Goal: Information Seeking & Learning: Learn about a topic

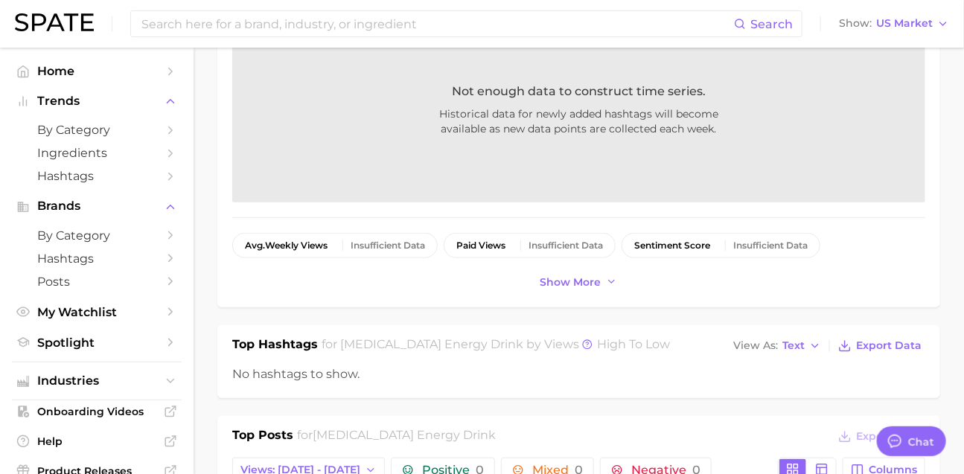
scroll to position [2405, 0]
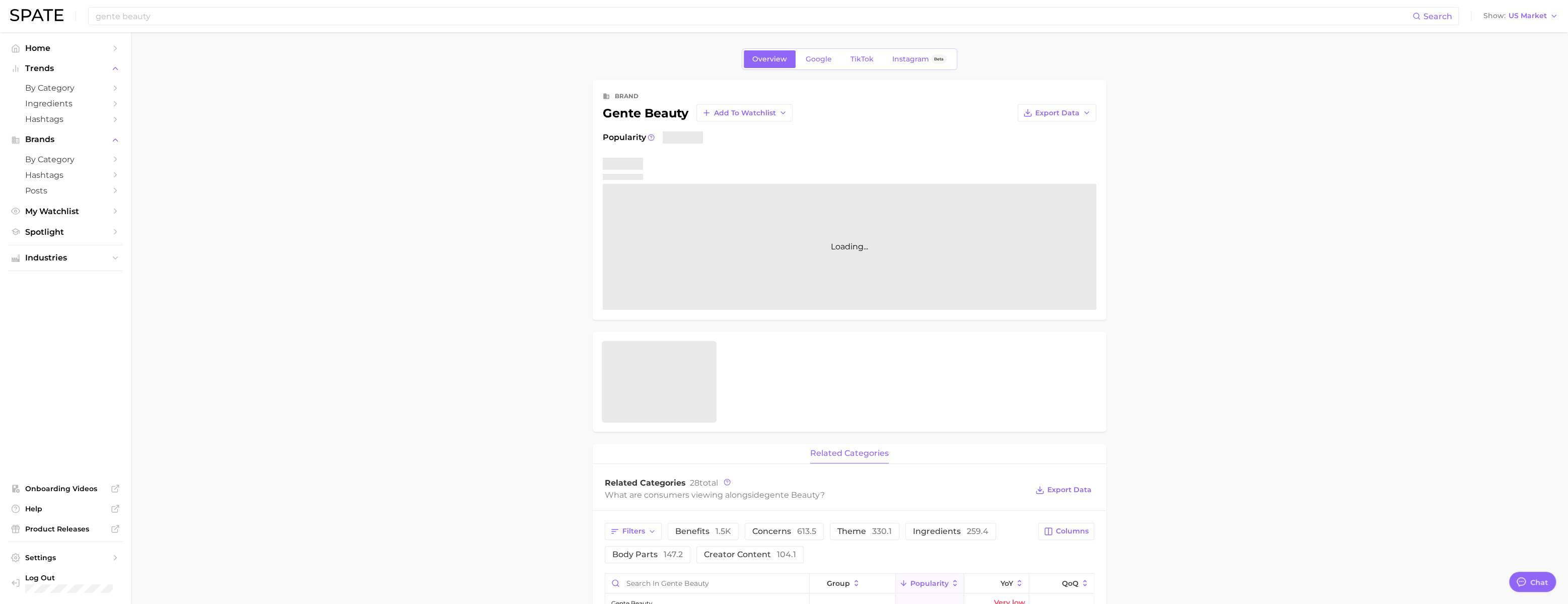
scroll to position [1493, 0]
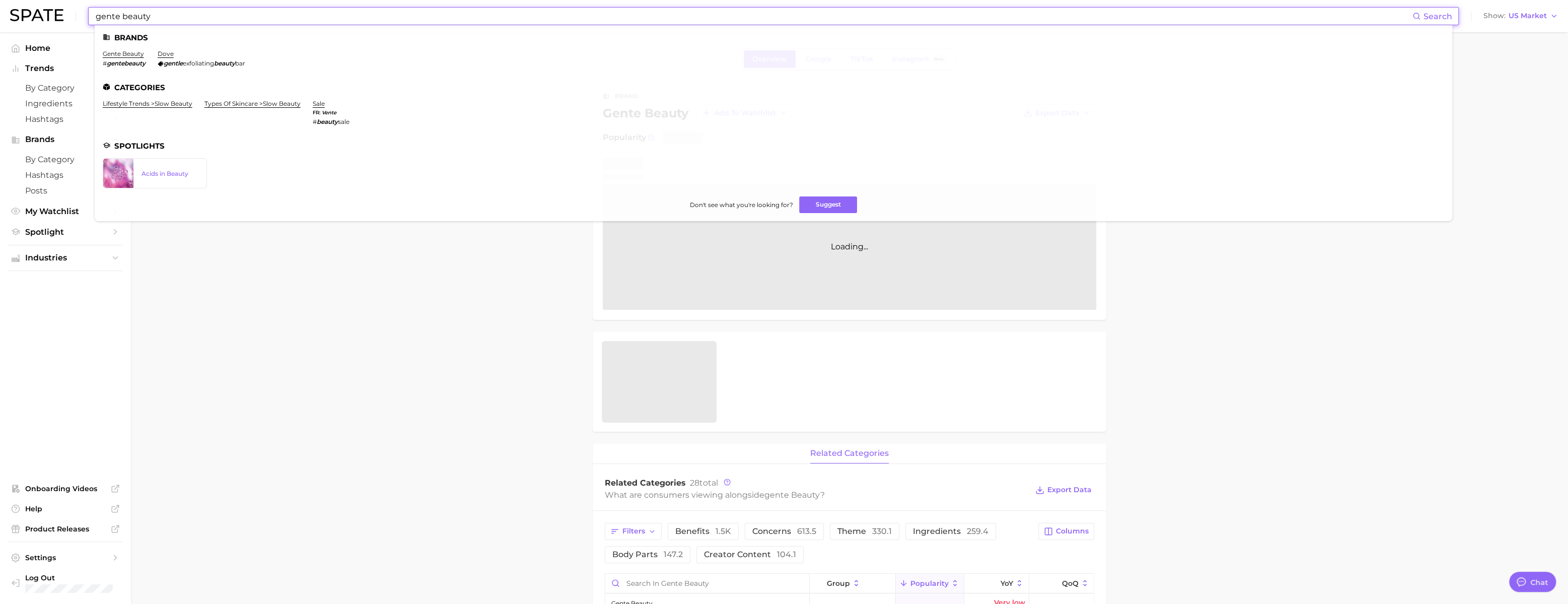
click at [260, 15] on input "gente beauty" at bounding box center [753, 16] width 1318 height 17
paste input "venalisa"
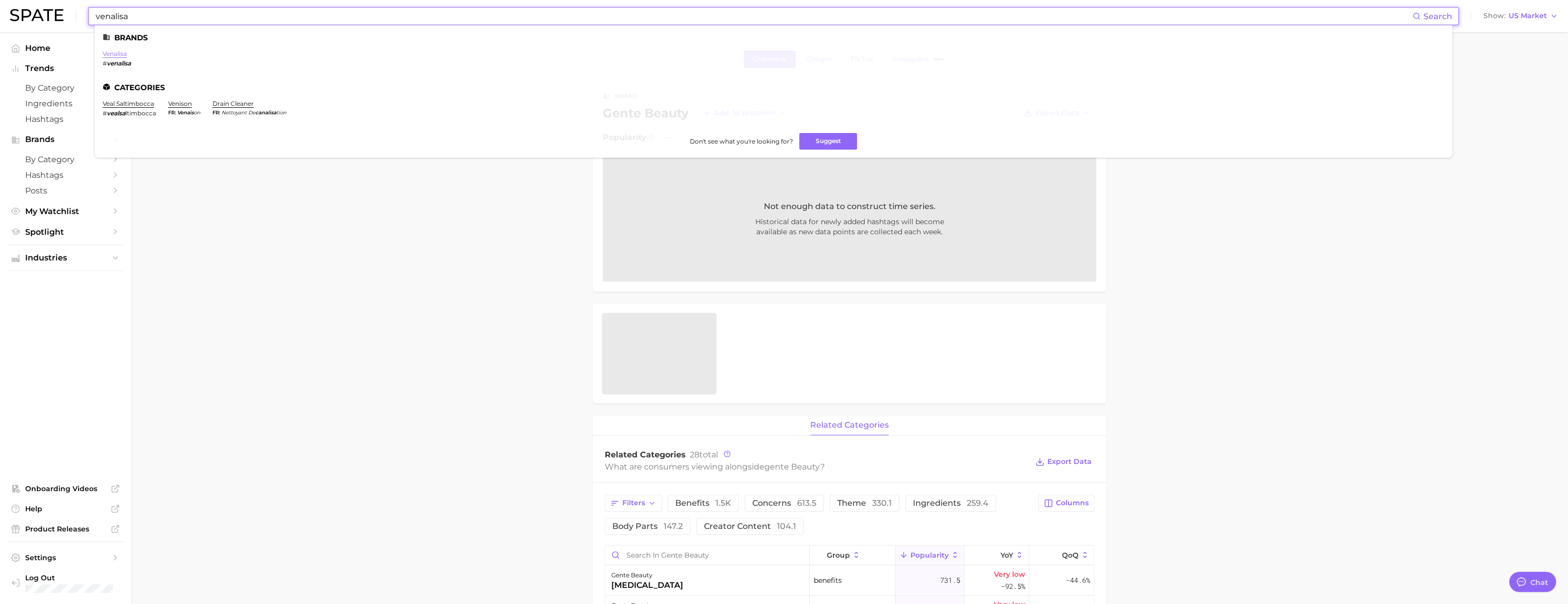
click at [127, 57] on link "venalisa" at bounding box center [115, 53] width 24 height 7
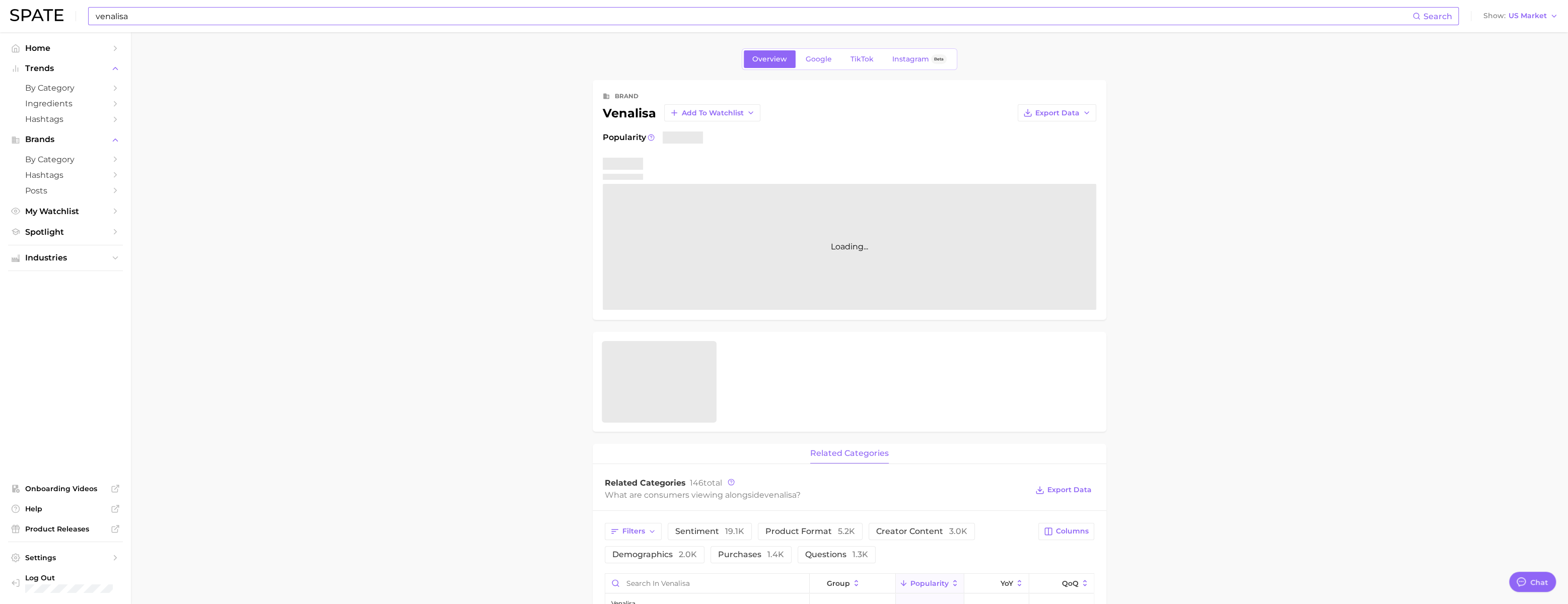
click at [283, 17] on input "venalisa" at bounding box center [753, 16] width 1318 height 17
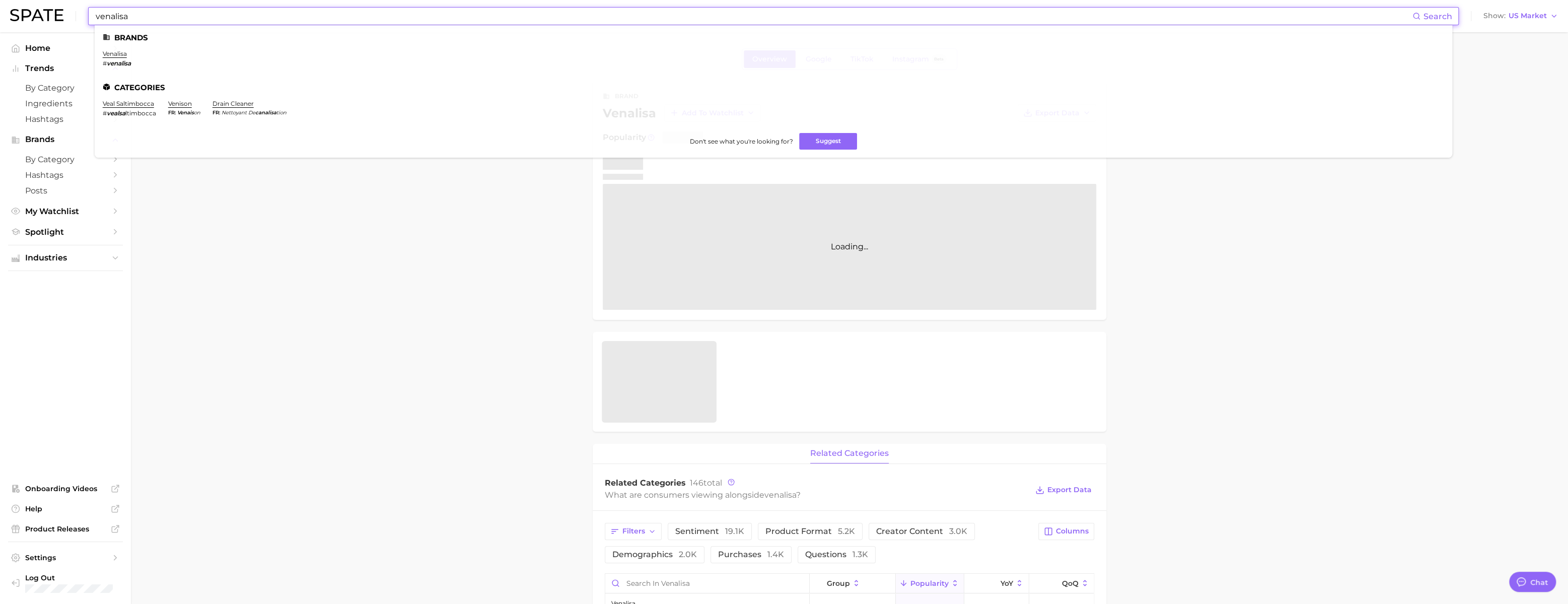
click at [283, 17] on input "venalisa" at bounding box center [753, 16] width 1318 height 17
paste input "ai asmr"
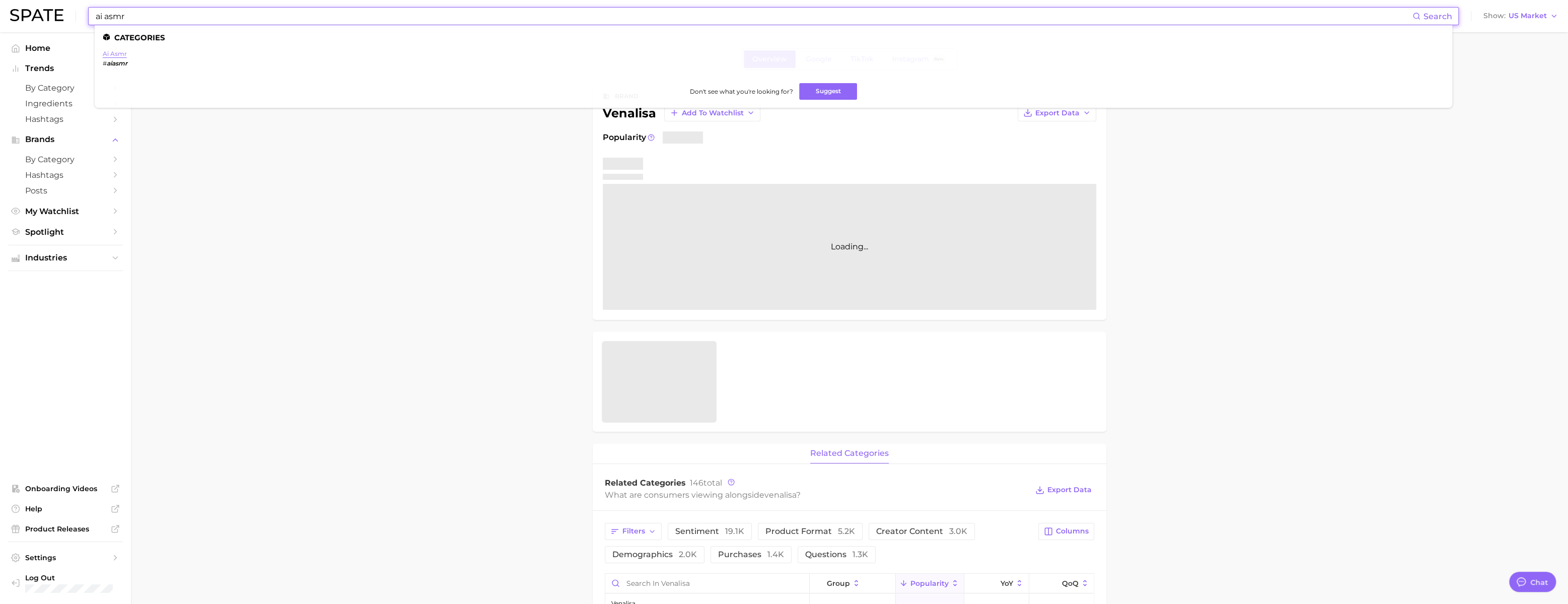
type input "ai asmr"
click at [127, 53] on link "ai asmr" at bounding box center [115, 53] width 24 height 7
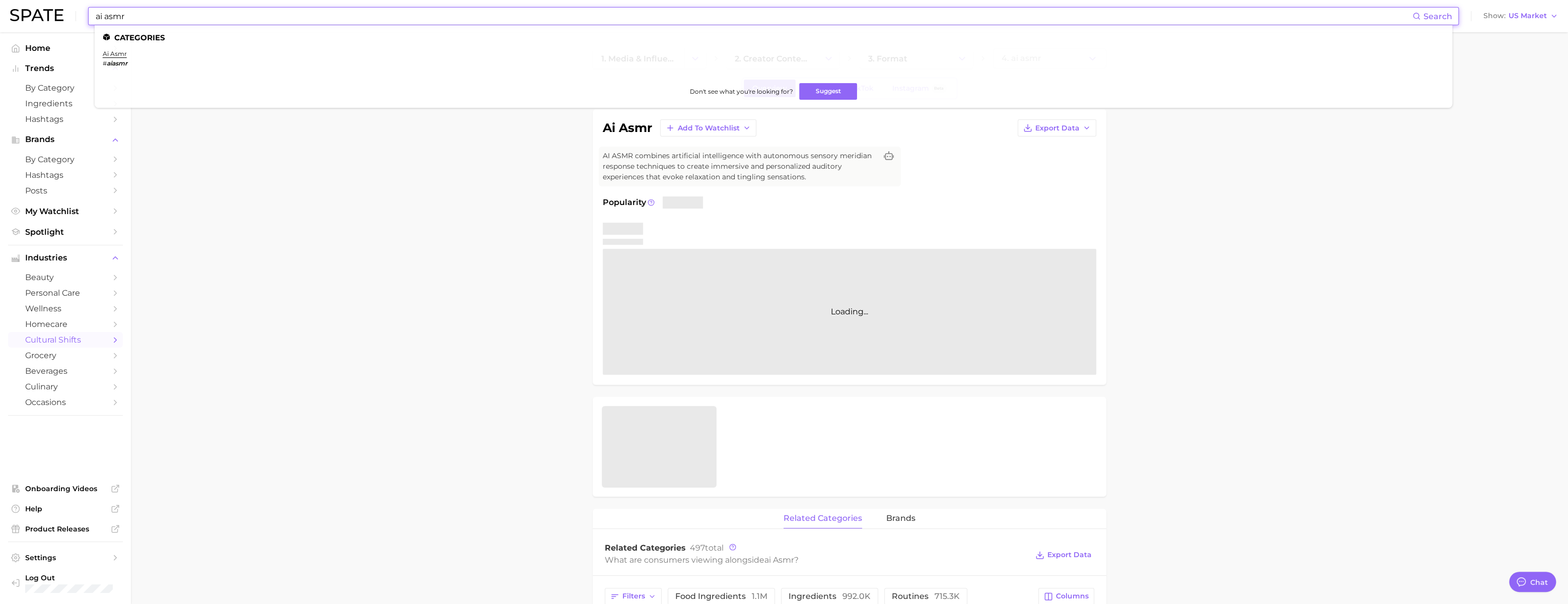
click at [281, 18] on input "ai asmr" at bounding box center [753, 16] width 1318 height 17
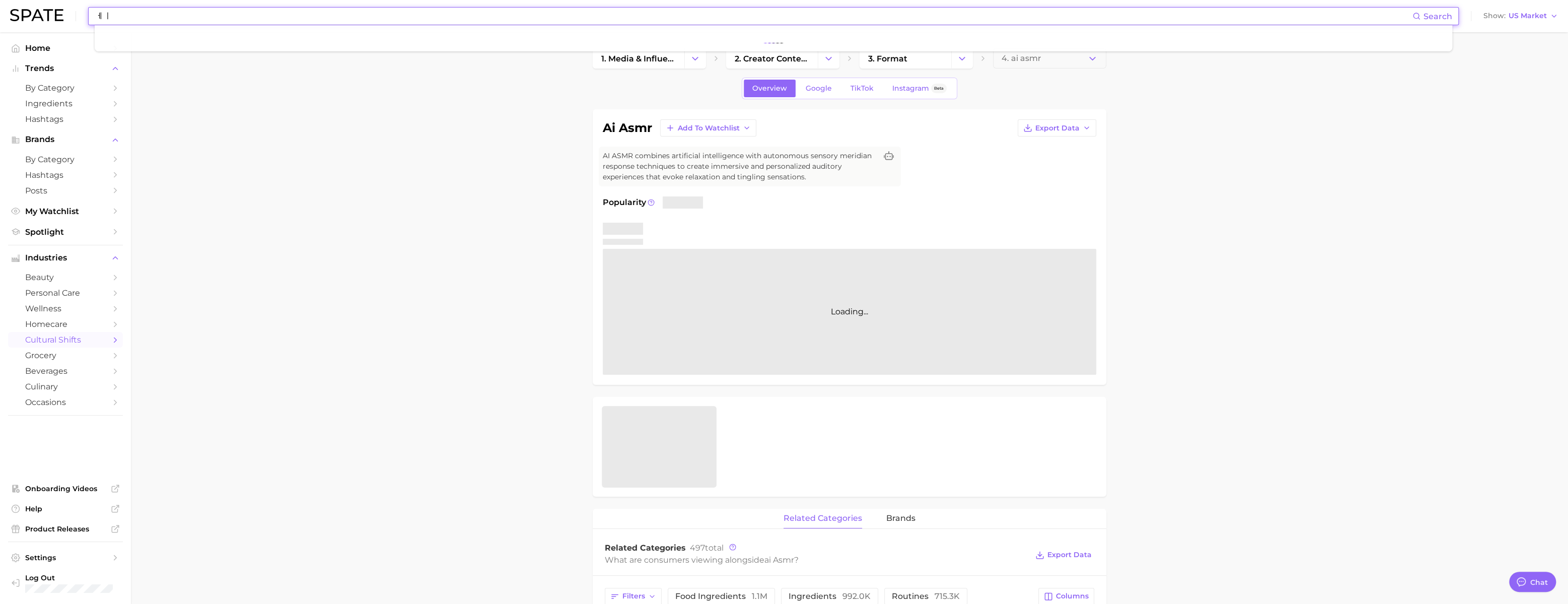
type input "ㅔ"
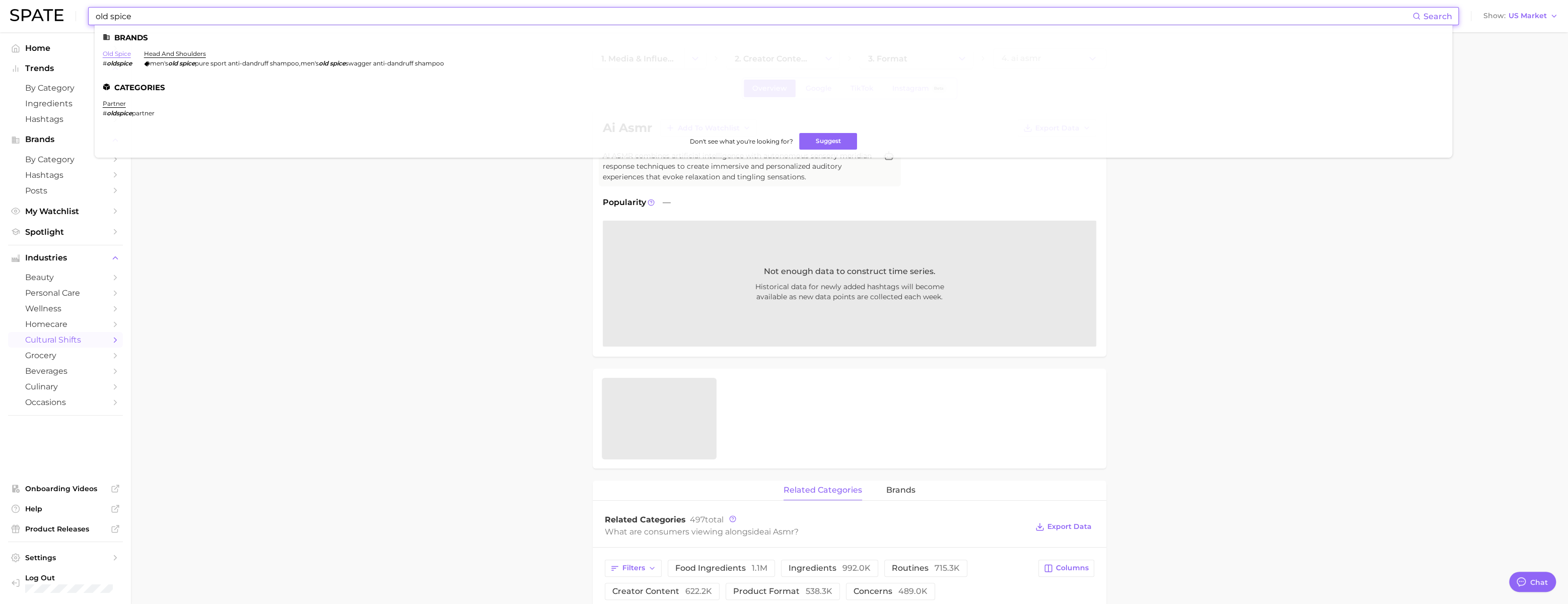
type input "old spice"
click at [131, 55] on link "old spice" at bounding box center [117, 53] width 28 height 7
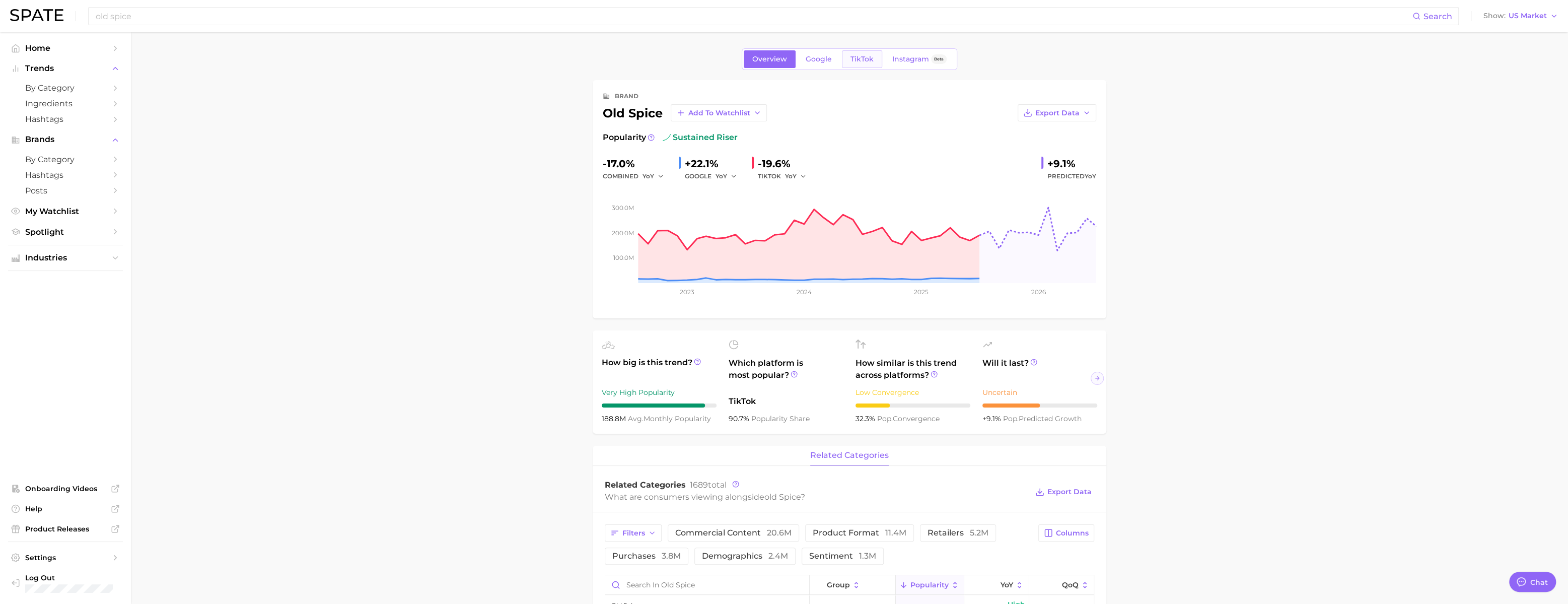
click at [871, 62] on span "TikTok" at bounding box center [862, 59] width 23 height 9
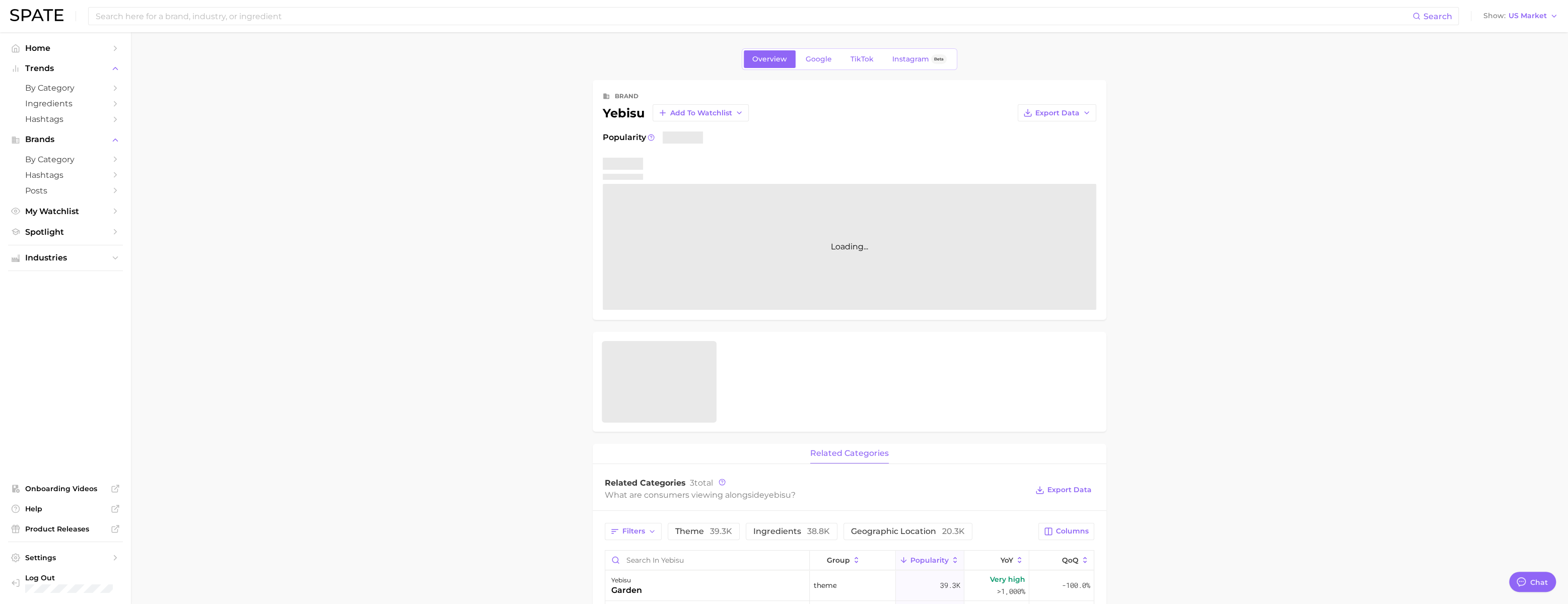
scroll to position [1493, 0]
type textarea "x"
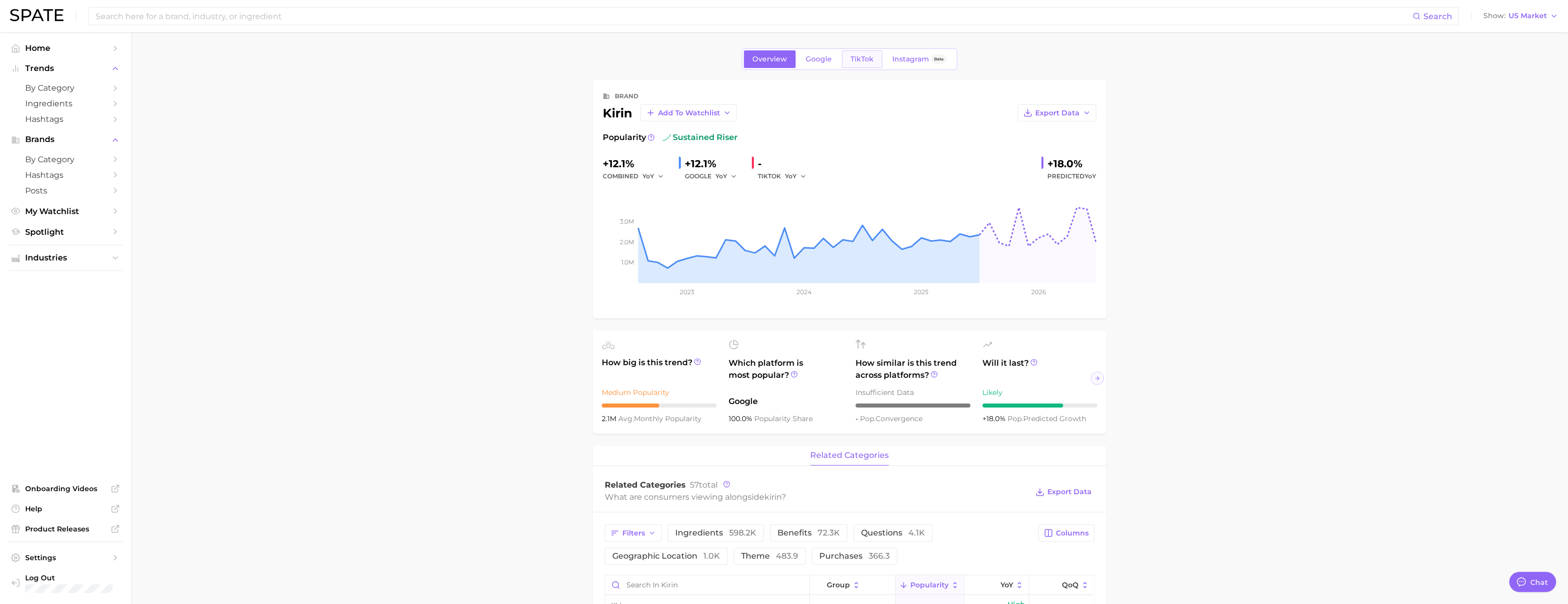
click at [853, 64] on span "TikTok" at bounding box center [862, 59] width 23 height 9
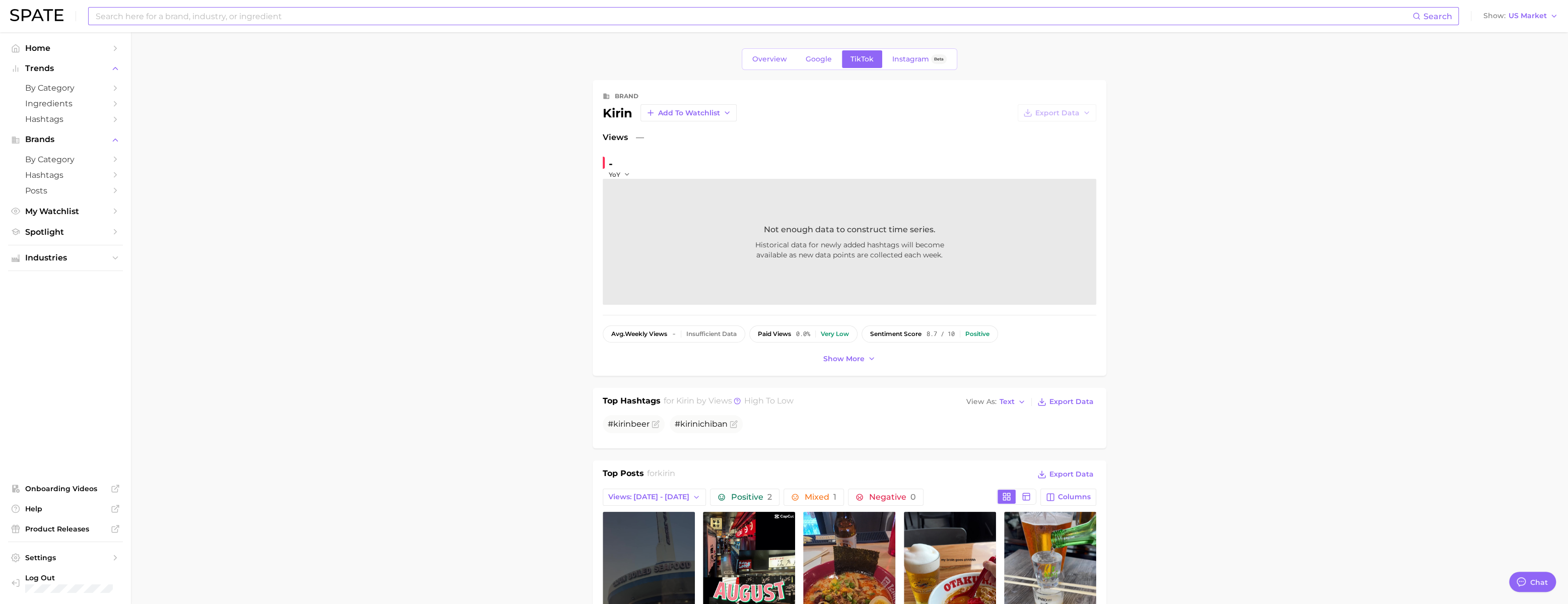
click at [291, 13] on input at bounding box center [753, 16] width 1318 height 17
paste input "youbeauty"
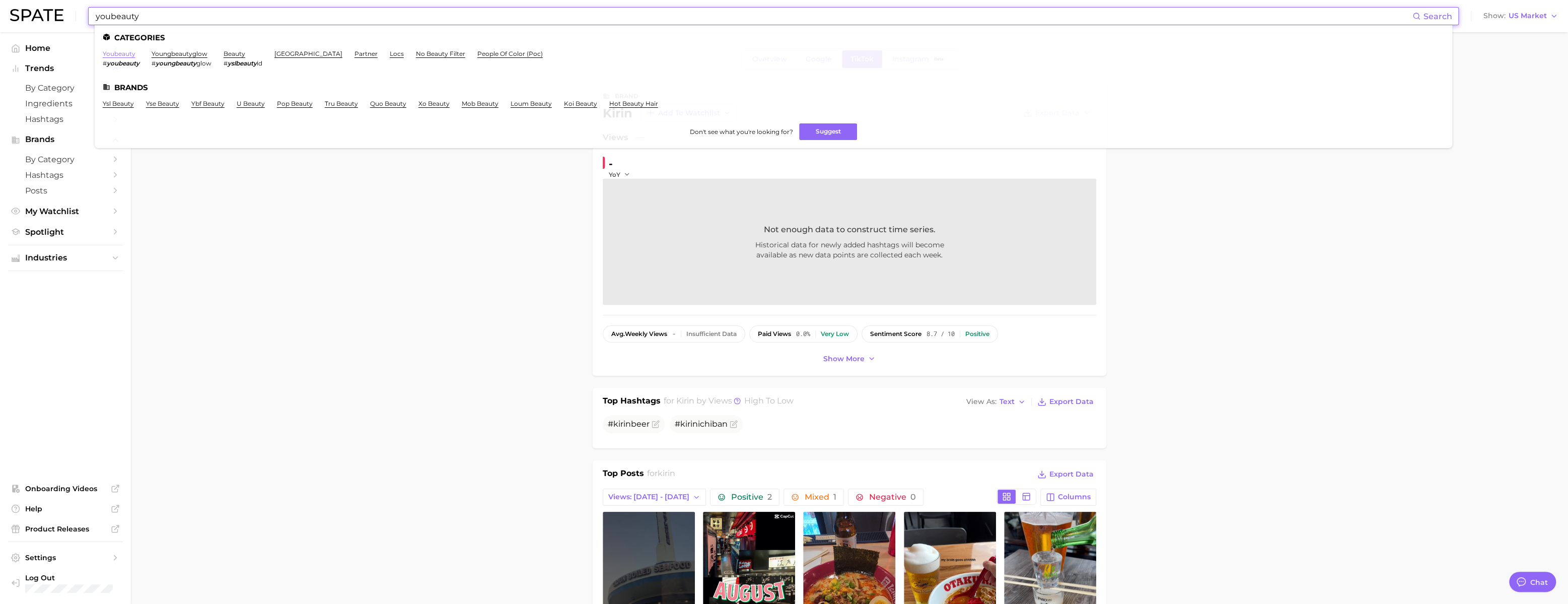
type input "youbeauty"
click at [135, 52] on link "youbeauty" at bounding box center [119, 53] width 32 height 7
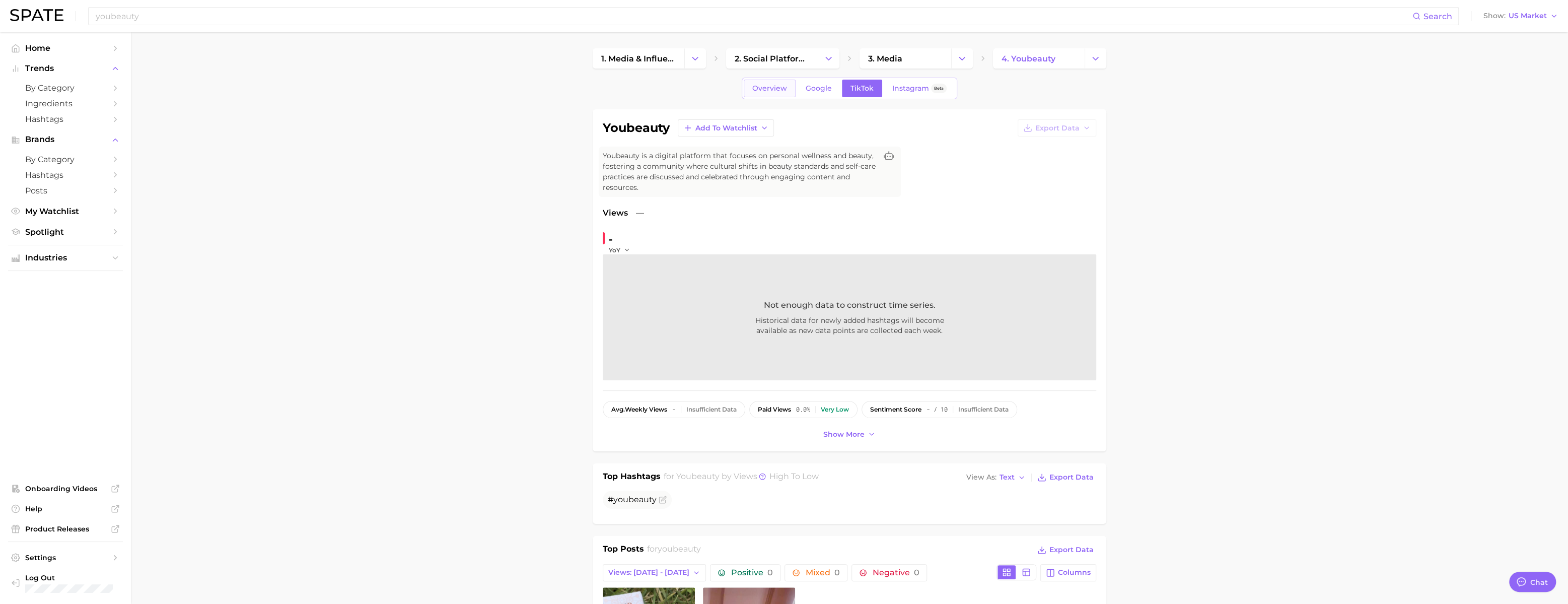
click at [746, 97] on link "Overview" at bounding box center [769, 89] width 52 height 18
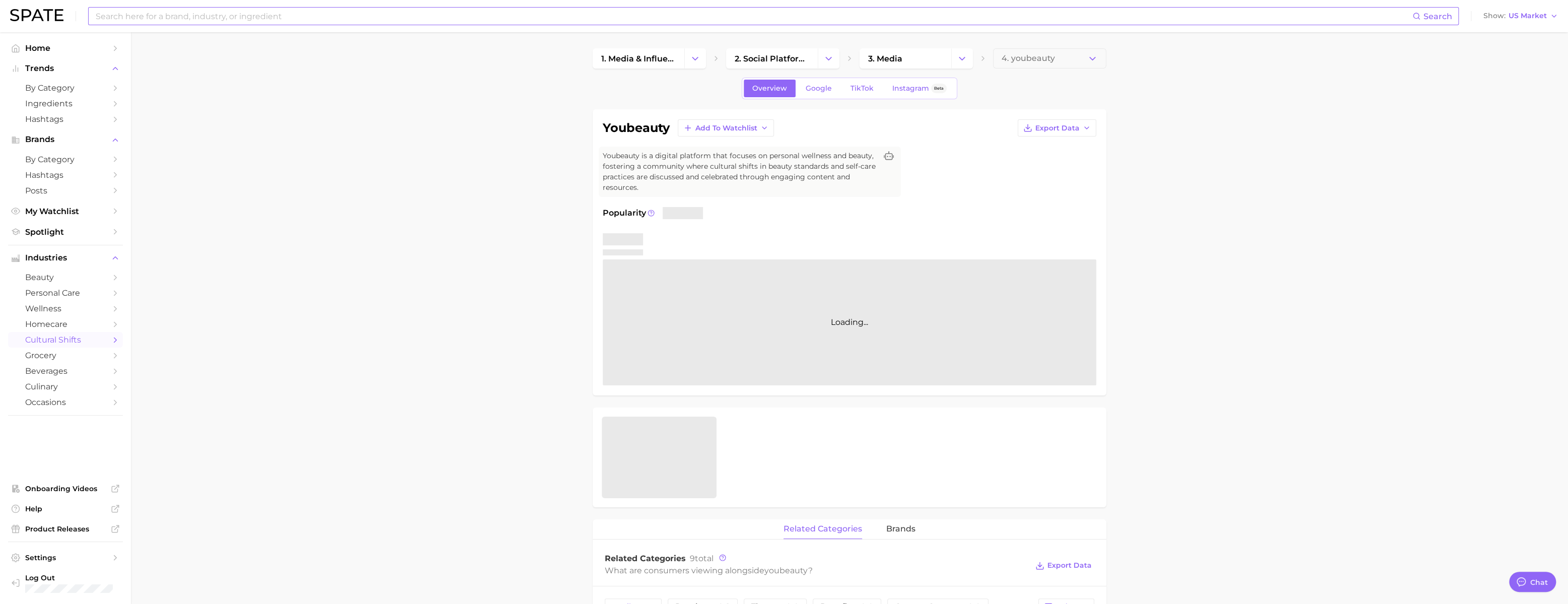
click at [282, 10] on input at bounding box center [753, 16] width 1318 height 17
paste input "inclusive tech"
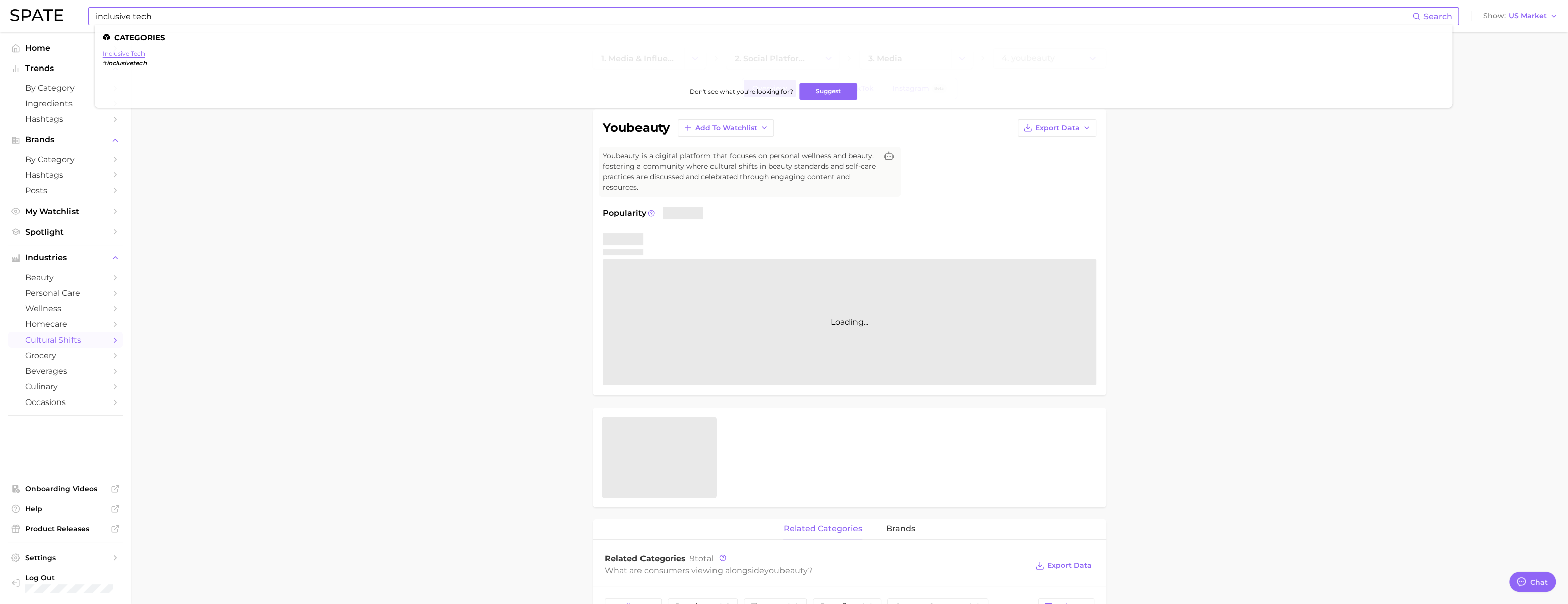
click at [145, 54] on link "inclusive tech" at bounding box center [124, 53] width 43 height 7
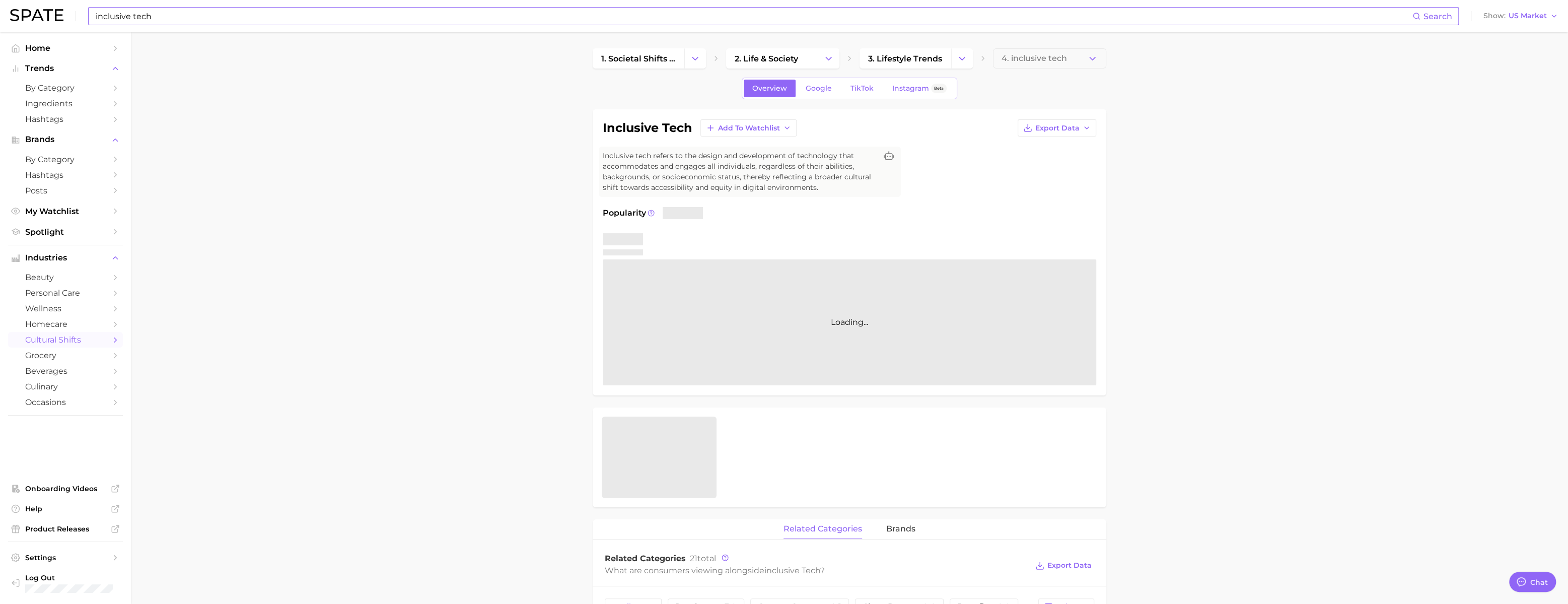
click at [214, 23] on input "inclusive tech" at bounding box center [753, 16] width 1318 height 17
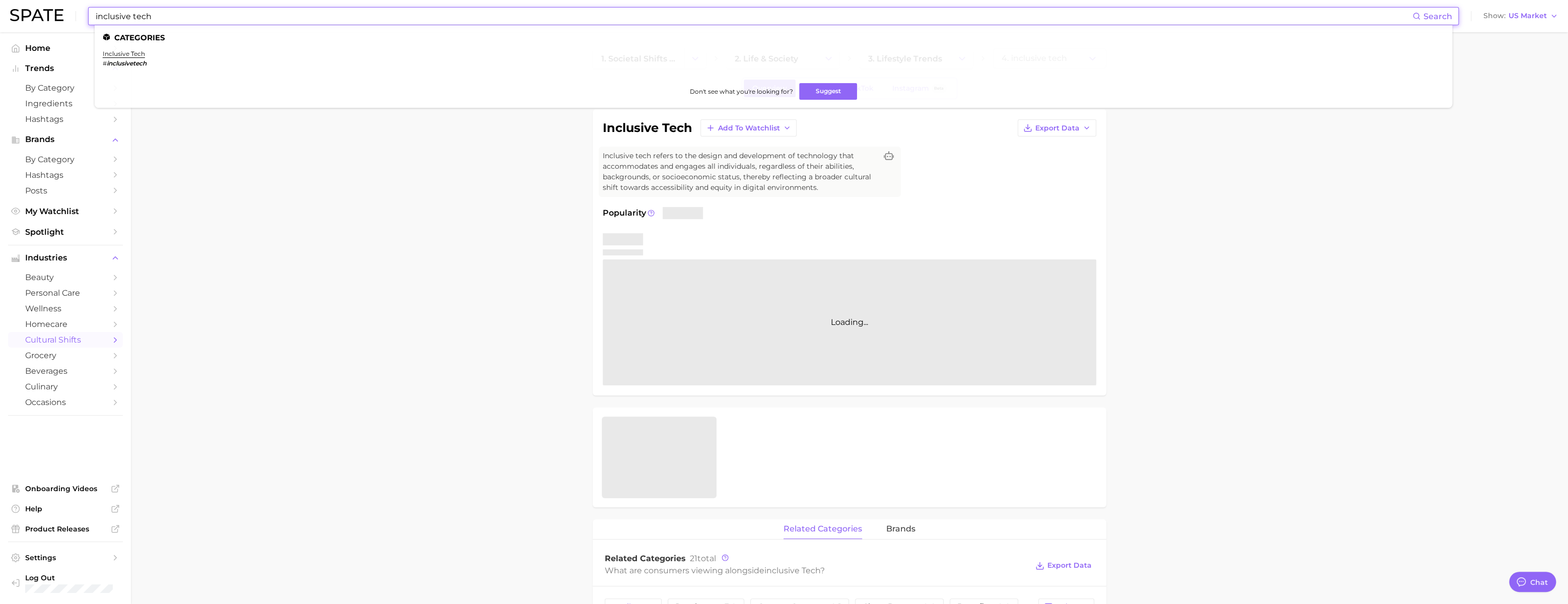
click at [214, 23] on input "inclusive tech" at bounding box center [753, 16] width 1318 height 17
click at [214, 22] on input "inclusive tech" at bounding box center [753, 16] width 1318 height 17
paste input "hair coa"
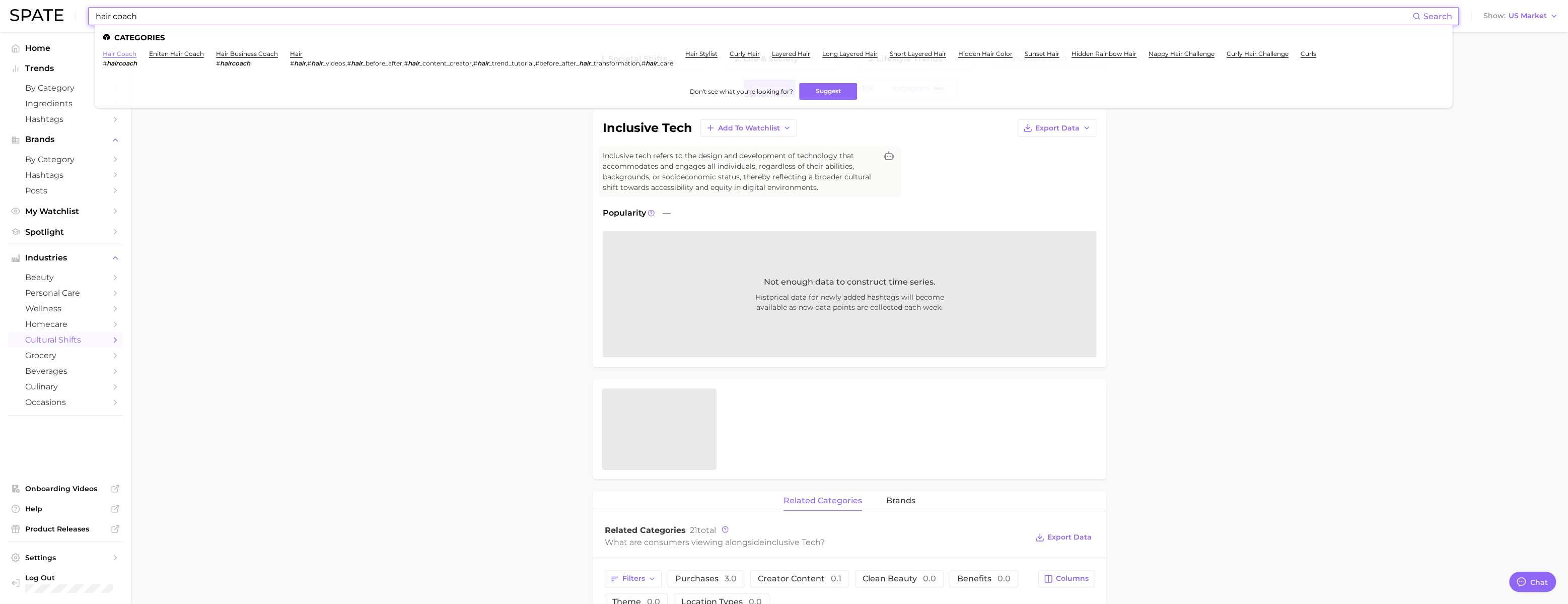
type input "hair coach"
click at [137, 54] on link "hair coach" at bounding box center [120, 53] width 34 height 7
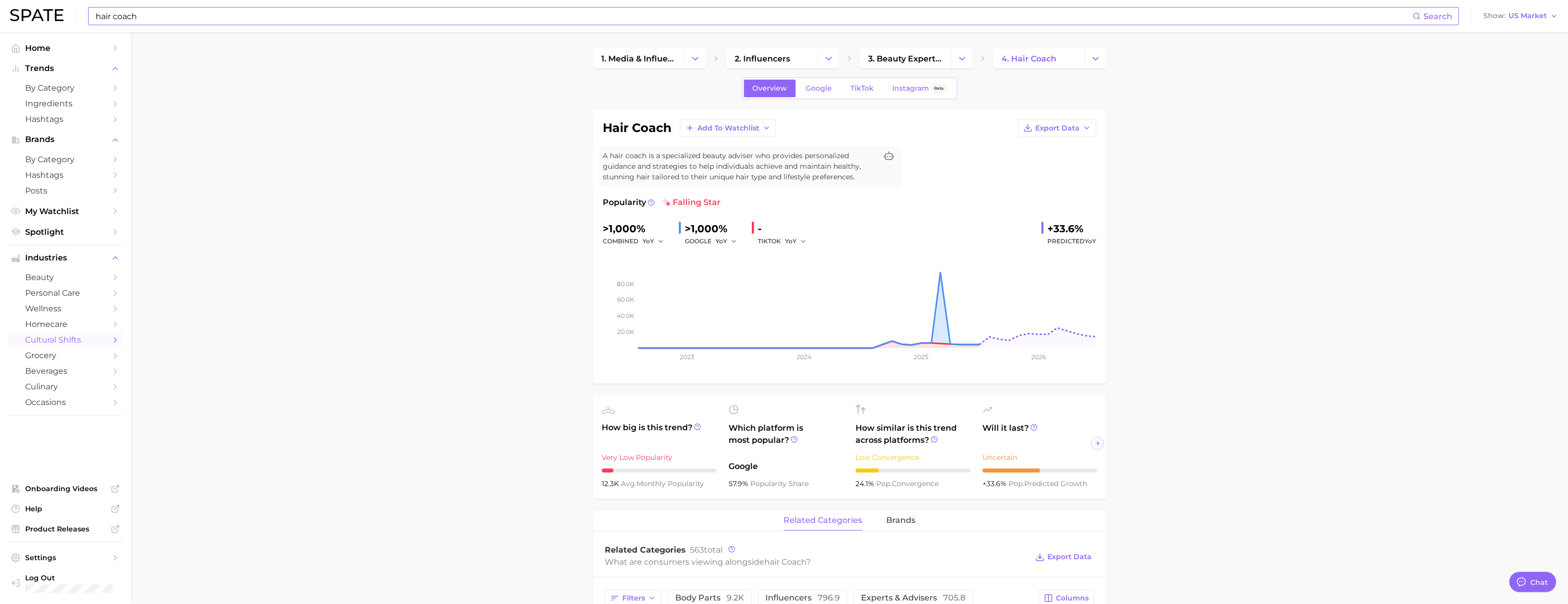
click at [874, 82] on div "Overview Google TikTok Instagram Beta" at bounding box center [849, 89] width 216 height 22
click at [875, 84] on link "TikTok" at bounding box center [862, 89] width 41 height 18
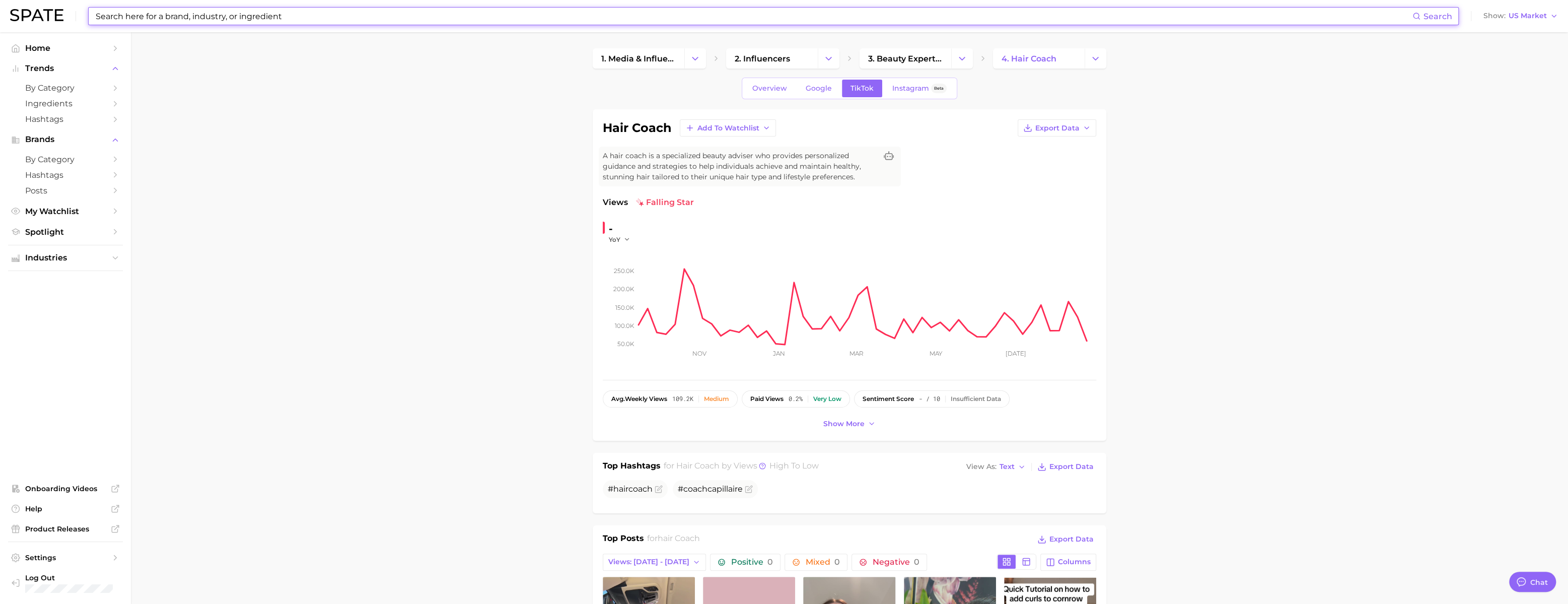
click at [265, 9] on input at bounding box center [753, 16] width 1318 height 17
paste input "millennial"
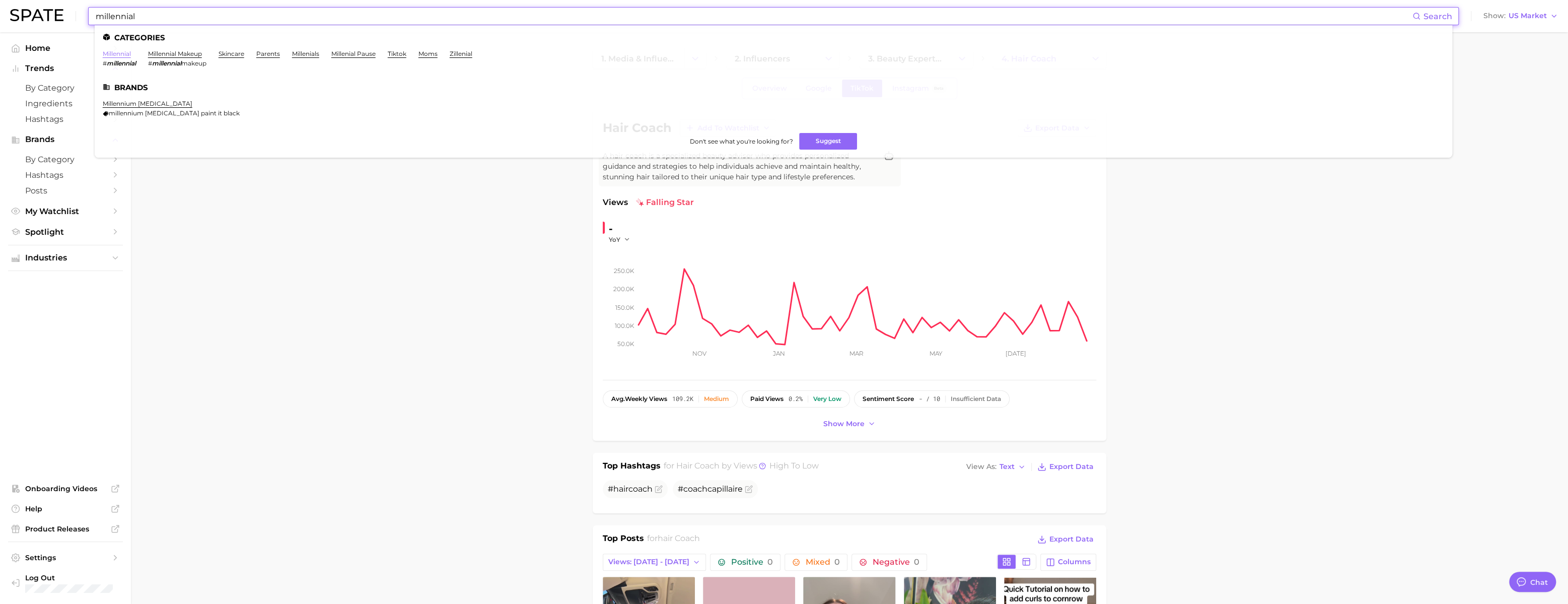
type input "millennial"
click at [131, 53] on link "millennial" at bounding box center [117, 53] width 28 height 7
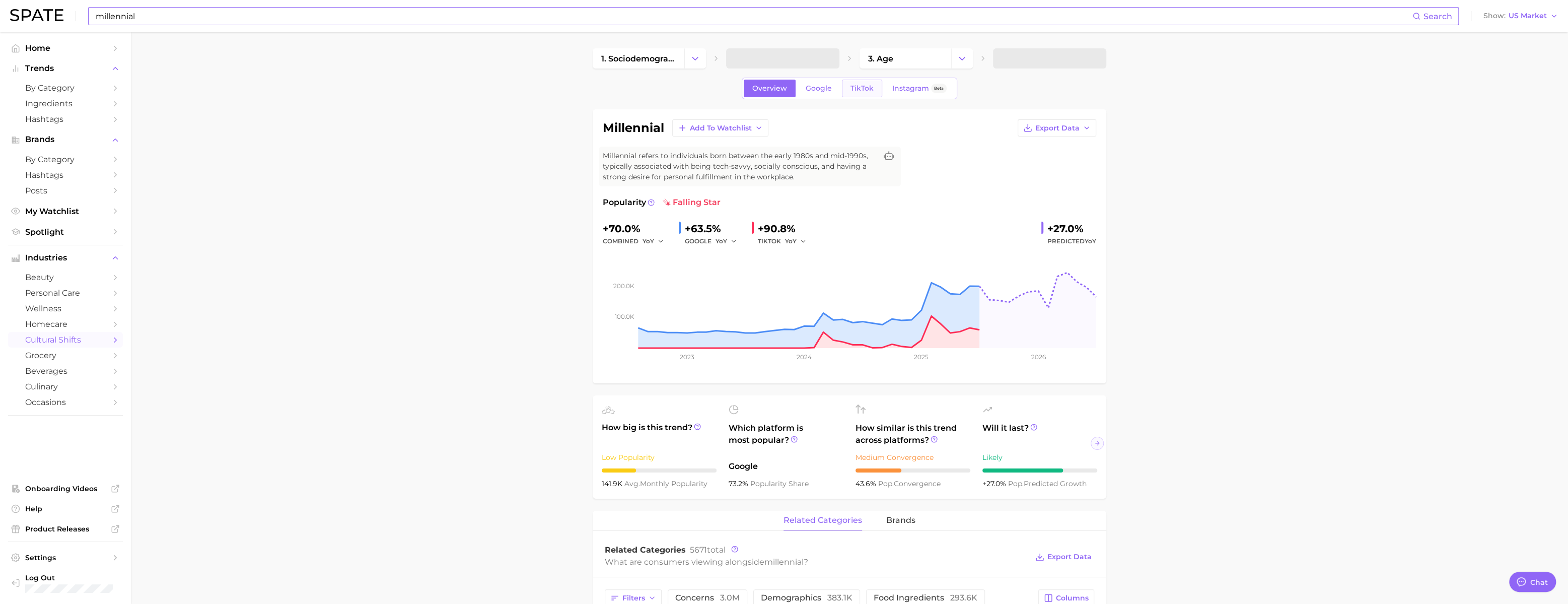
click at [863, 93] on span "TikTok" at bounding box center [862, 88] width 23 height 9
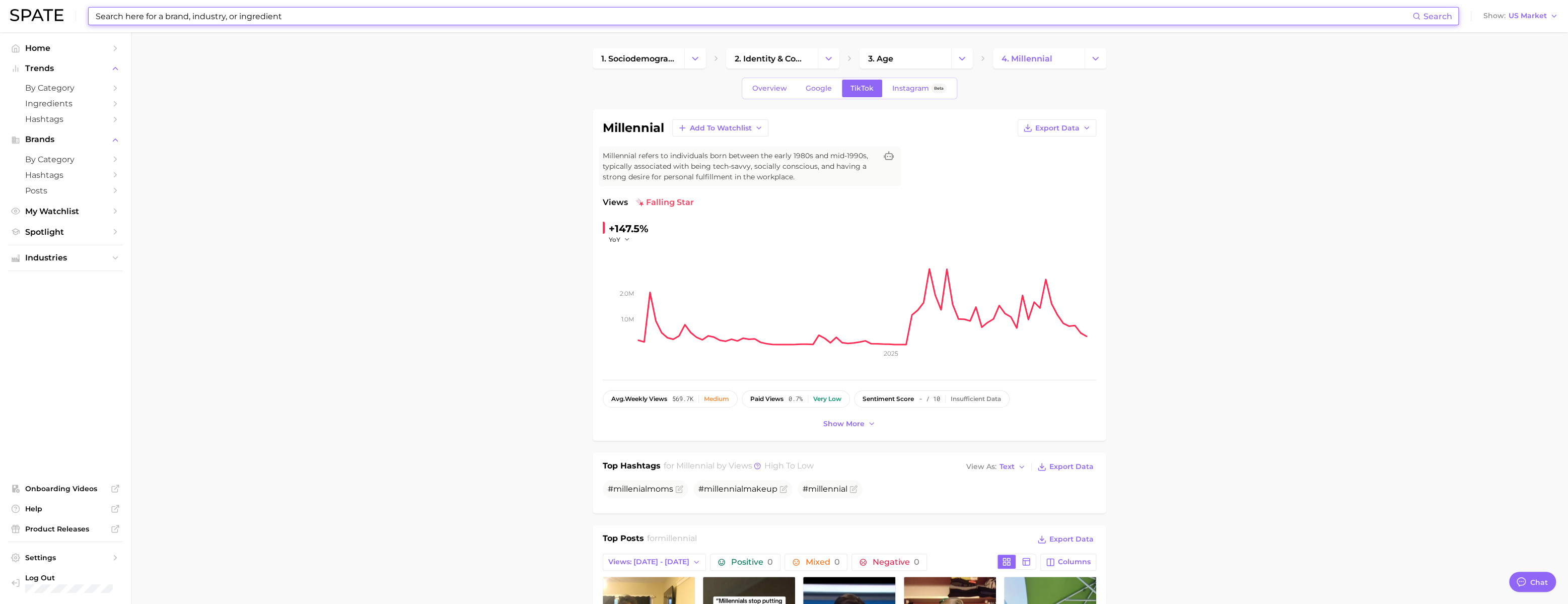
click at [304, 11] on input at bounding box center [753, 16] width 1318 height 17
type input "shark"
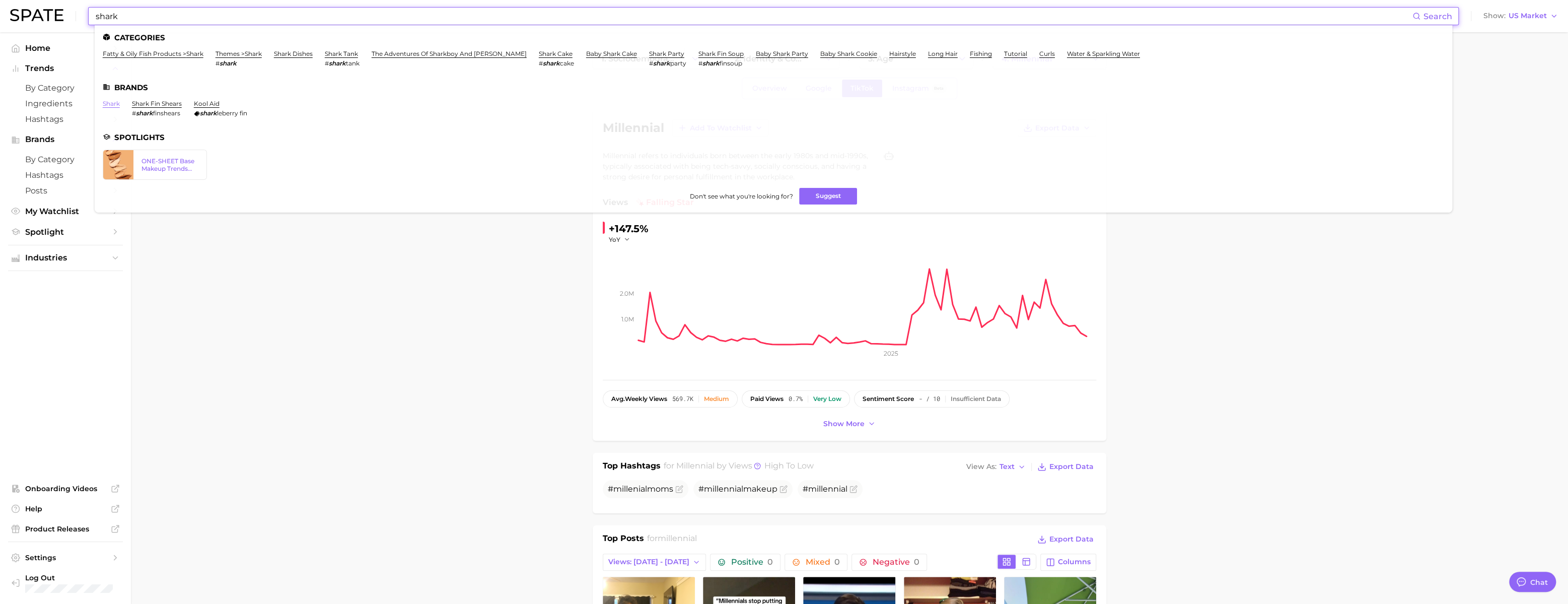
click at [120, 103] on link "shark" at bounding box center [111, 103] width 17 height 7
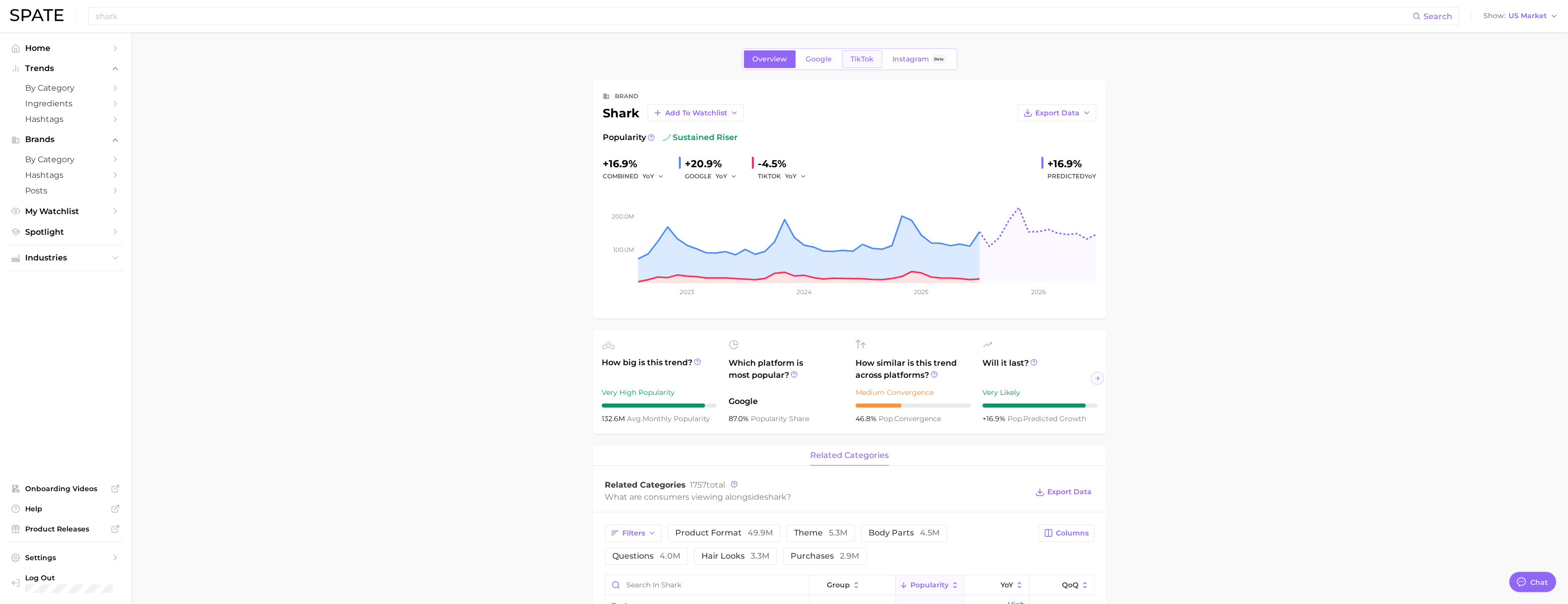
click at [859, 62] on span "TikTok" at bounding box center [862, 59] width 23 height 9
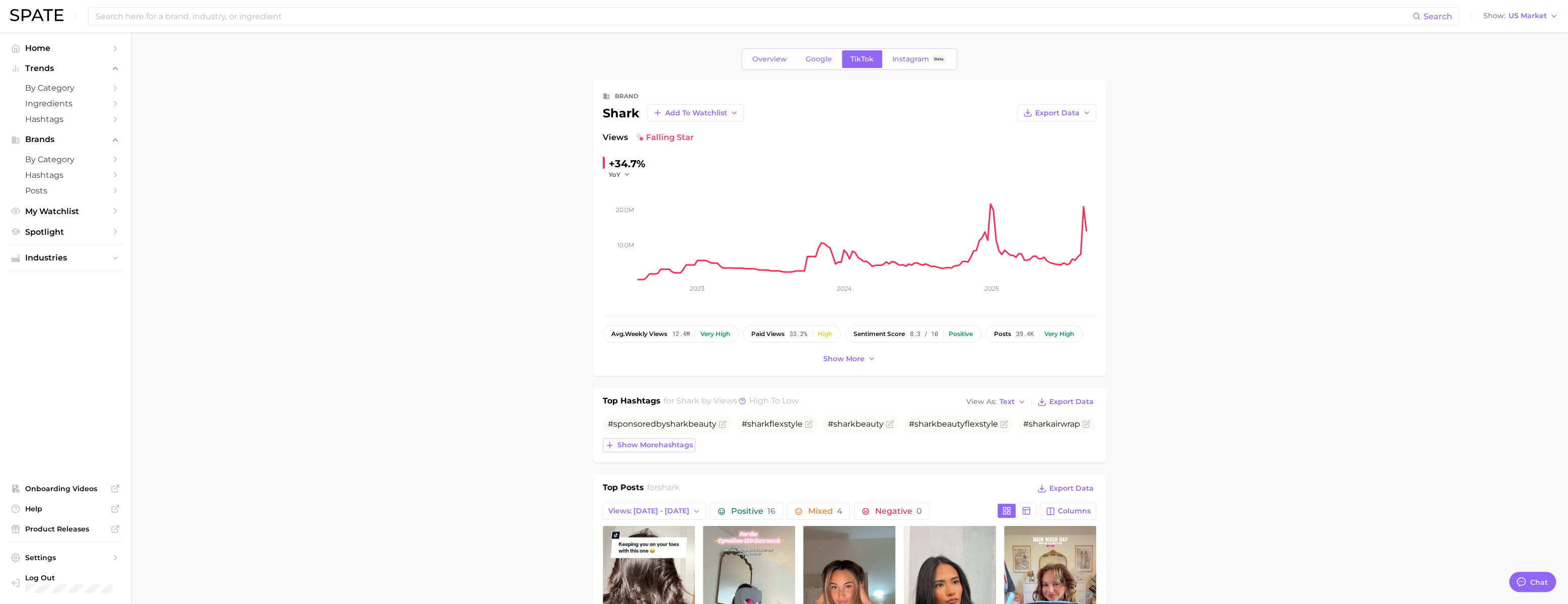
click at [679, 449] on span "Show more hashtags" at bounding box center [655, 445] width 76 height 9
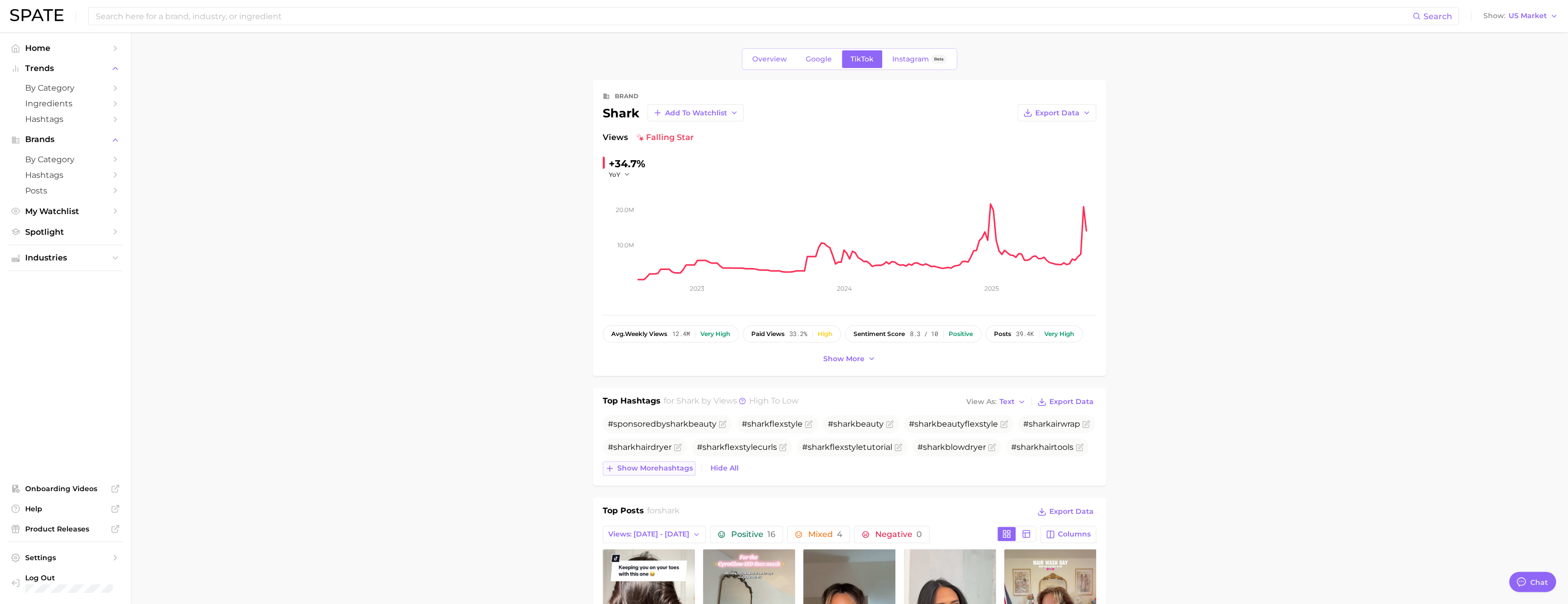
click at [671, 473] on span "Show more hashtags" at bounding box center [655, 468] width 76 height 9
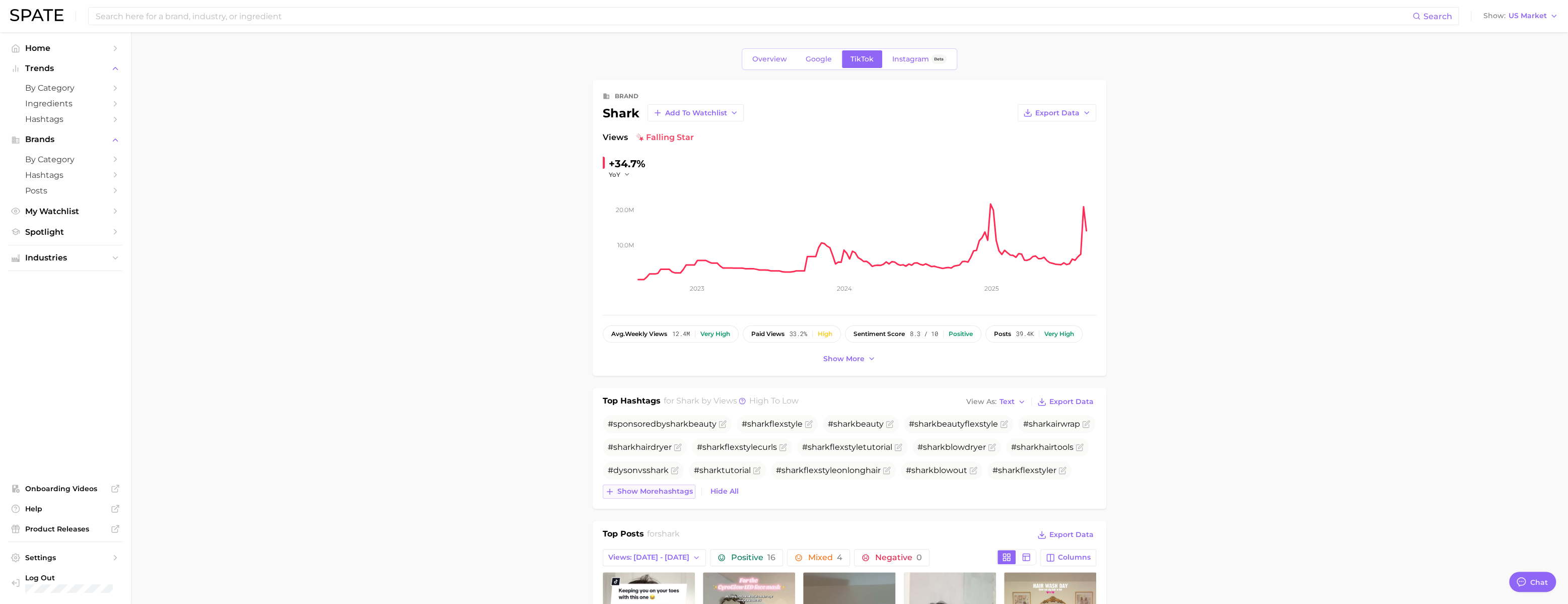
click at [671, 496] on span "Show more hashtags" at bounding box center [655, 491] width 76 height 9
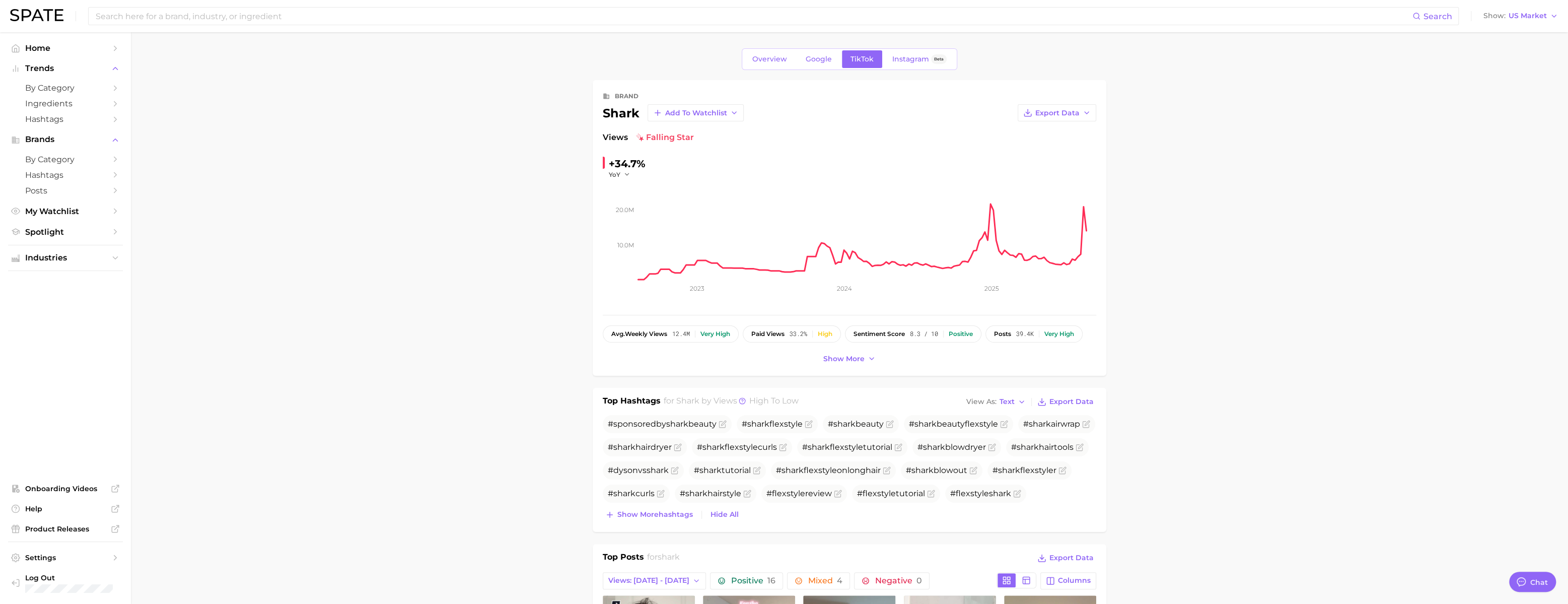
click at [666, 522] on div "#sponsoredby shark beauty # shark flexstyle # shark beauty # shark beautyflexst…" at bounding box center [849, 469] width 494 height 107
click at [664, 522] on div "#sponsoredby shark beauty # shark flexstyle # shark beauty # shark beautyflexst…" at bounding box center [849, 469] width 494 height 107
click at [662, 519] on span "Show more hashtags" at bounding box center [655, 514] width 76 height 9
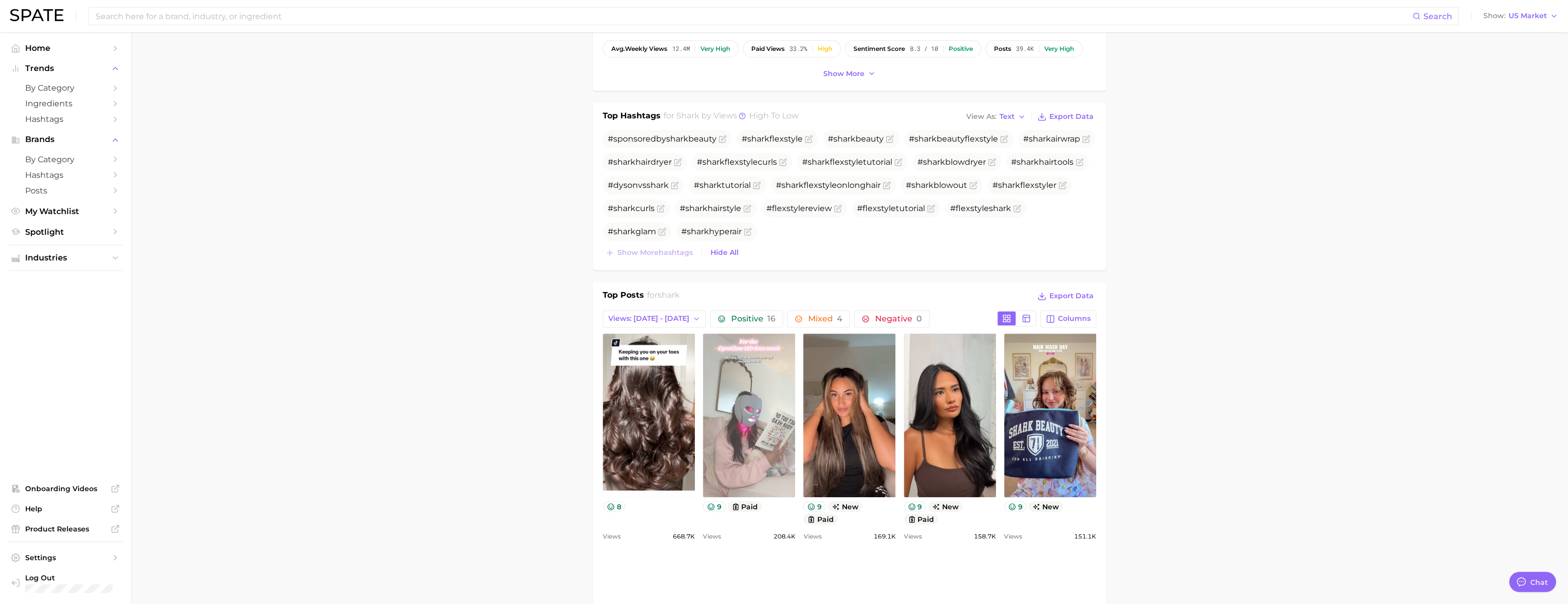
scroll to position [304, 0]
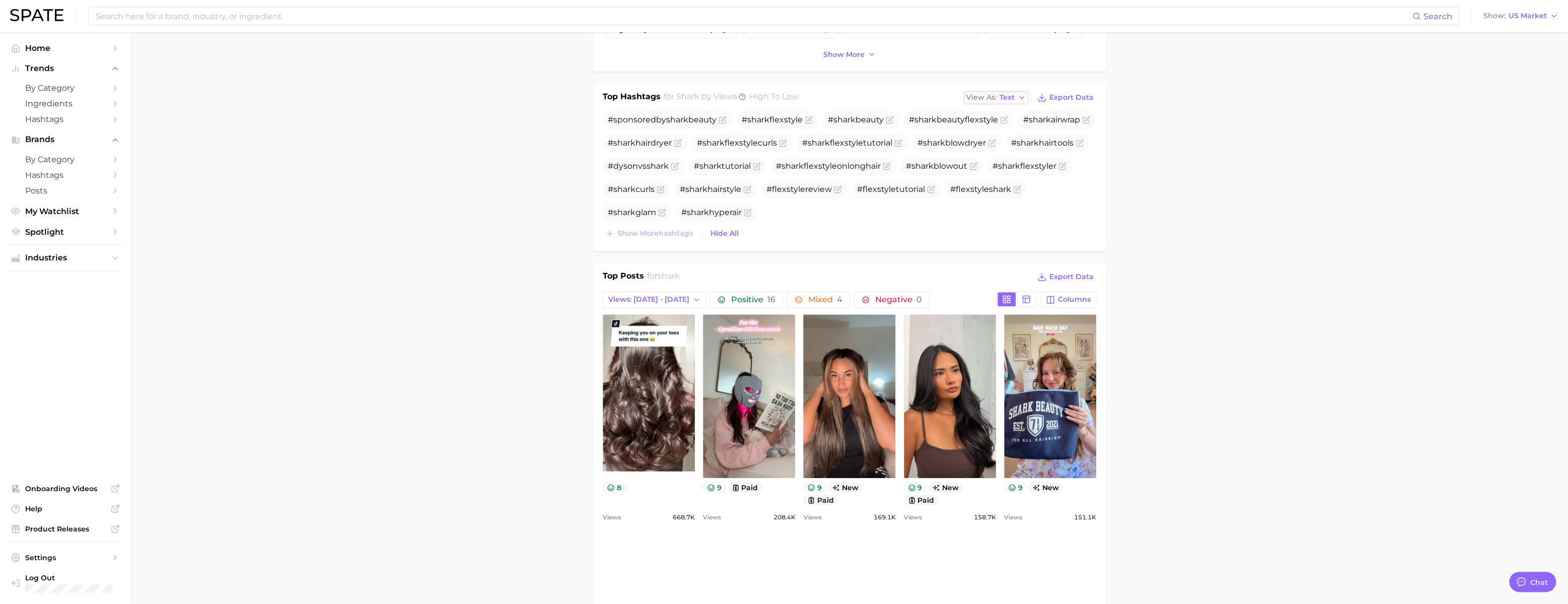
click at [995, 100] on div "View As Text" at bounding box center [990, 97] width 48 height 5
click at [997, 141] on button "Table" at bounding box center [1019, 132] width 111 height 18
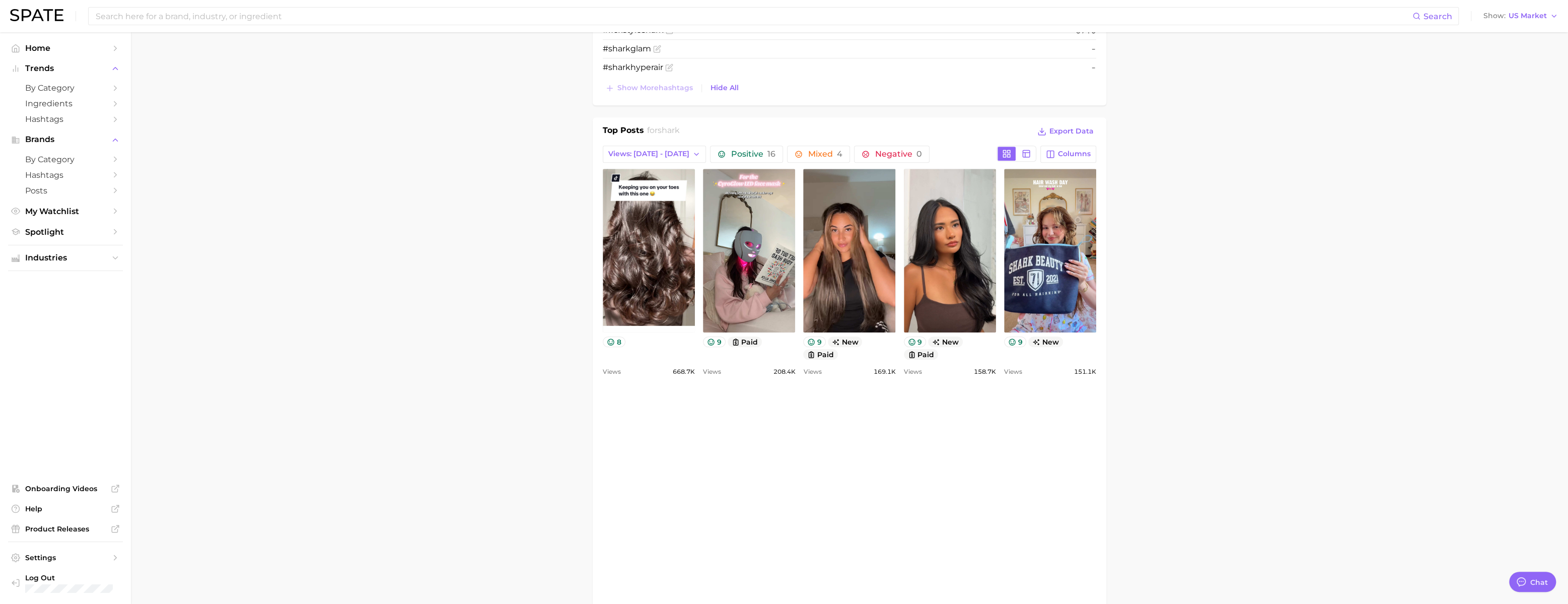
scroll to position [0, 0]
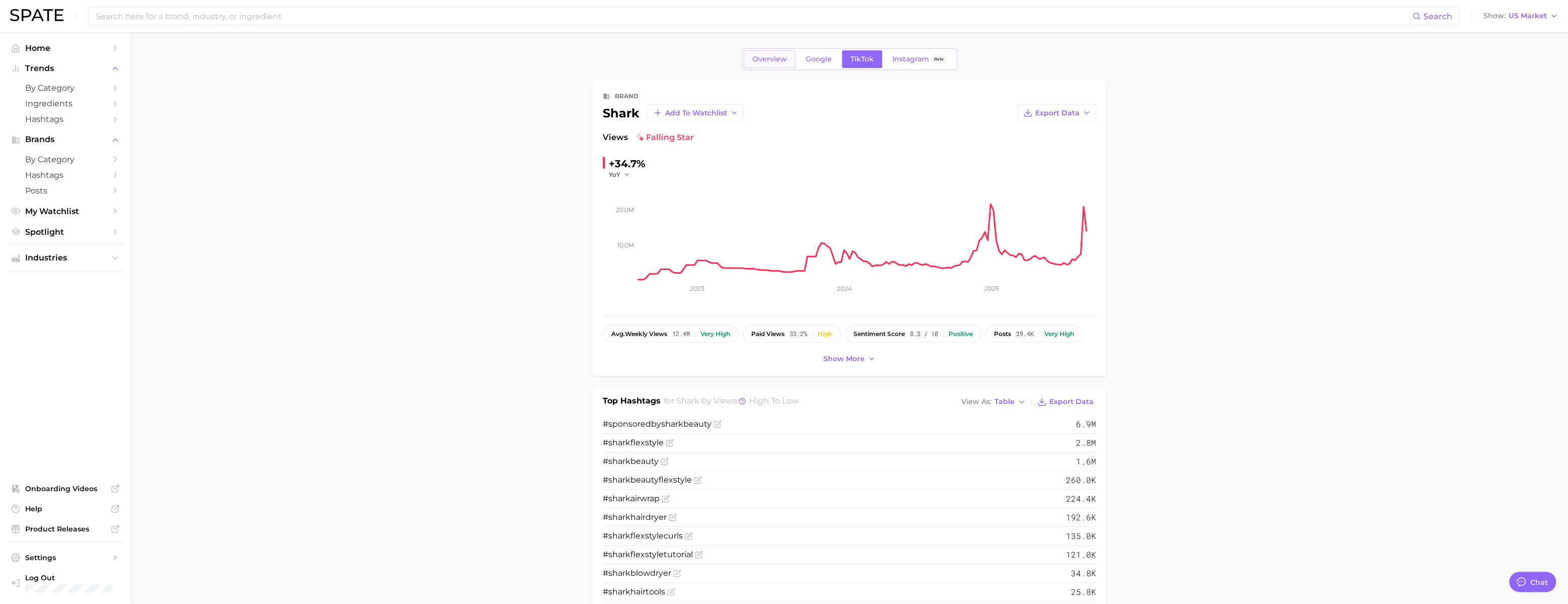
click at [753, 64] on span "Overview" at bounding box center [769, 59] width 34 height 9
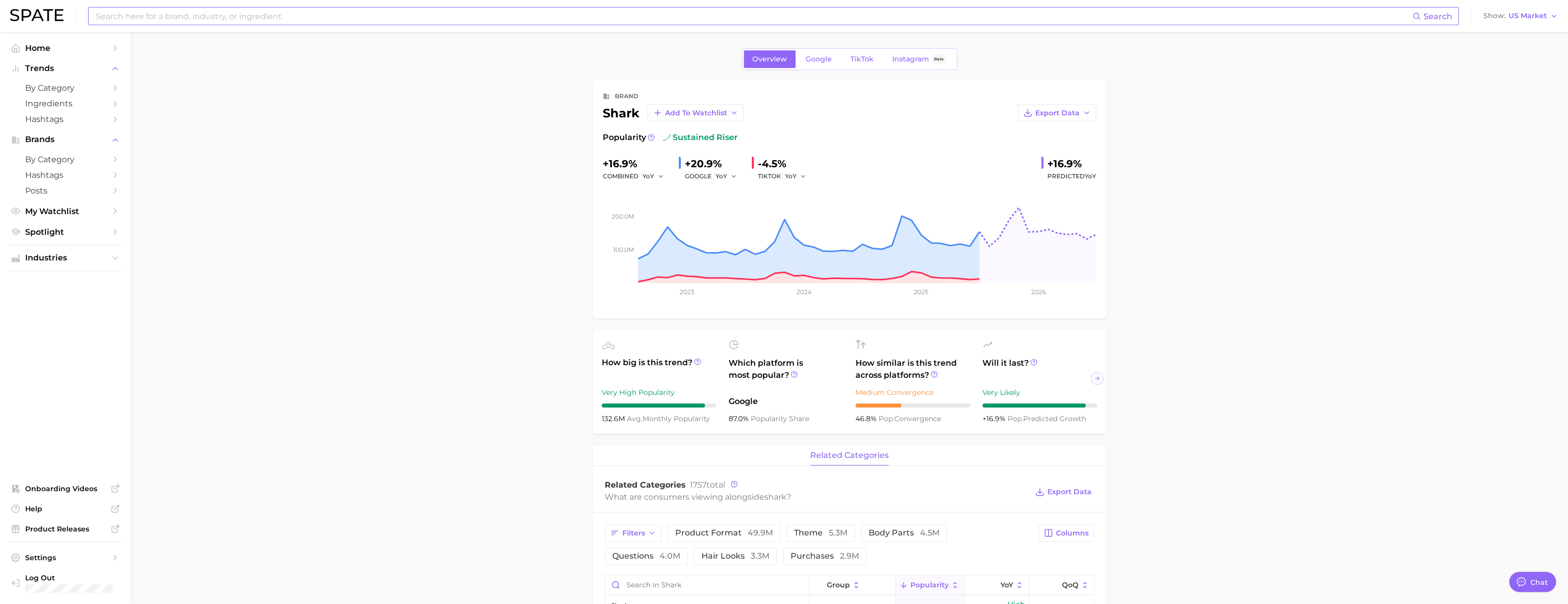
click at [293, 23] on input at bounding box center [753, 16] width 1318 height 17
paste input "linkevap"
type input "linkevap"
click at [130, 53] on link "linkevap" at bounding box center [116, 53] width 27 height 7
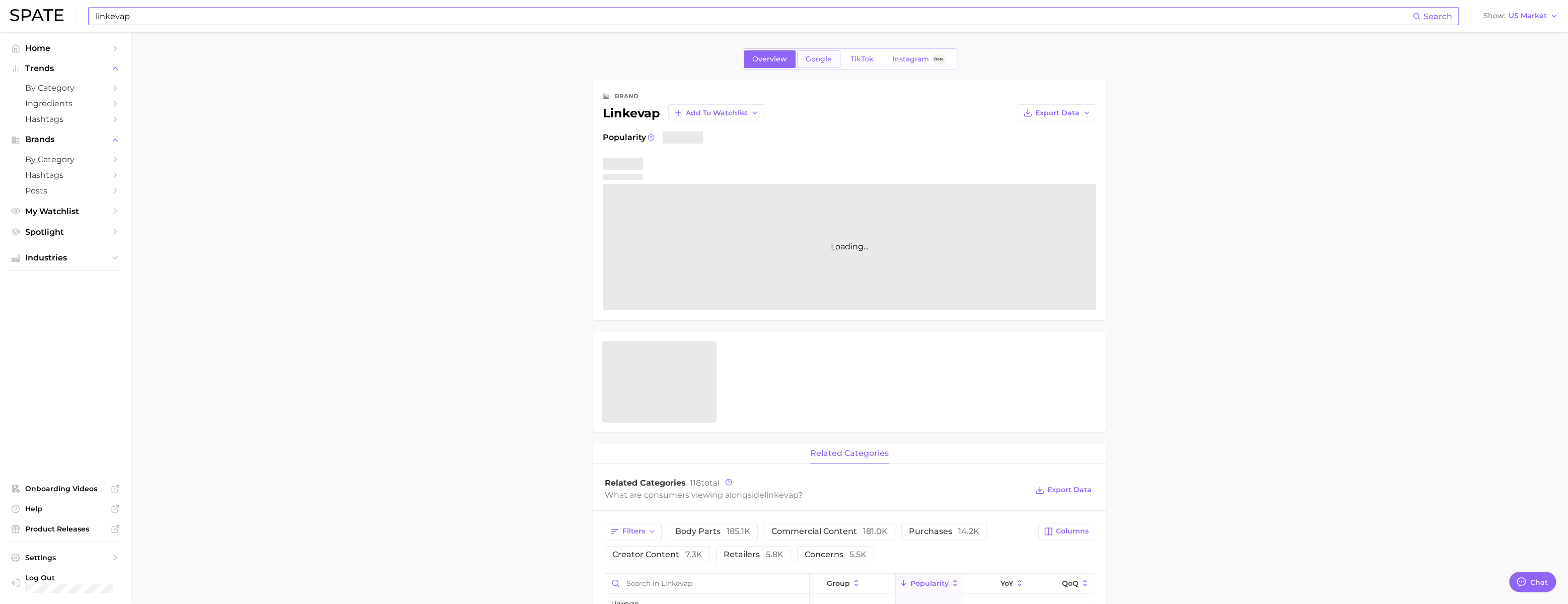
click at [807, 62] on span "Google" at bounding box center [819, 59] width 26 height 9
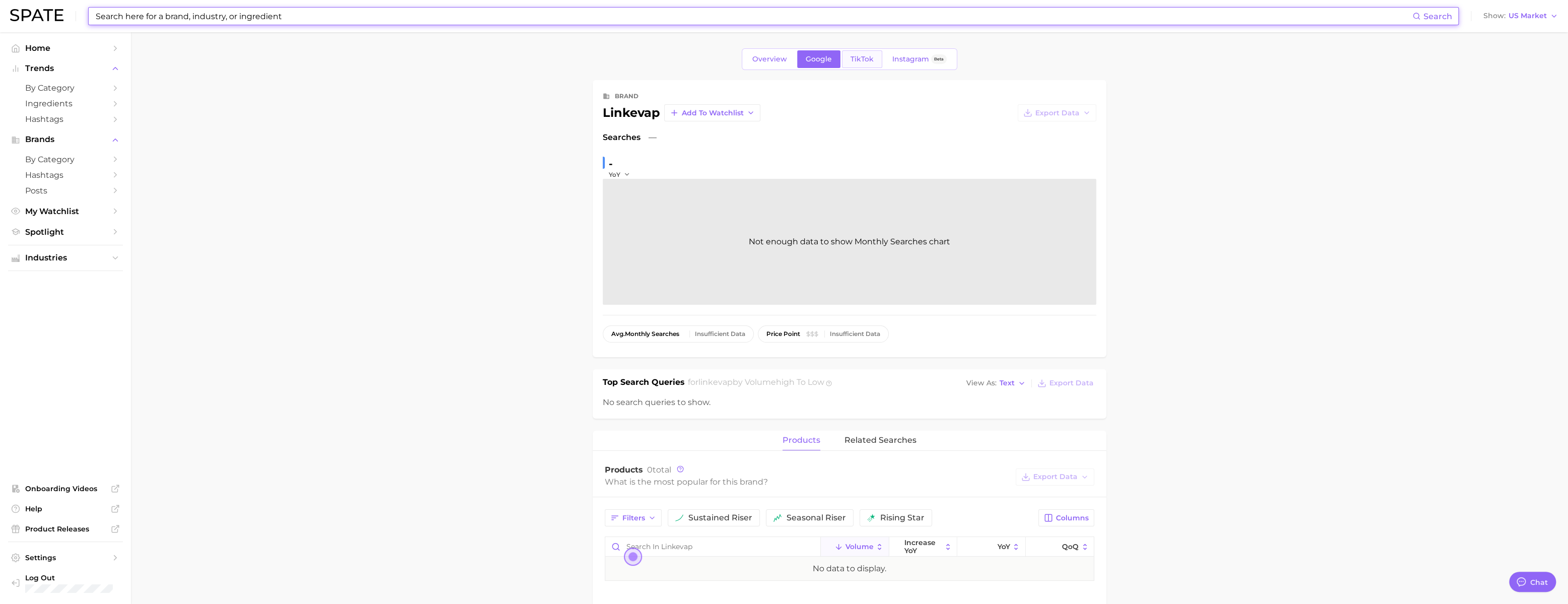
click at [861, 62] on span "TikTok" at bounding box center [862, 59] width 23 height 9
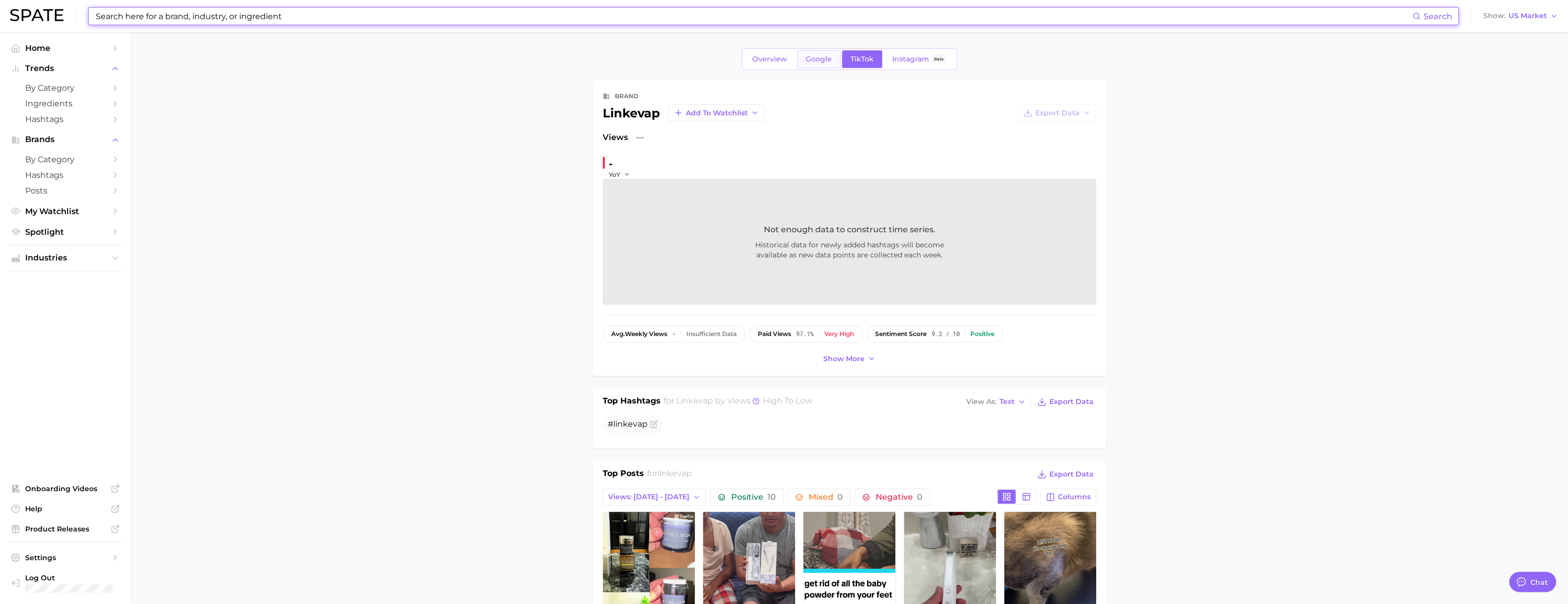
click at [806, 64] on span "Google" at bounding box center [819, 59] width 26 height 9
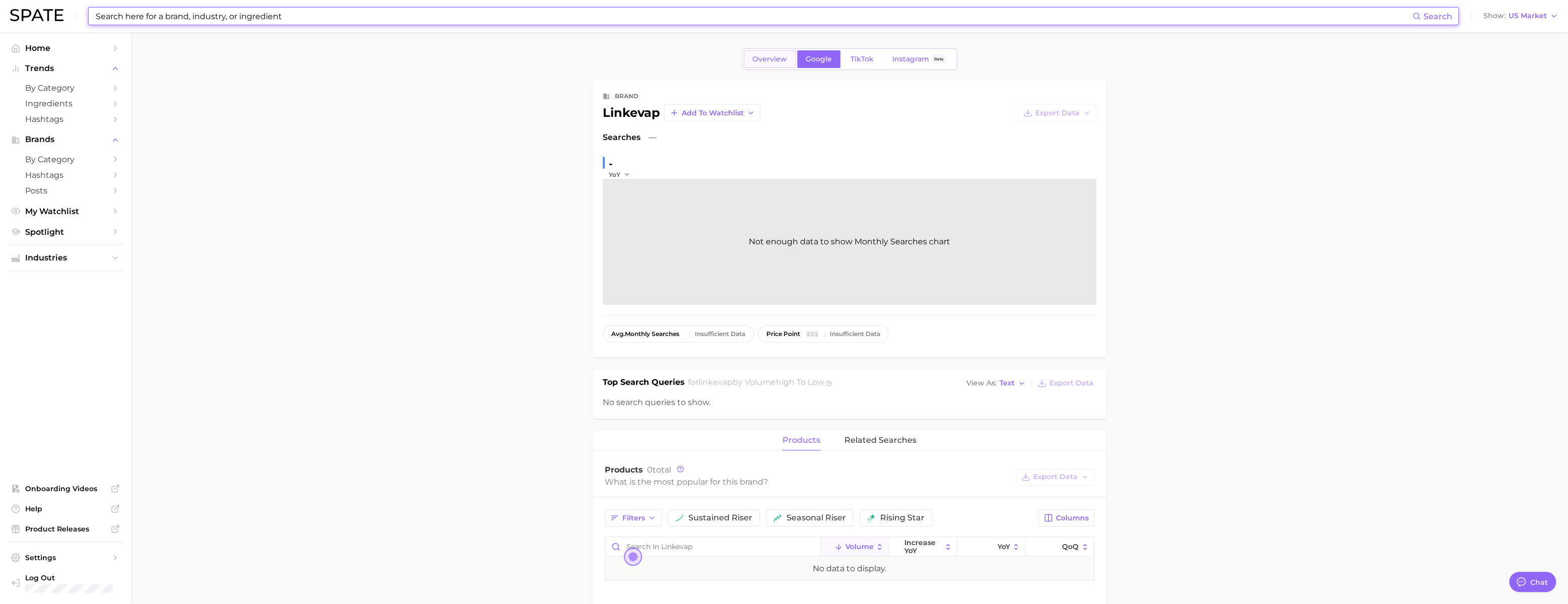
click at [763, 61] on span "Overview" at bounding box center [769, 59] width 34 height 9
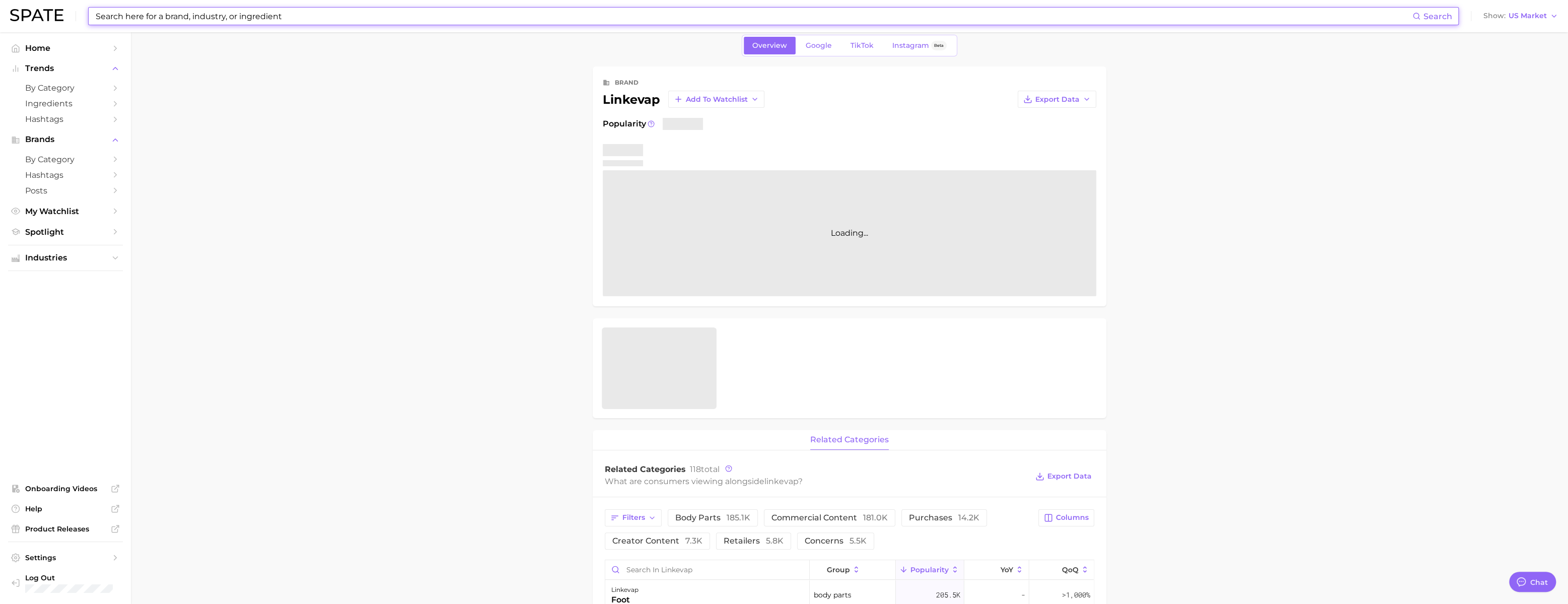
scroll to position [14, 0]
click at [247, 17] on input at bounding box center [753, 16] width 1318 height 17
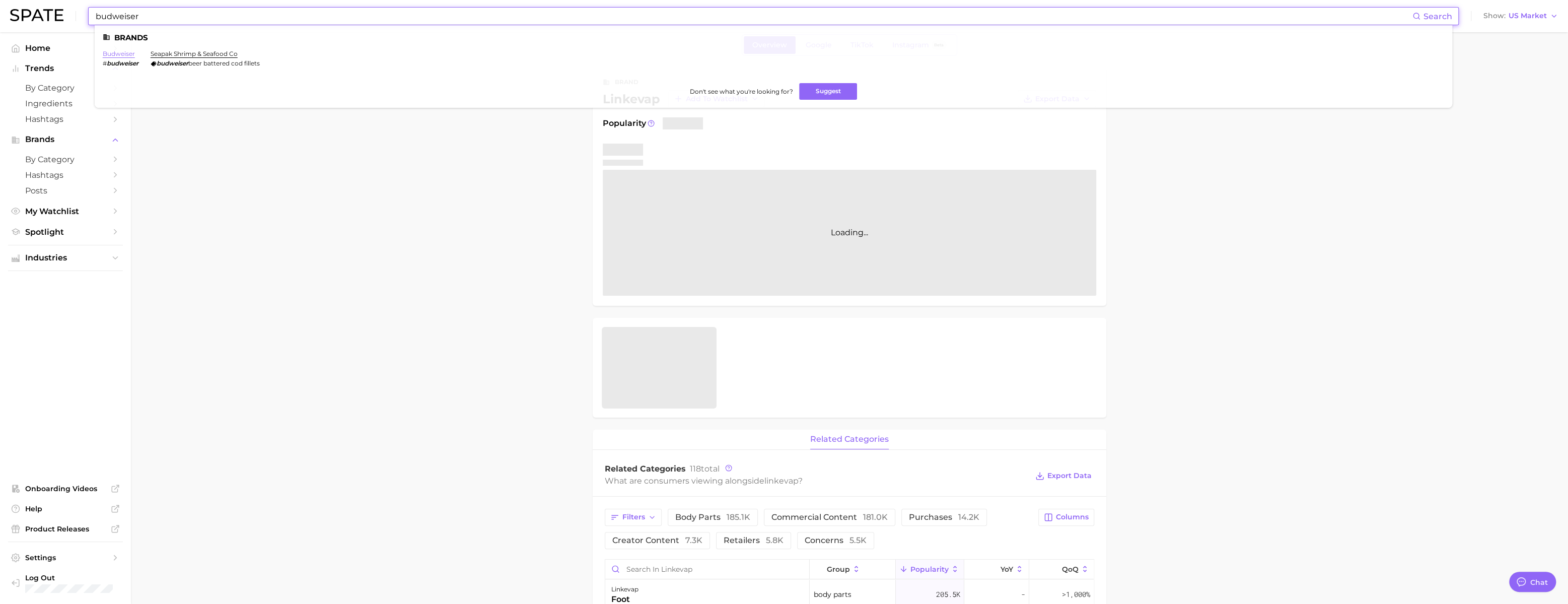
type input "budweiser"
click at [135, 53] on link "budweiser" at bounding box center [119, 53] width 32 height 7
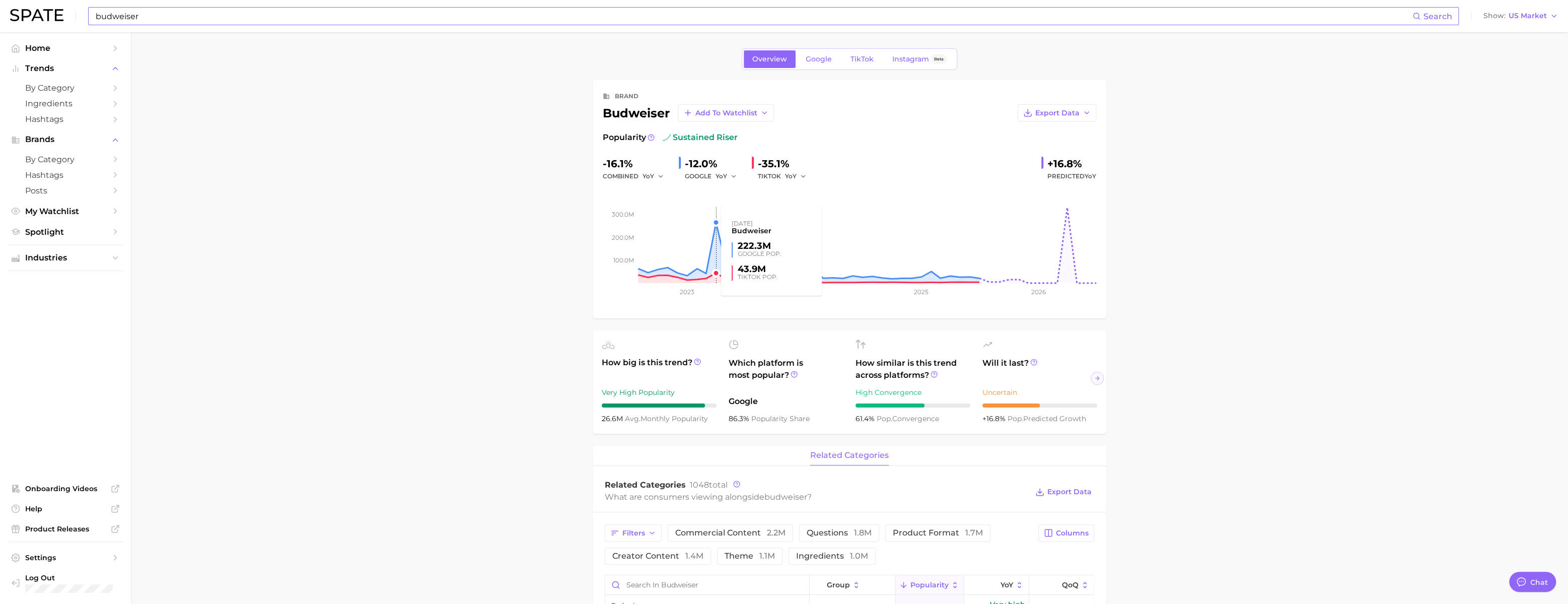
click at [715, 236] on rect at bounding box center [849, 233] width 494 height 101
click at [1045, 118] on span "Export Data" at bounding box center [1058, 113] width 45 height 9
click at [1039, 133] on button "Time Series CSV" at bounding box center [1041, 131] width 111 height 18
click at [817, 64] on span "Google" at bounding box center [819, 59] width 26 height 9
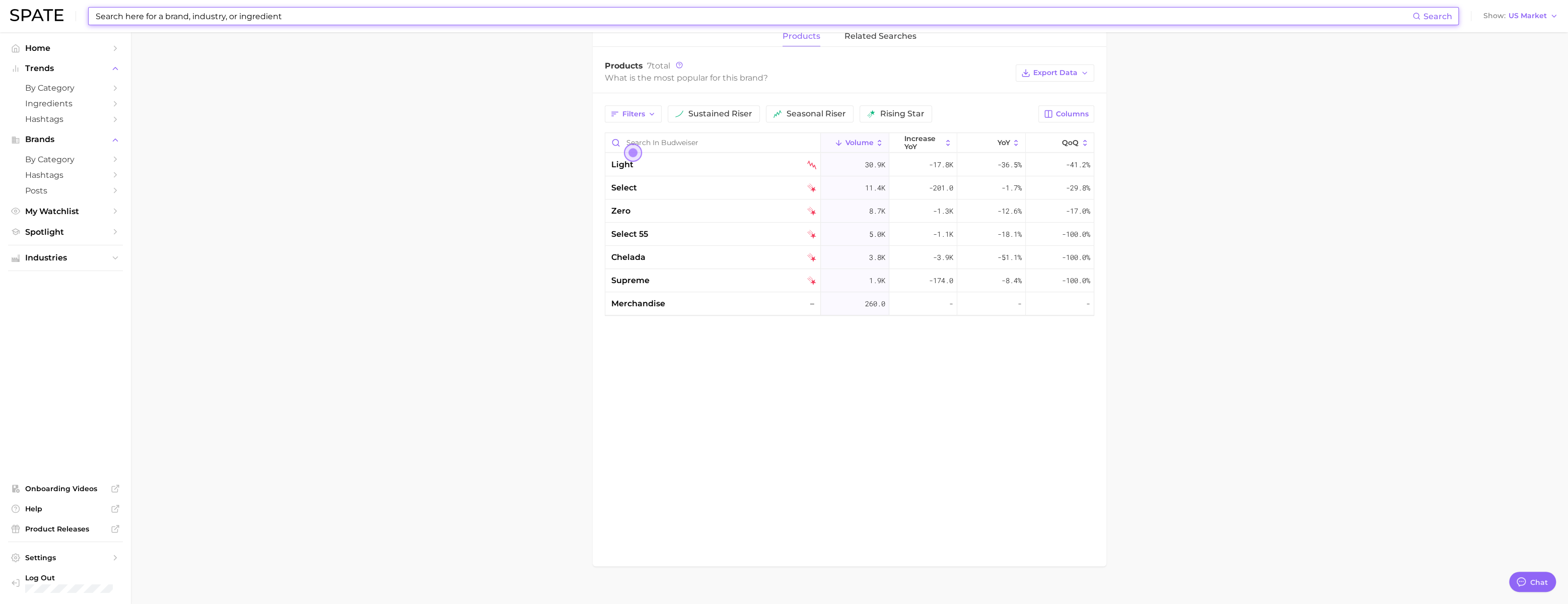
scroll to position [462, 0]
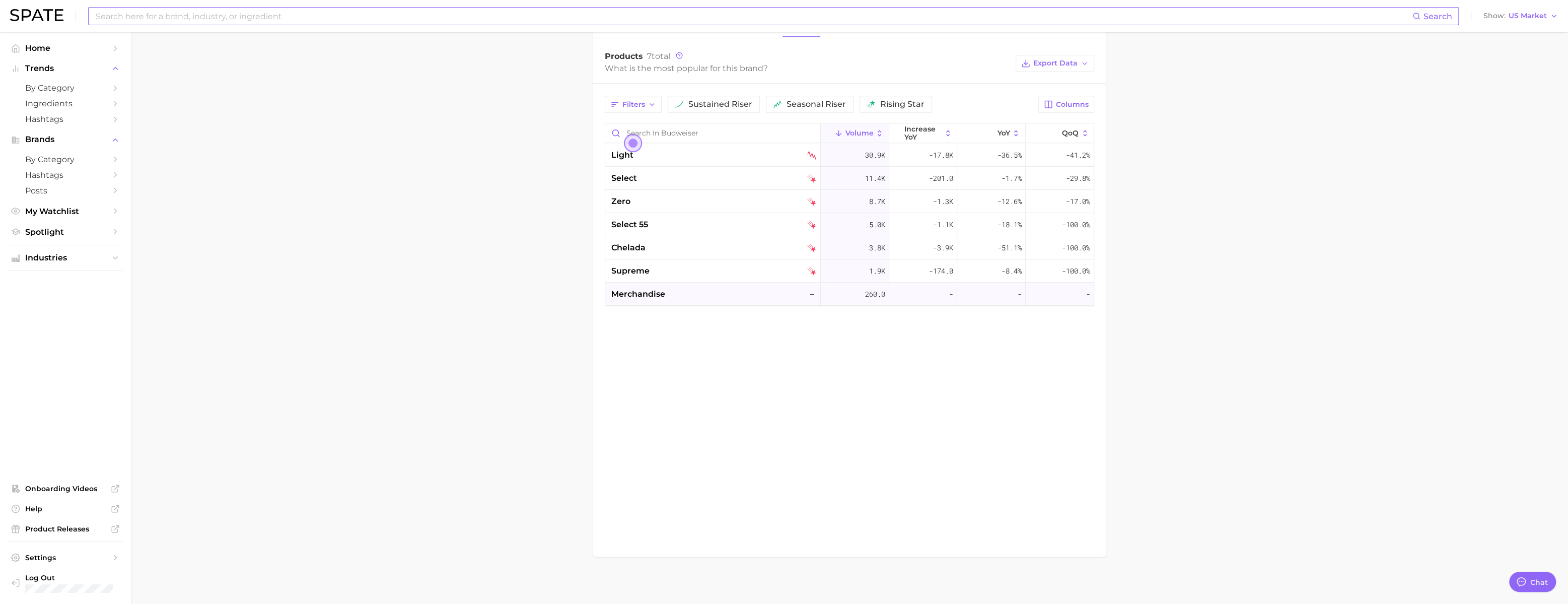
click at [690, 300] on div "merchandise –" at bounding box center [713, 294] width 205 height 12
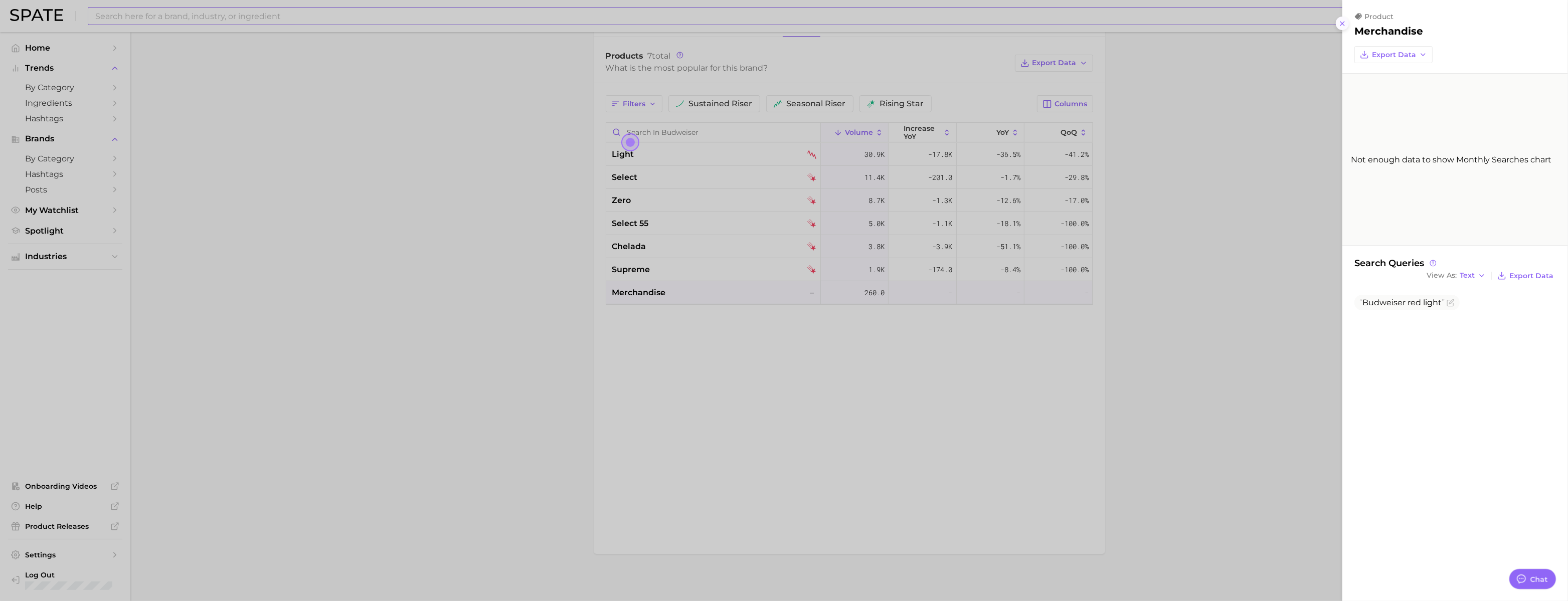
click at [1338, 28] on icon at bounding box center [1342, 24] width 8 height 8
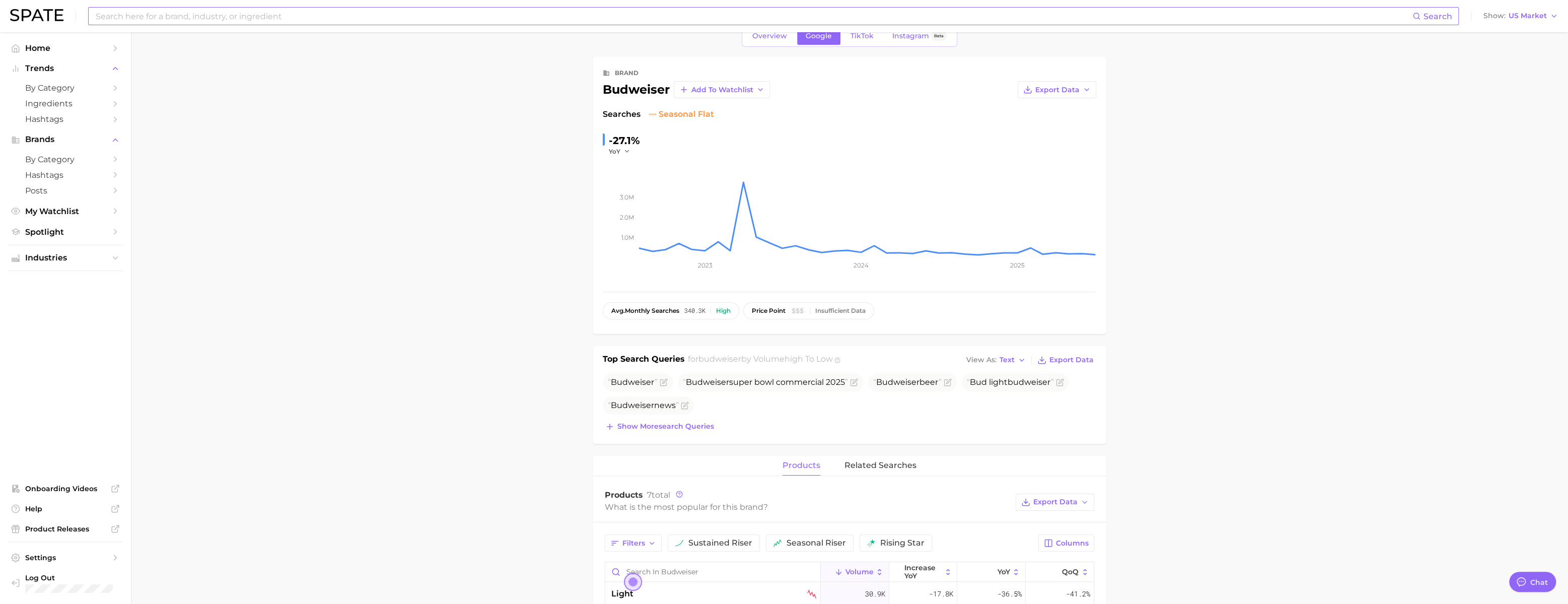
scroll to position [0, 0]
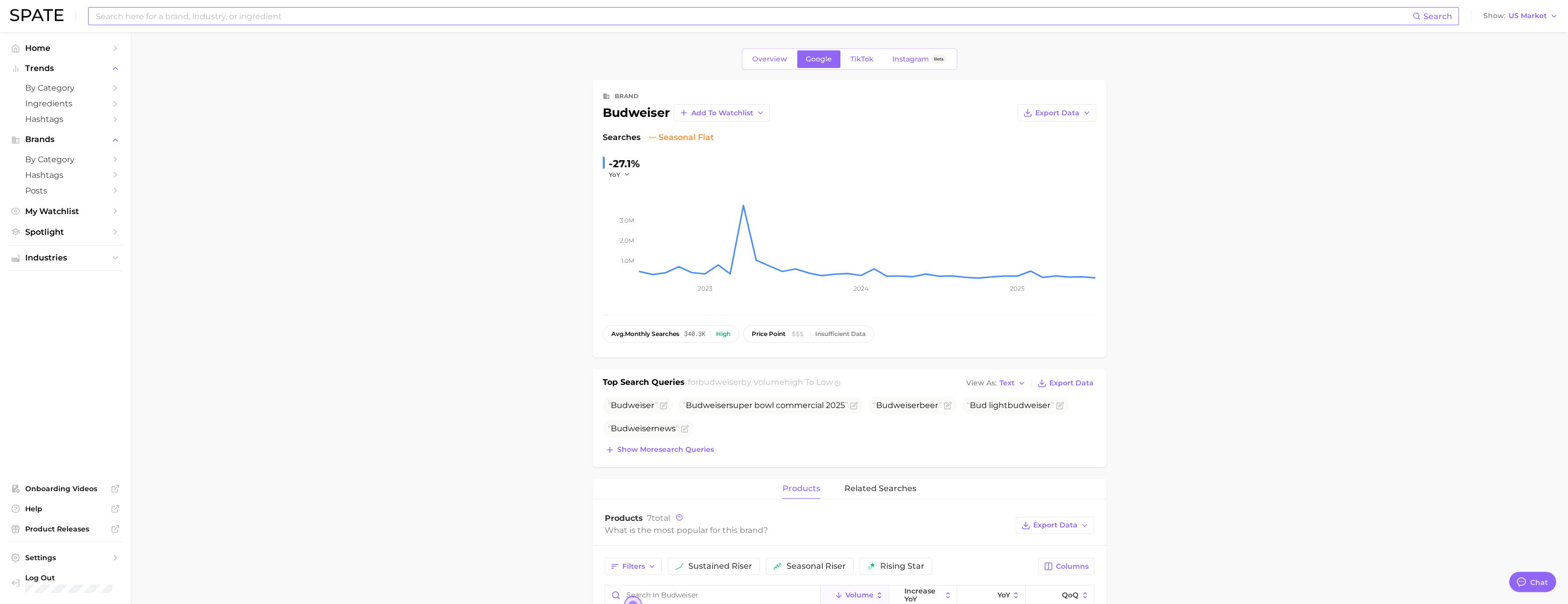
click at [853, 49] on div "Overview Google TikTok Instagram Beta" at bounding box center [849, 59] width 216 height 22
click at [857, 56] on span "TikTok" at bounding box center [862, 59] width 23 height 9
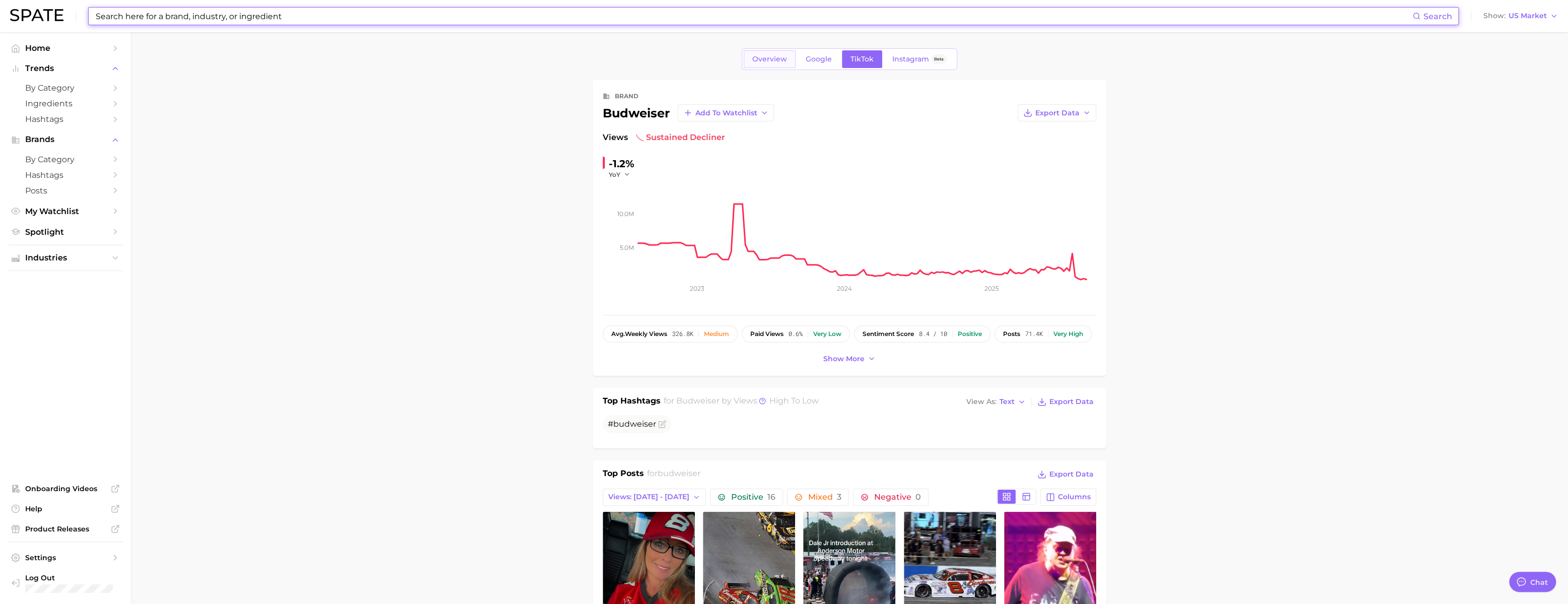
click at [753, 62] on span "Overview" at bounding box center [769, 59] width 34 height 9
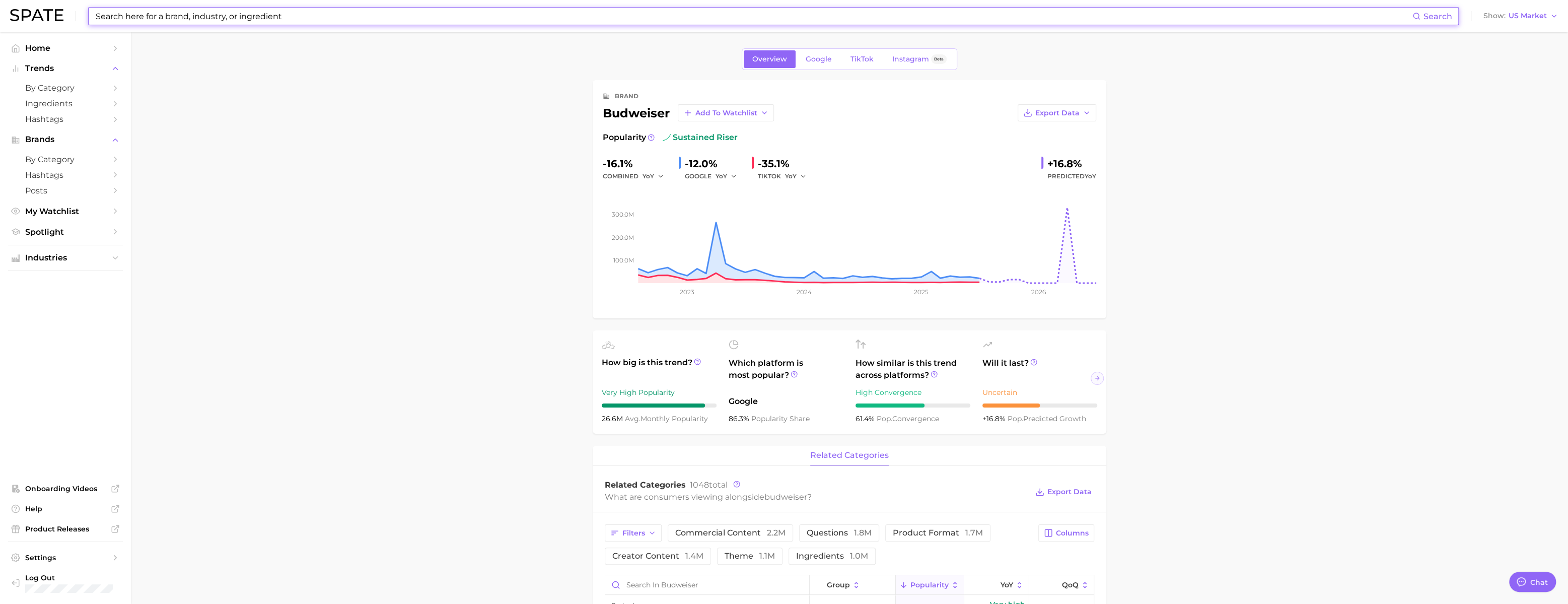
click at [271, 18] on input at bounding box center [753, 16] width 1318 height 17
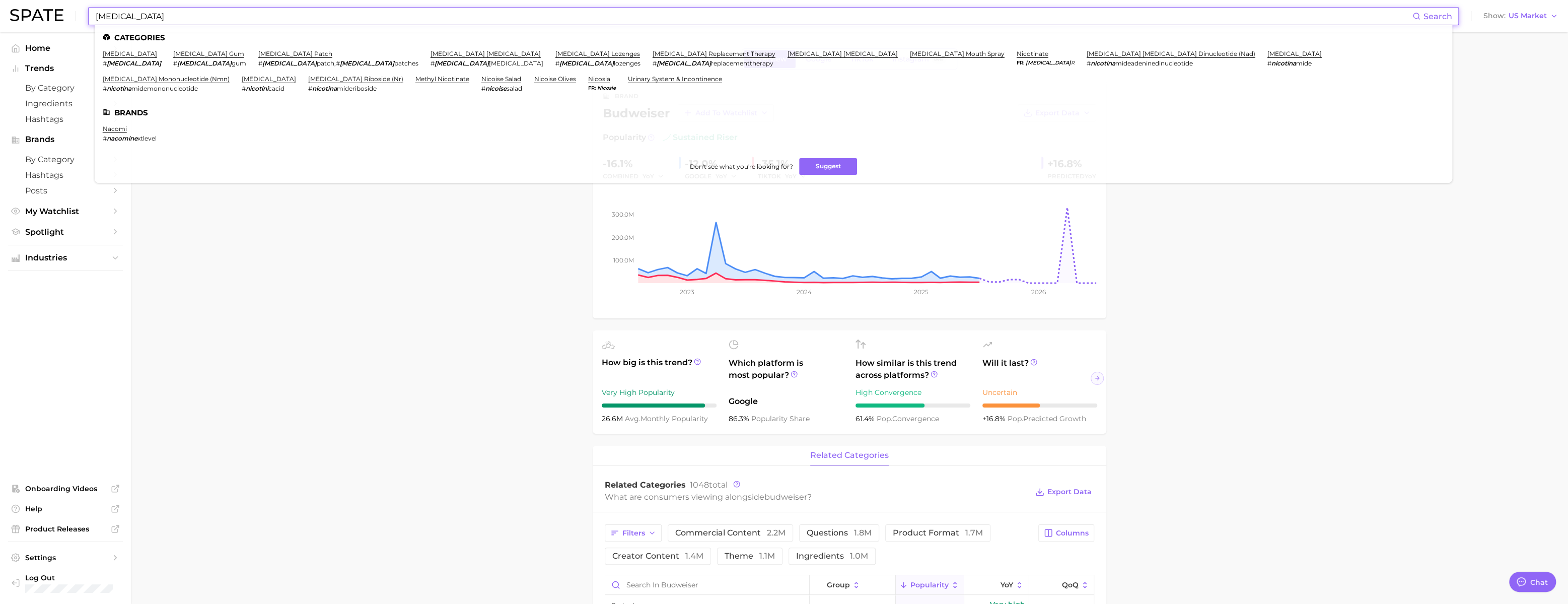
type input "[MEDICAL_DATA]"
click at [185, 49] on ul "Categories [MEDICAL_DATA] # [MEDICAL_DATA] [MEDICAL_DATA] gum # [MEDICAL_DATA] …" at bounding box center [774, 103] width 1358 height 158
click at [183, 50] on link "[MEDICAL_DATA] gum" at bounding box center [208, 53] width 71 height 7
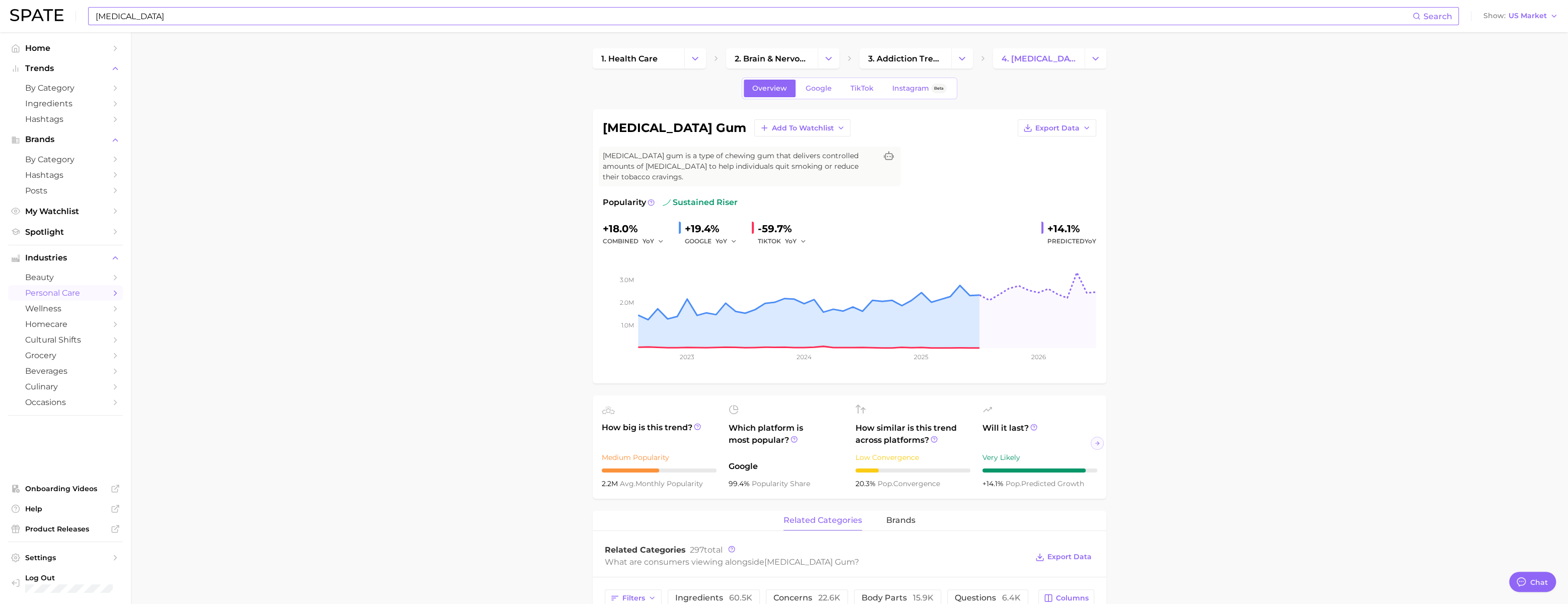
click at [285, 13] on input "[MEDICAL_DATA]" at bounding box center [753, 16] width 1318 height 17
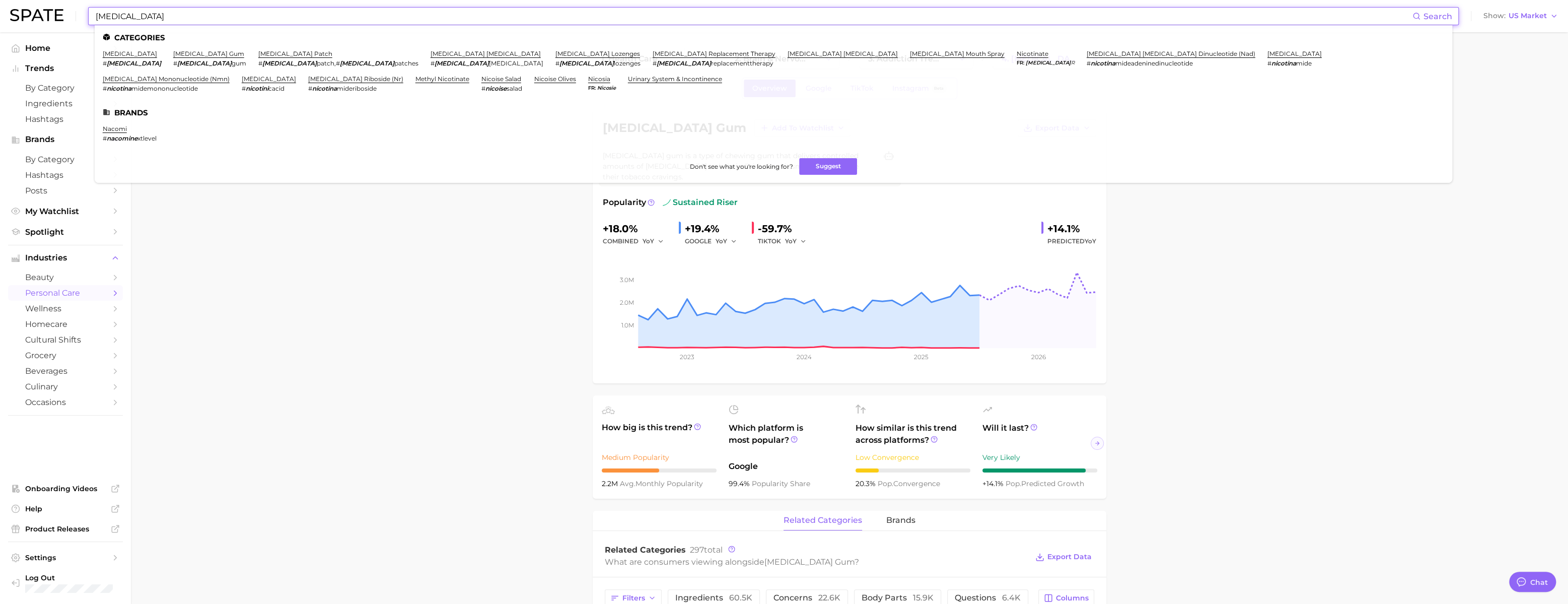
click at [285, 13] on input "[MEDICAL_DATA]" at bounding box center [753, 16] width 1318 height 17
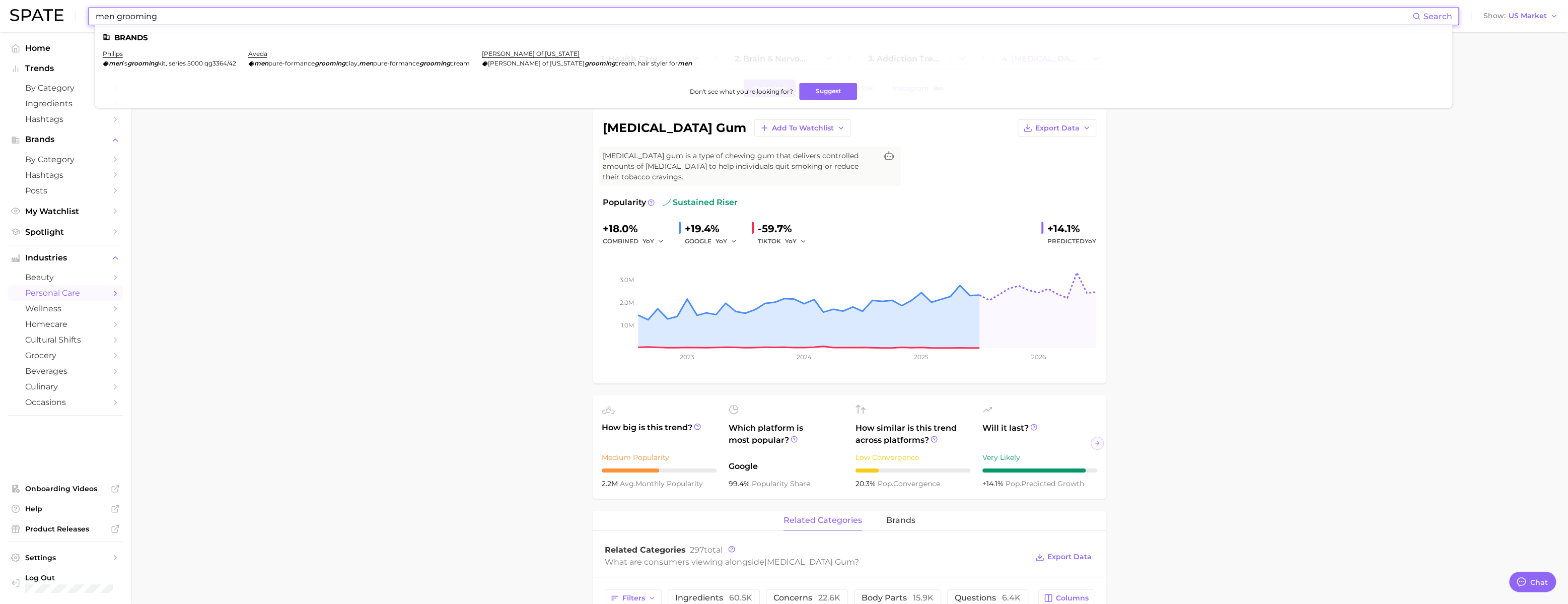
drag, startPoint x: 176, startPoint y: 19, endPoint x: 43, endPoint y: 16, distance: 133.0
click at [43, 16] on div "men grooming Search Brands philips men ’s grooming kit, series 5000 qg3364/42 a…" at bounding box center [784, 16] width 1548 height 32
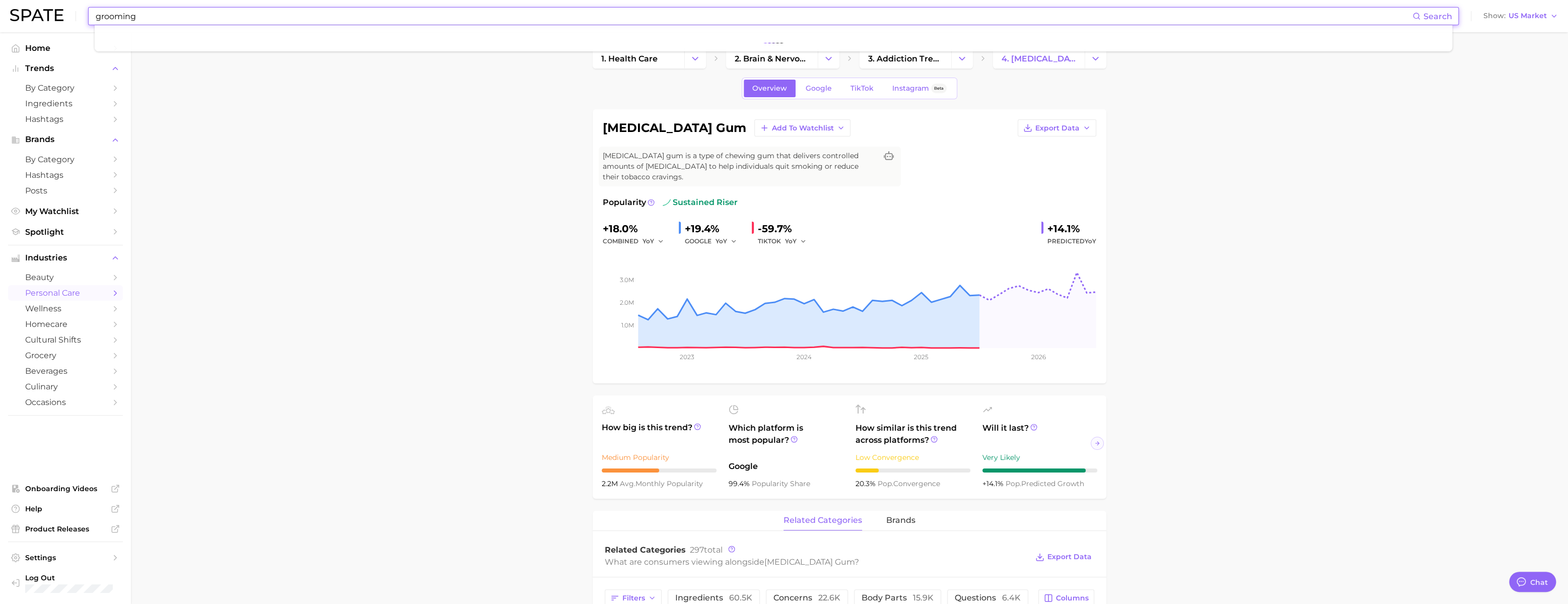
type input "grooming"
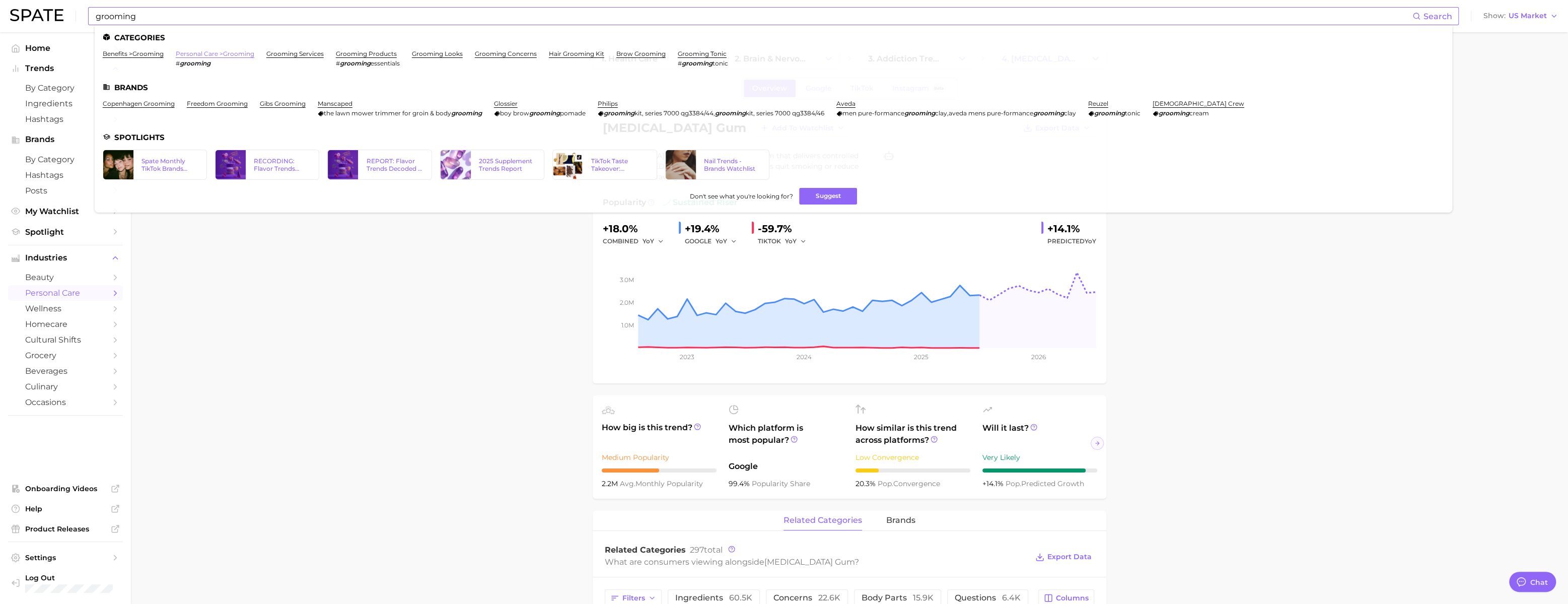
click at [243, 54] on link "personal care > grooming" at bounding box center [215, 53] width 78 height 7
type textarea "x"
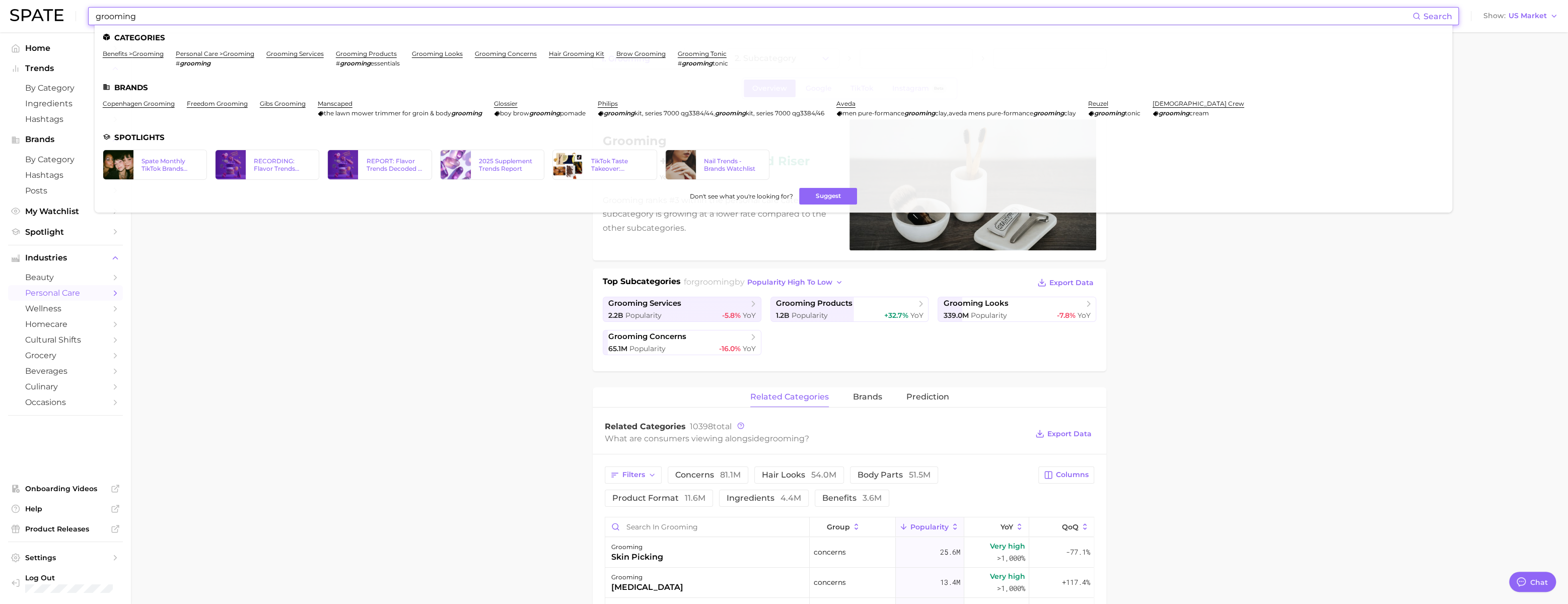
click at [269, 19] on input "grooming" at bounding box center [753, 16] width 1318 height 17
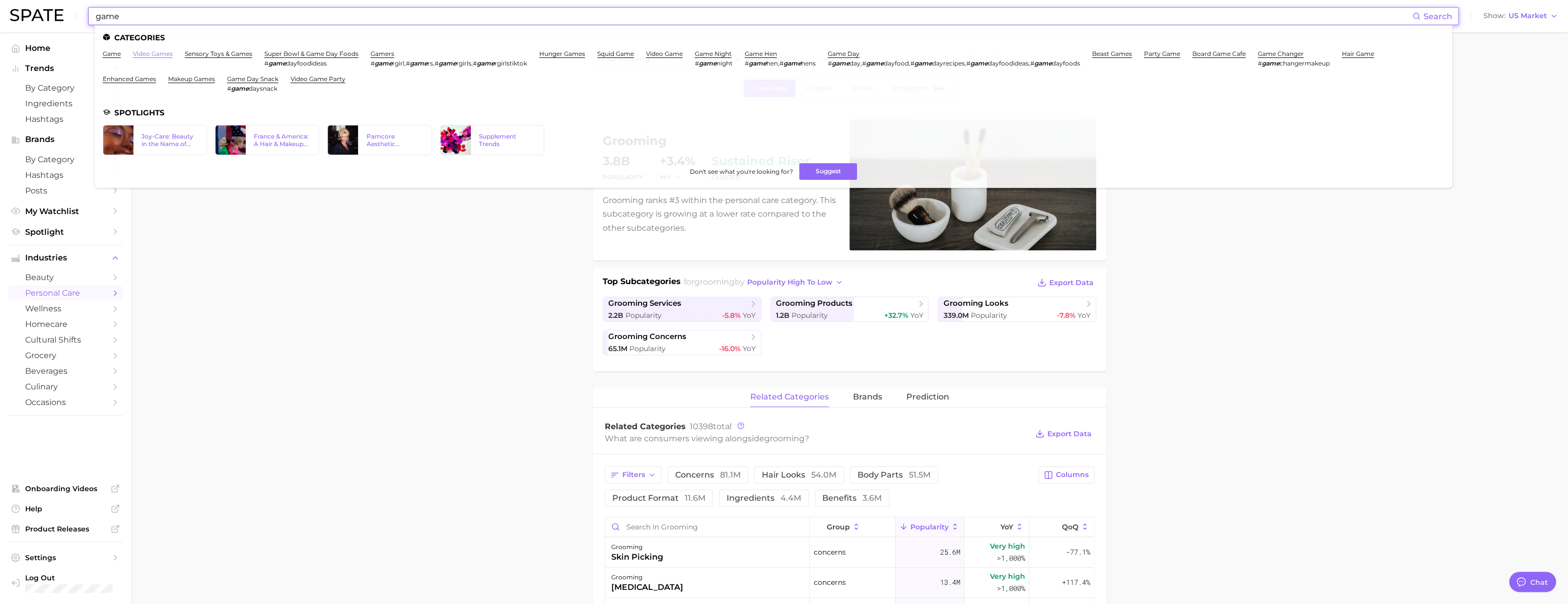
click at [172, 54] on link "video games" at bounding box center [153, 53] width 40 height 7
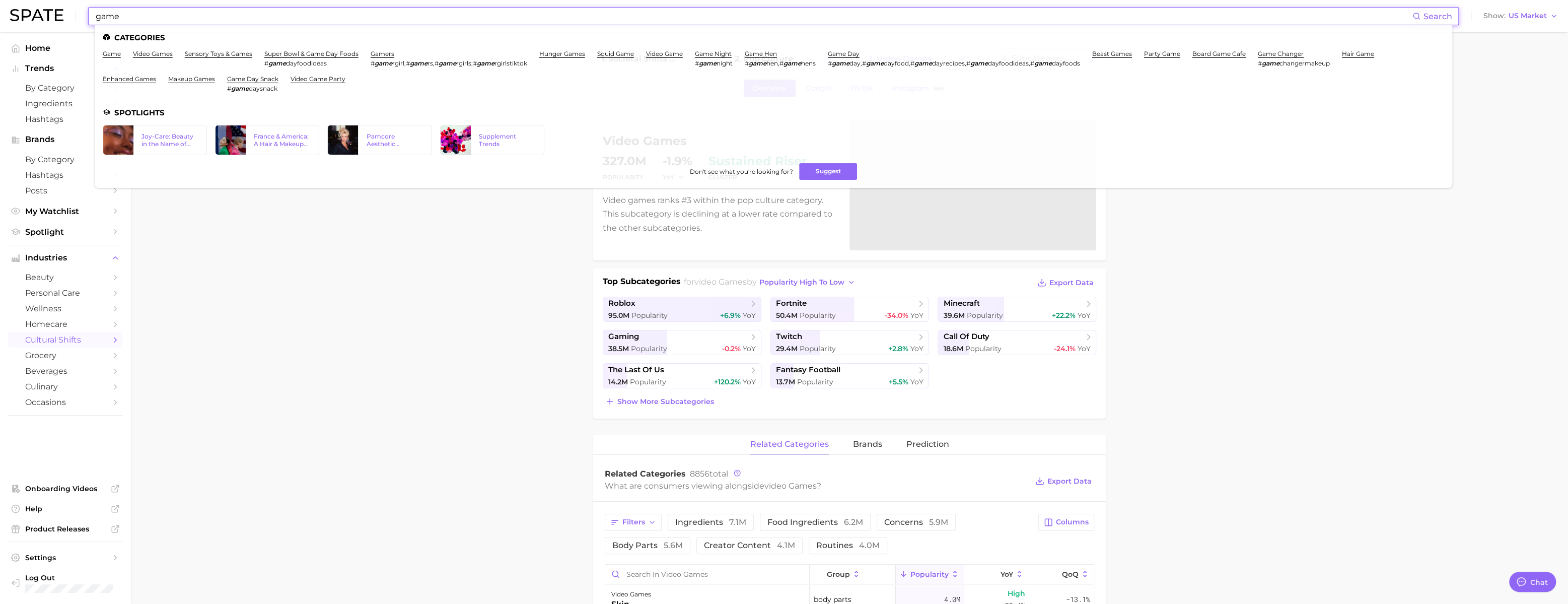
click at [246, 13] on input "game" at bounding box center [753, 16] width 1318 height 17
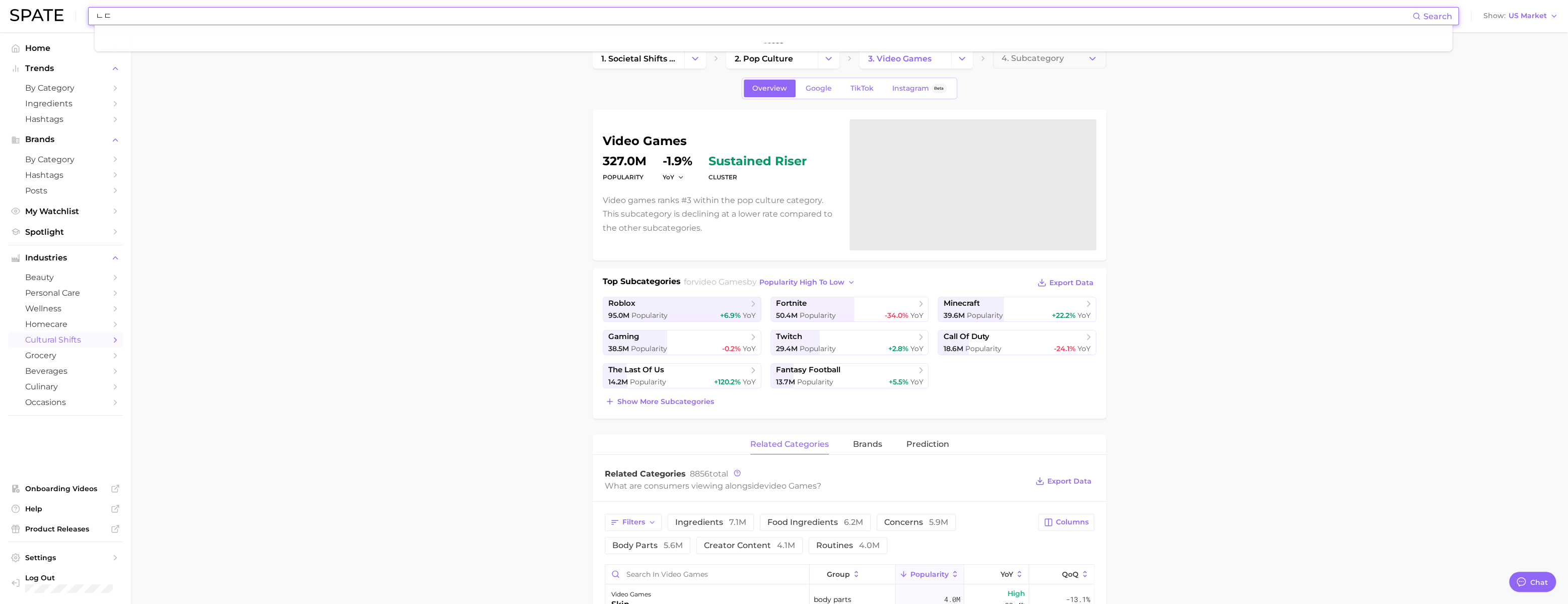
type input "ㄴ"
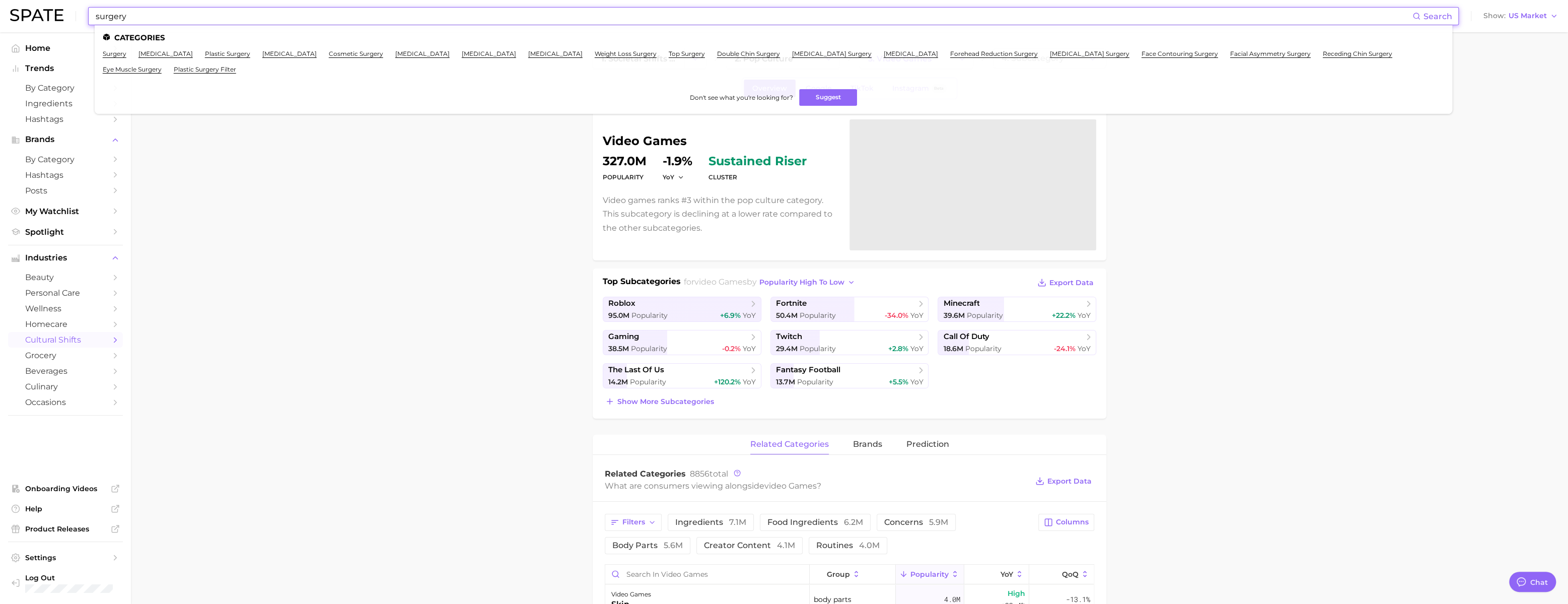
type input "surgery"
click at [400, 58] on ul "surgery [MEDICAL_DATA] plastic surgery [MEDICAL_DATA] cosmetic surgery [MEDICAL…" at bounding box center [774, 66] width 1341 height 31
click at [383, 56] on link "cosmetic surgery" at bounding box center [356, 53] width 54 height 7
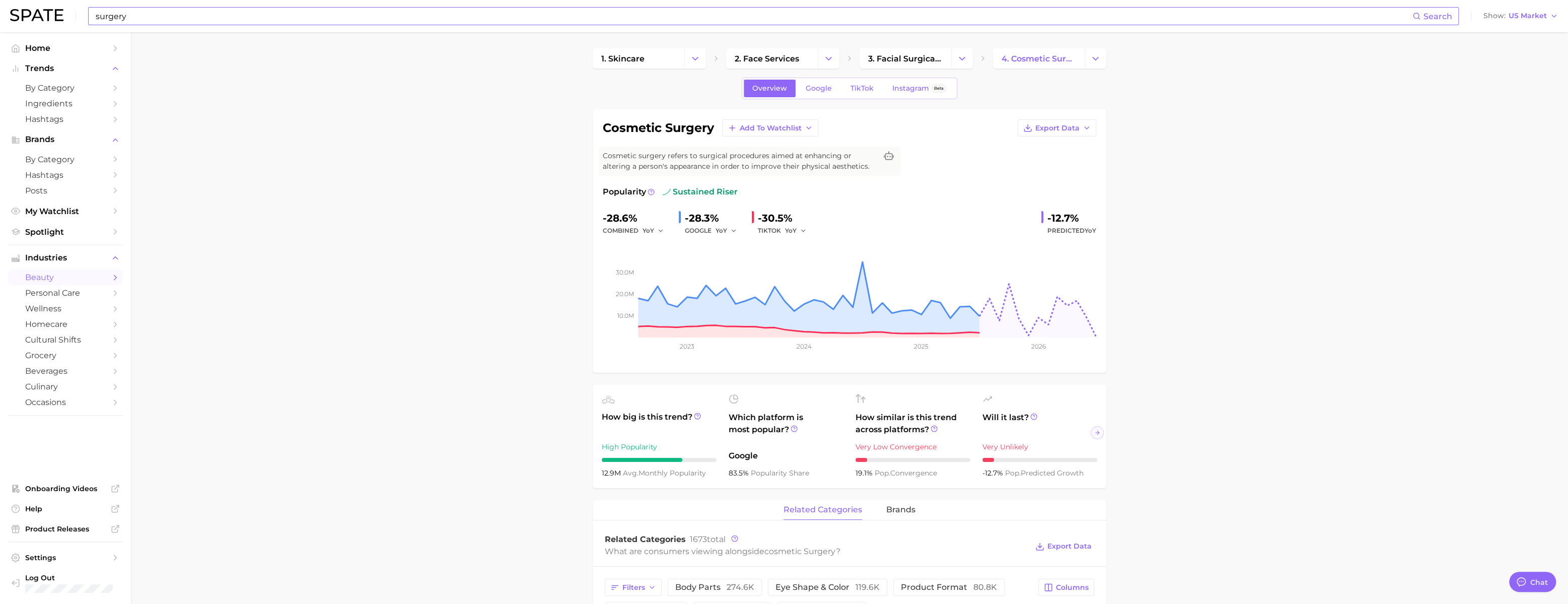
click at [286, 18] on input "surgery" at bounding box center [753, 16] width 1318 height 17
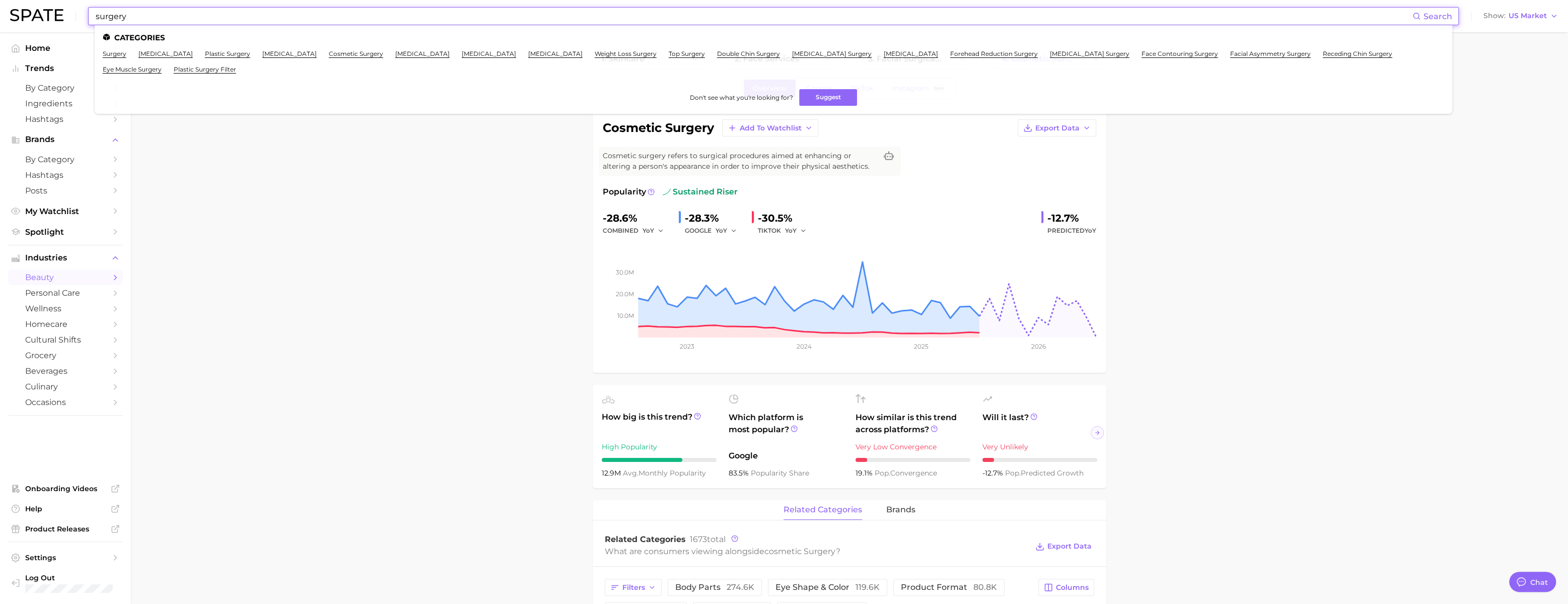
click at [286, 18] on input "surgery" at bounding box center [753, 16] width 1318 height 17
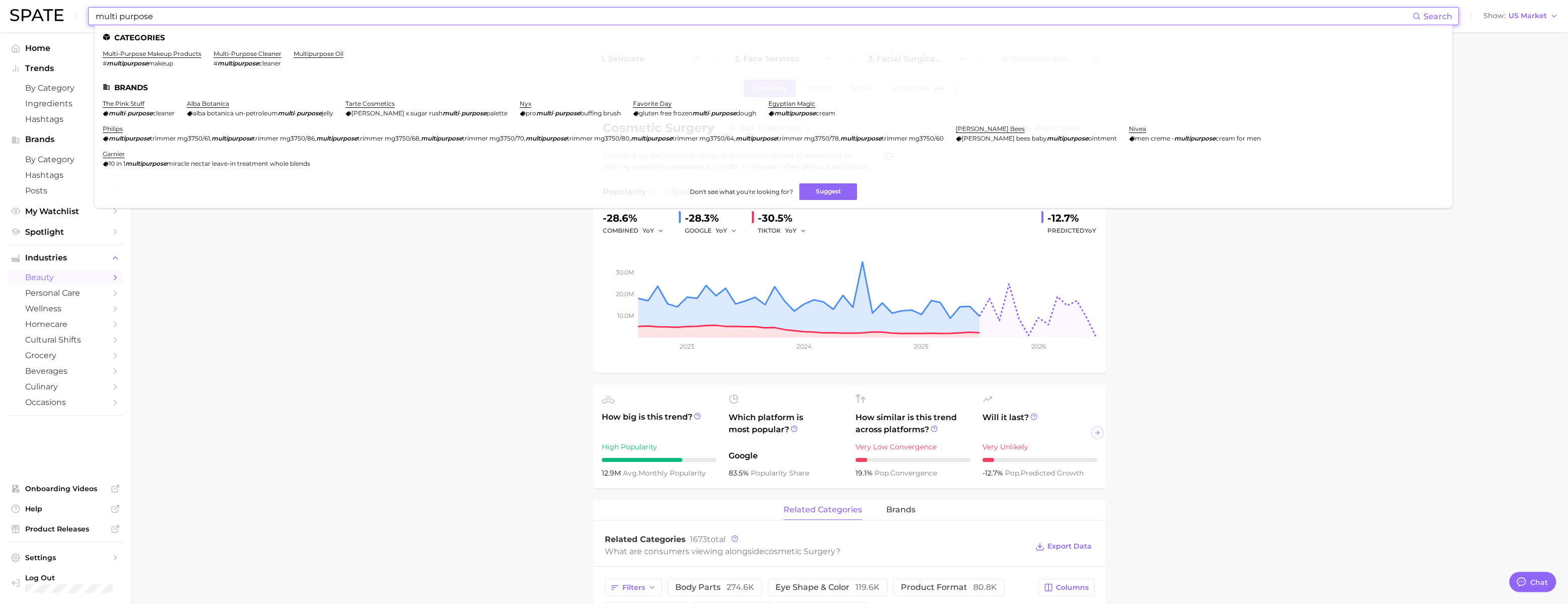
click at [304, 17] on input "multi purpose" at bounding box center [753, 16] width 1318 height 17
paste input "rich neutrals"
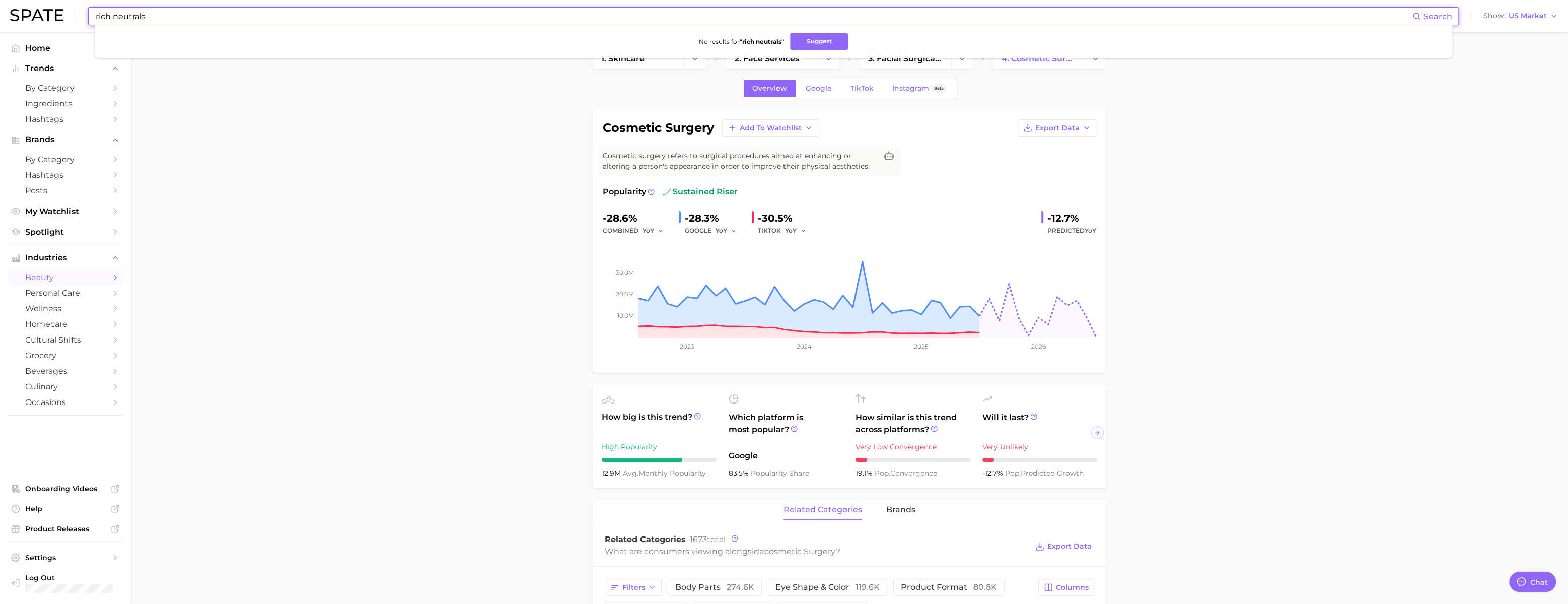
click at [318, 16] on input "rich neutrals" at bounding box center [753, 16] width 1318 height 17
click at [318, 16] on input "rich neutrals" at bounding box center [753, 16] width 1318 height 17
type input "채"
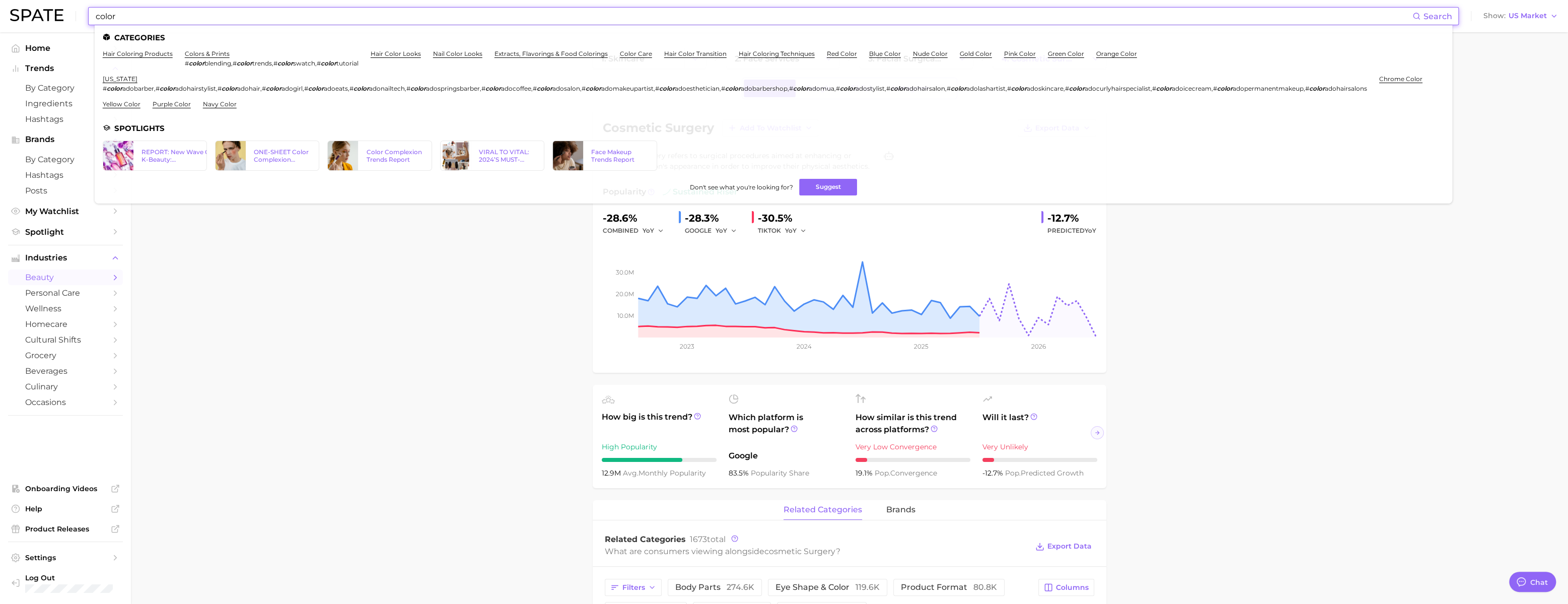
click at [254, 15] on input "color" at bounding box center [753, 16] width 1318 height 17
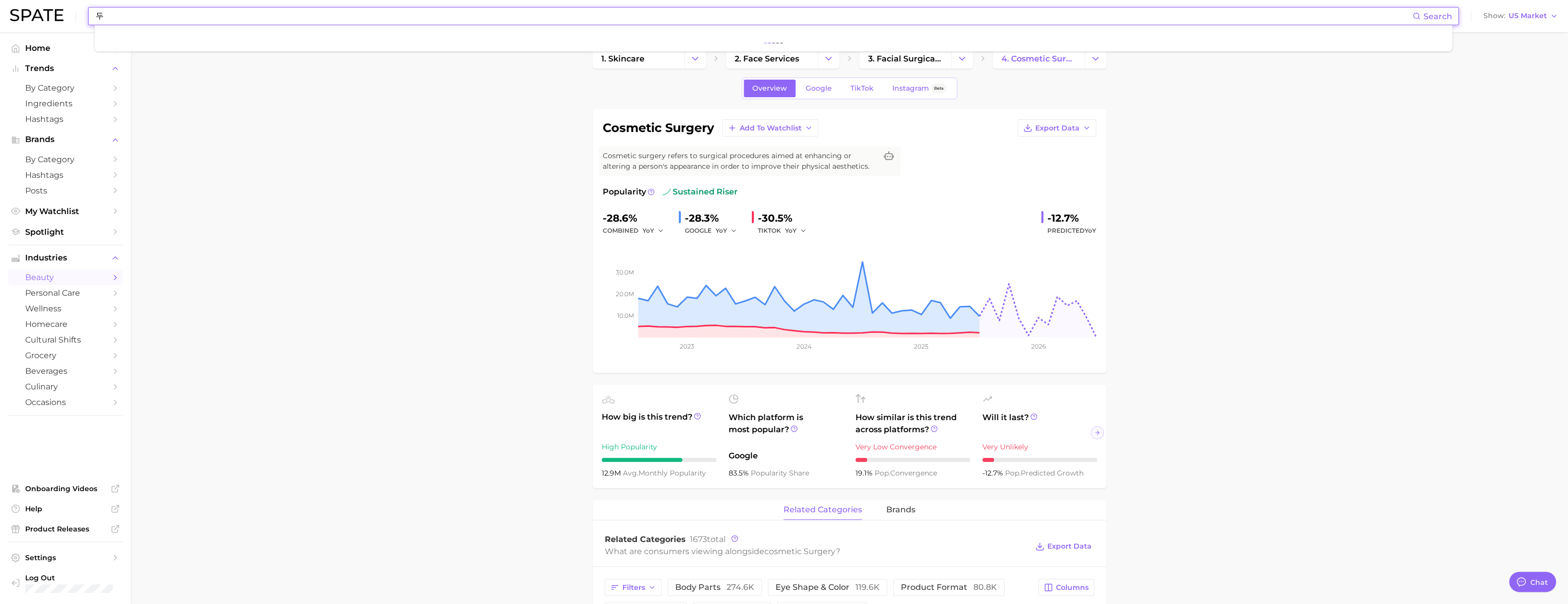
type input "ㄷ"
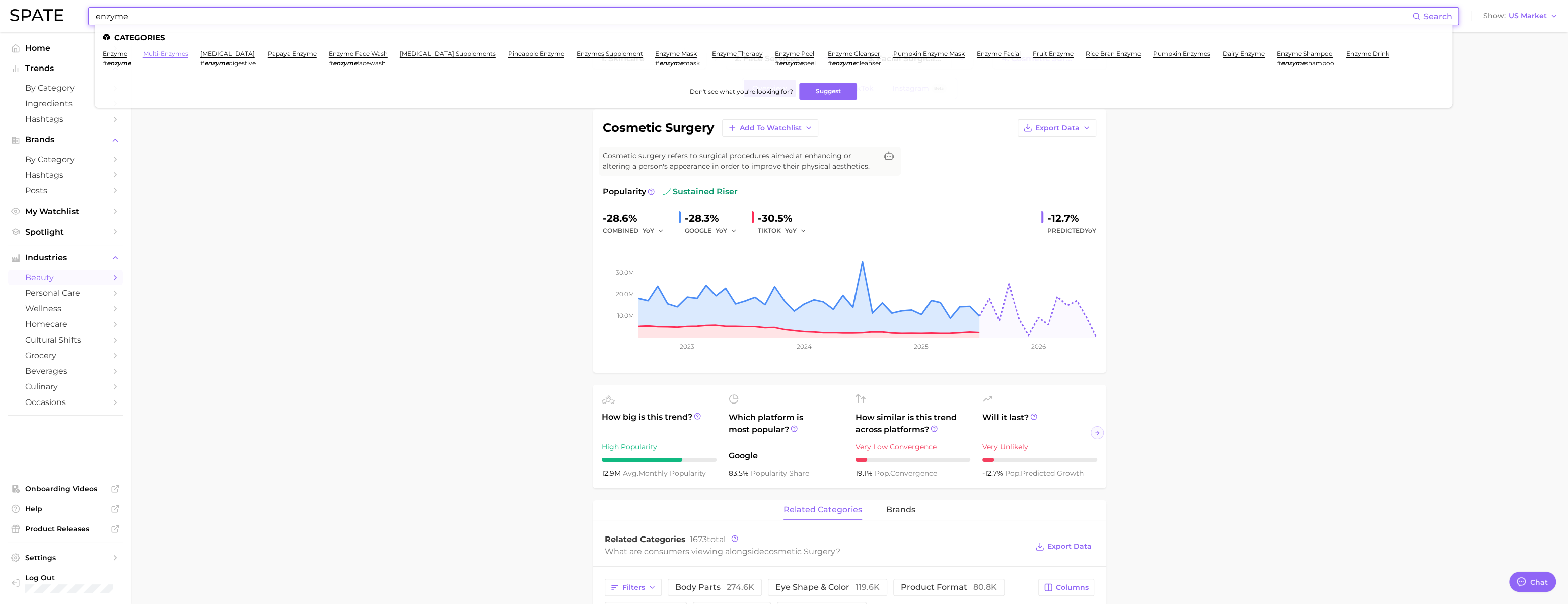
type input "enzyme"
click at [189, 54] on link "multi-enzymes" at bounding box center [166, 53] width 45 height 7
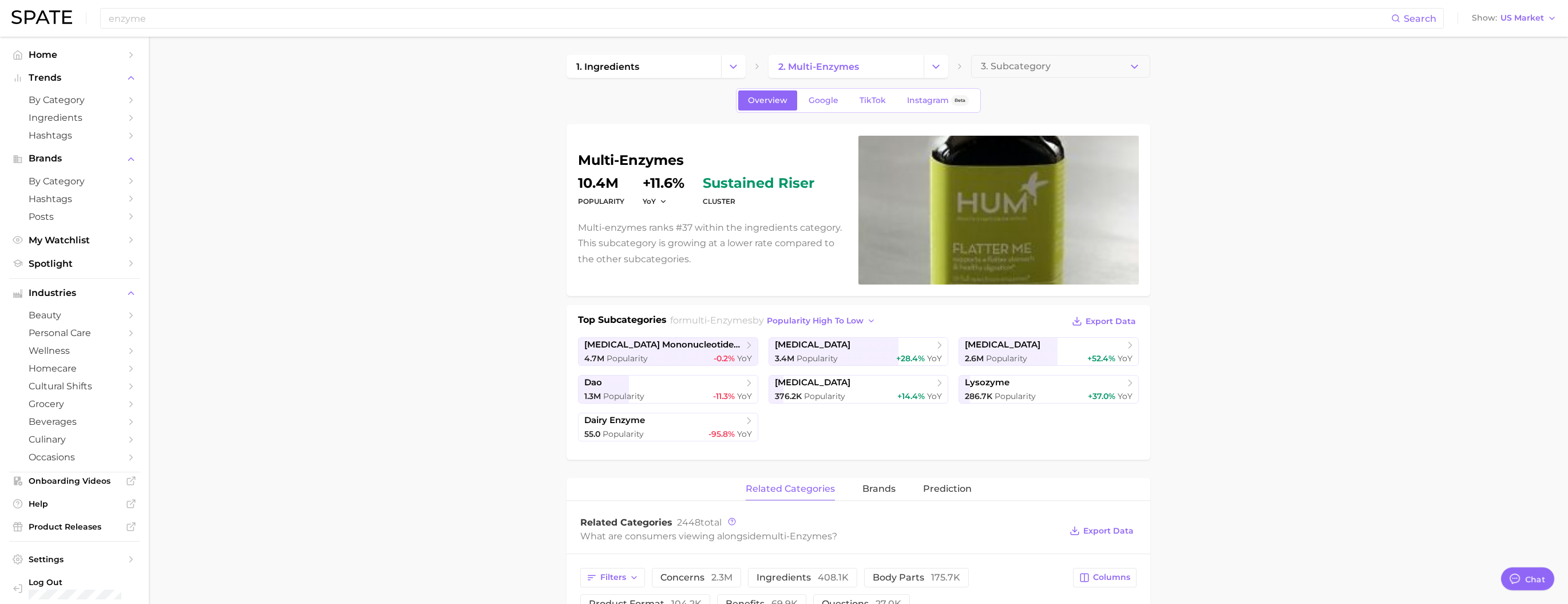
type textarea "x"
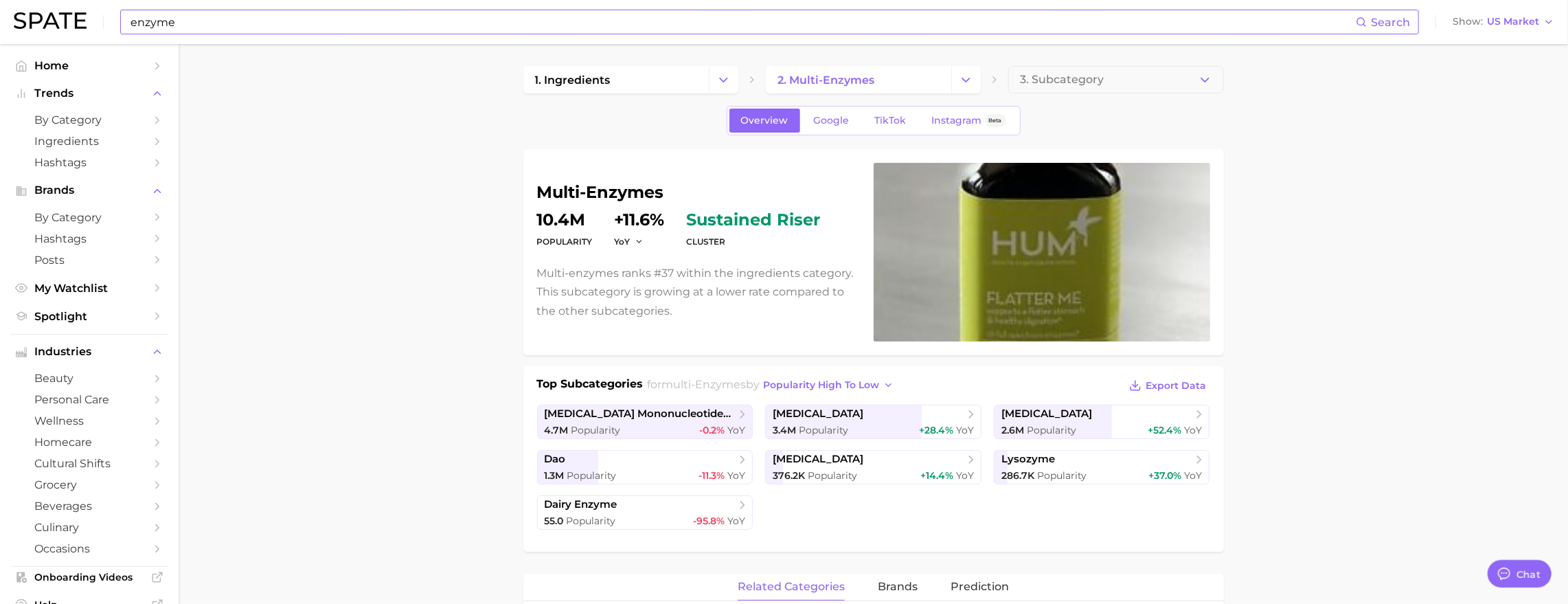
click at [261, 20] on input "enzyme" at bounding box center [742, 21] width 1227 height 23
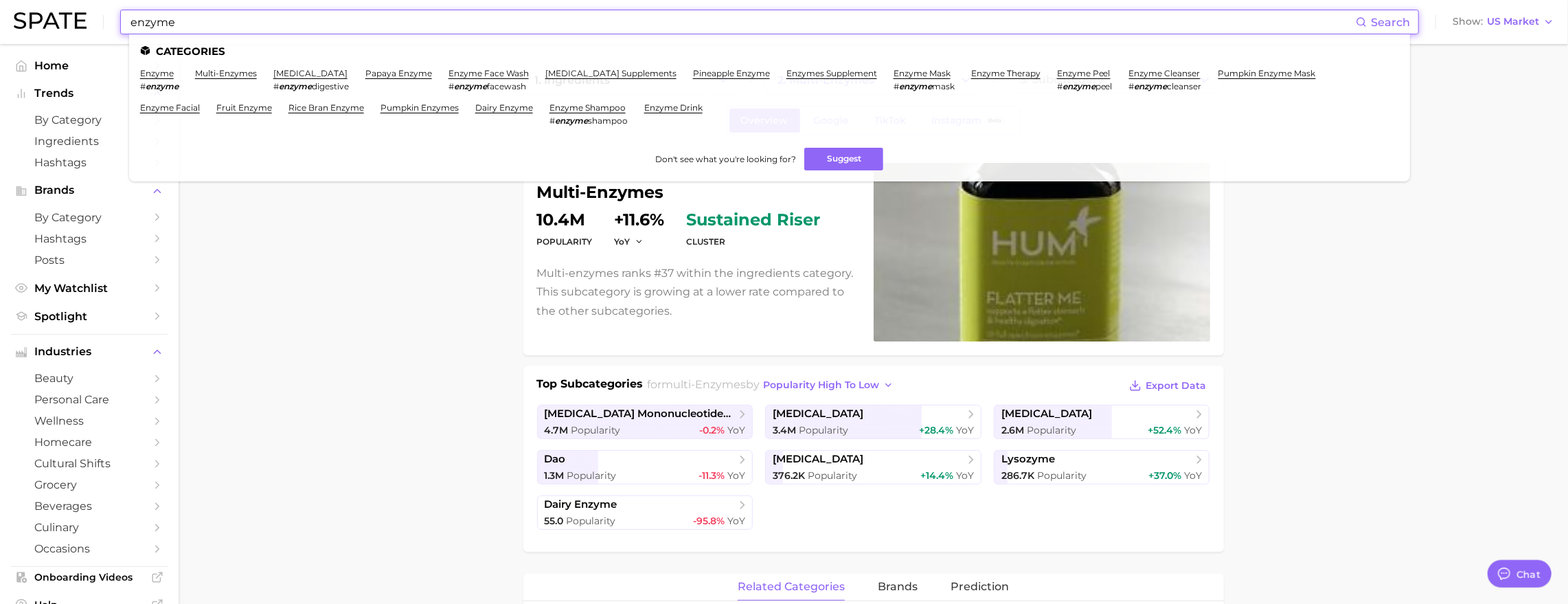
click at [261, 20] on input "enzyme" at bounding box center [742, 21] width 1227 height 23
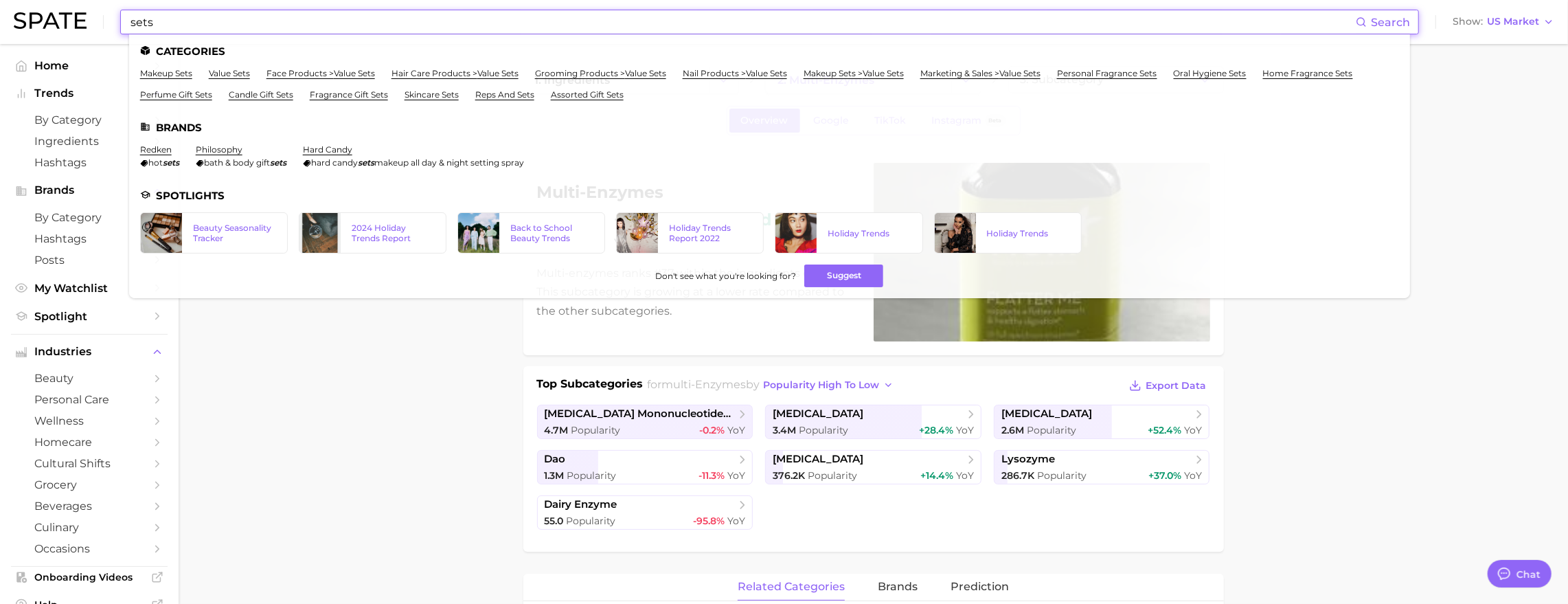
click at [271, 18] on input "sets" at bounding box center [742, 21] width 1227 height 23
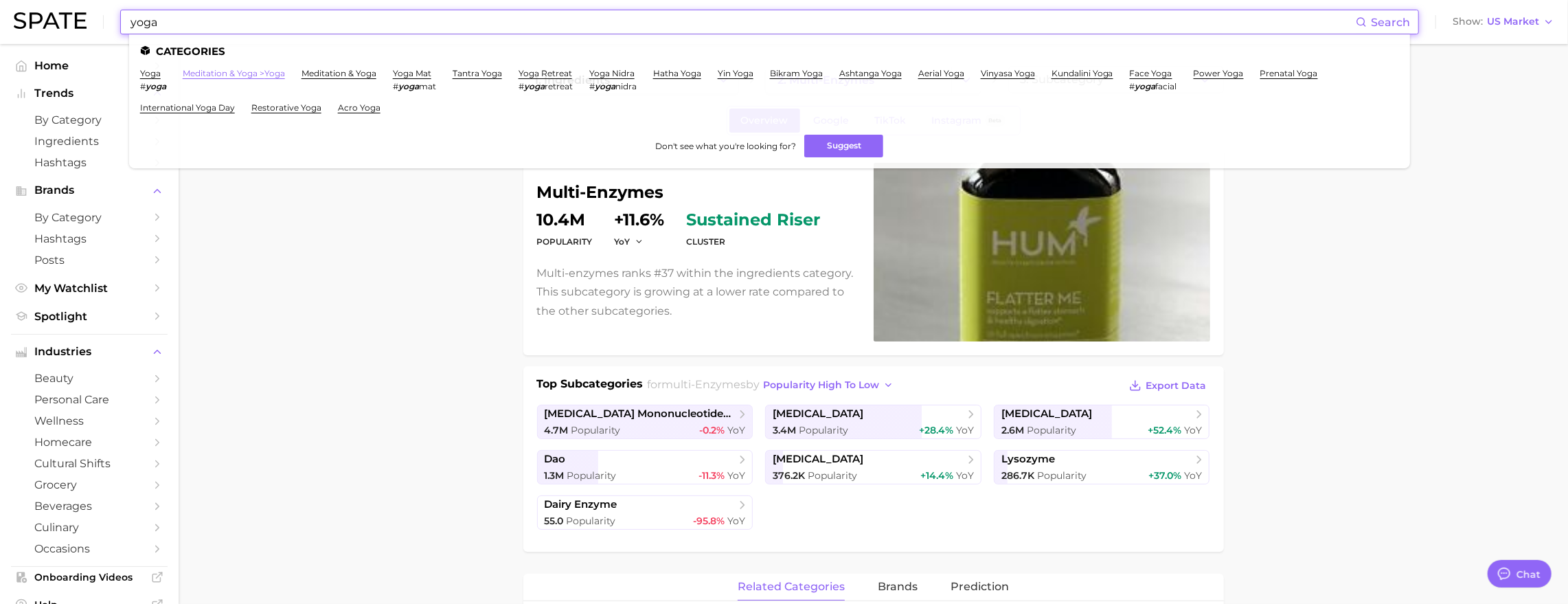
click at [273, 77] on link "meditation & yoga > yoga" at bounding box center [233, 73] width 102 height 10
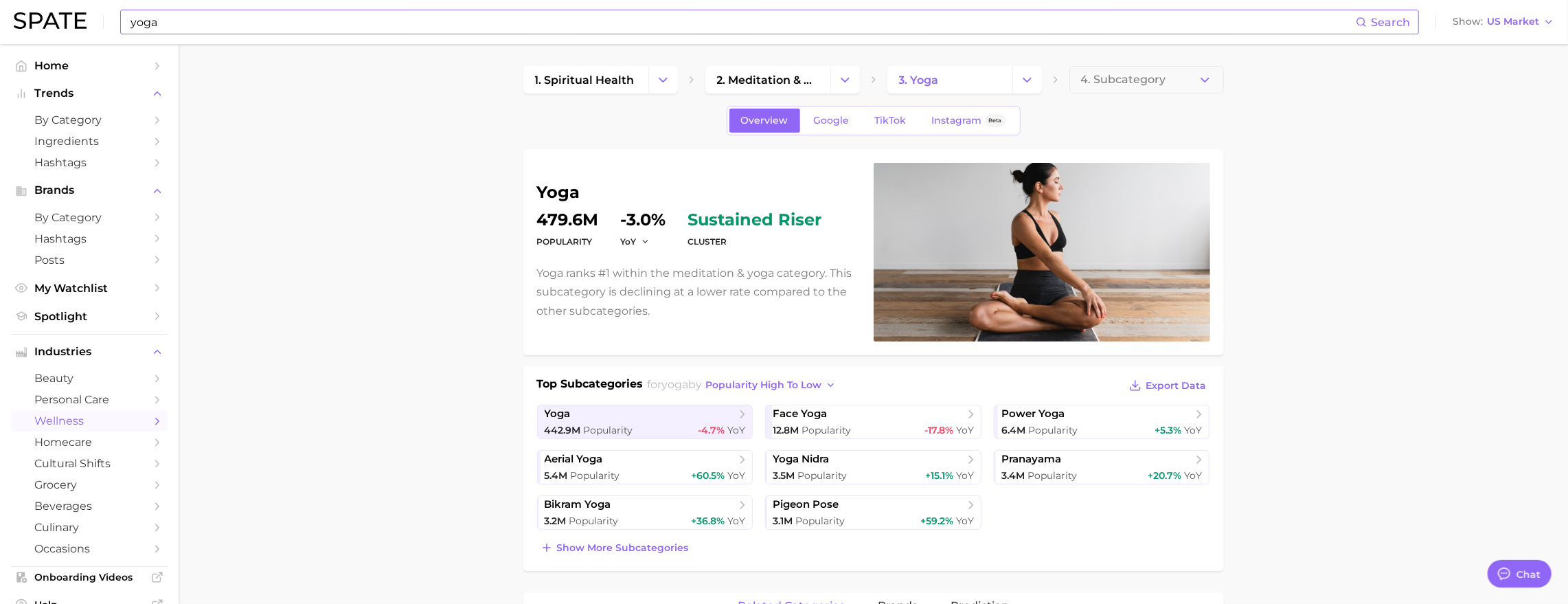
click at [291, 18] on input "yoga" at bounding box center [742, 21] width 1227 height 23
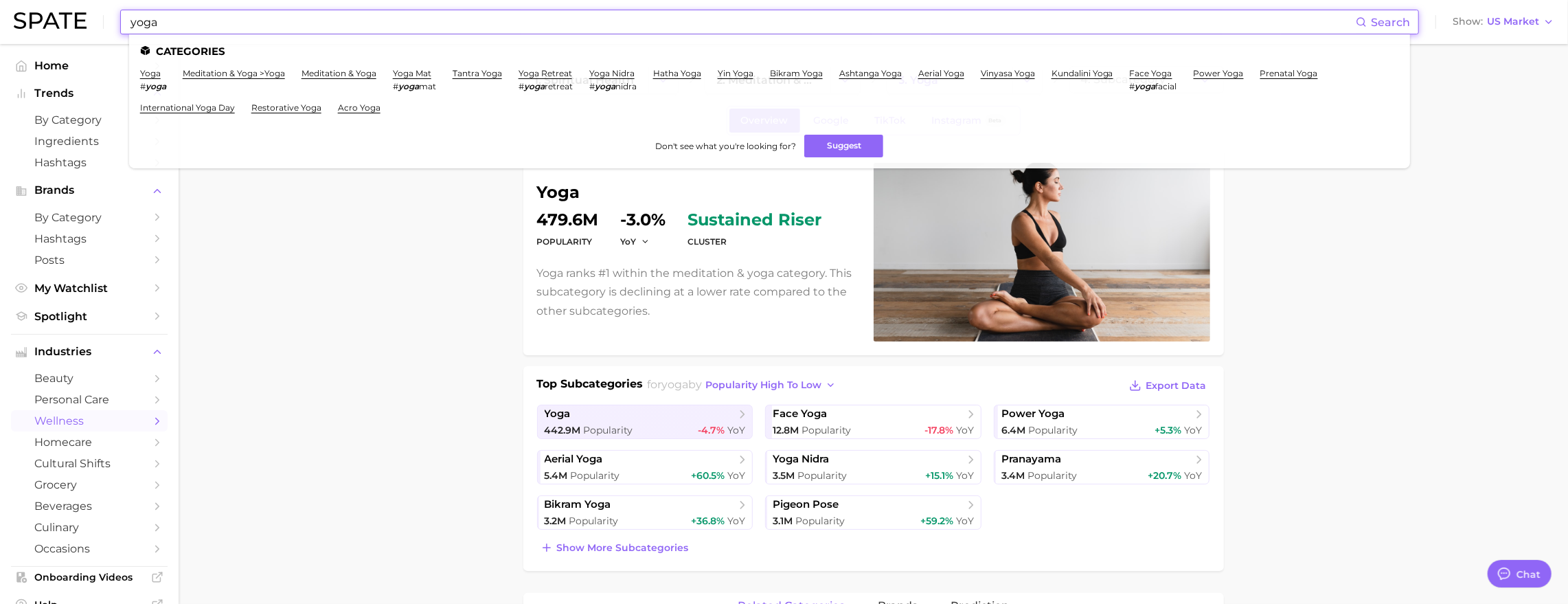
click at [291, 18] on input "yoga" at bounding box center [742, 21] width 1227 height 23
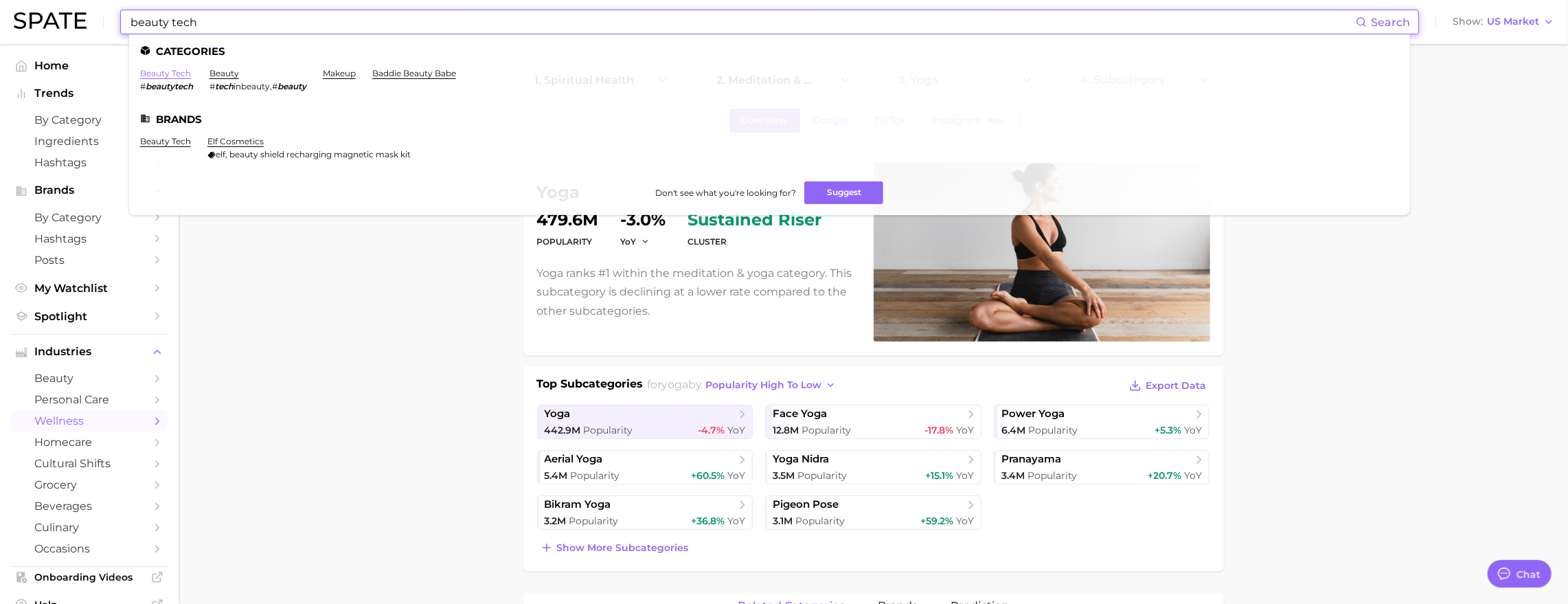
type input "beauty tech"
click at [191, 73] on link "beauty tech" at bounding box center [165, 73] width 51 height 10
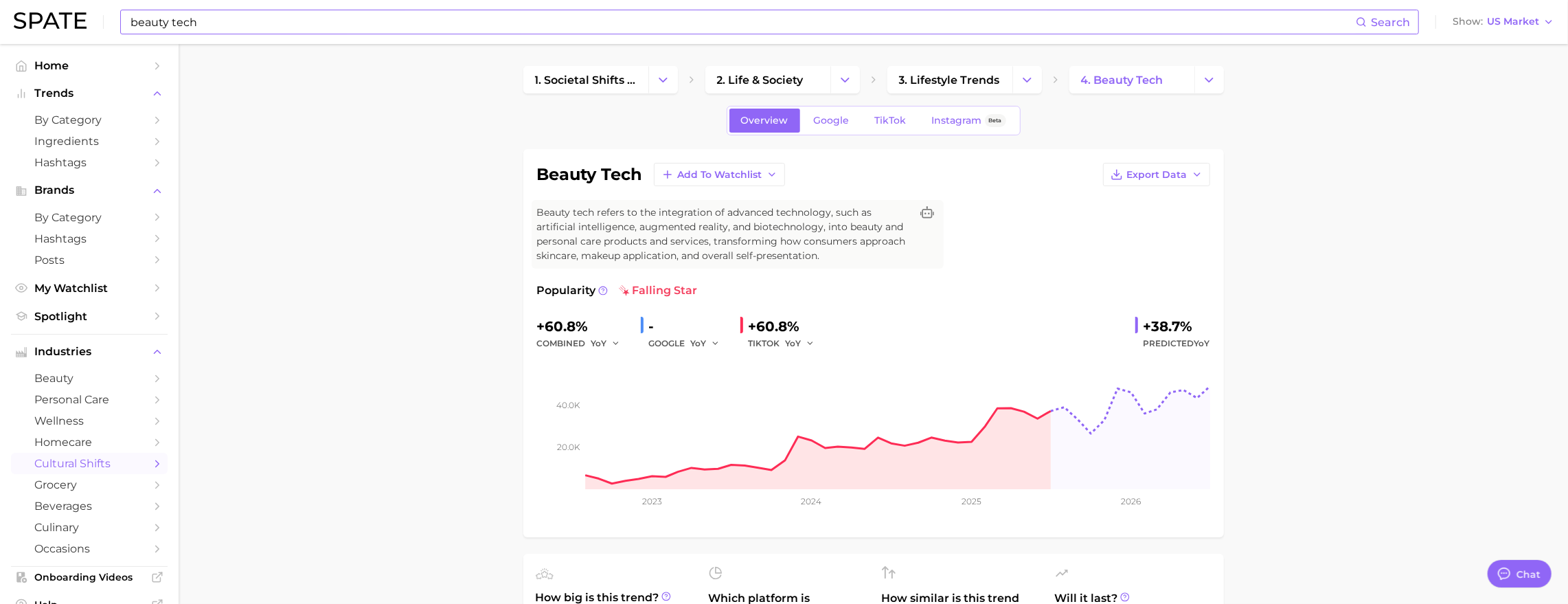
click at [289, 19] on input "beauty tech" at bounding box center [742, 21] width 1227 height 23
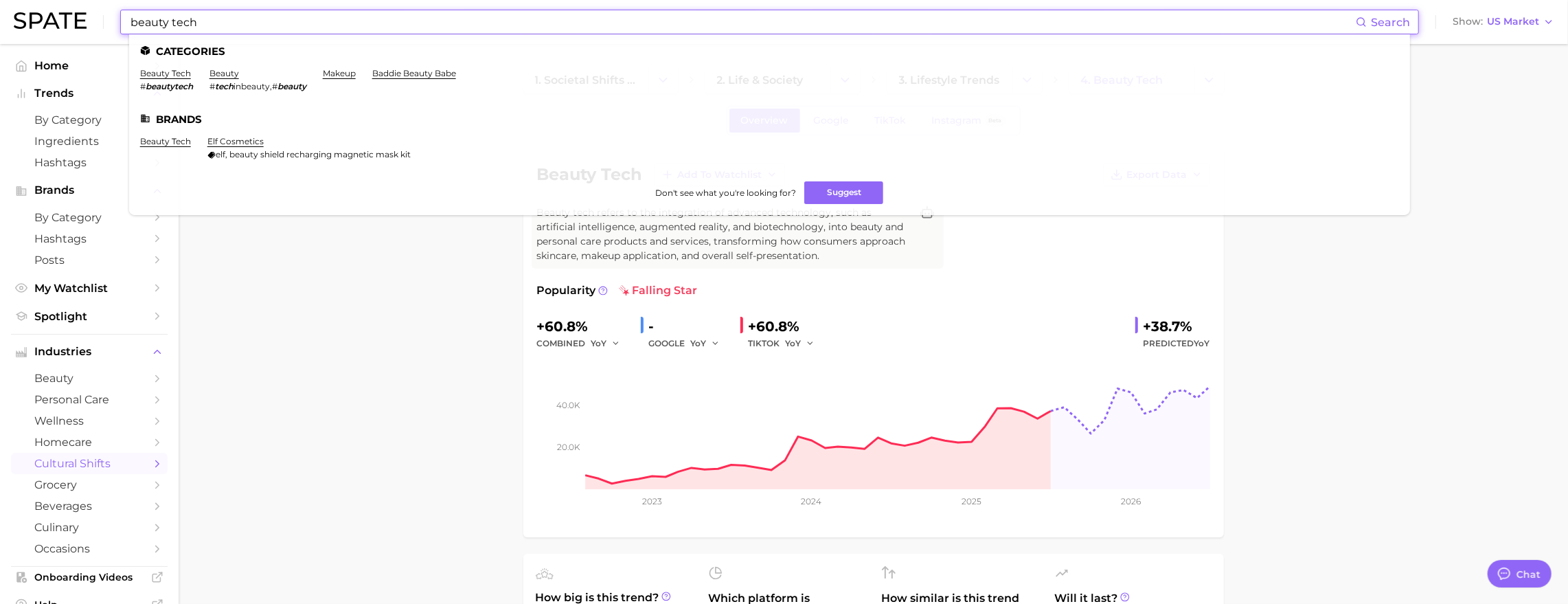
click at [289, 19] on input "beauty tech" at bounding box center [742, 21] width 1227 height 23
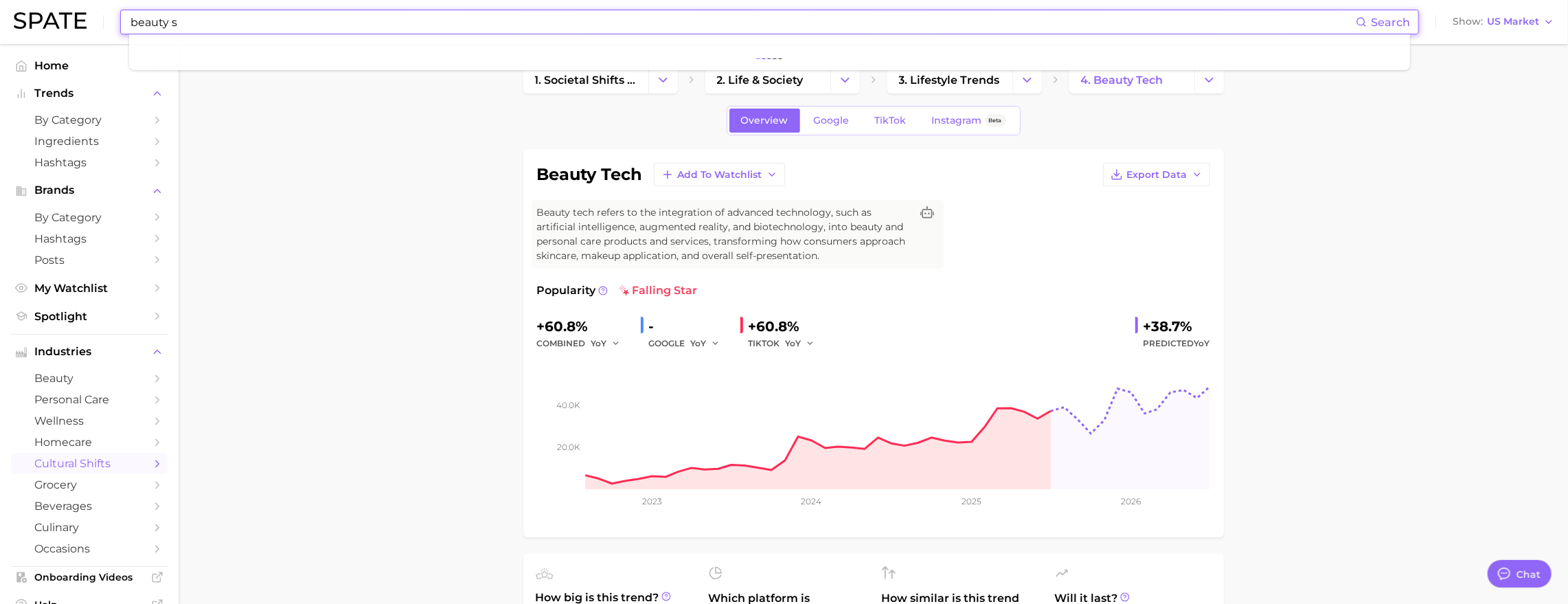
click at [287, 19] on input "beauty s" at bounding box center [742, 21] width 1227 height 23
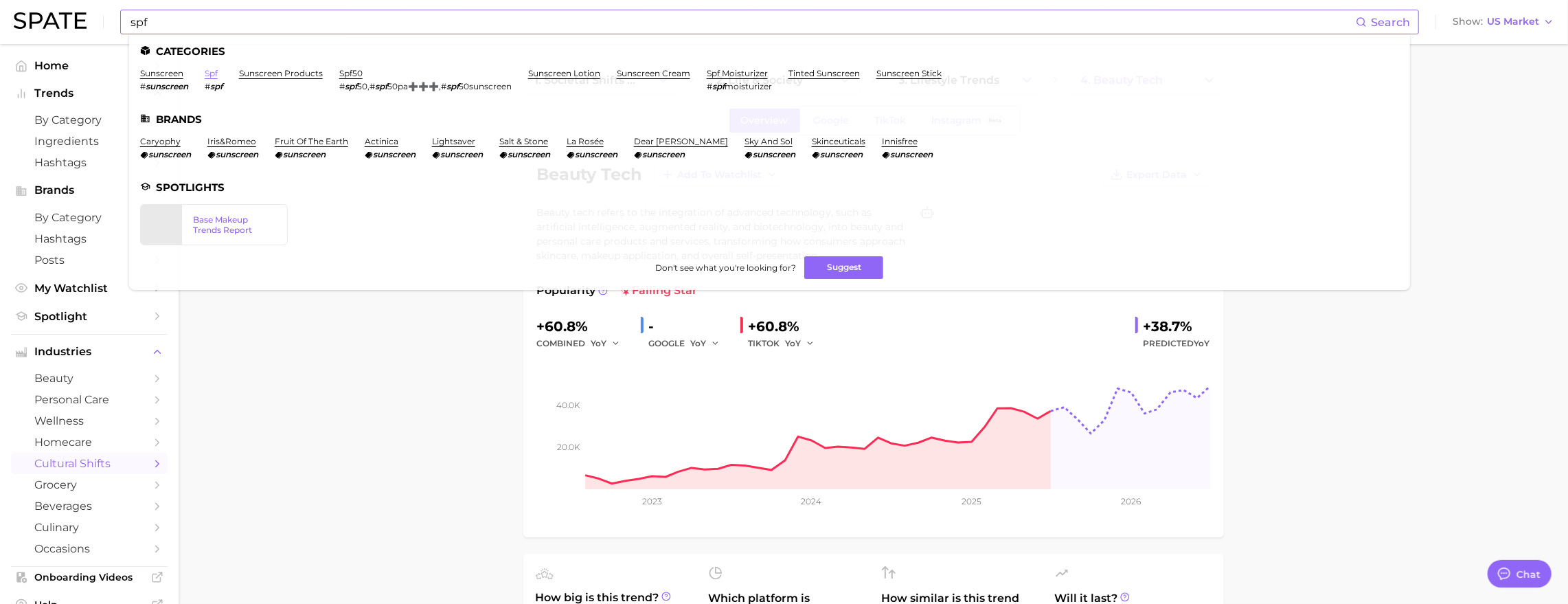
click at [218, 74] on link "spf" at bounding box center [211, 73] width 13 height 10
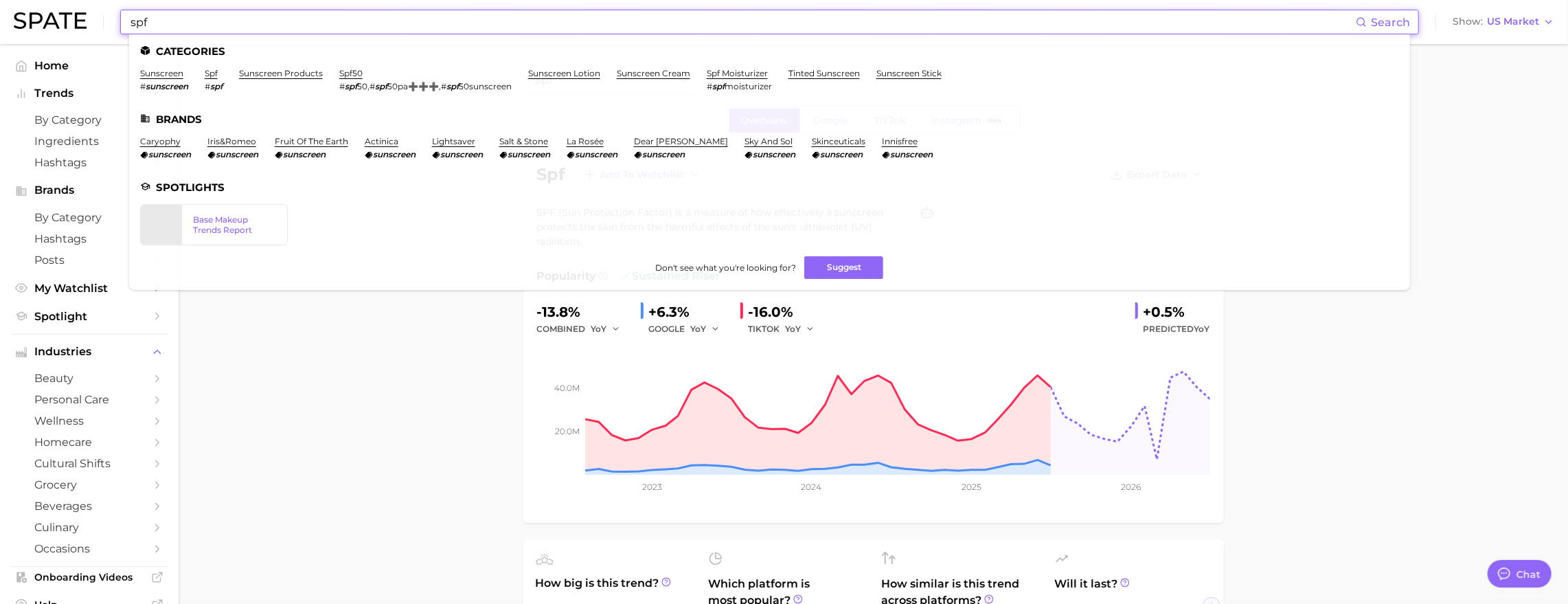
click at [314, 26] on input "spf" at bounding box center [742, 21] width 1227 height 23
paste input "OWOOII"
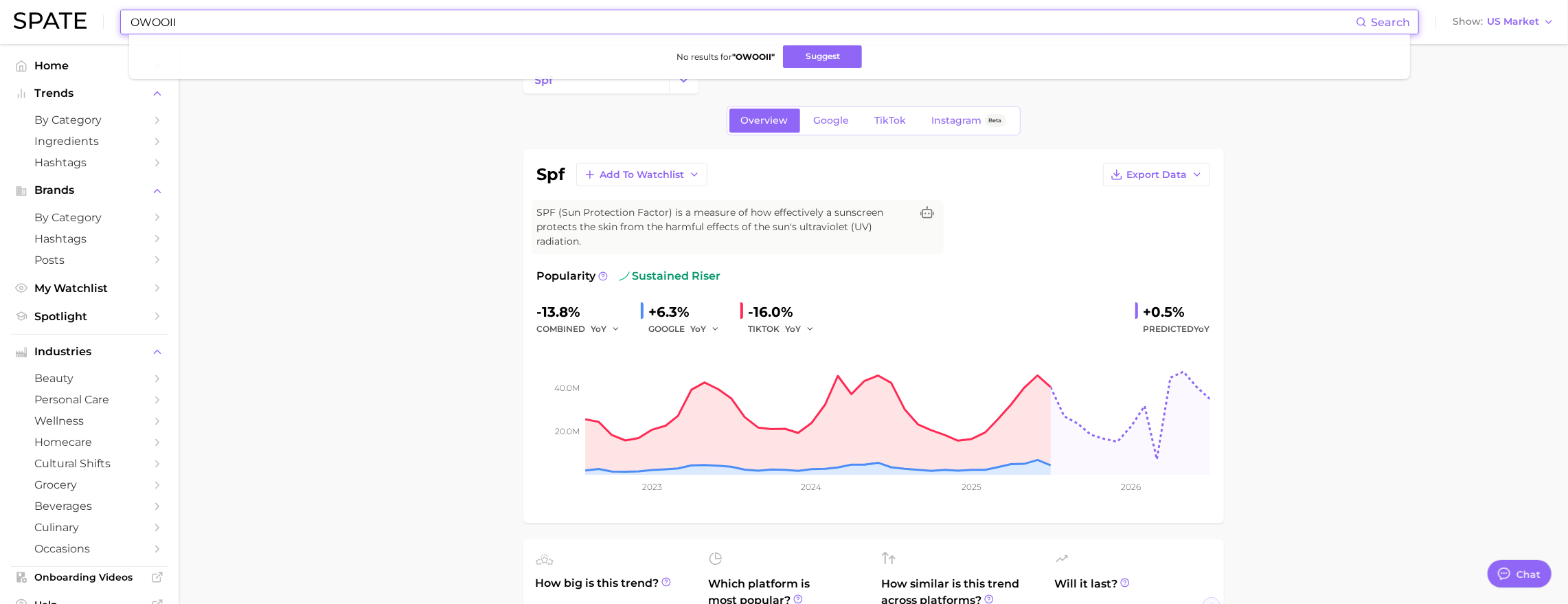
type input "OWOOII"
click at [273, 20] on input "OWOOII" at bounding box center [742, 21] width 1227 height 23
click at [1492, 26] on span "US Market" at bounding box center [1513, 21] width 53 height 7
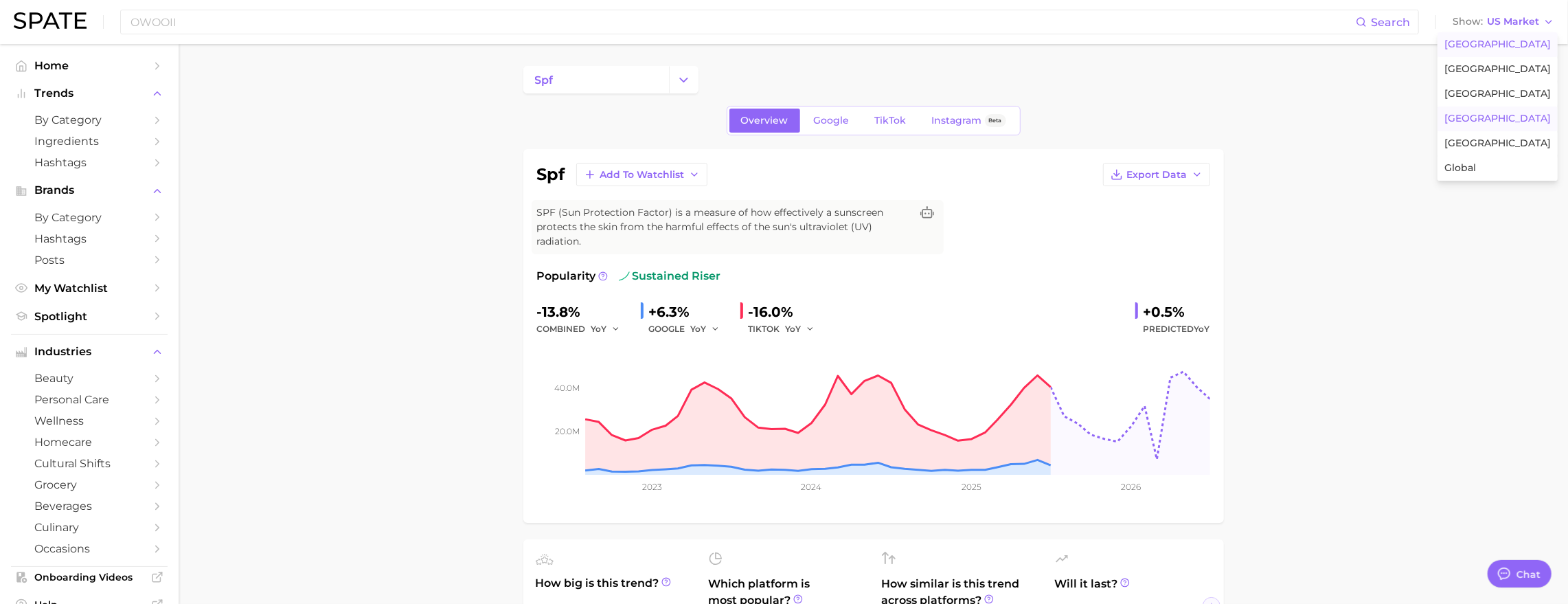
click at [1510, 124] on span "[GEOGRAPHIC_DATA]" at bounding box center [1497, 118] width 106 height 12
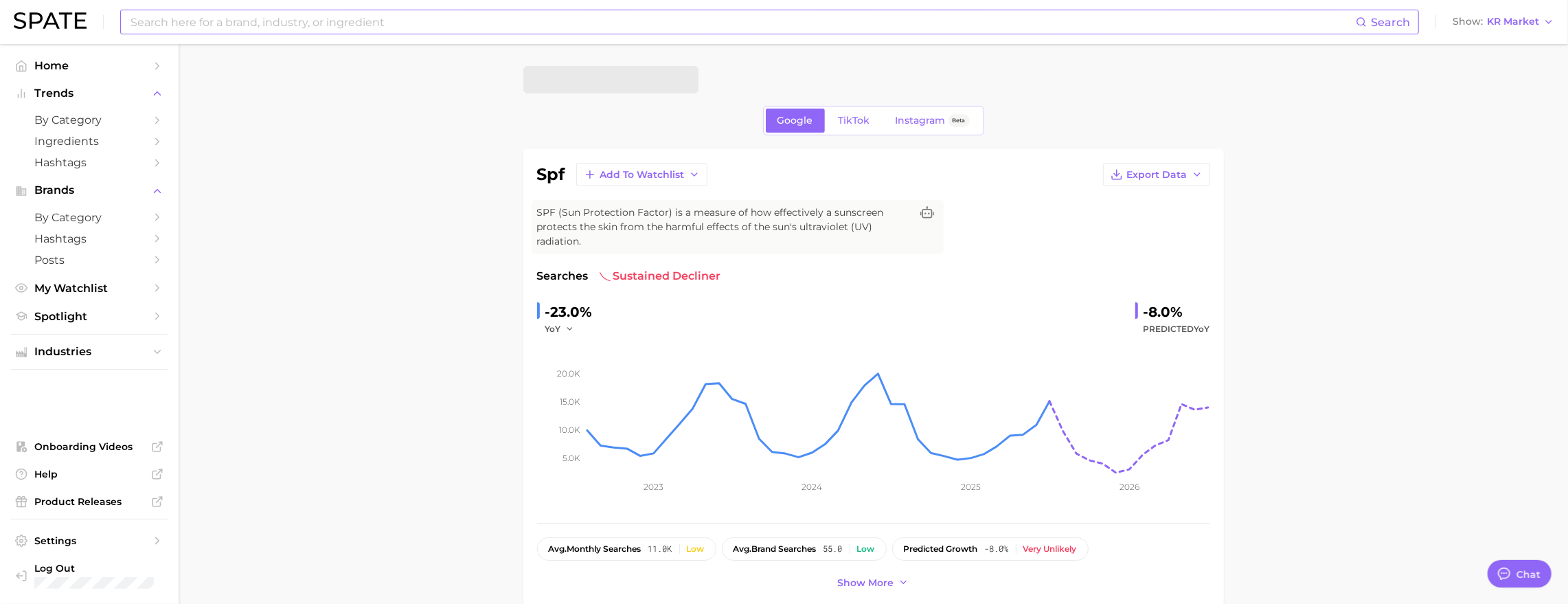
click at [349, 26] on input at bounding box center [742, 21] width 1227 height 23
paste input "OWOOII"
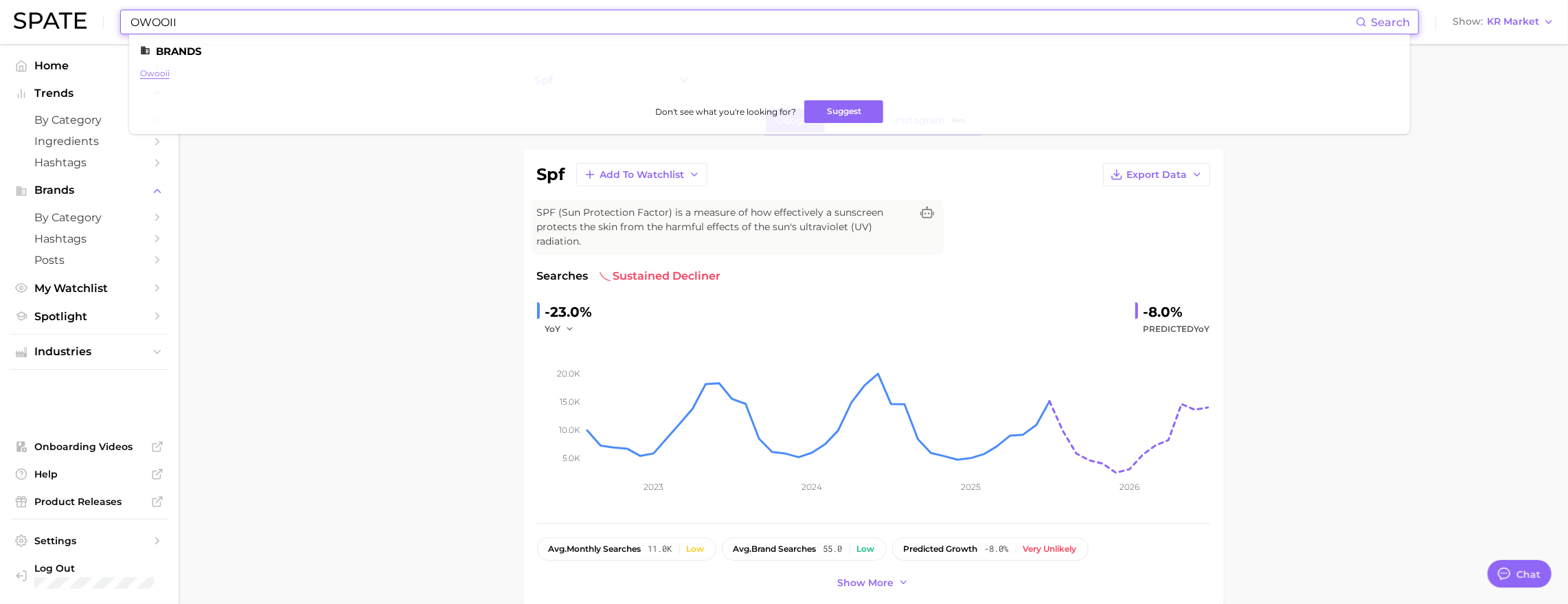
type input "OWOOII"
click at [170, 76] on link "owooii" at bounding box center [155, 73] width 30 height 10
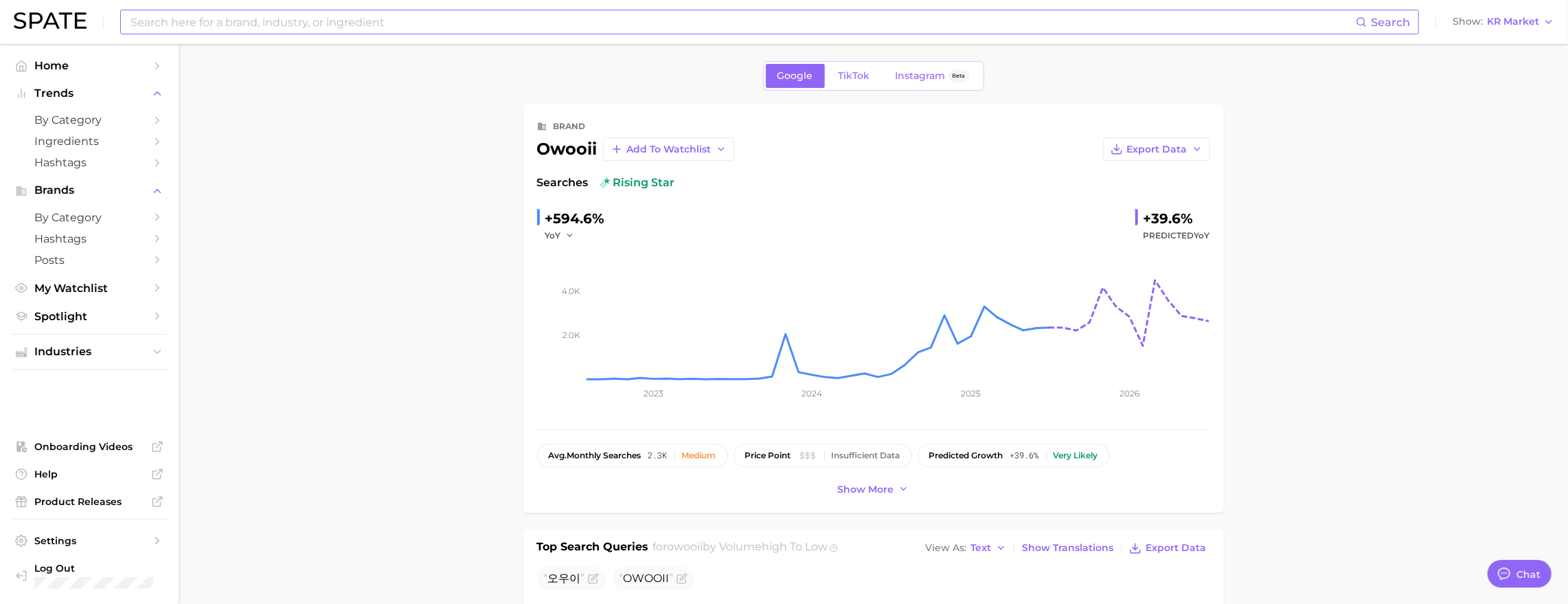
scroll to position [8, 0]
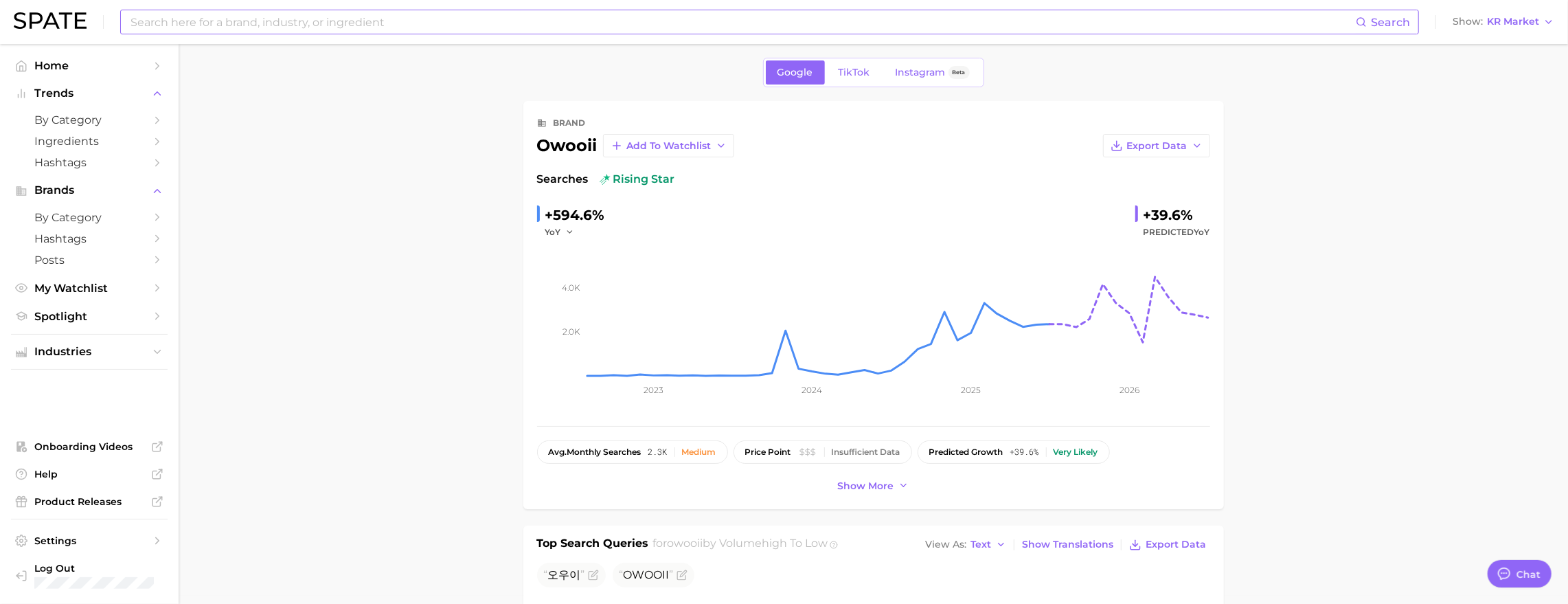
click at [272, 18] on input at bounding box center [742, 21] width 1227 height 23
type input "ㅑ"
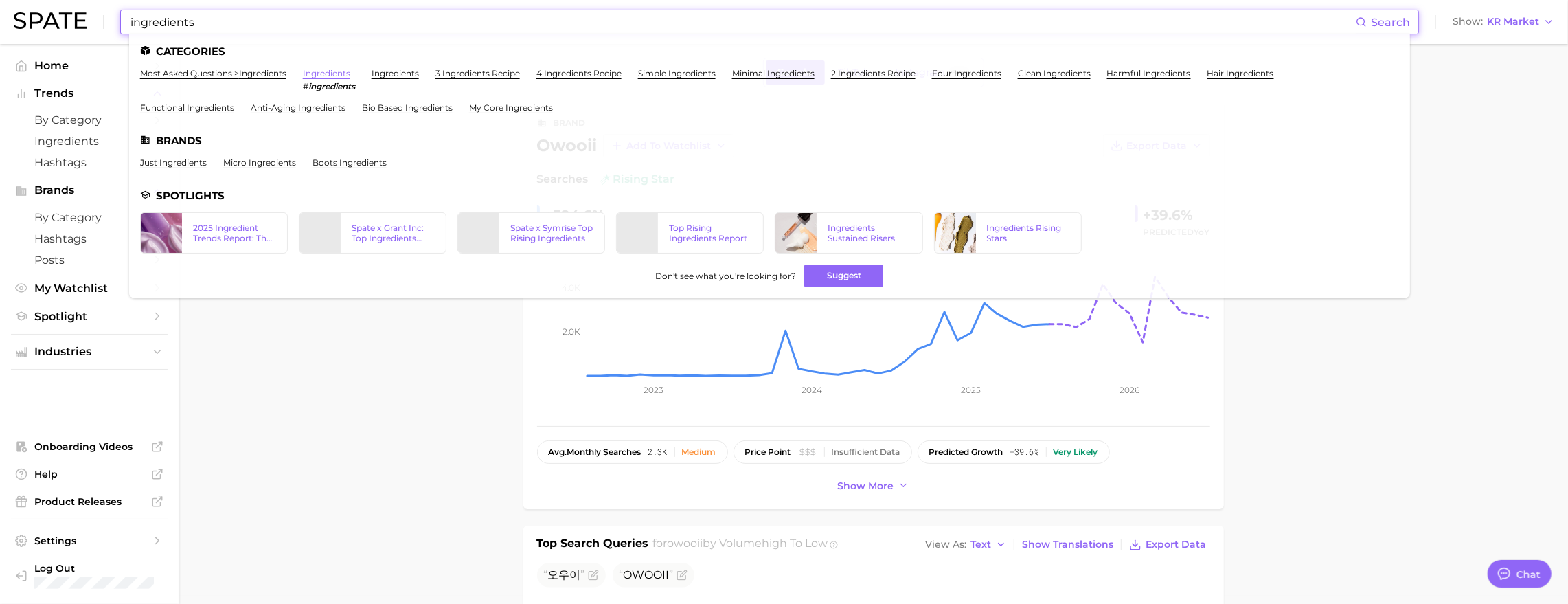
type input "ingredients"
click at [350, 76] on link "ingredients" at bounding box center [326, 73] width 47 height 10
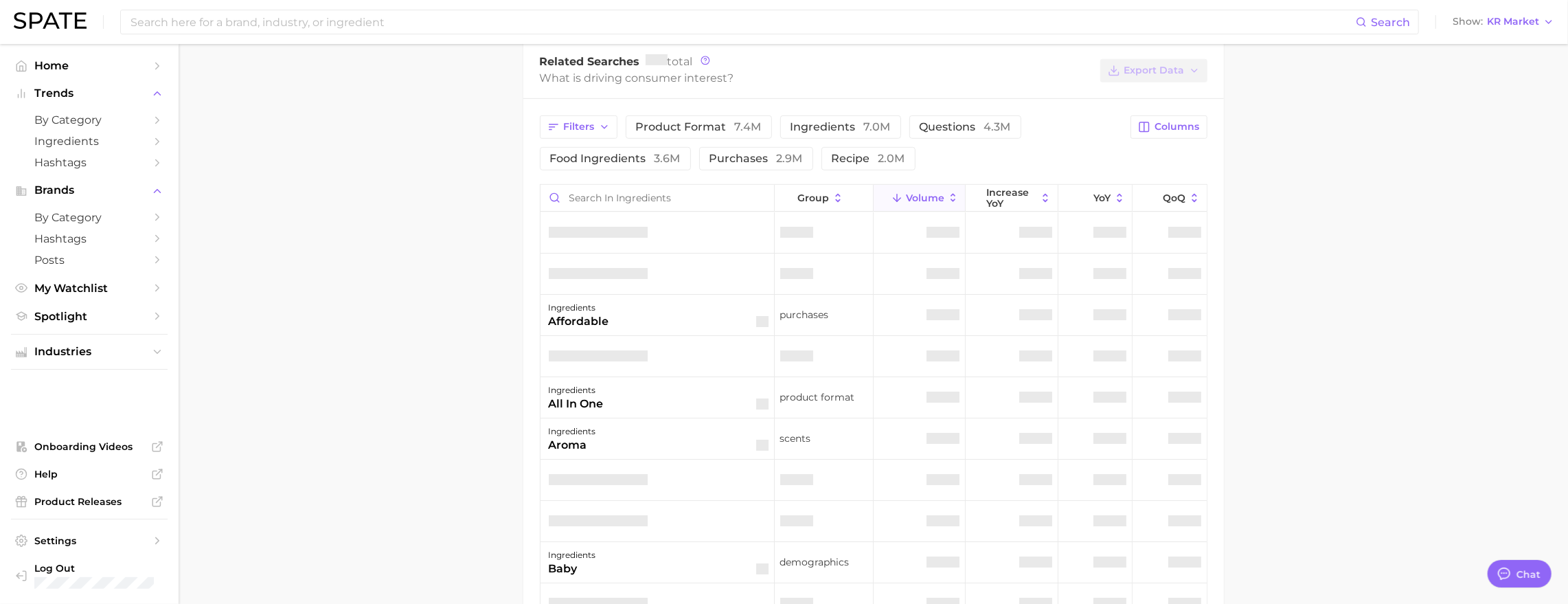
scroll to position [723, 0]
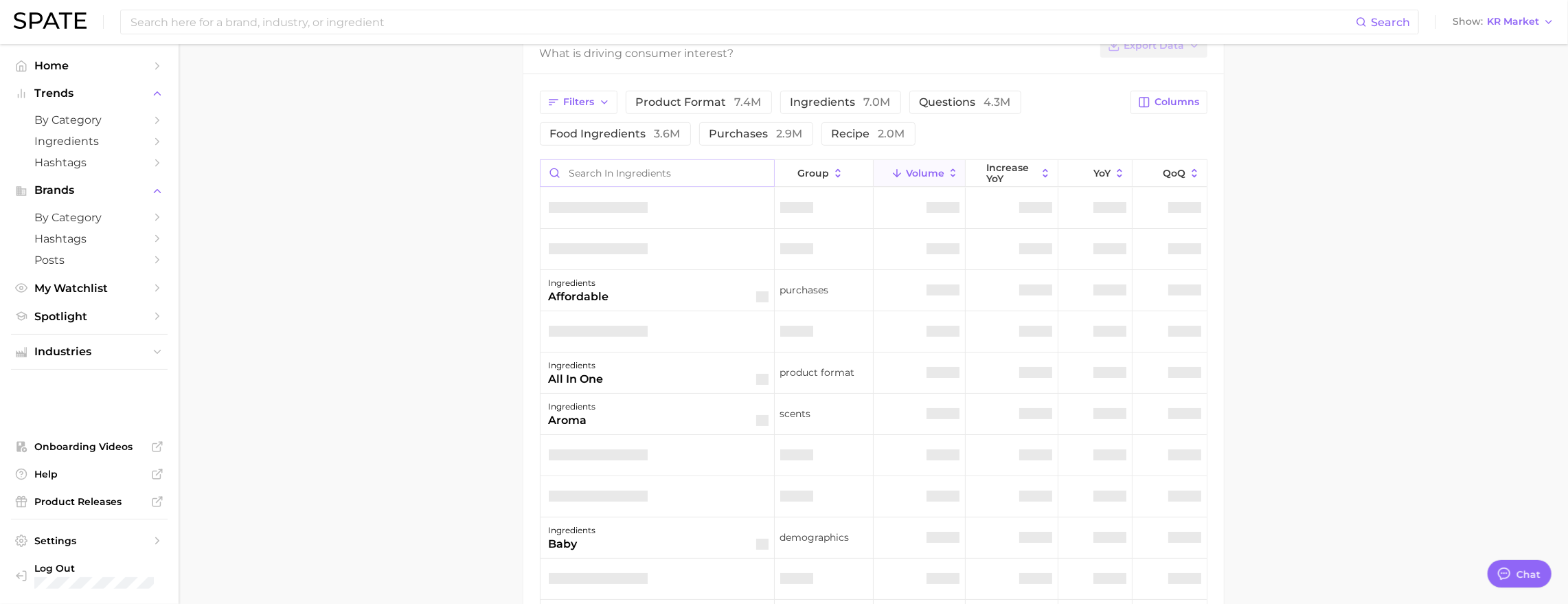
click at [629, 186] on input "Search in ingredients" at bounding box center [657, 173] width 233 height 26
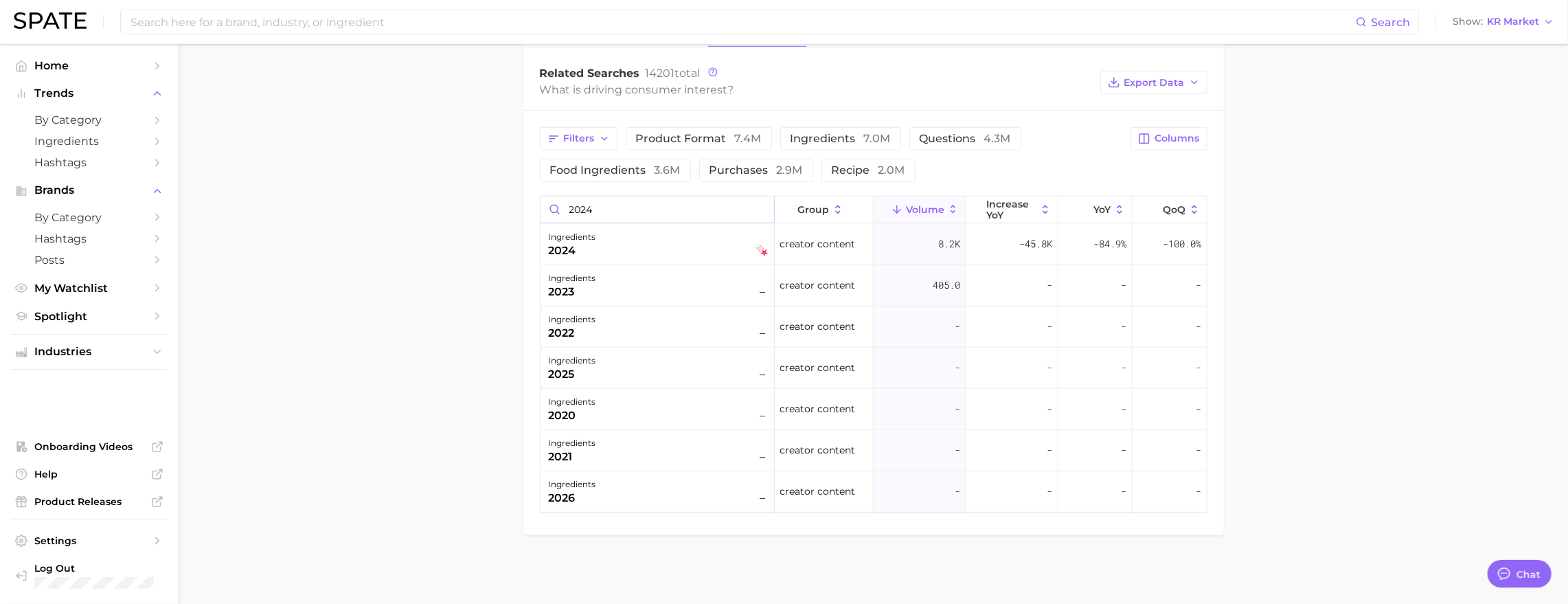
scroll to position [719, 0]
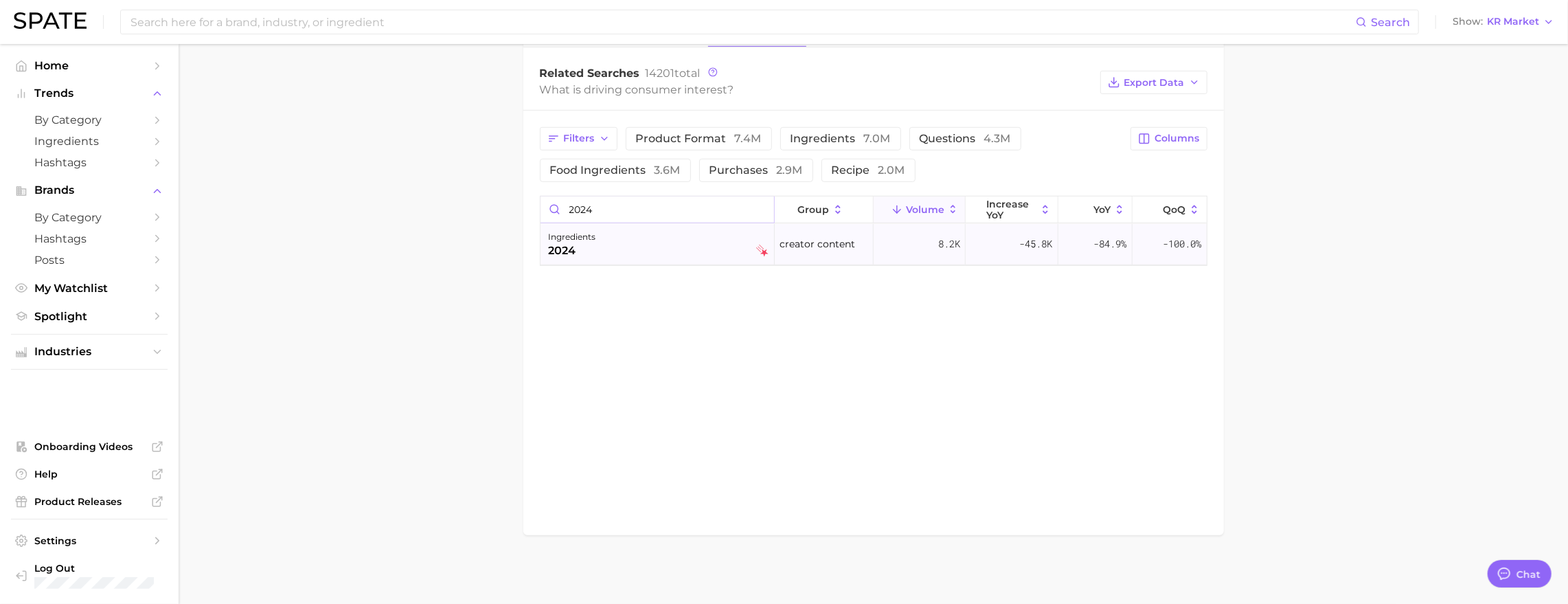
type input "2024"
click at [635, 259] on div "ingredients 2024" at bounding box center [659, 243] width 220 height 30
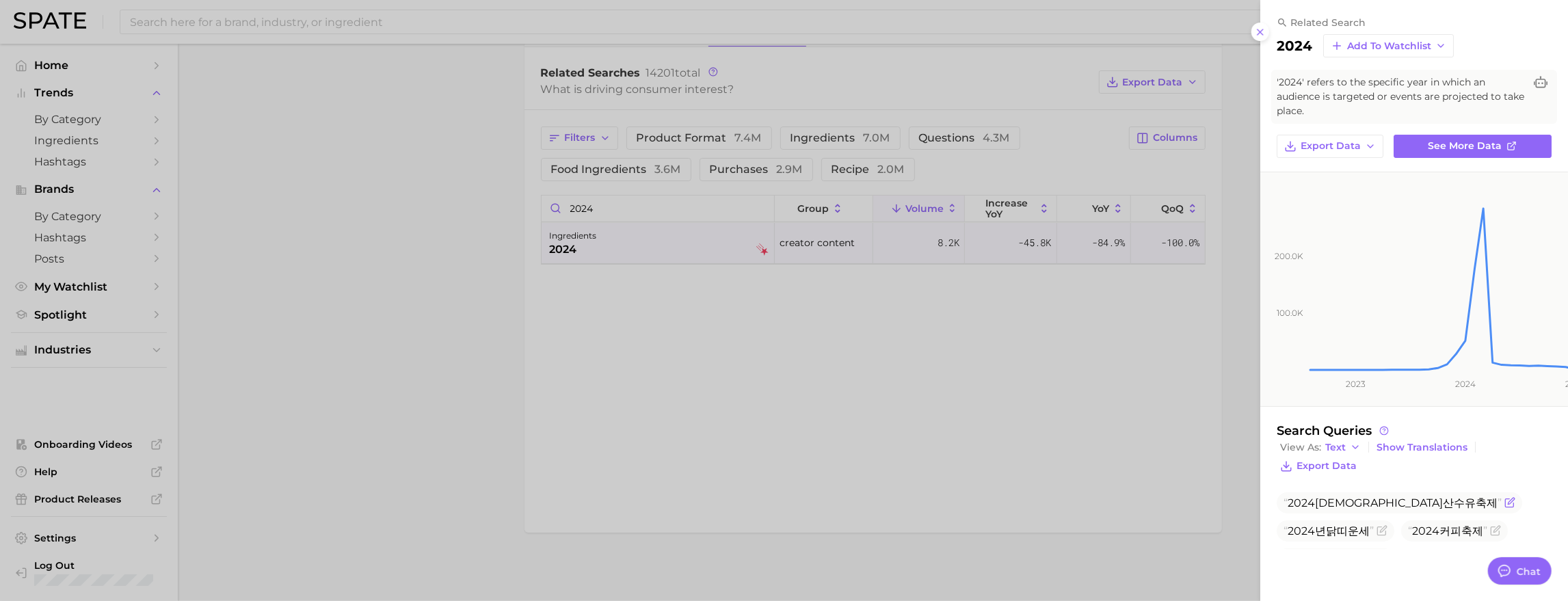
click at [1504, 496] on icon "Flag as miscategorized or irrelevant" at bounding box center [1509, 502] width 11 height 11
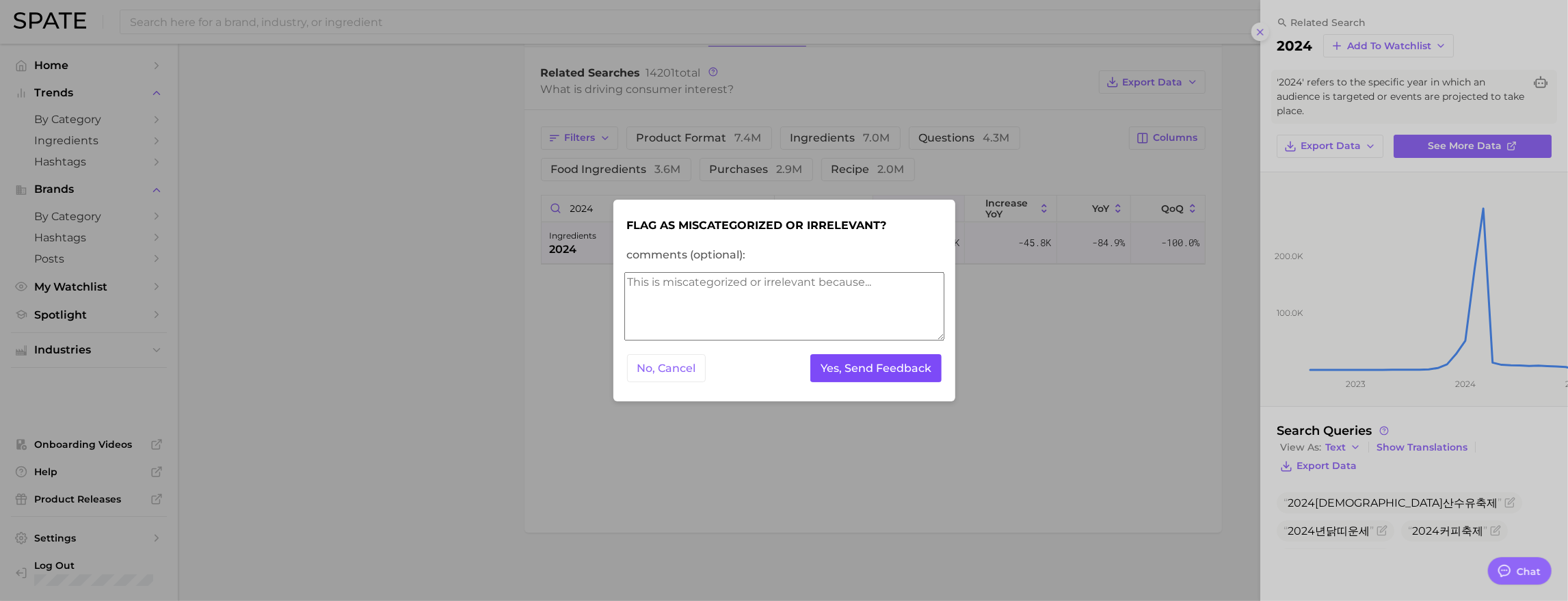
click at [923, 373] on button "Yes, Send Feedback" at bounding box center [875, 368] width 131 height 28
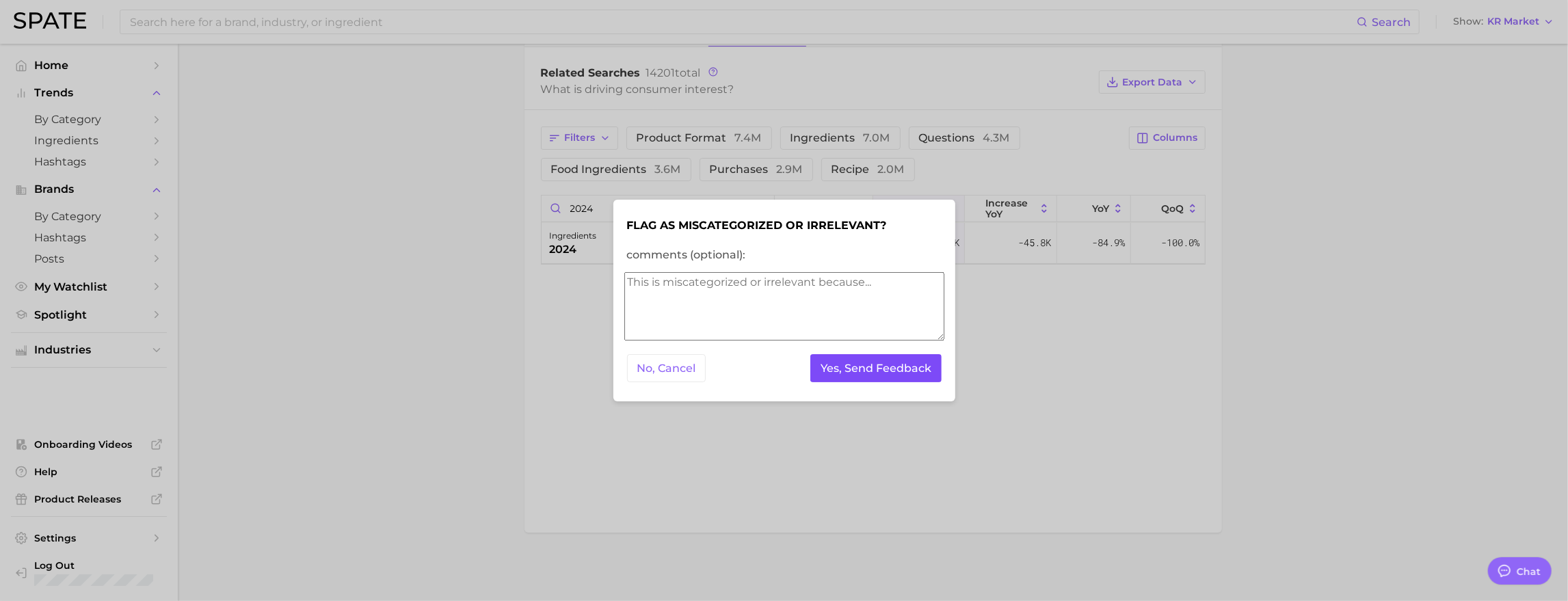
click at [863, 377] on button "Yes, Send Feedback" at bounding box center [875, 368] width 131 height 28
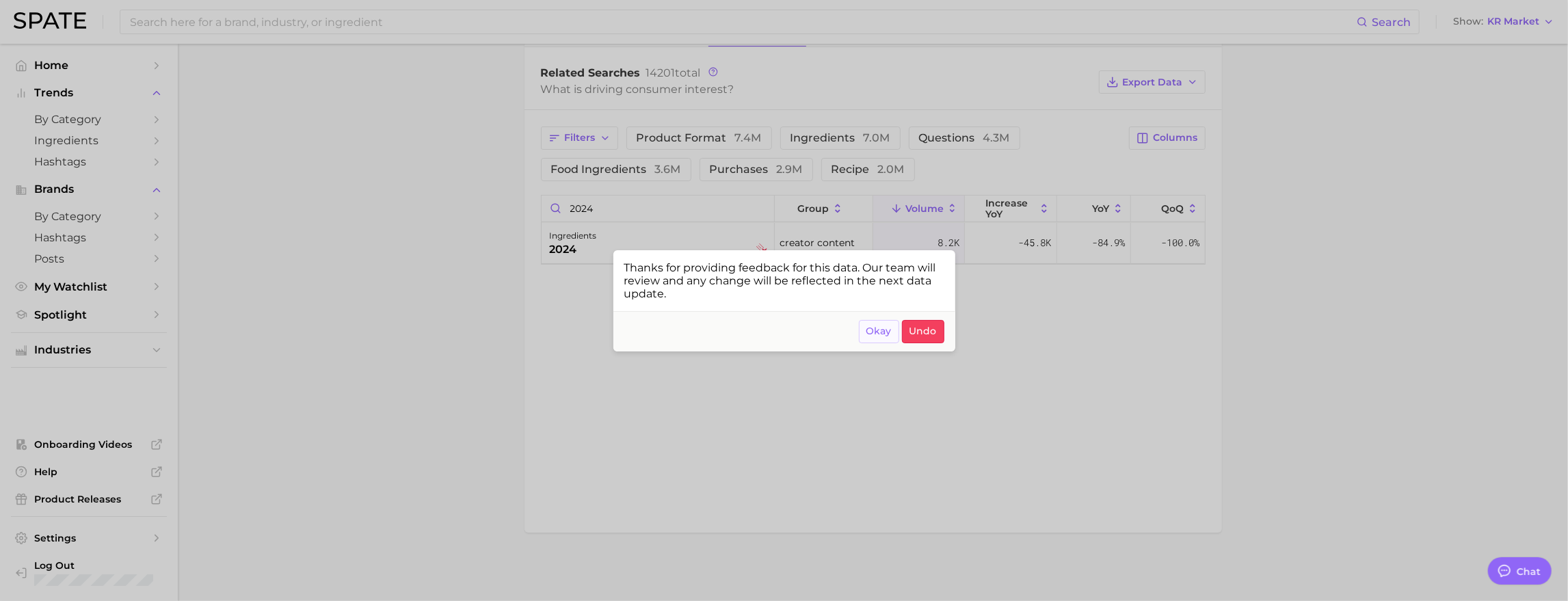
click at [873, 337] on span "Okay" at bounding box center [879, 330] width 26 height 12
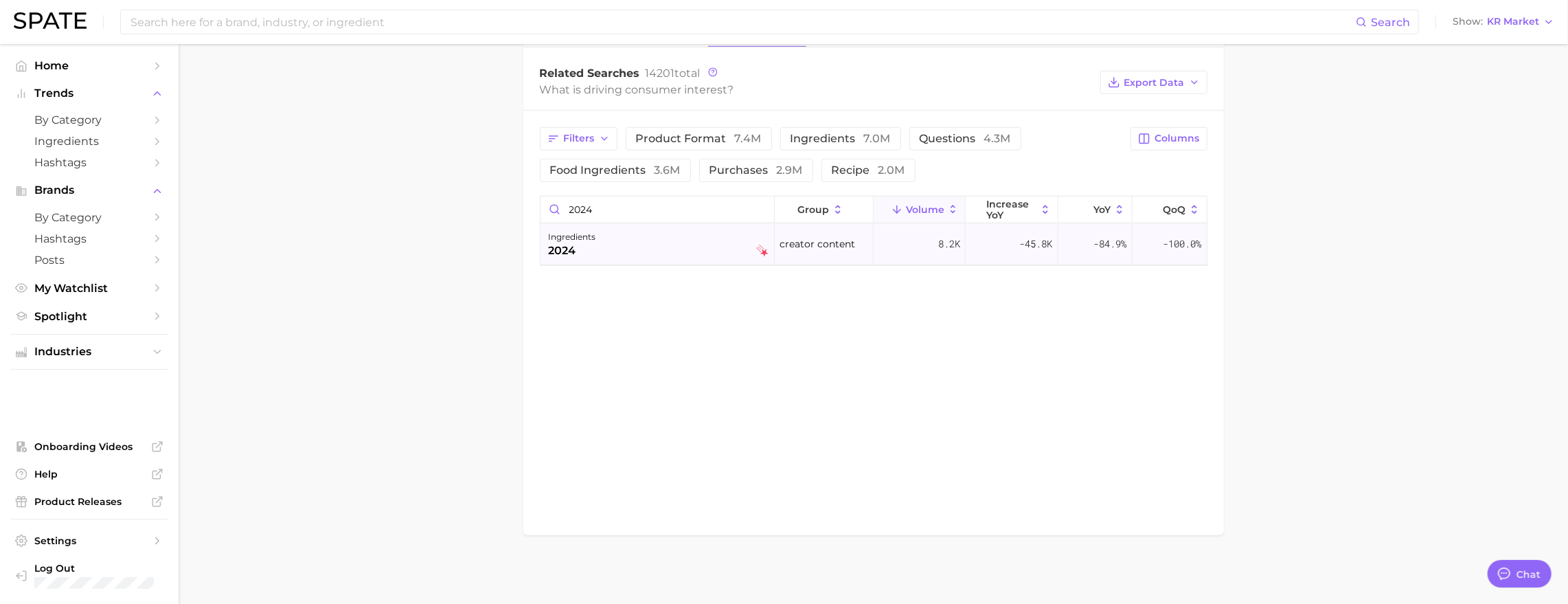
click at [719, 259] on div "ingredients 2024" at bounding box center [659, 243] width 220 height 30
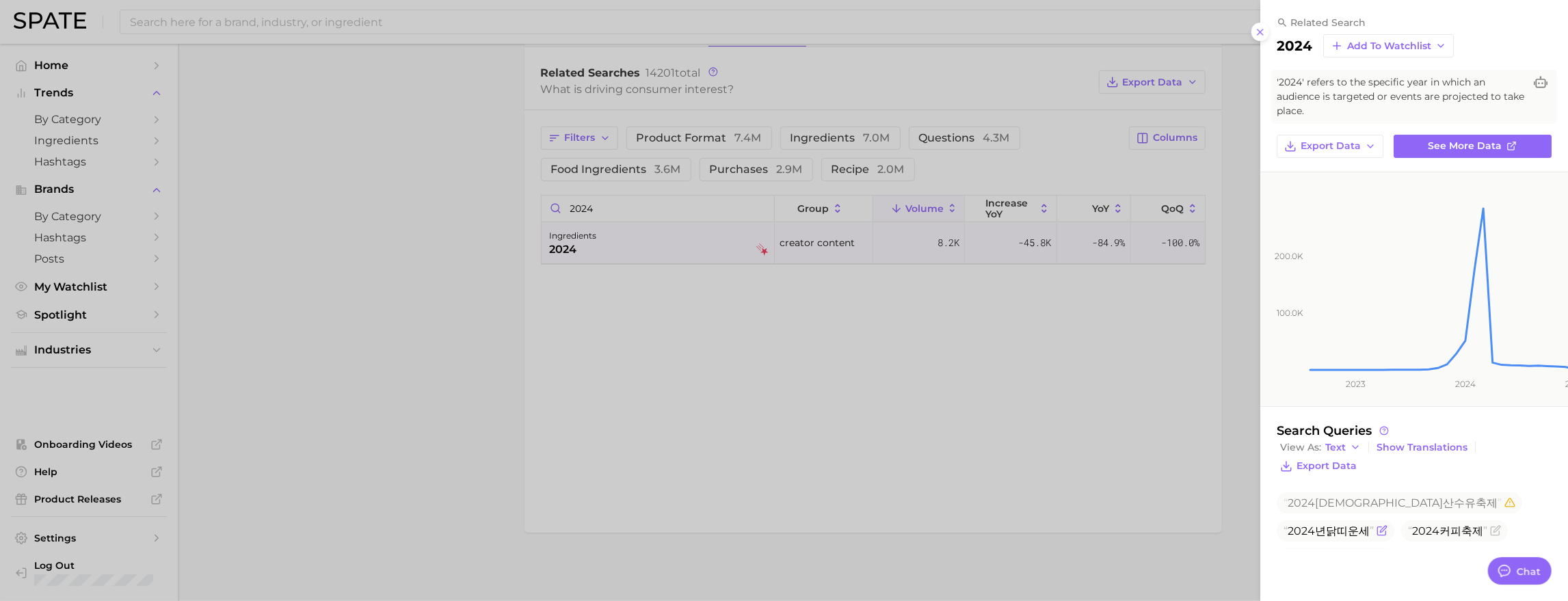
click at [1387, 525] on icon "Flag as miscategorized or irrelevant" at bounding box center [1382, 530] width 11 height 11
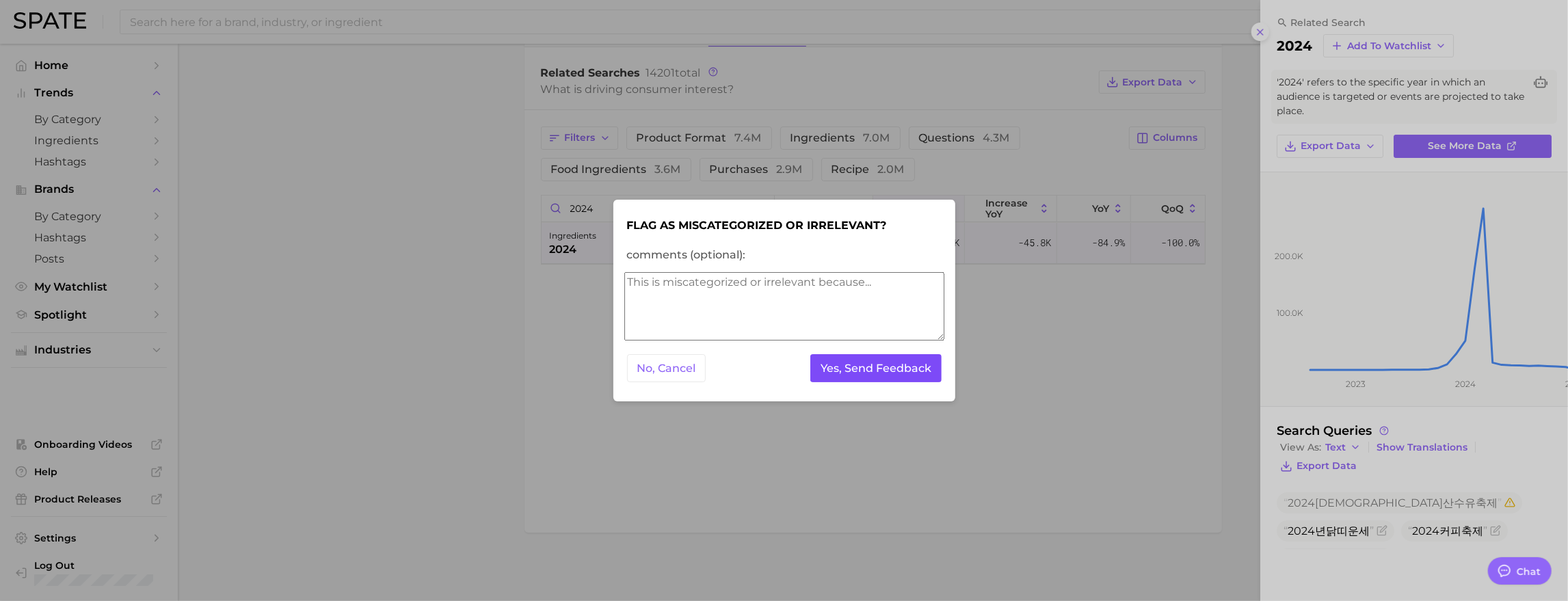
click at [902, 373] on button "Yes, Send Feedback" at bounding box center [875, 368] width 131 height 28
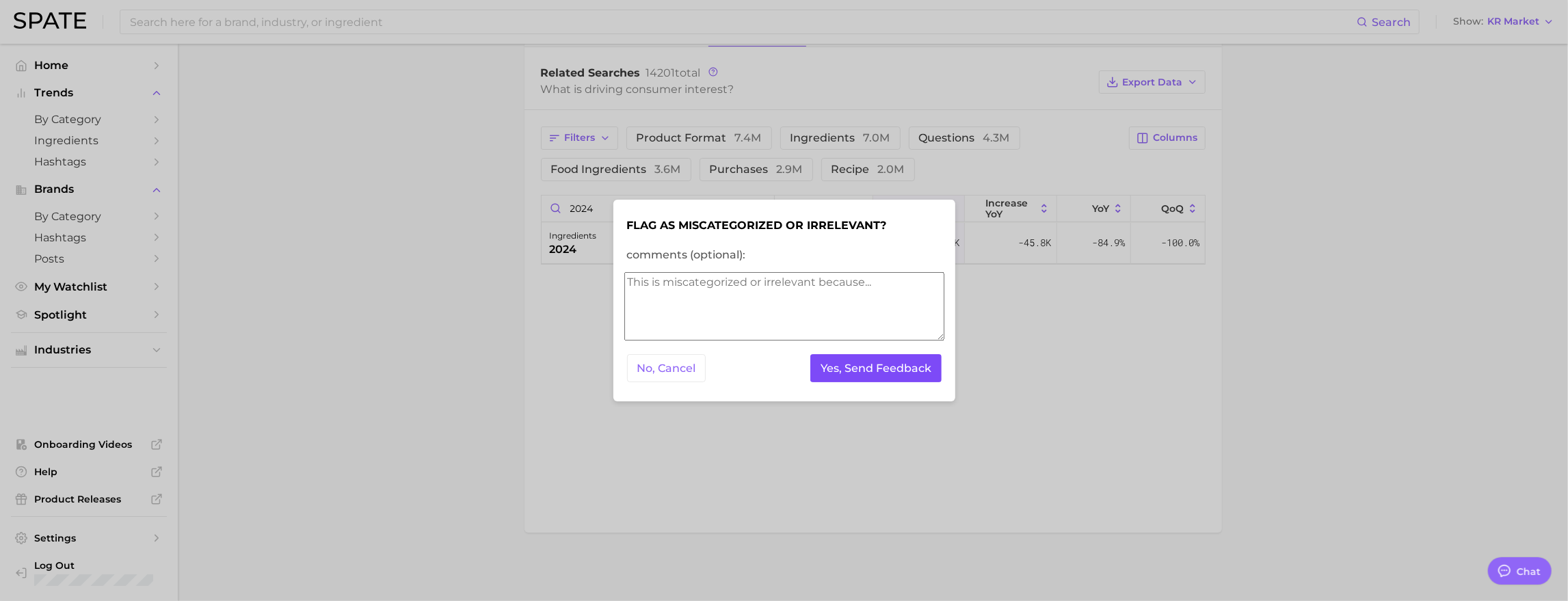
click at [896, 372] on button "Yes, Send Feedback" at bounding box center [875, 368] width 131 height 28
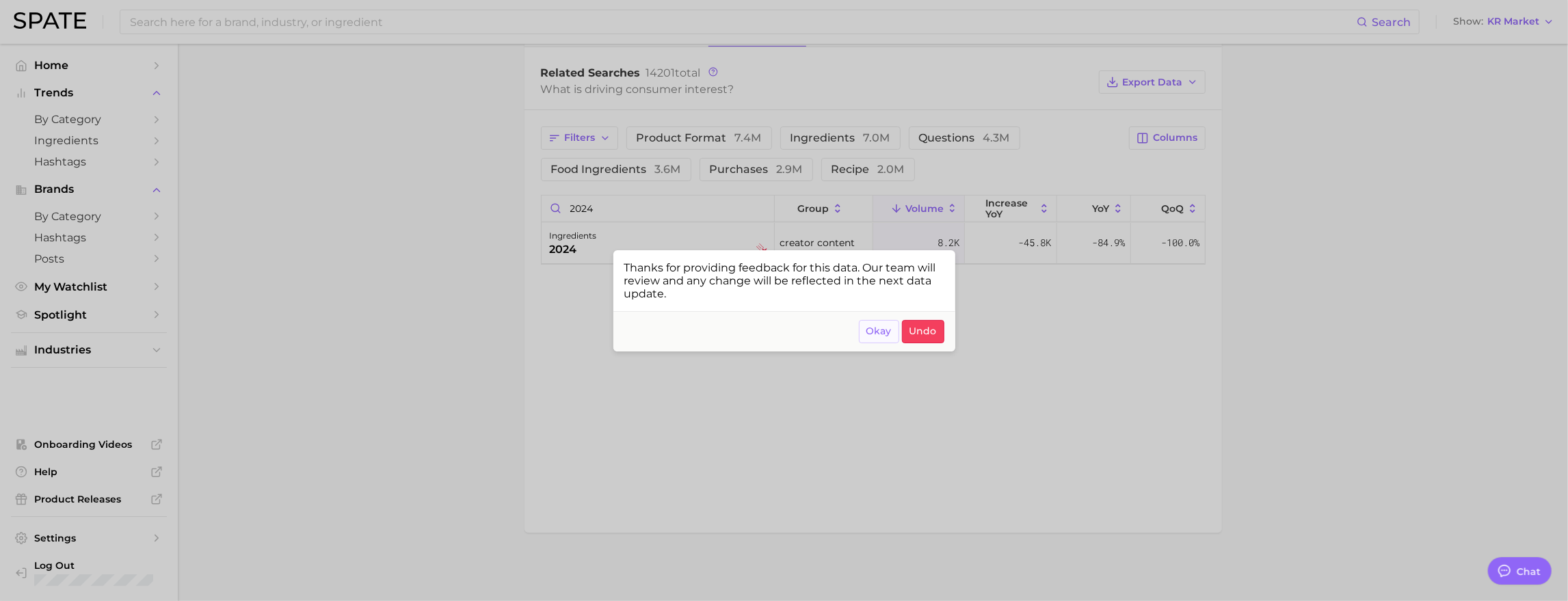
click at [857, 344] on footer "Okay Undo" at bounding box center [784, 331] width 342 height 40
click at [888, 337] on span "Okay" at bounding box center [879, 330] width 26 height 12
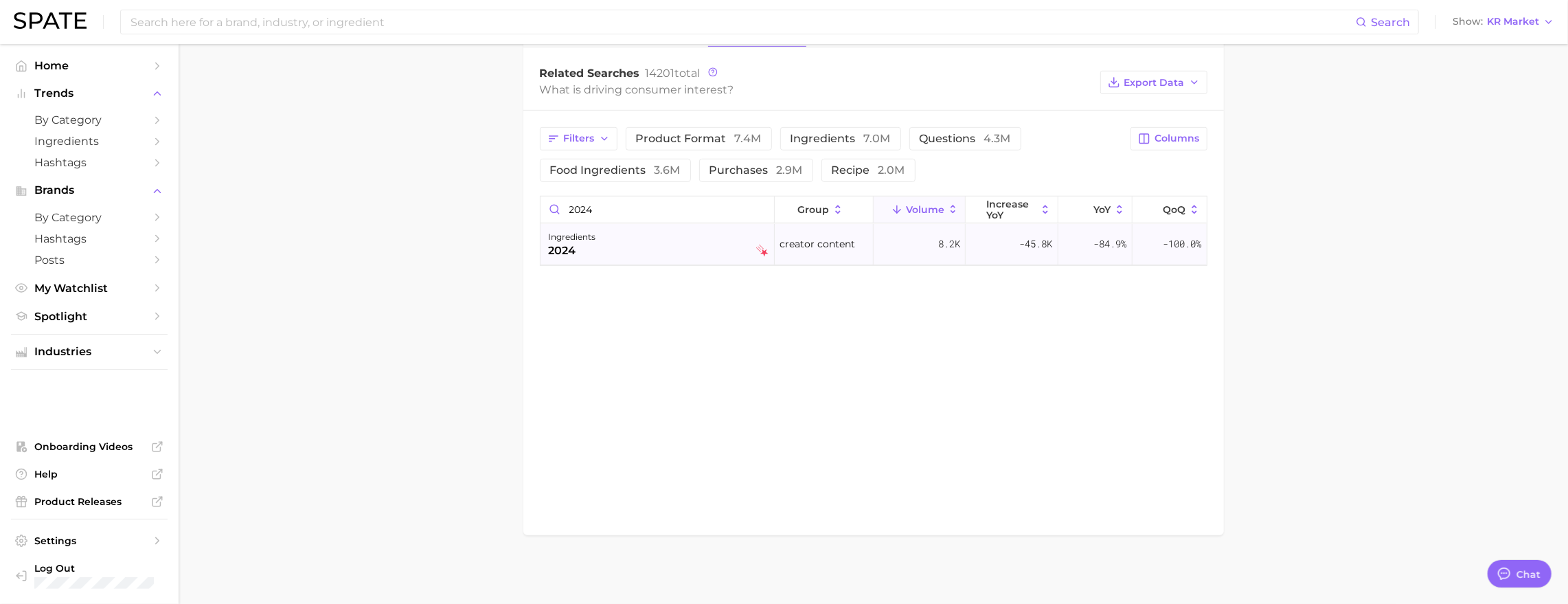
click at [707, 251] on div "ingredients 2024" at bounding box center [659, 243] width 220 height 30
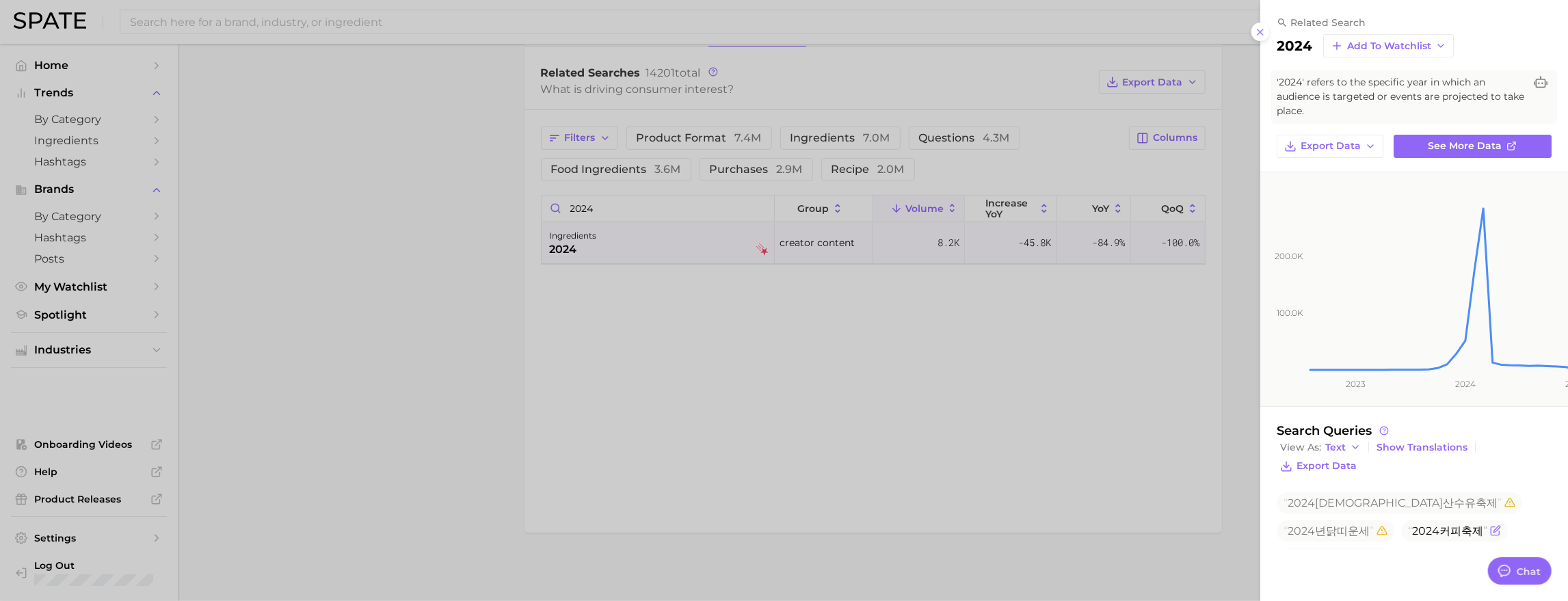
click at [1490, 525] on icon "Flag as miscategorized or irrelevant" at bounding box center [1495, 530] width 11 height 11
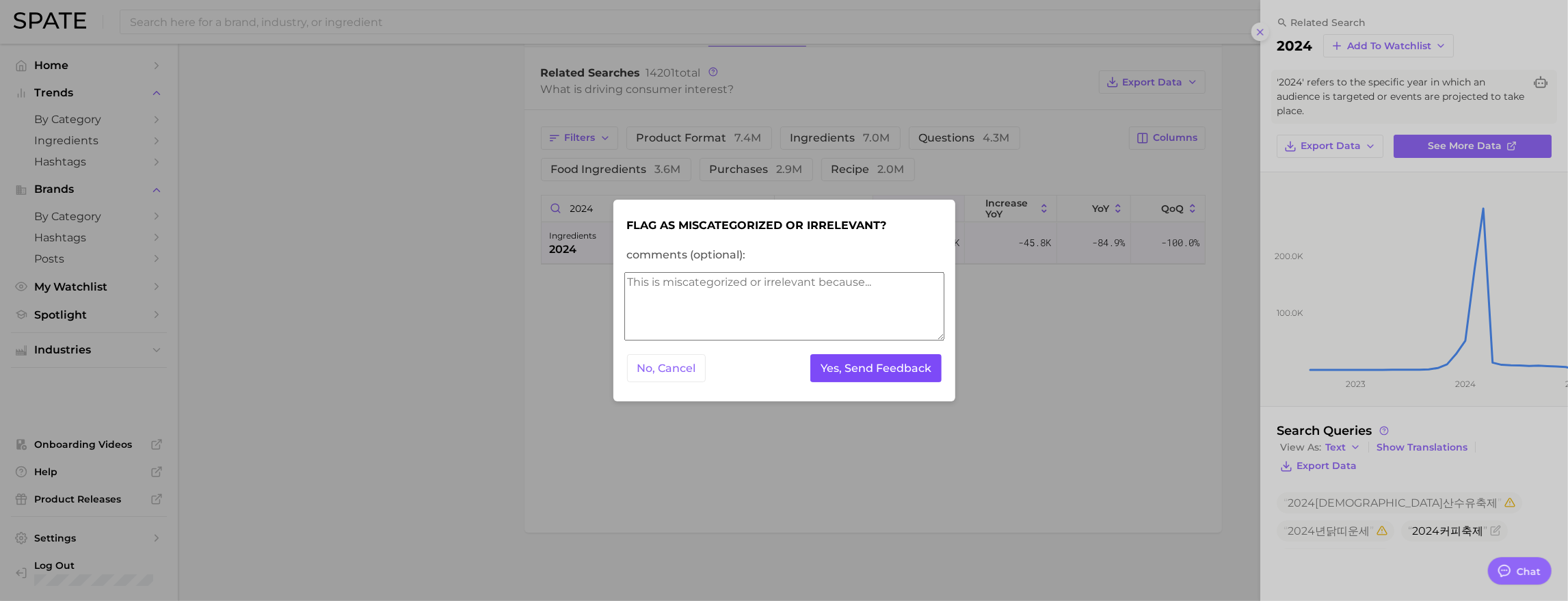
click at [867, 376] on button "Yes, Send Feedback" at bounding box center [875, 368] width 131 height 28
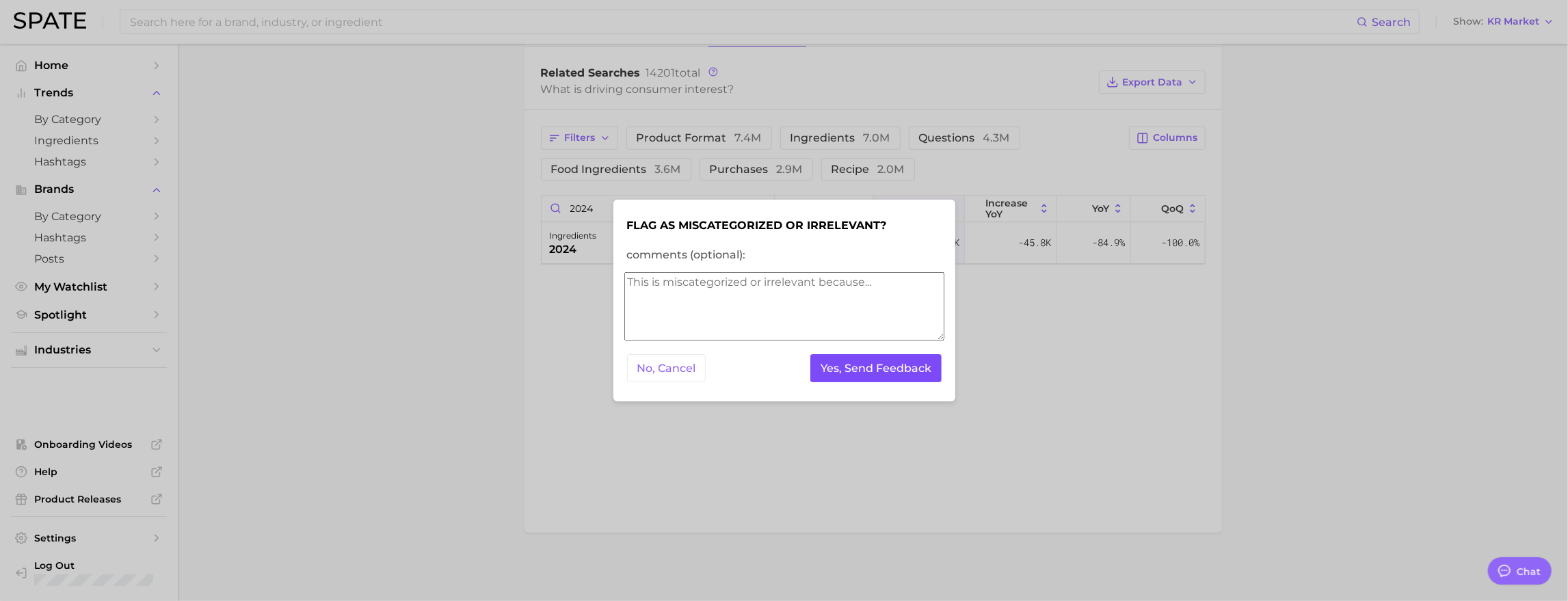
click at [846, 368] on button "Yes, Send Feedback" at bounding box center [875, 368] width 131 height 28
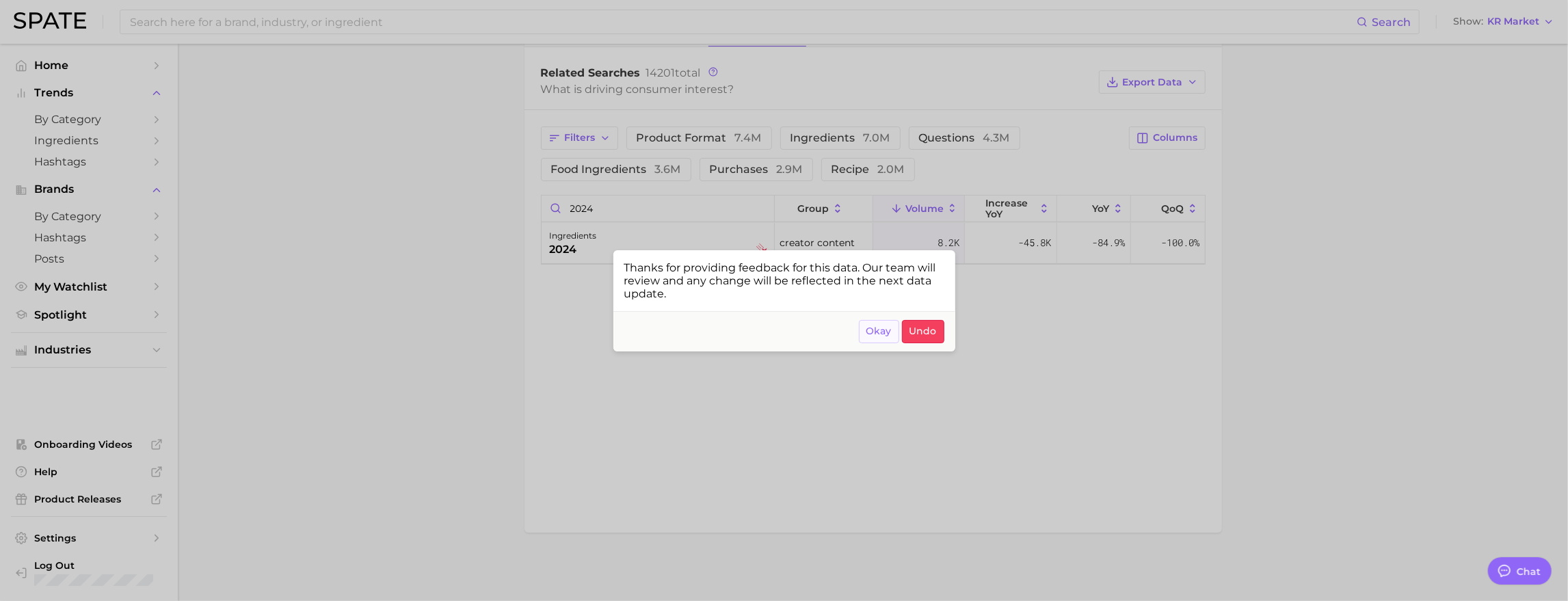
click at [864, 343] on button "Okay" at bounding box center [879, 331] width 40 height 23
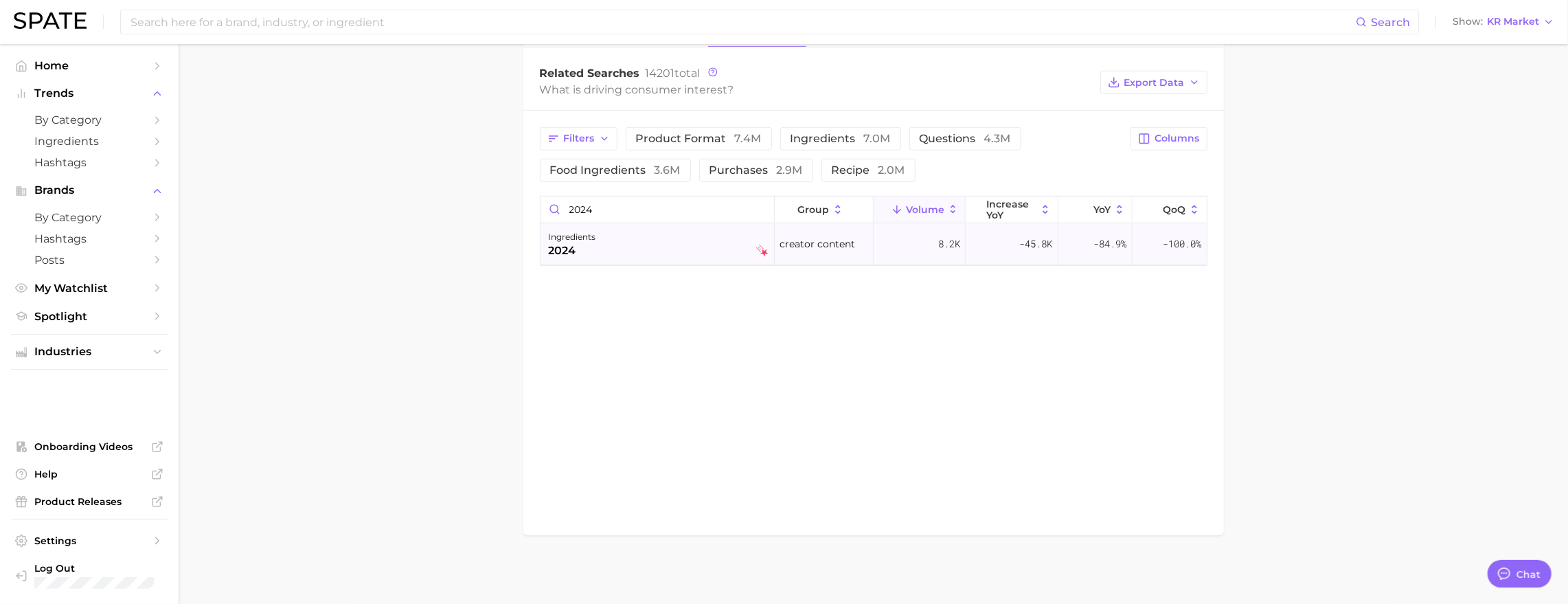
click at [672, 257] on div "ingredients 2024" at bounding box center [659, 243] width 220 height 30
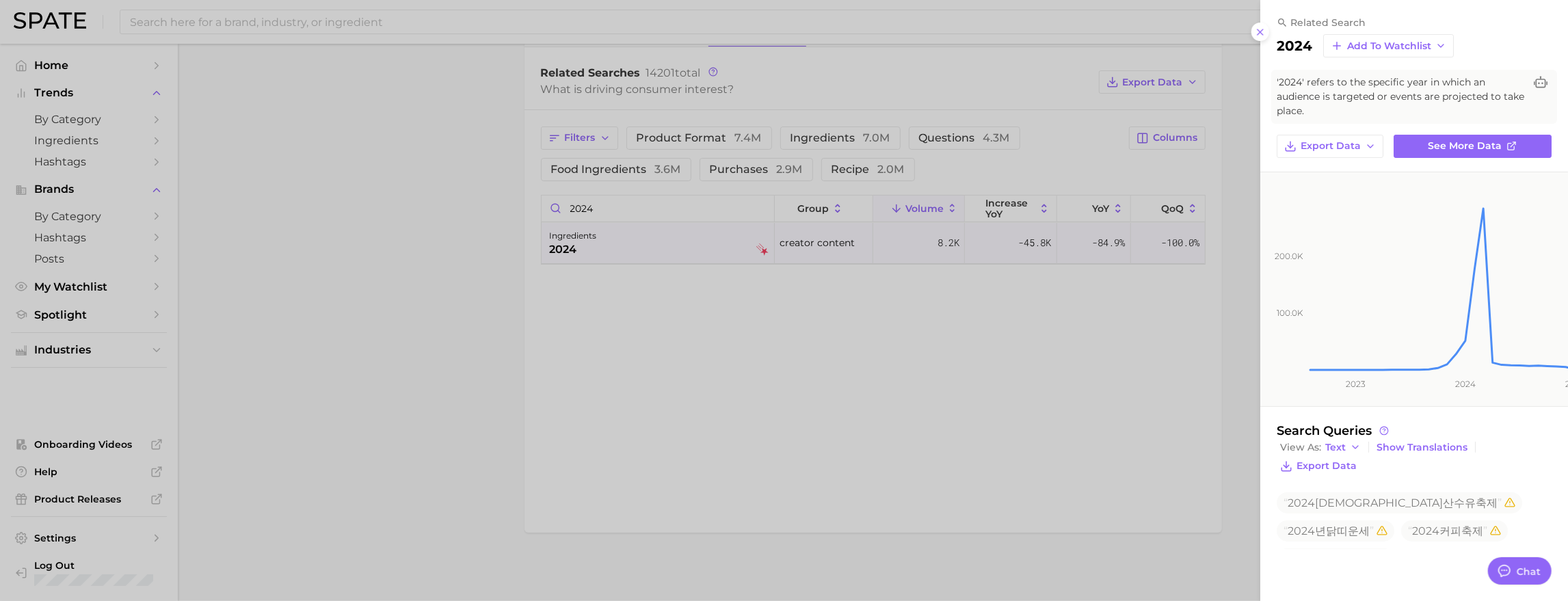
click at [1394, 548] on span "2024 커피박람회" at bounding box center [1335, 558] width 118 height 21
click at [1385, 555] on icon "Flag as miscategorized or irrelevant" at bounding box center [1381, 559] width 8 height 8
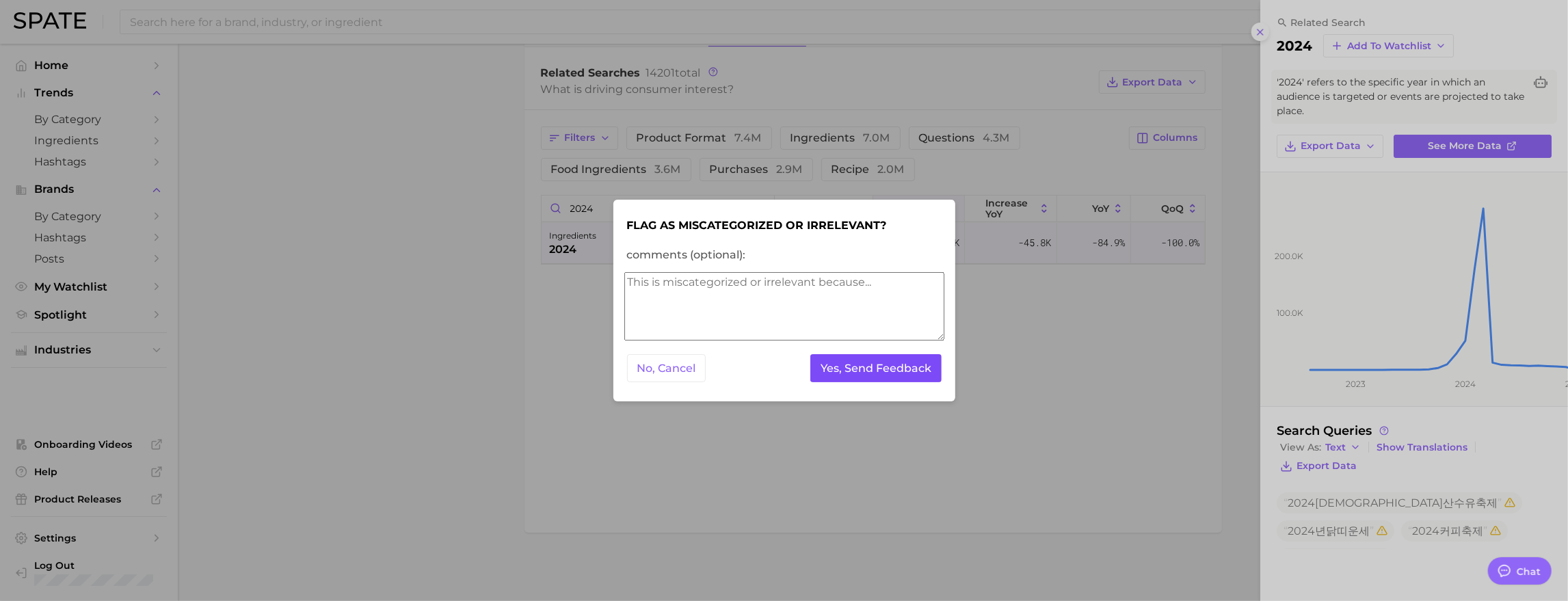
click at [850, 379] on button "Yes, Send Feedback" at bounding box center [875, 368] width 131 height 28
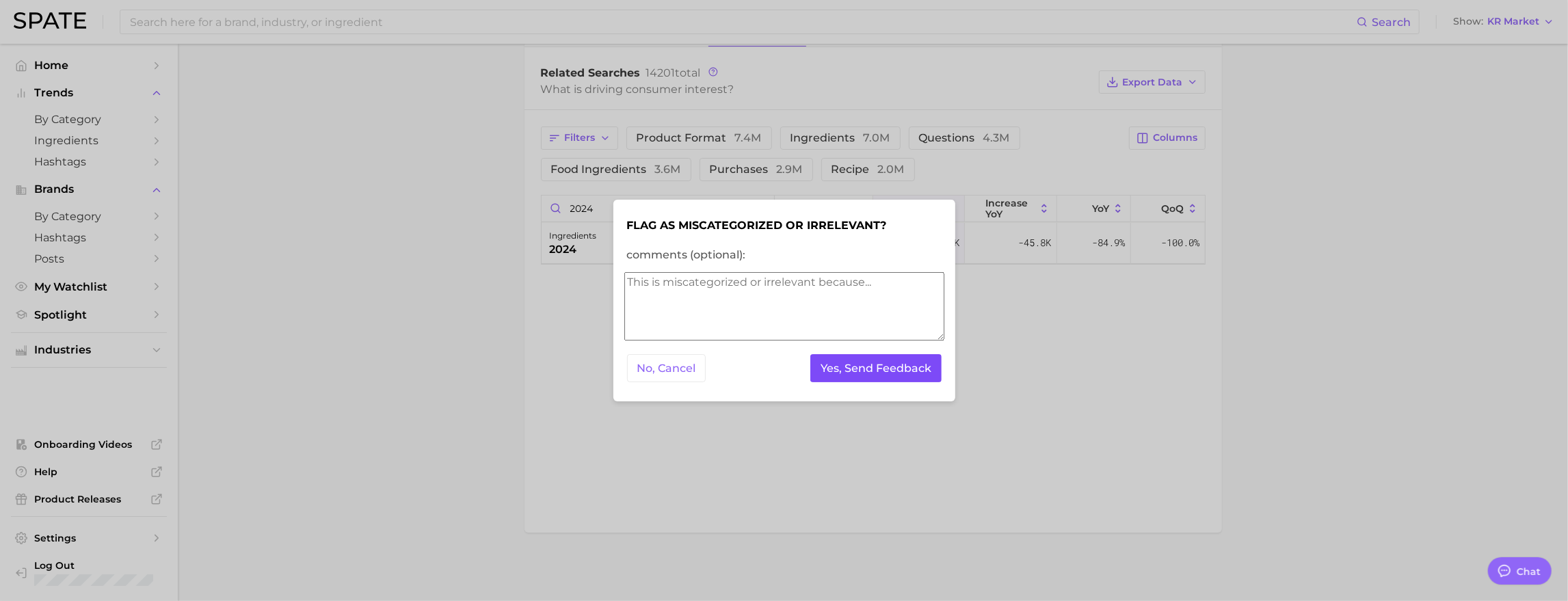
click at [855, 371] on button "Yes, Send Feedback" at bounding box center [875, 368] width 131 height 28
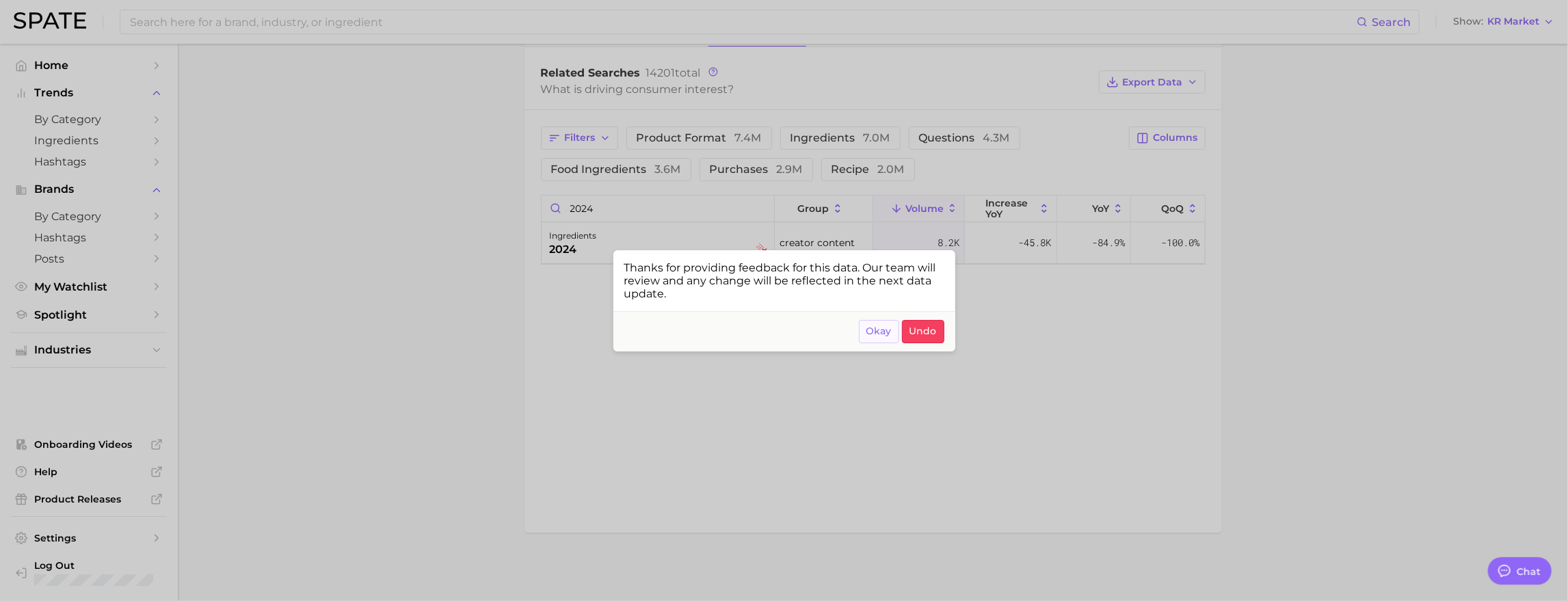
click at [867, 343] on button "Okay" at bounding box center [879, 331] width 40 height 23
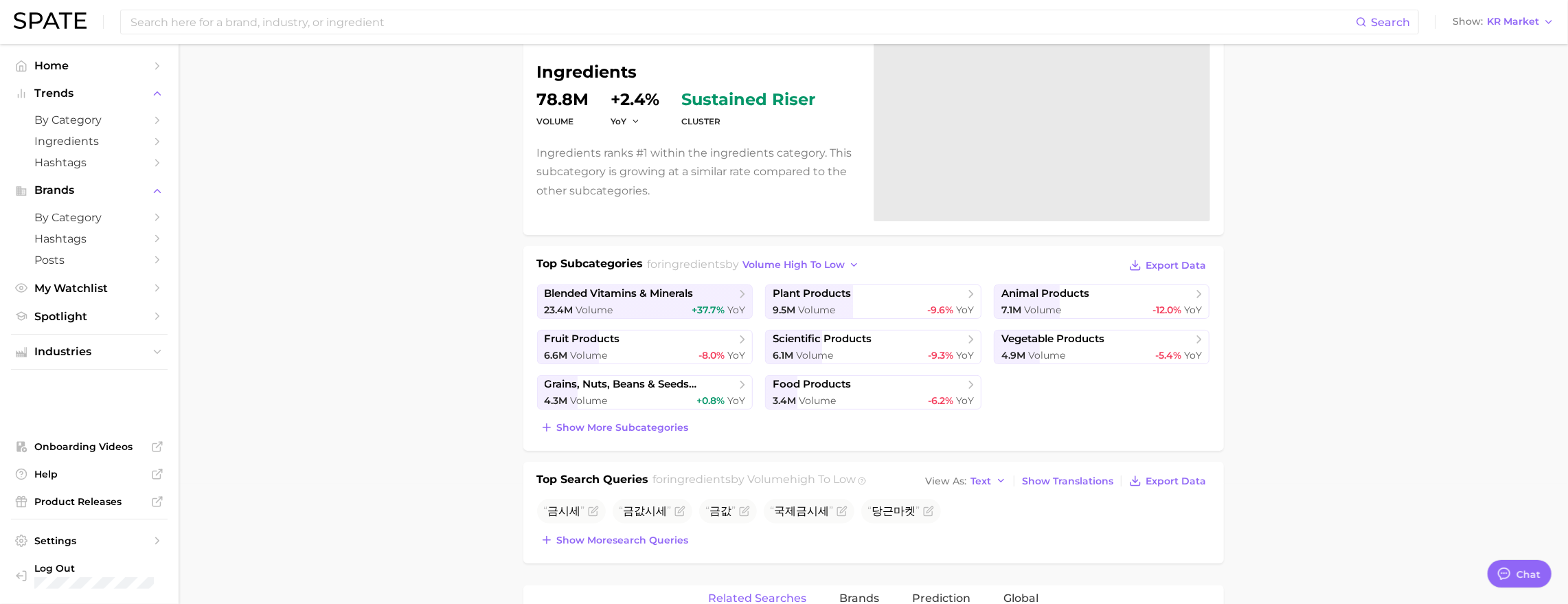
scroll to position [0, 0]
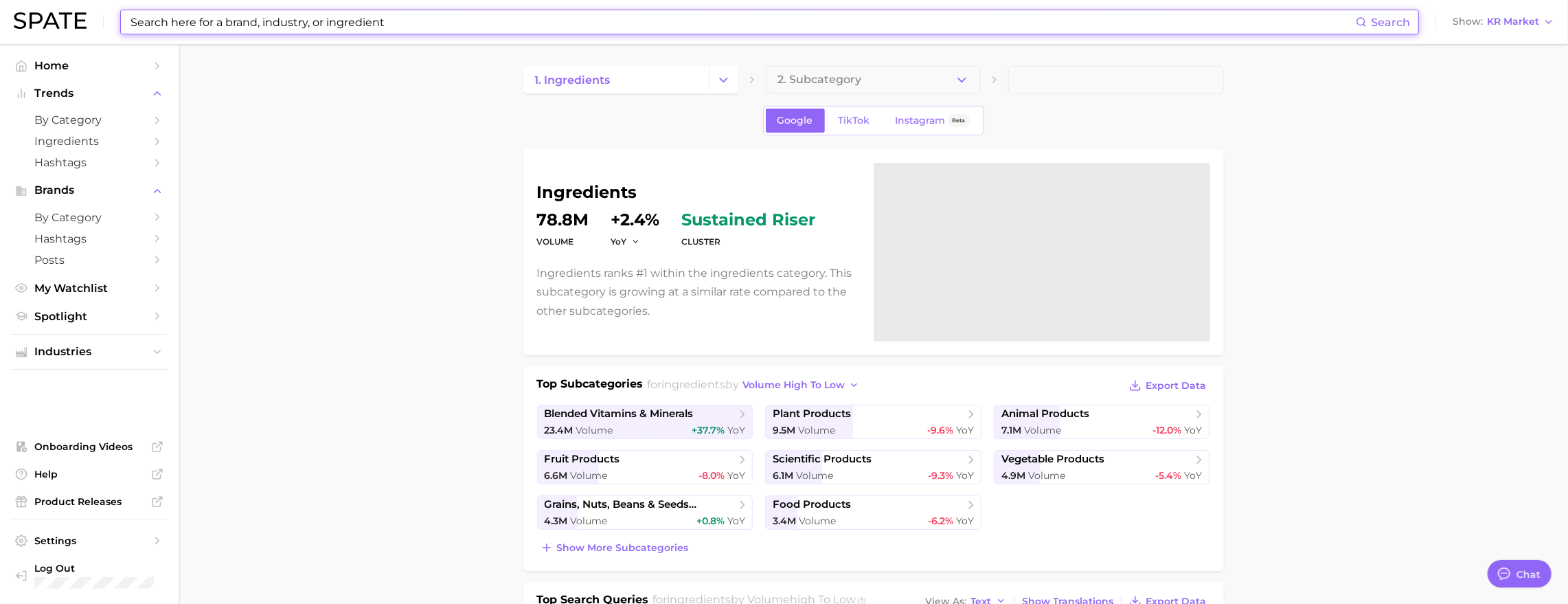
click at [318, 22] on input at bounding box center [742, 21] width 1227 height 23
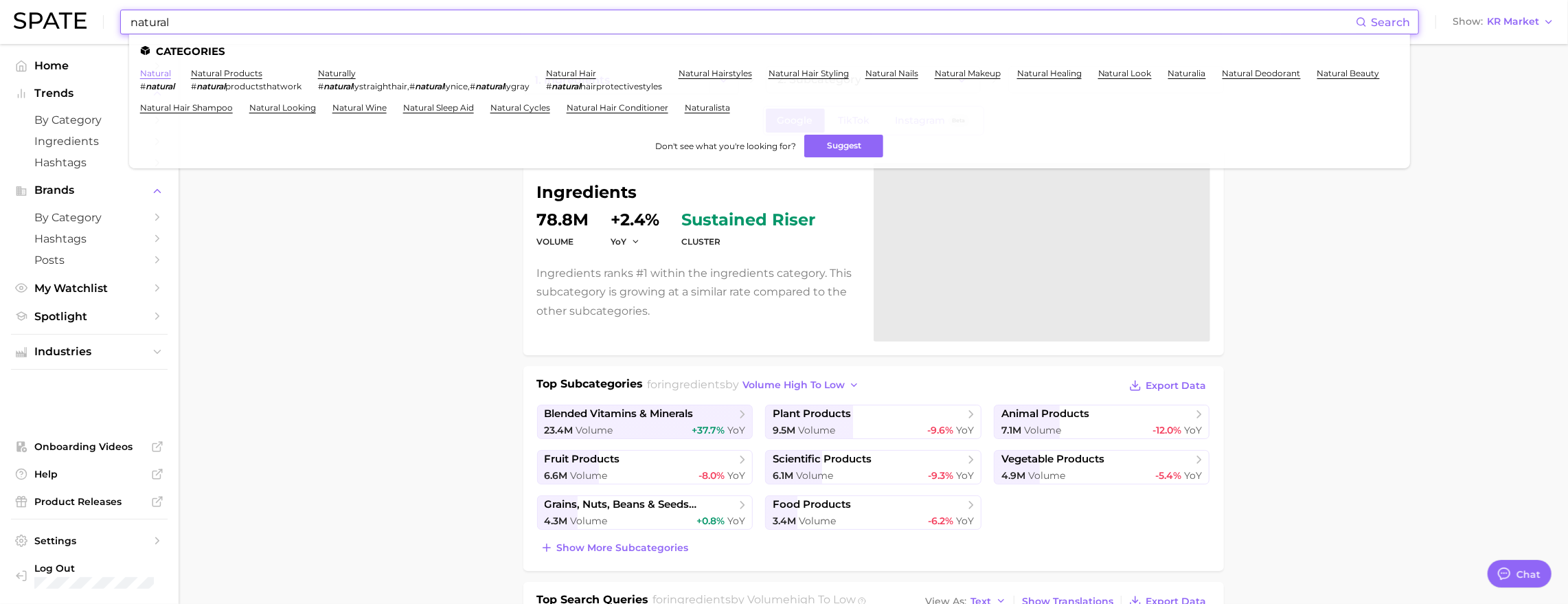
type input "natural"
click at [171, 74] on link "natural" at bounding box center [156, 73] width 31 height 10
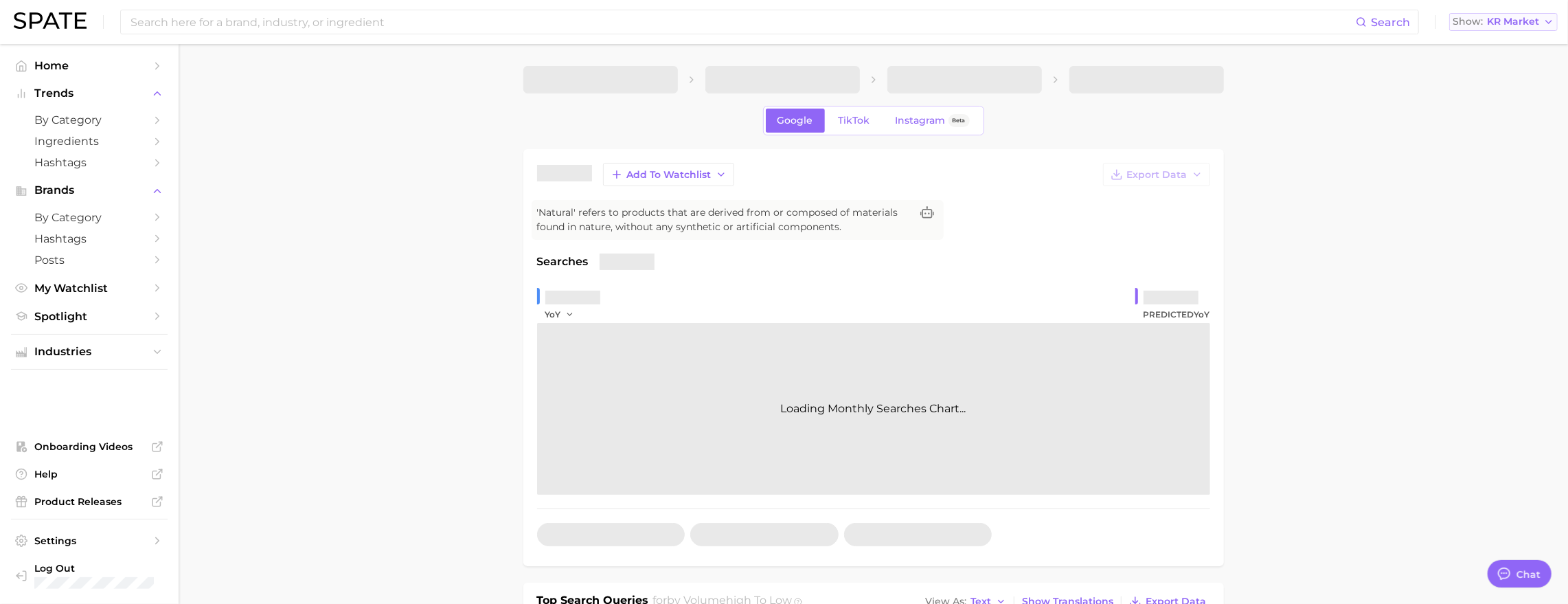
click at [1526, 14] on button "Show KR Market" at bounding box center [1503, 21] width 109 height 18
click at [1520, 44] on span "[GEOGRAPHIC_DATA]" at bounding box center [1497, 44] width 106 height 12
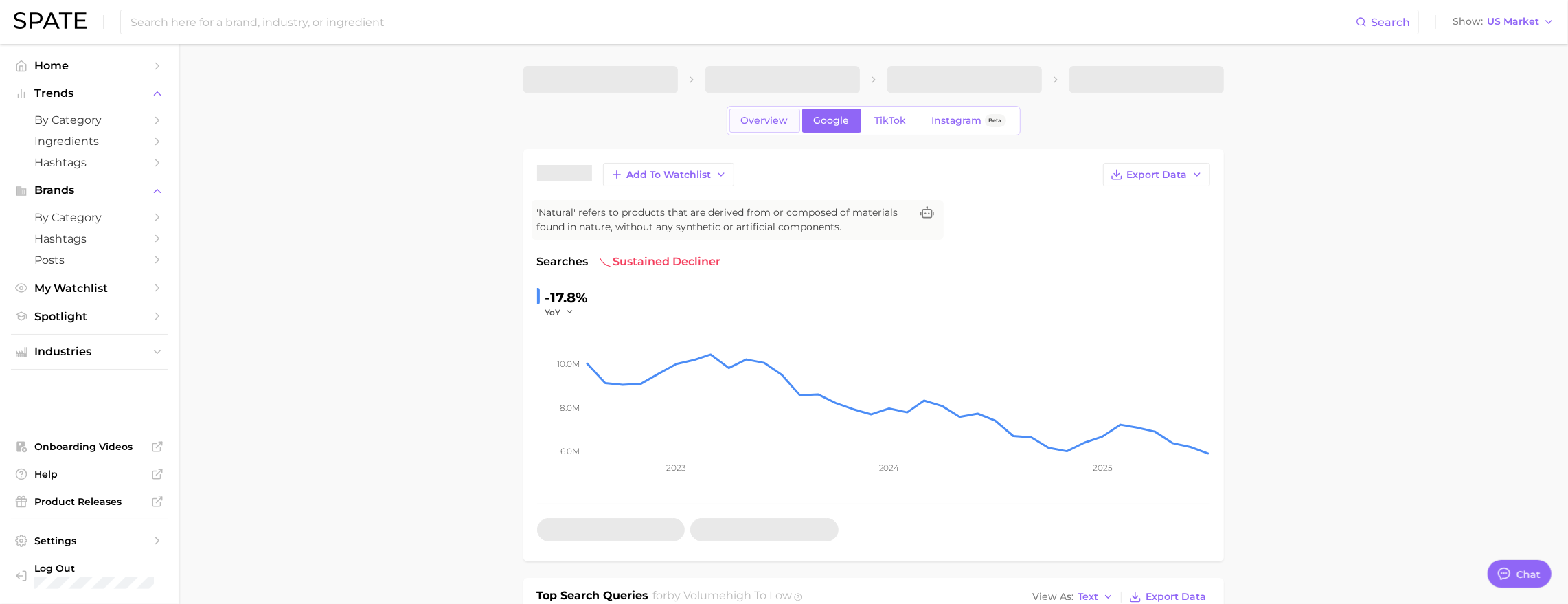
click at [742, 122] on span "Overview" at bounding box center [765, 120] width 47 height 12
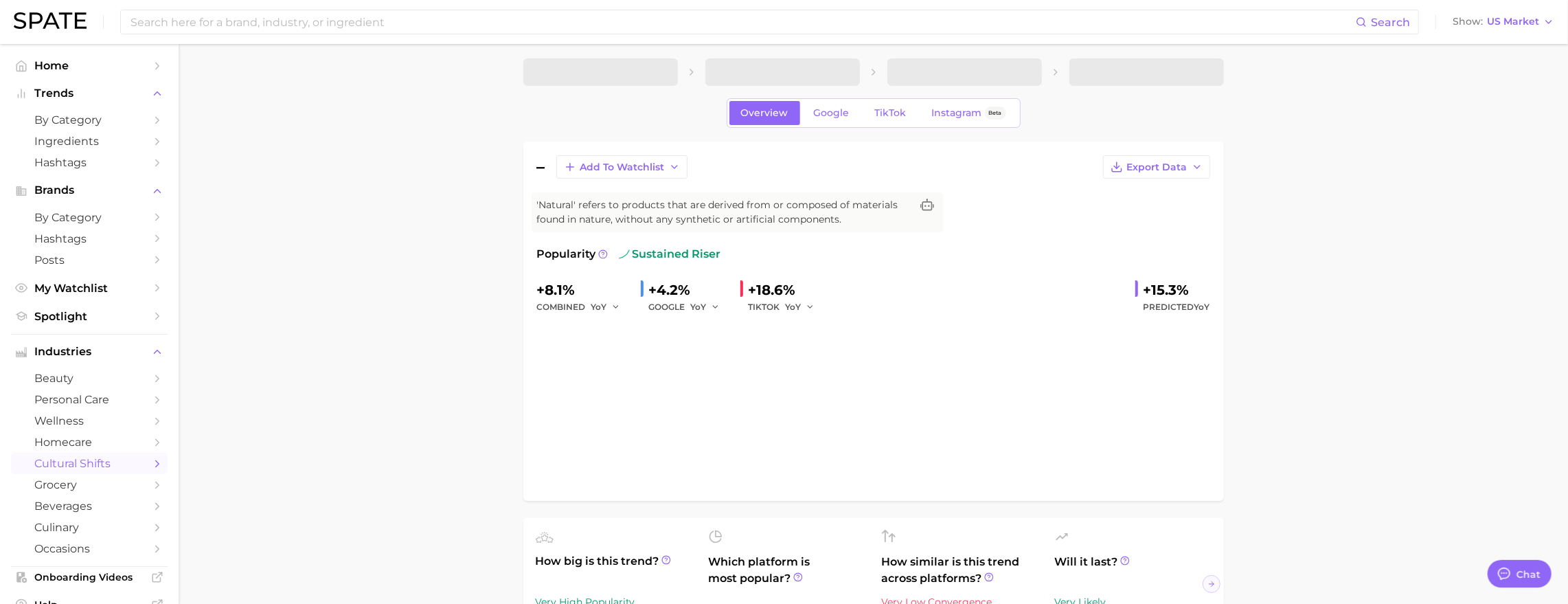
scroll to position [8, 0]
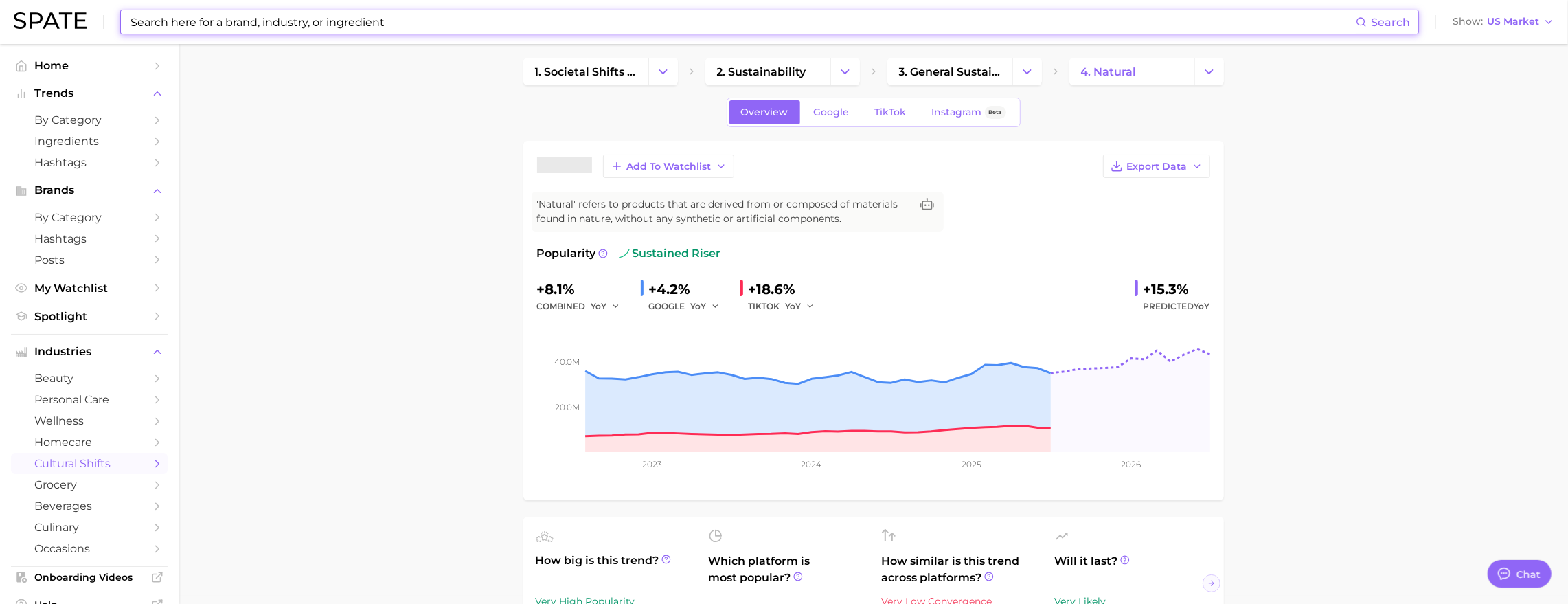
click at [264, 26] on input at bounding box center [742, 21] width 1227 height 23
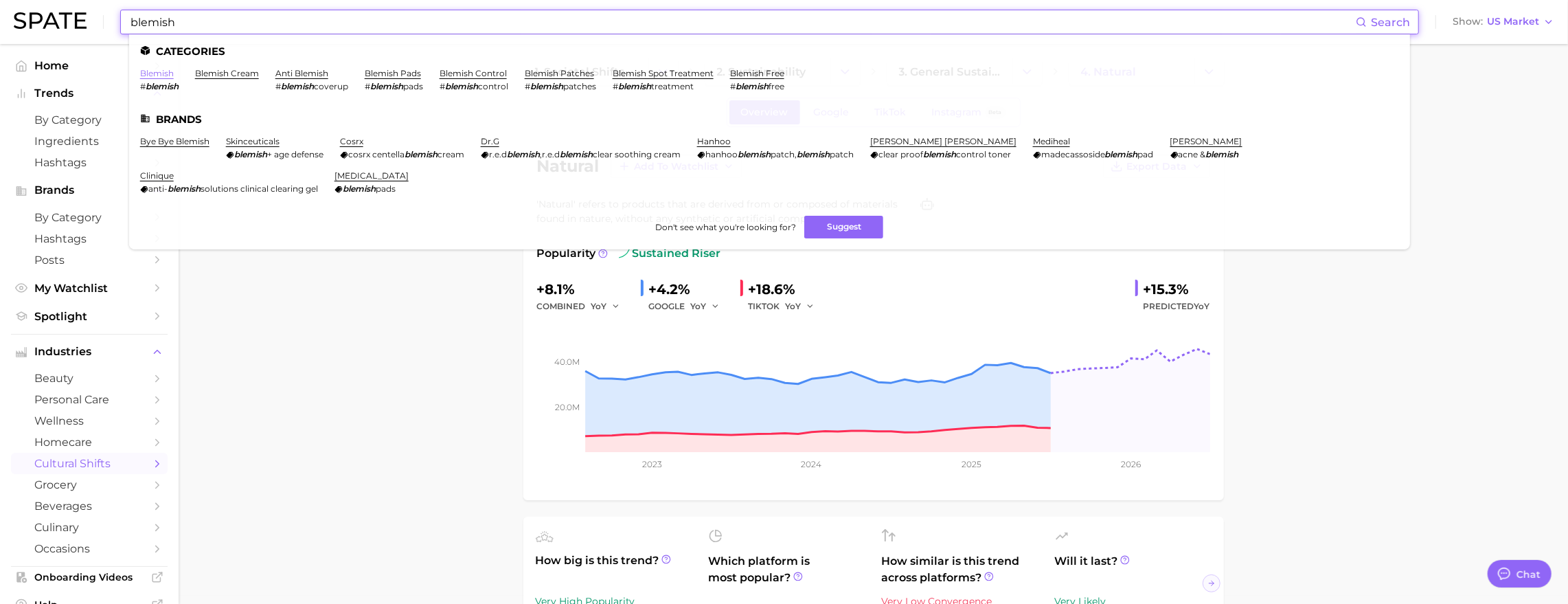
click at [173, 73] on link "blemish" at bounding box center [157, 73] width 33 height 10
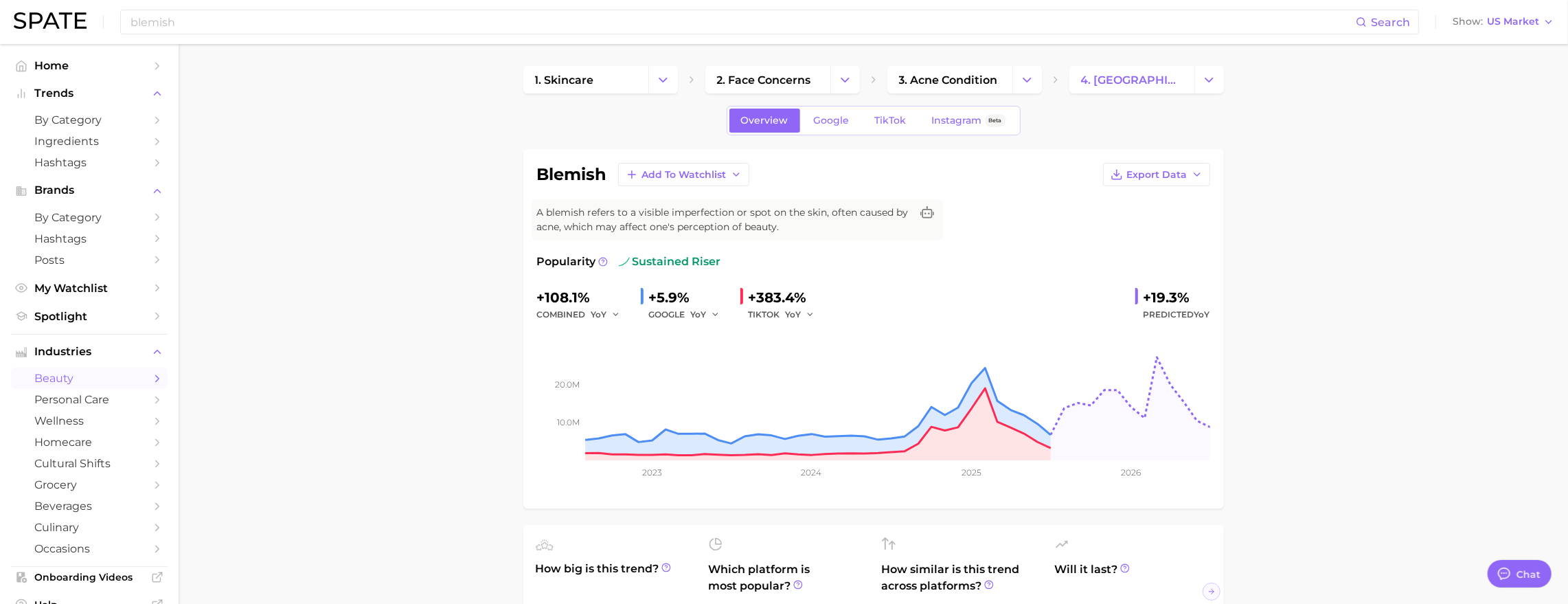
click at [312, 33] on div "blemish Search" at bounding box center [769, 21] width 1299 height 25
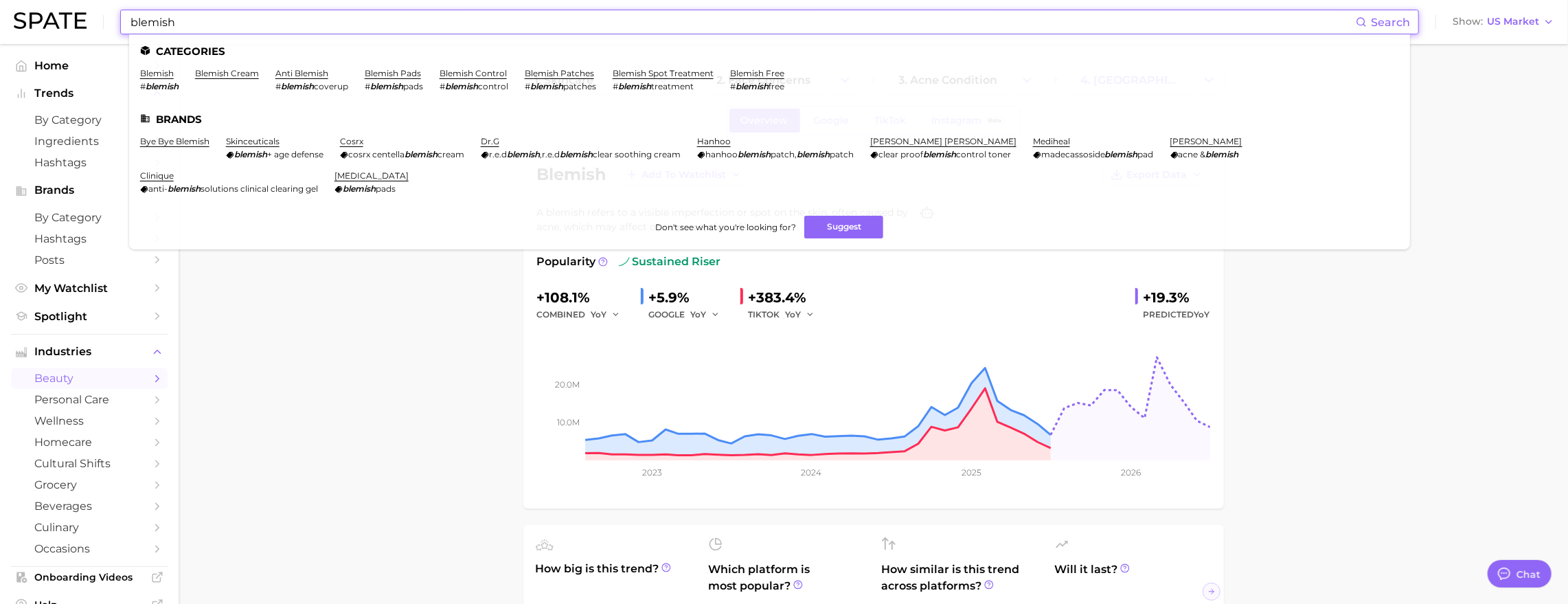
click at [312, 30] on input "blemish" at bounding box center [742, 21] width 1227 height 23
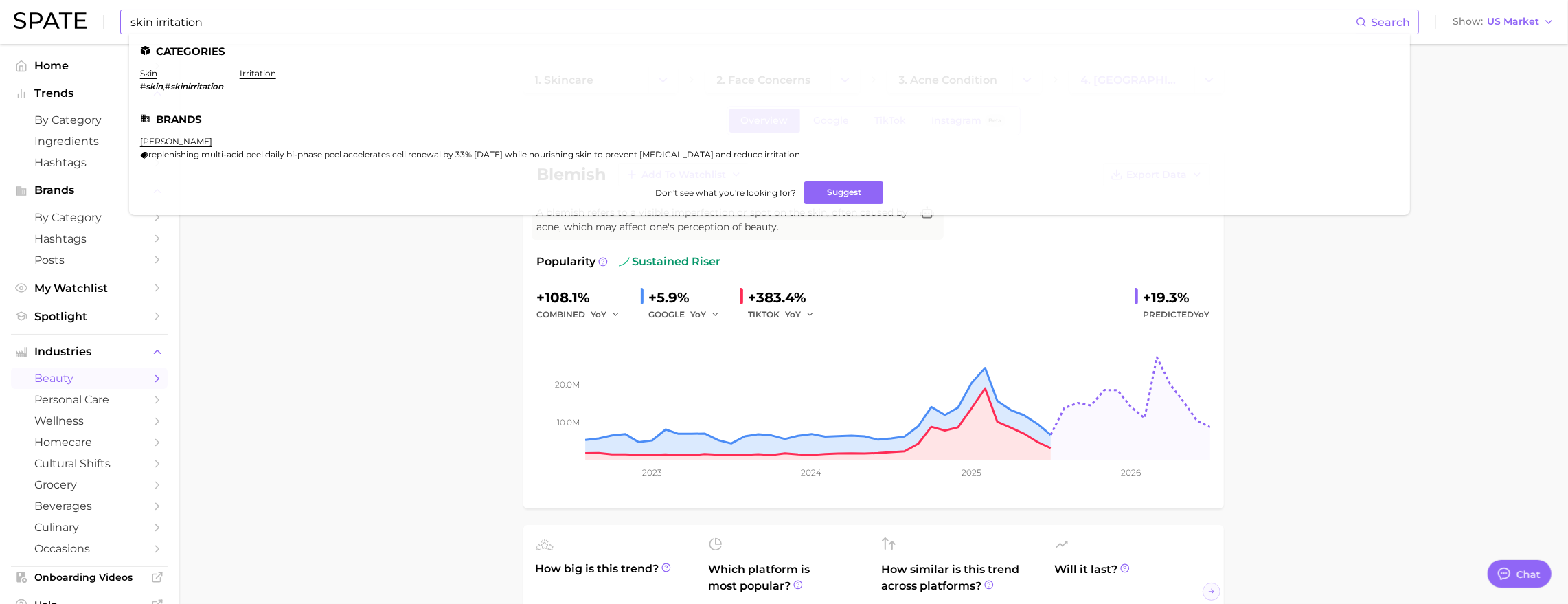
click at [276, 80] on li "irritation" at bounding box center [257, 79] width 36 height 23
click at [276, 76] on link "irritation" at bounding box center [257, 73] width 36 height 10
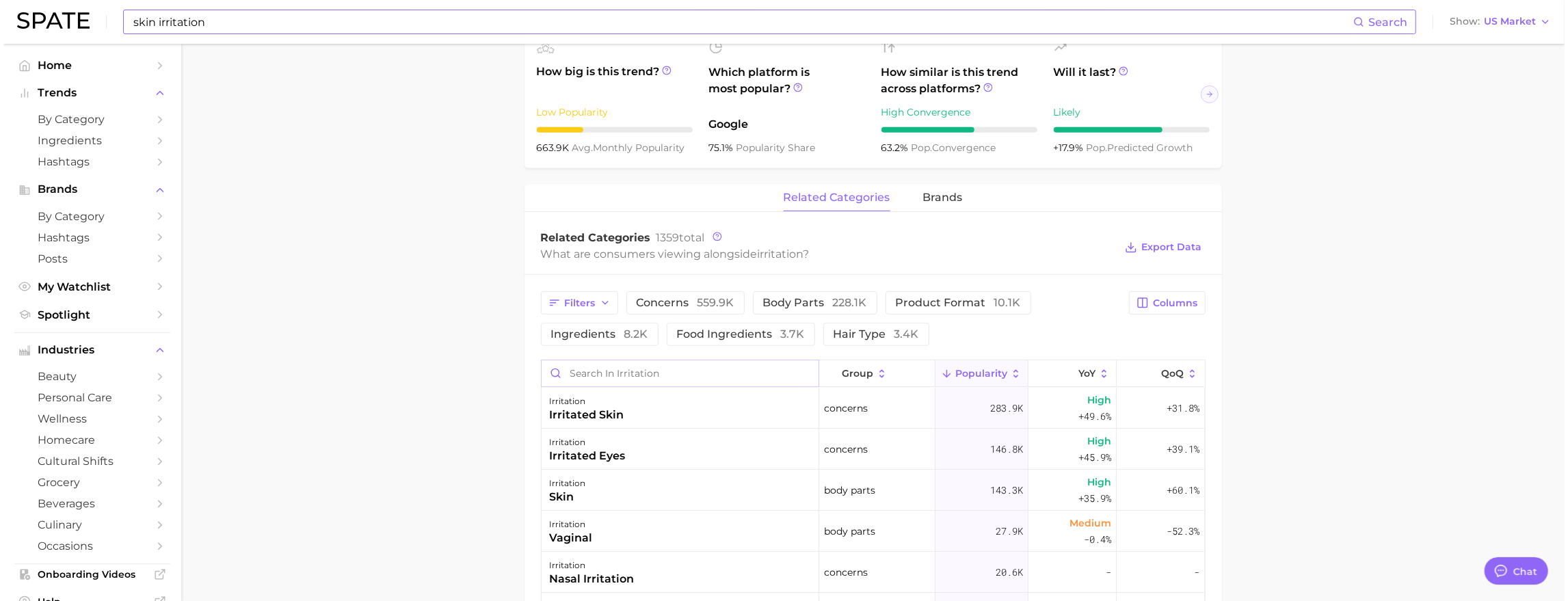
scroll to position [552, 0]
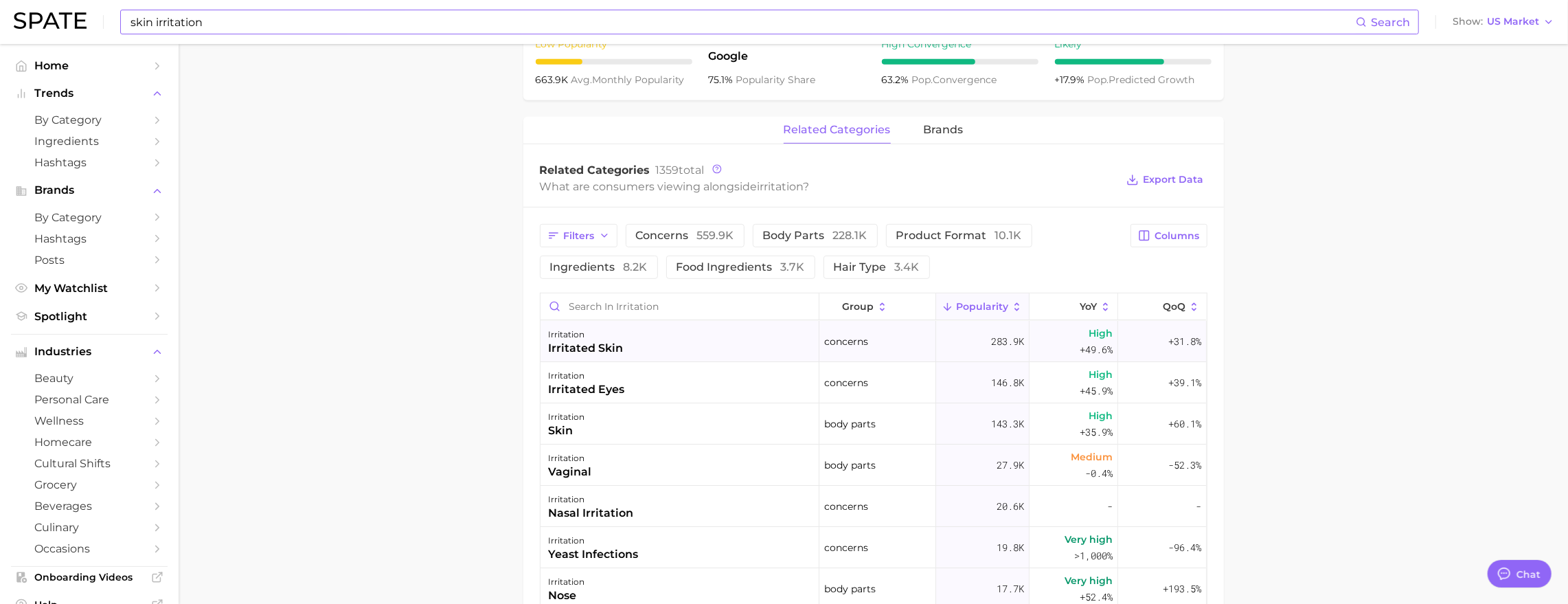
click at [610, 357] on div "irritated skin" at bounding box center [586, 349] width 75 height 17
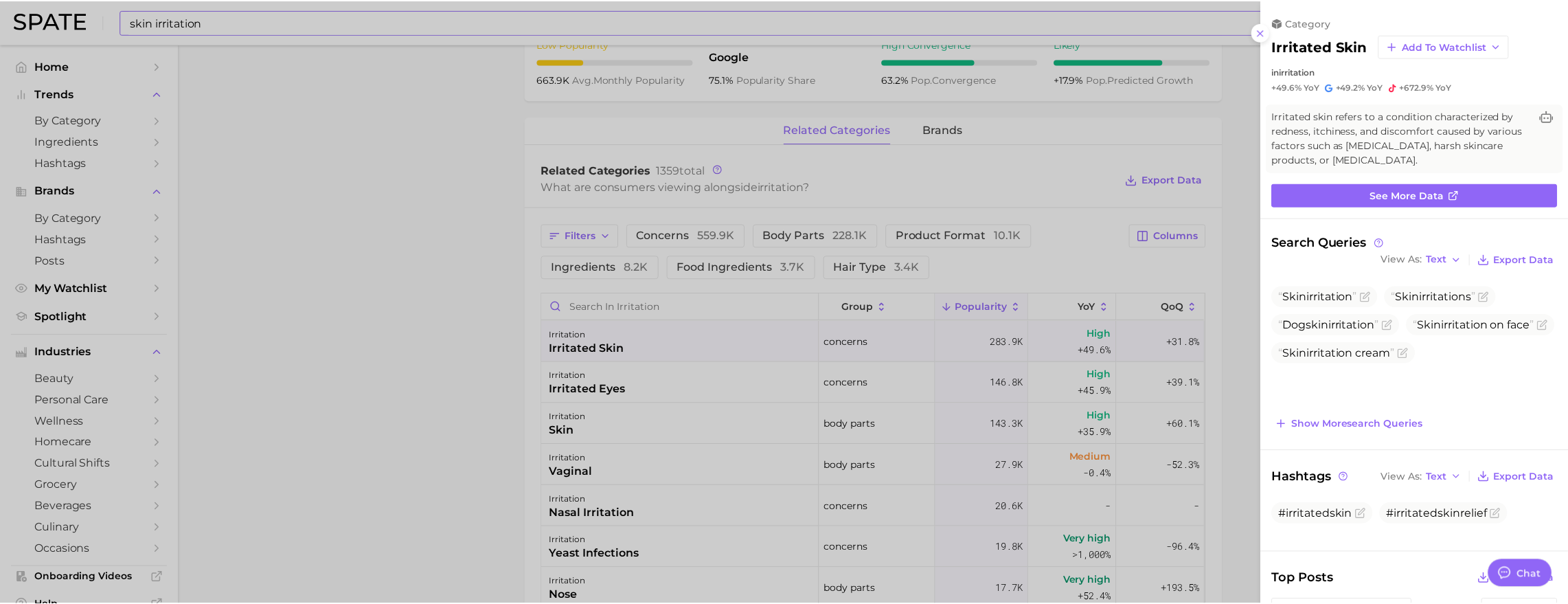
scroll to position [0, 0]
click at [1277, 54] on h2 "irritated skin" at bounding box center [1324, 46] width 96 height 17
copy div "irritated skin Add to Watchlist"
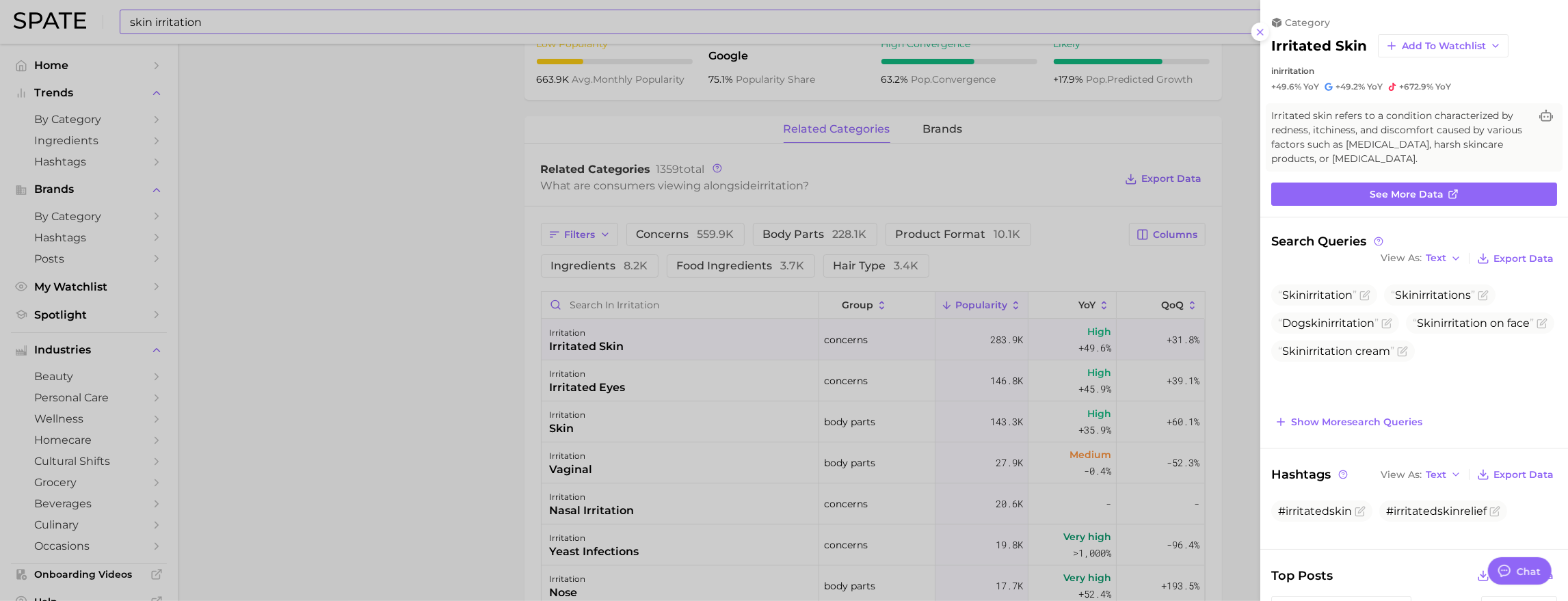
click at [480, 15] on div at bounding box center [784, 300] width 1568 height 601
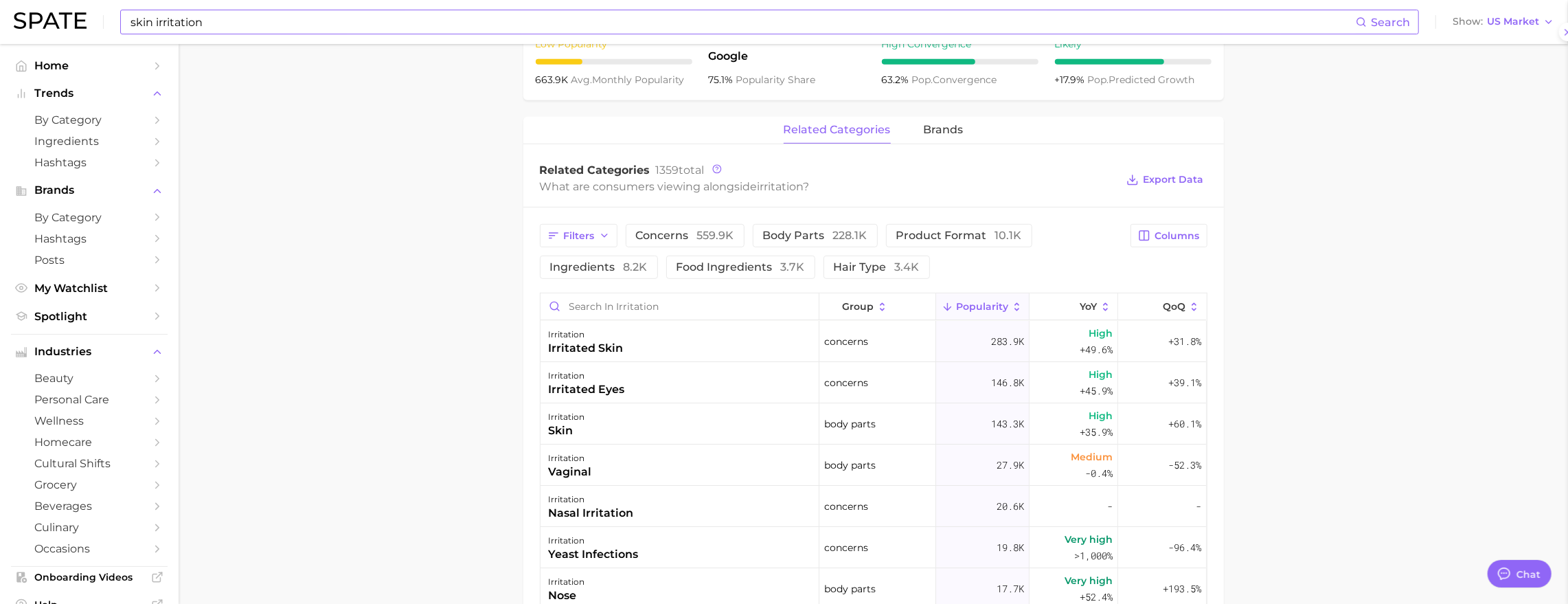
click at [482, 15] on div at bounding box center [784, 302] width 1568 height 604
click at [482, 15] on input "skin irritation" at bounding box center [742, 21] width 1227 height 23
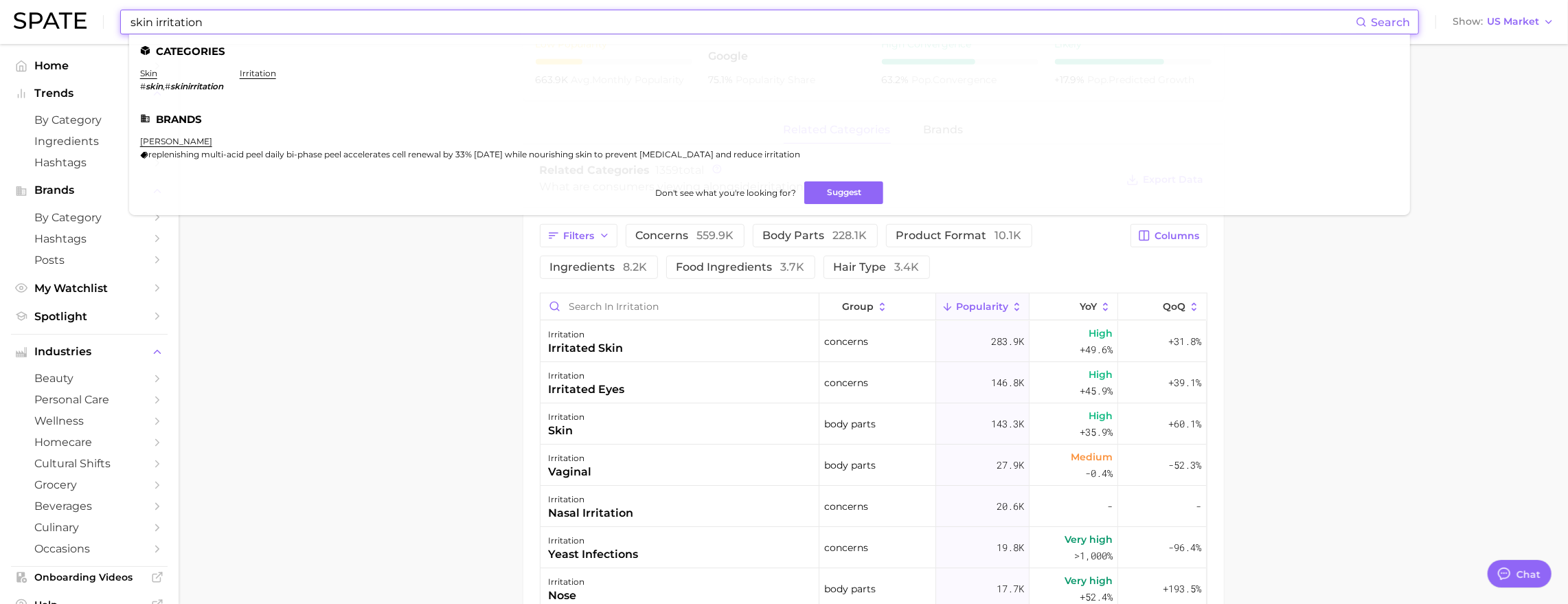
paste input "irritated ski"
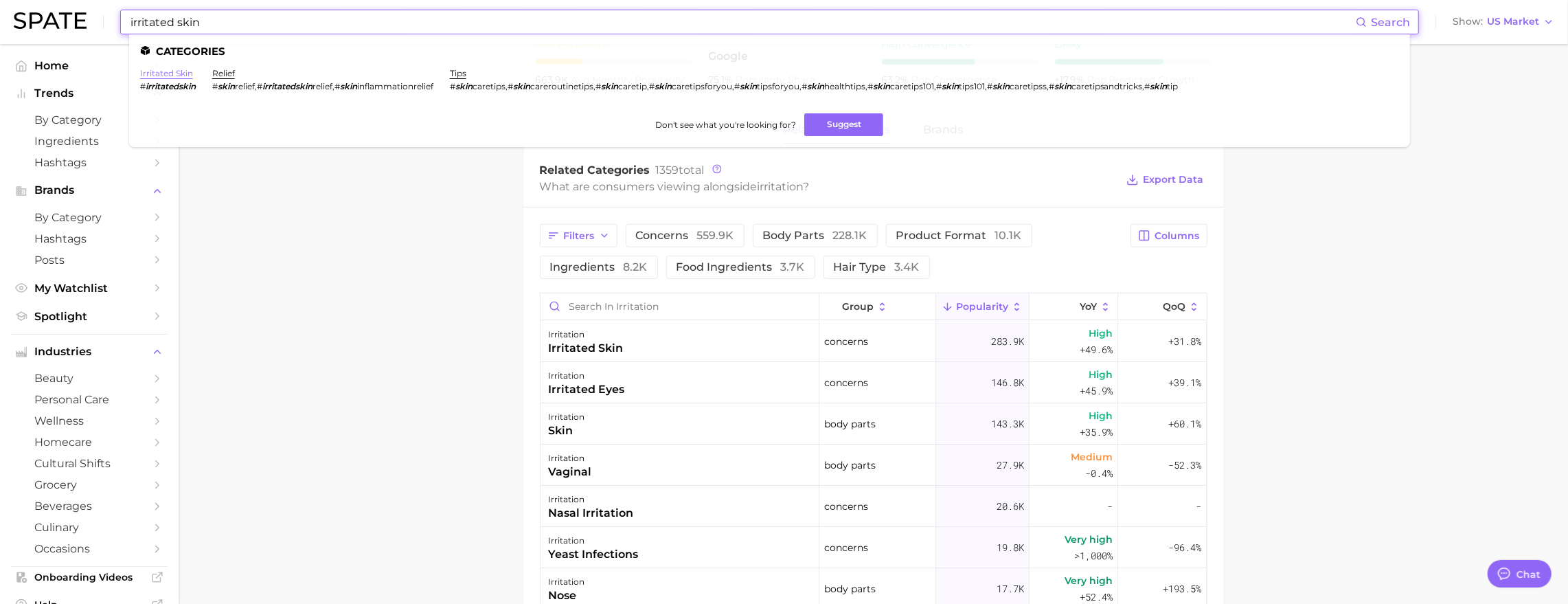
click at [193, 77] on link "irritated skin" at bounding box center [166, 73] width 53 height 10
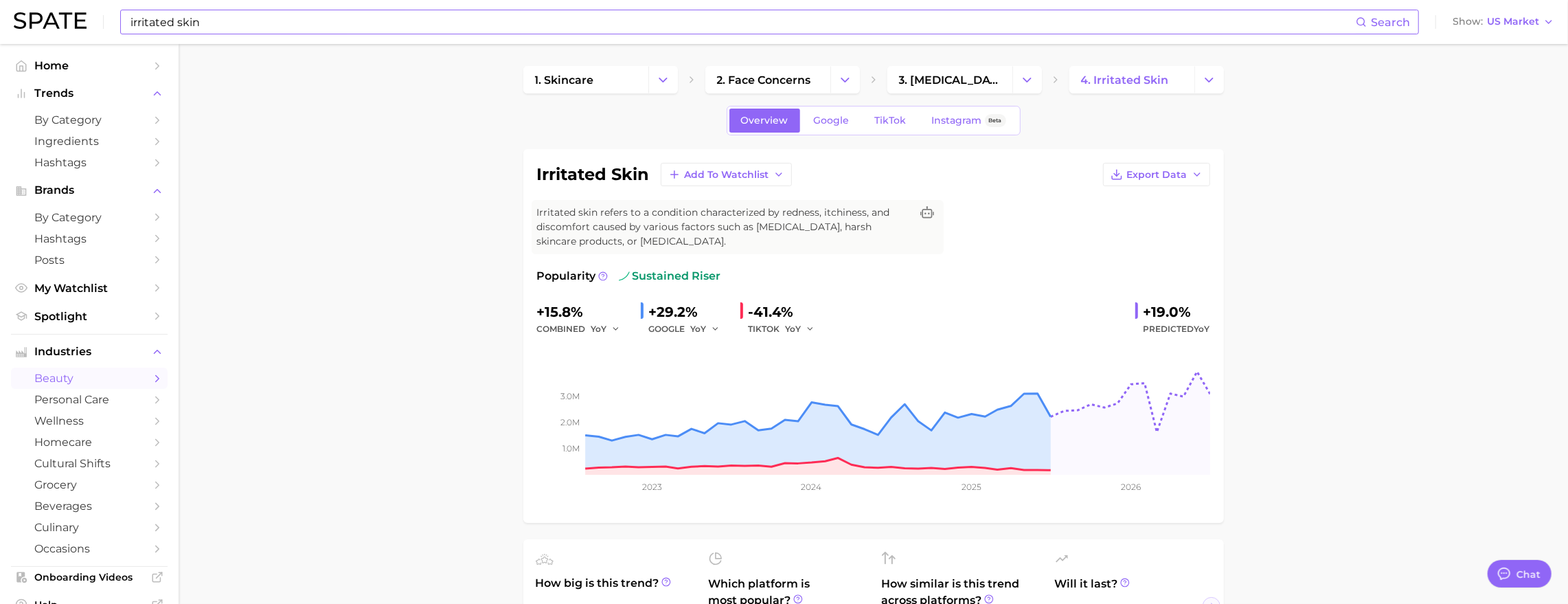
click at [283, 20] on input "irritated skin" at bounding box center [742, 21] width 1227 height 23
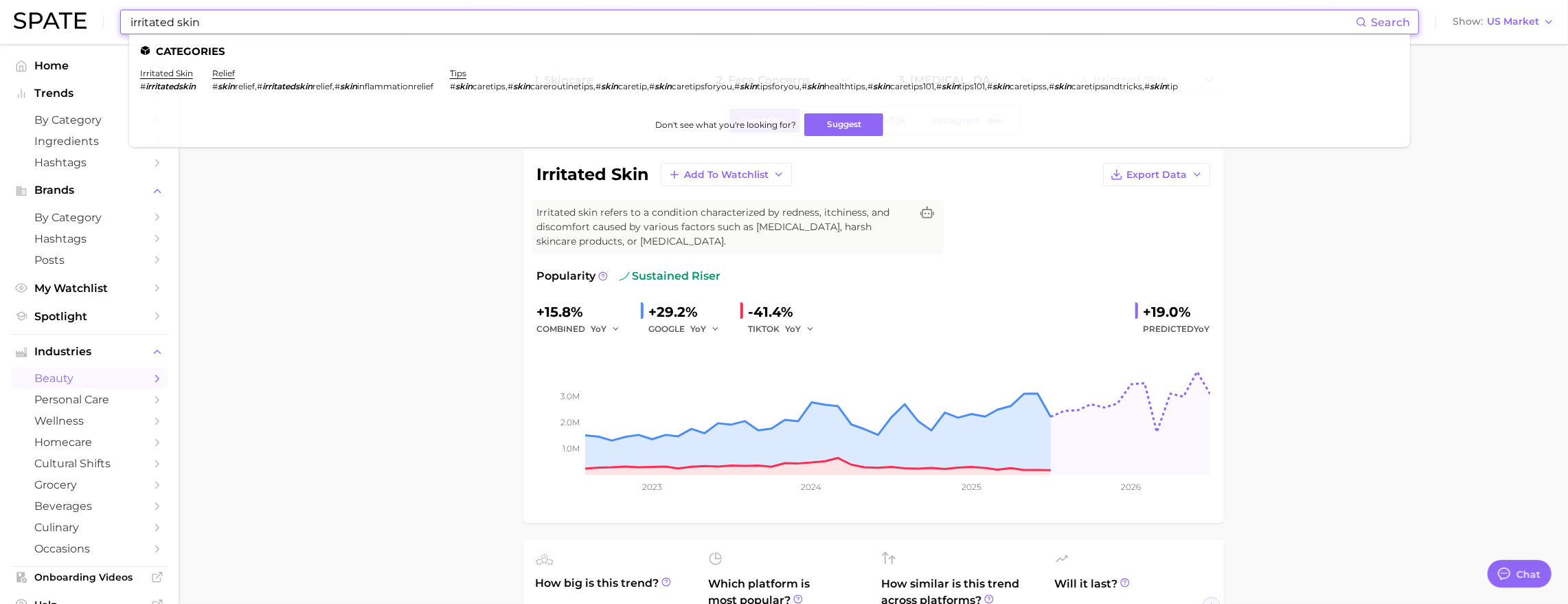
click at [283, 20] on input "irritated skin" at bounding box center [742, 21] width 1227 height 23
click at [301, 23] on input "skin blemish" at bounding box center [742, 21] width 1227 height 23
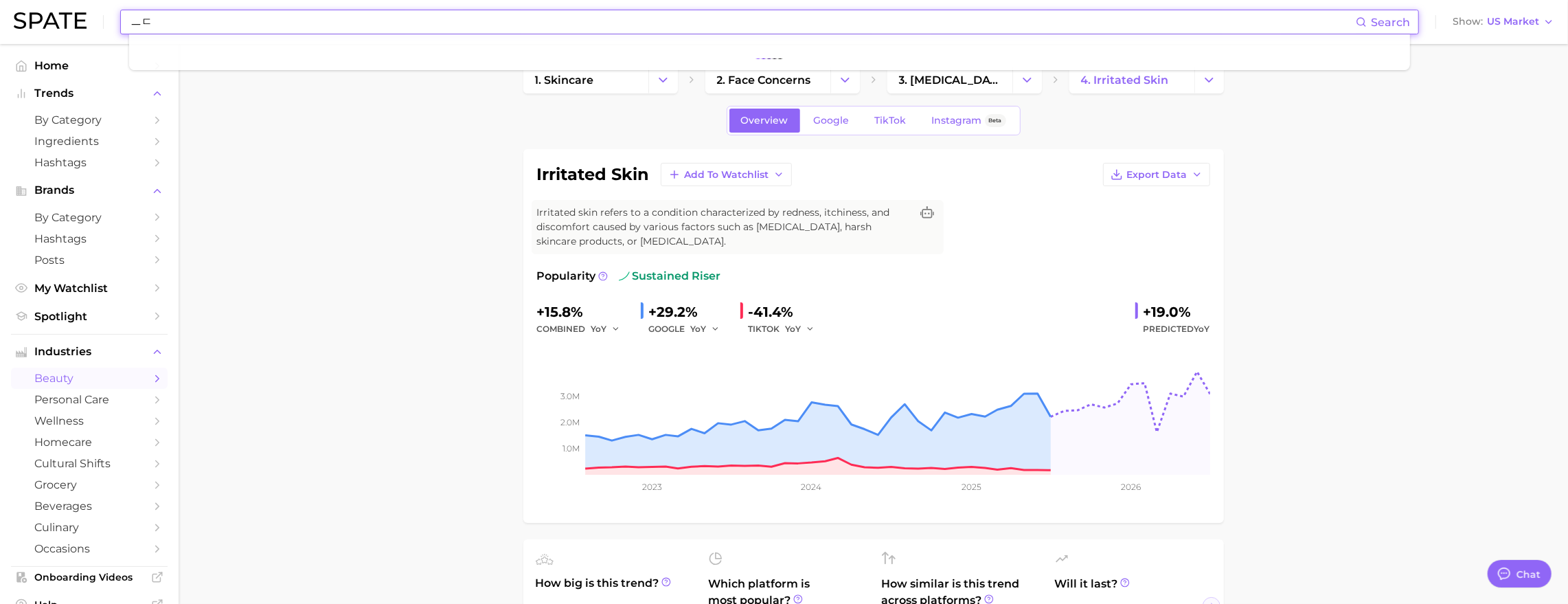
type input "ㅡ"
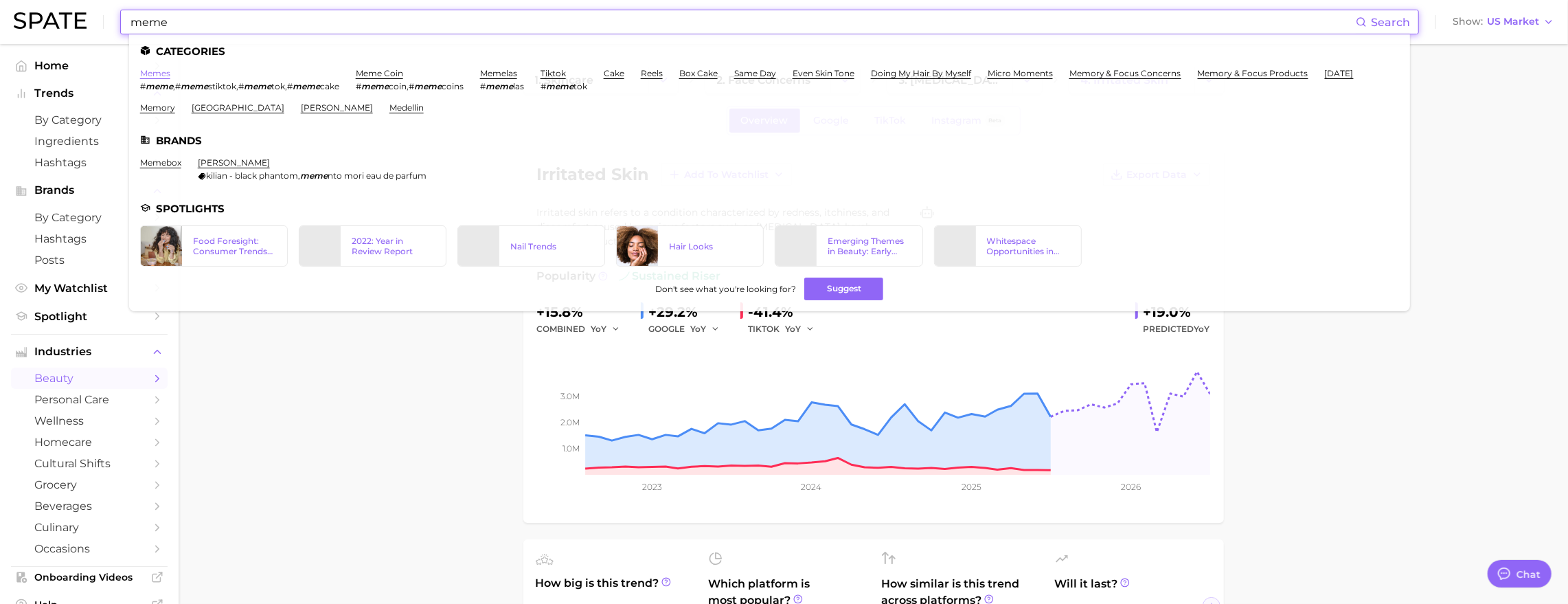
type input "meme"
click at [171, 76] on link "memes" at bounding box center [155, 73] width 30 height 10
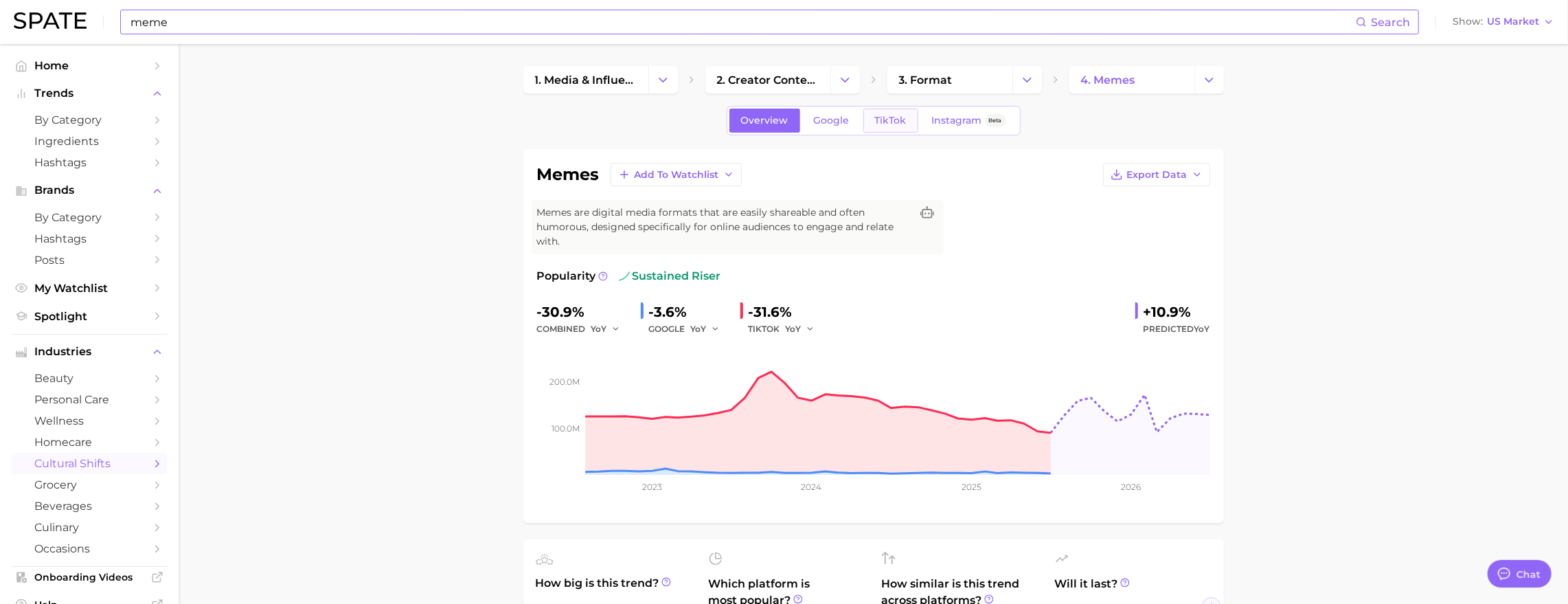
click at [907, 121] on span "TikTok" at bounding box center [891, 120] width 31 height 12
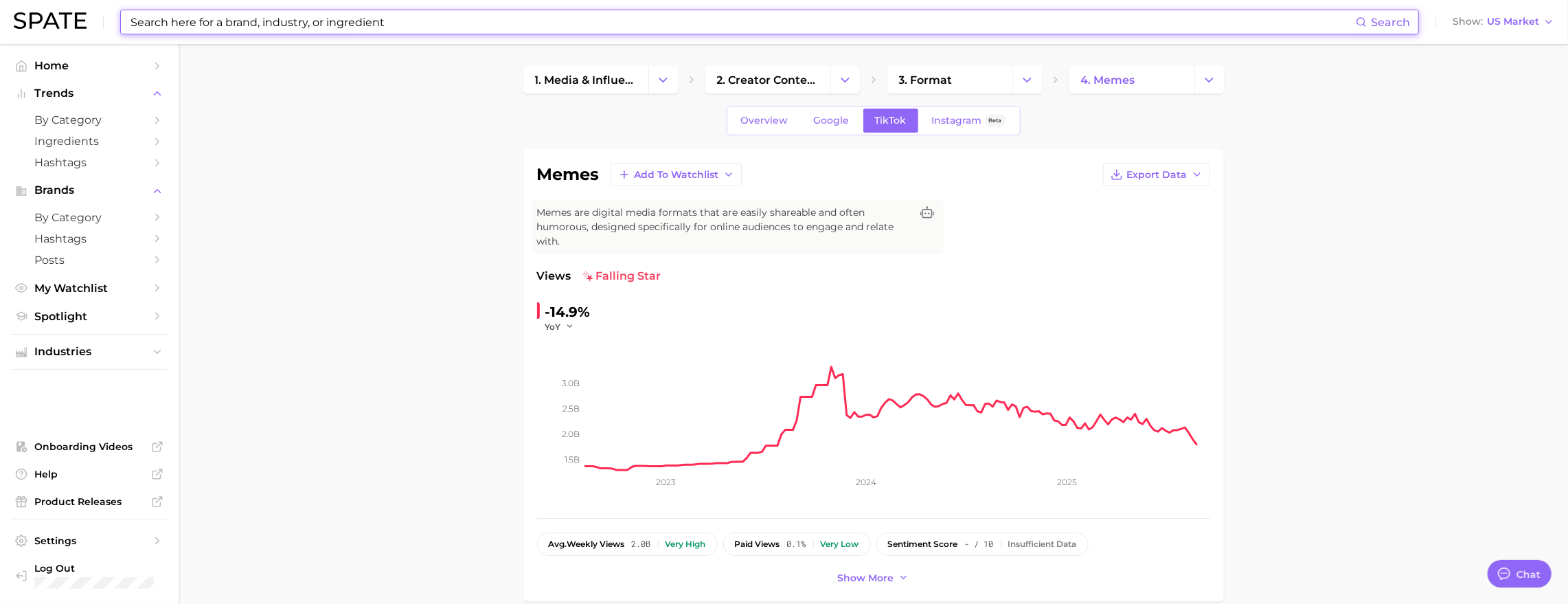
click at [723, 25] on input at bounding box center [742, 21] width 1227 height 23
click at [300, 21] on input at bounding box center [742, 21] width 1227 height 23
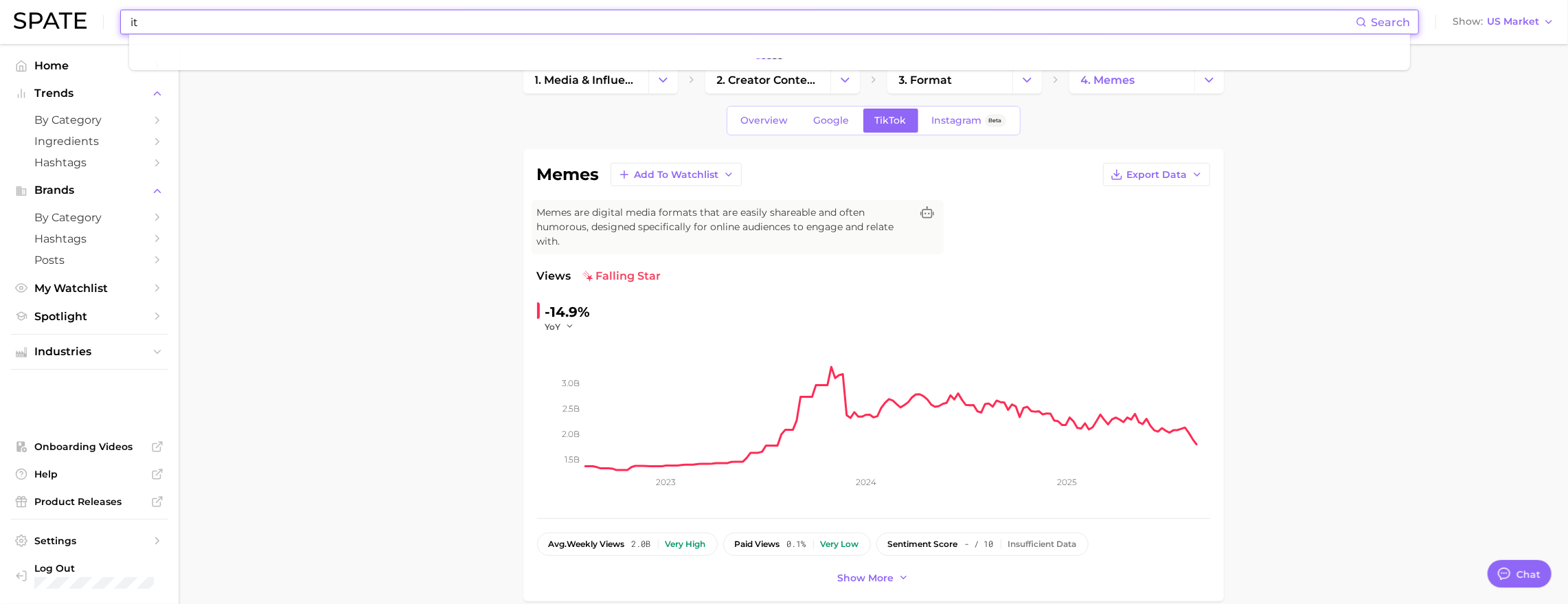
type input "i"
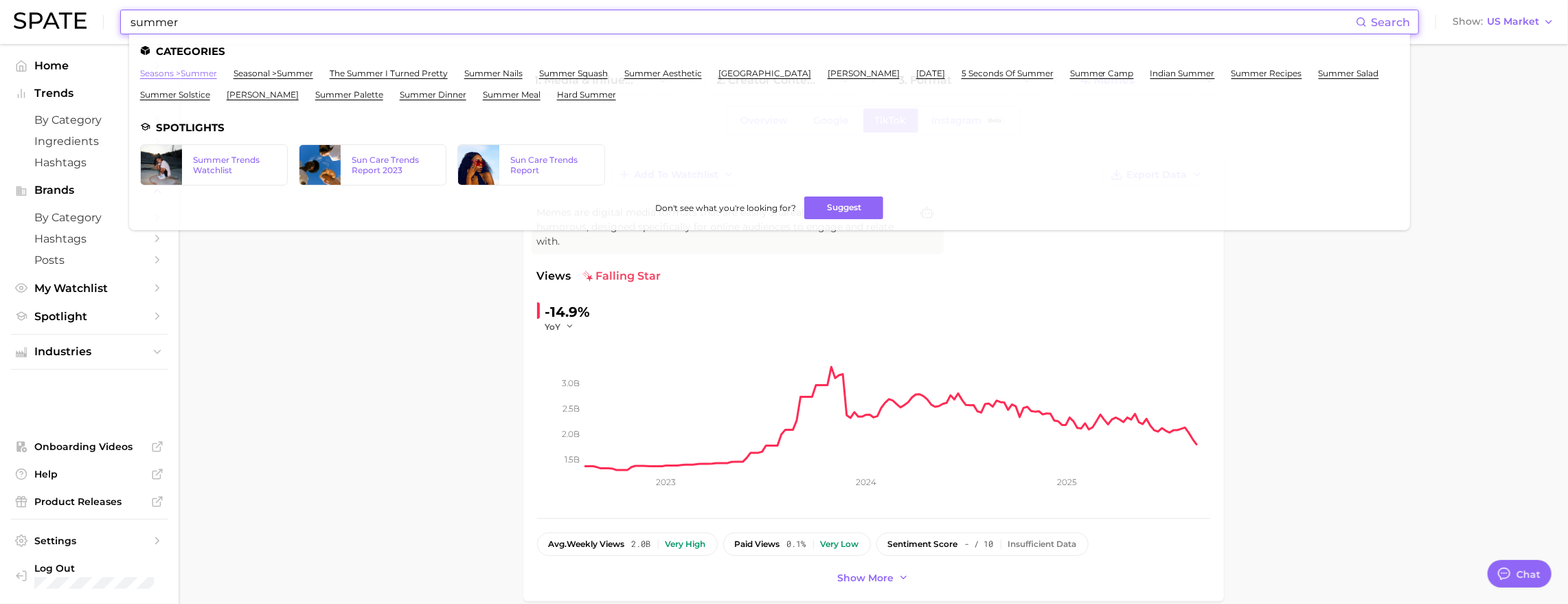
type input "summer"
click at [206, 74] on link "seasons > summer" at bounding box center [178, 73] width 77 height 10
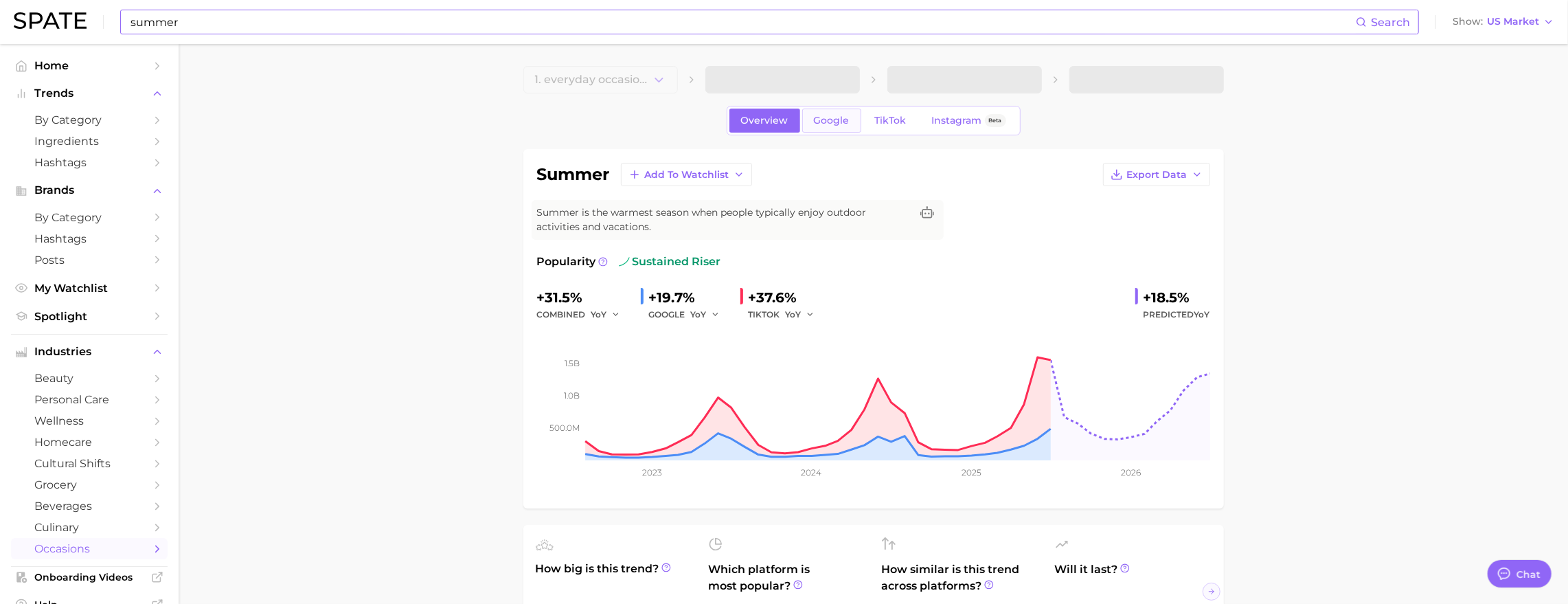
click at [814, 126] on span "Google" at bounding box center [831, 120] width 36 height 12
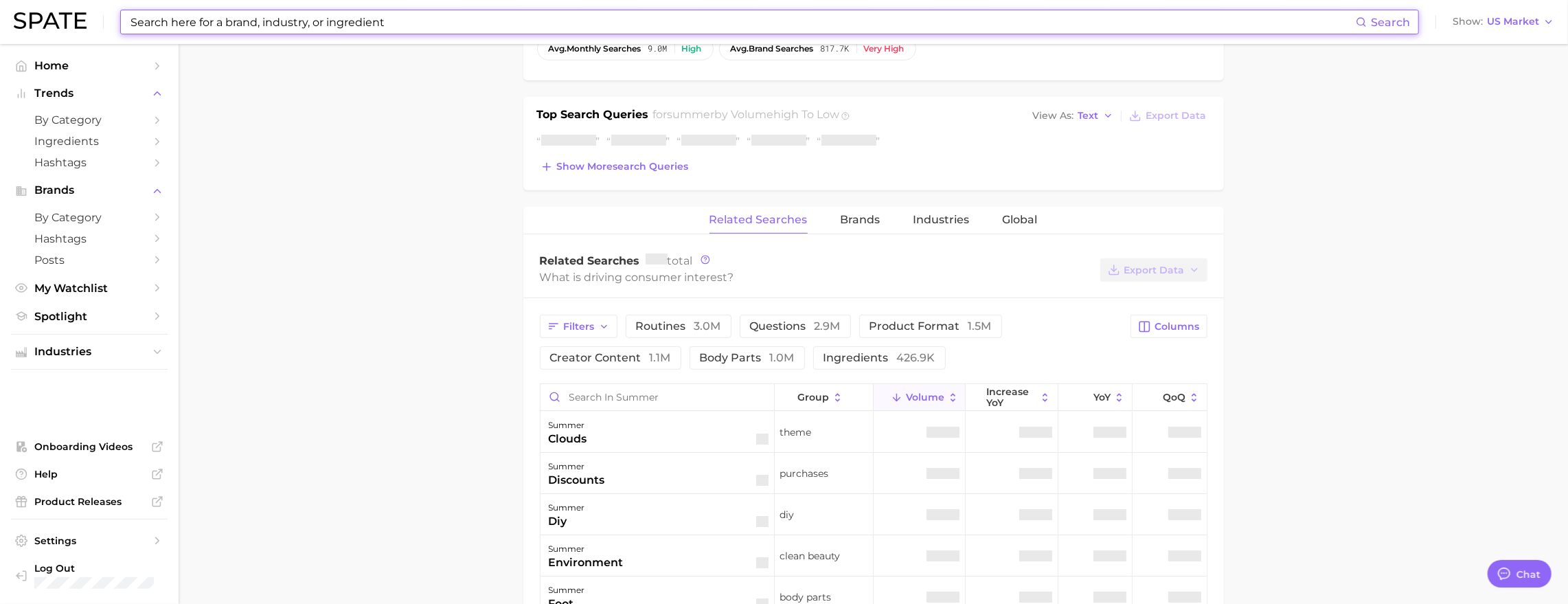
scroll to position [603, 0]
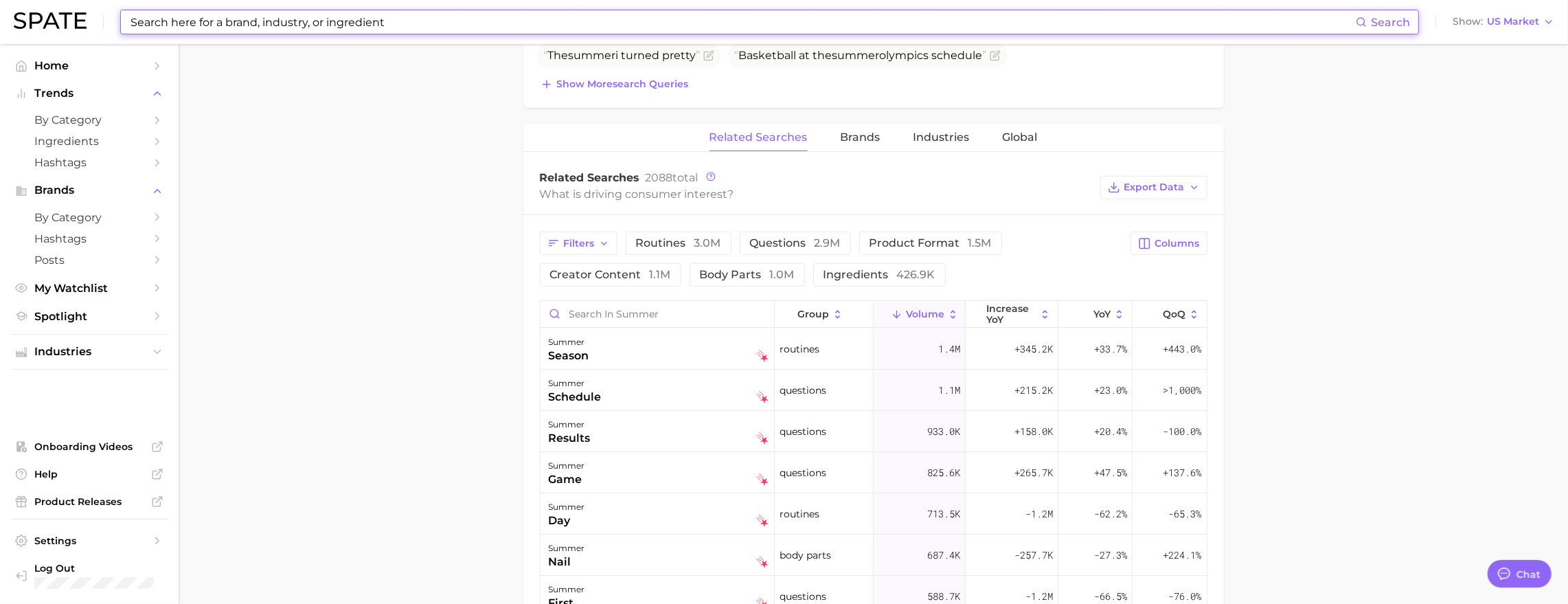
click at [634, 287] on button "creator content 1.1m" at bounding box center [610, 274] width 141 height 23
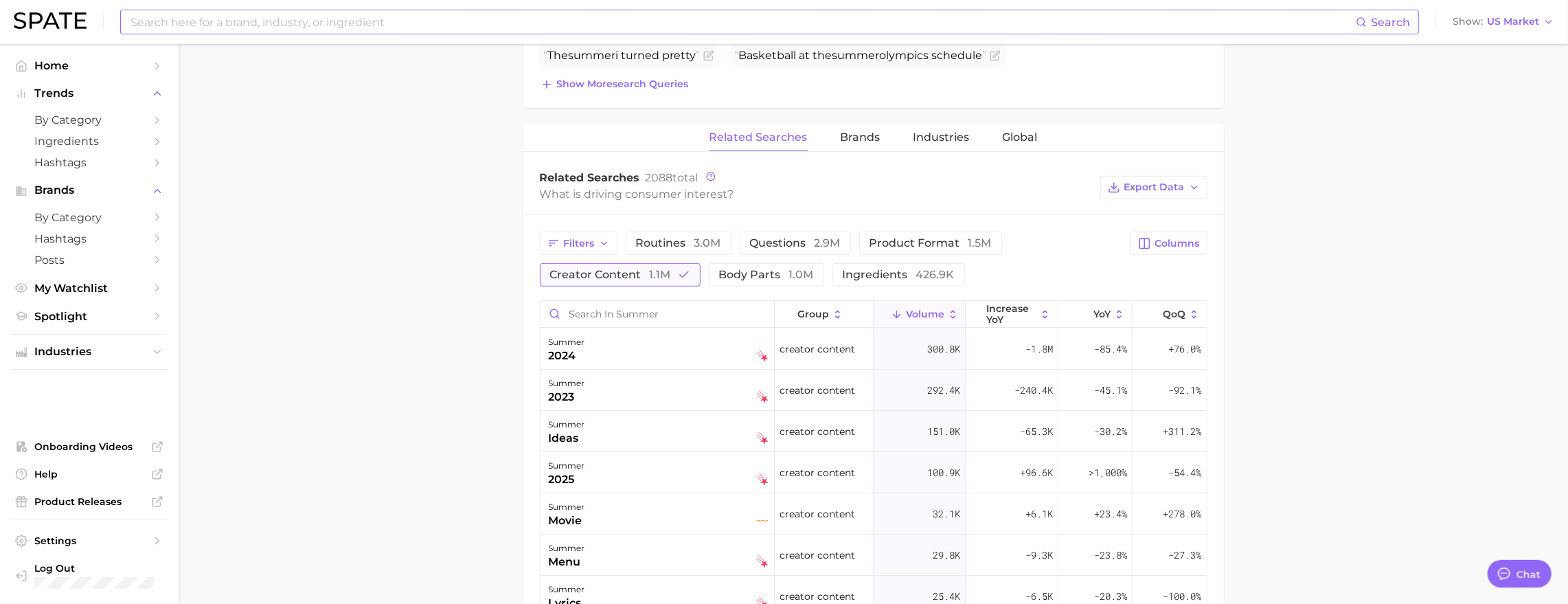
click at [622, 281] on span "creator content 1.1m" at bounding box center [611, 274] width 121 height 13
click at [613, 326] on input "Search in summer" at bounding box center [657, 314] width 233 height 26
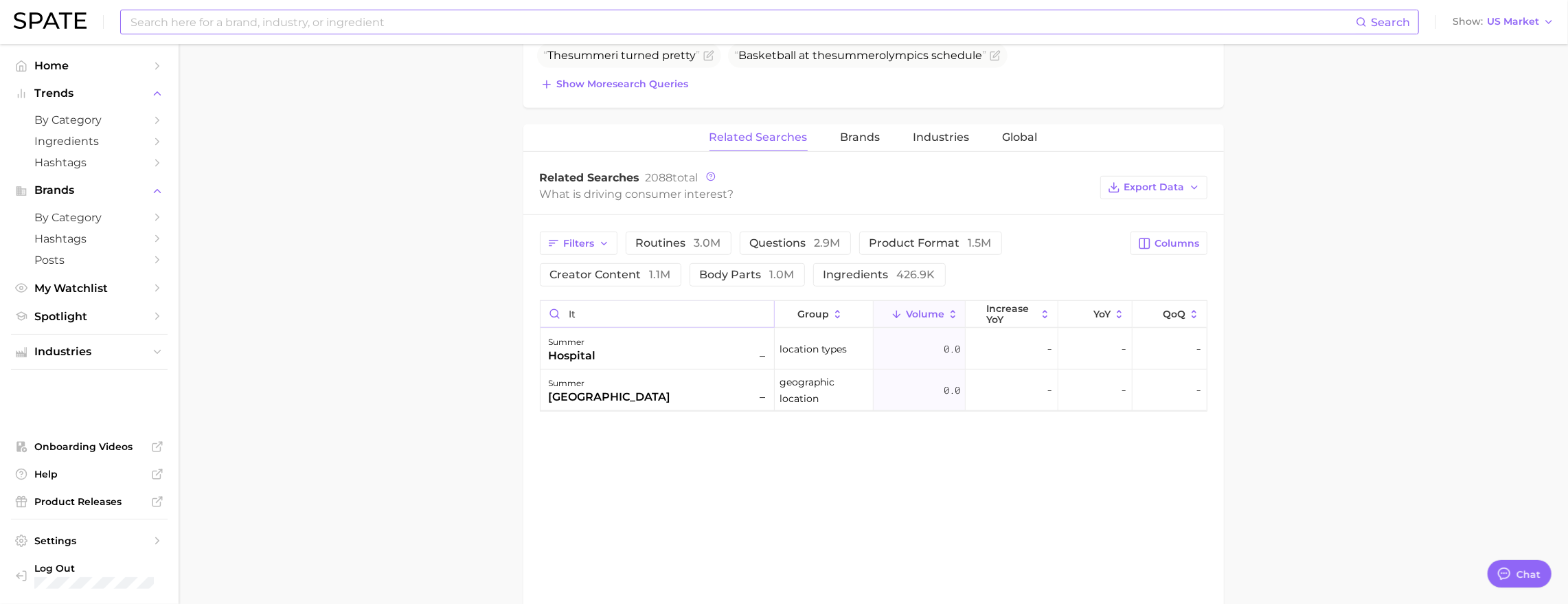
type input "i"
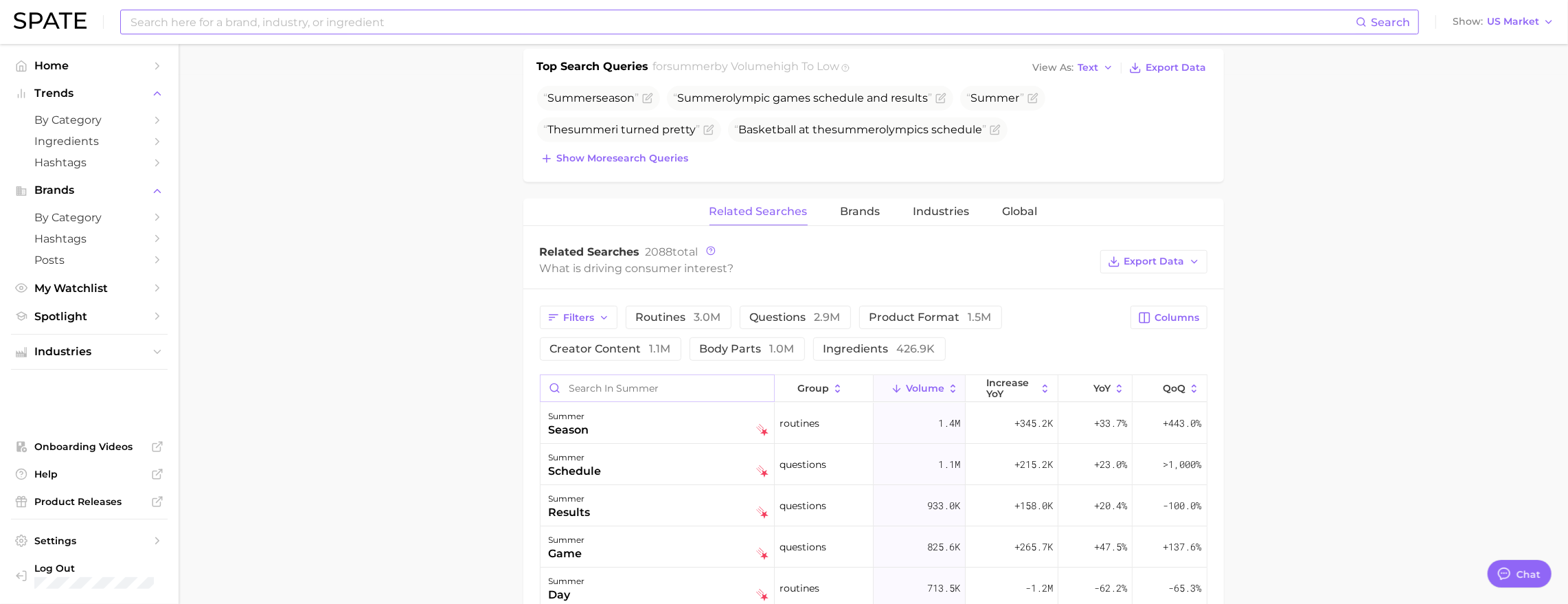
scroll to position [65, 0]
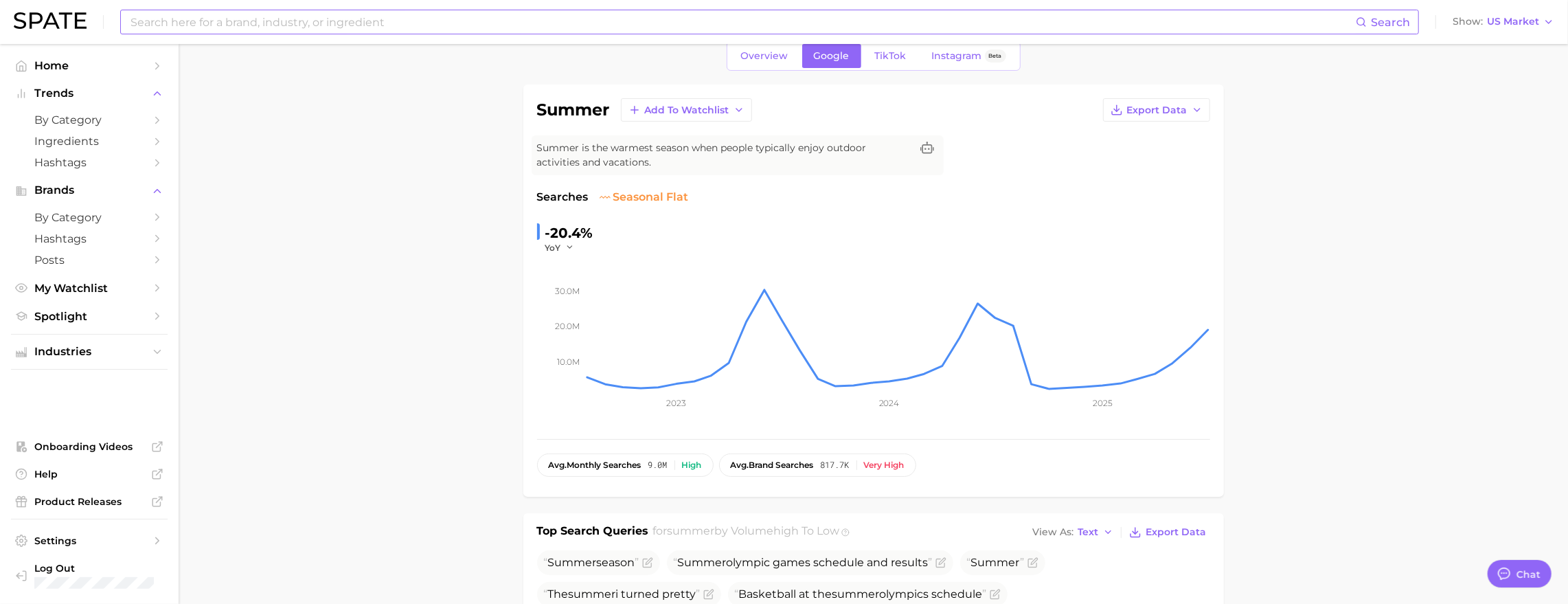
click at [393, 23] on input at bounding box center [742, 21] width 1227 height 23
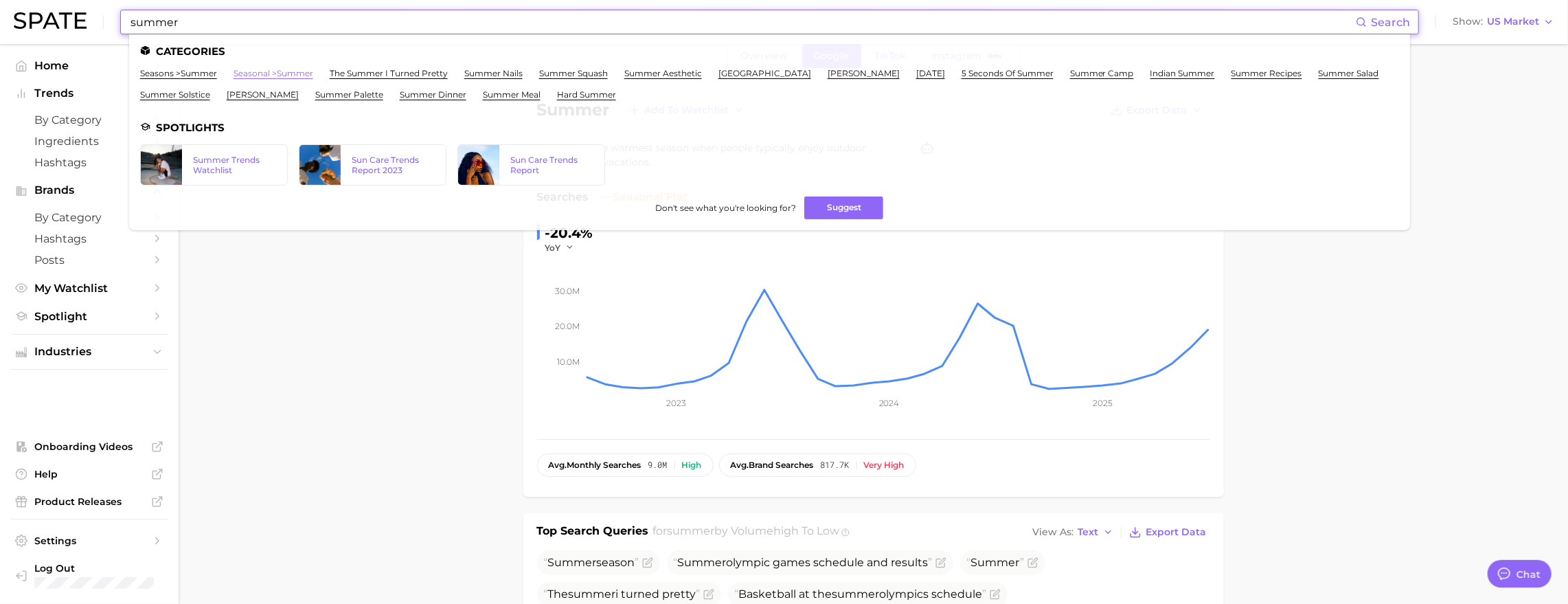
type input "summer"
click at [286, 75] on link "seasonal > summer" at bounding box center [273, 73] width 79 height 10
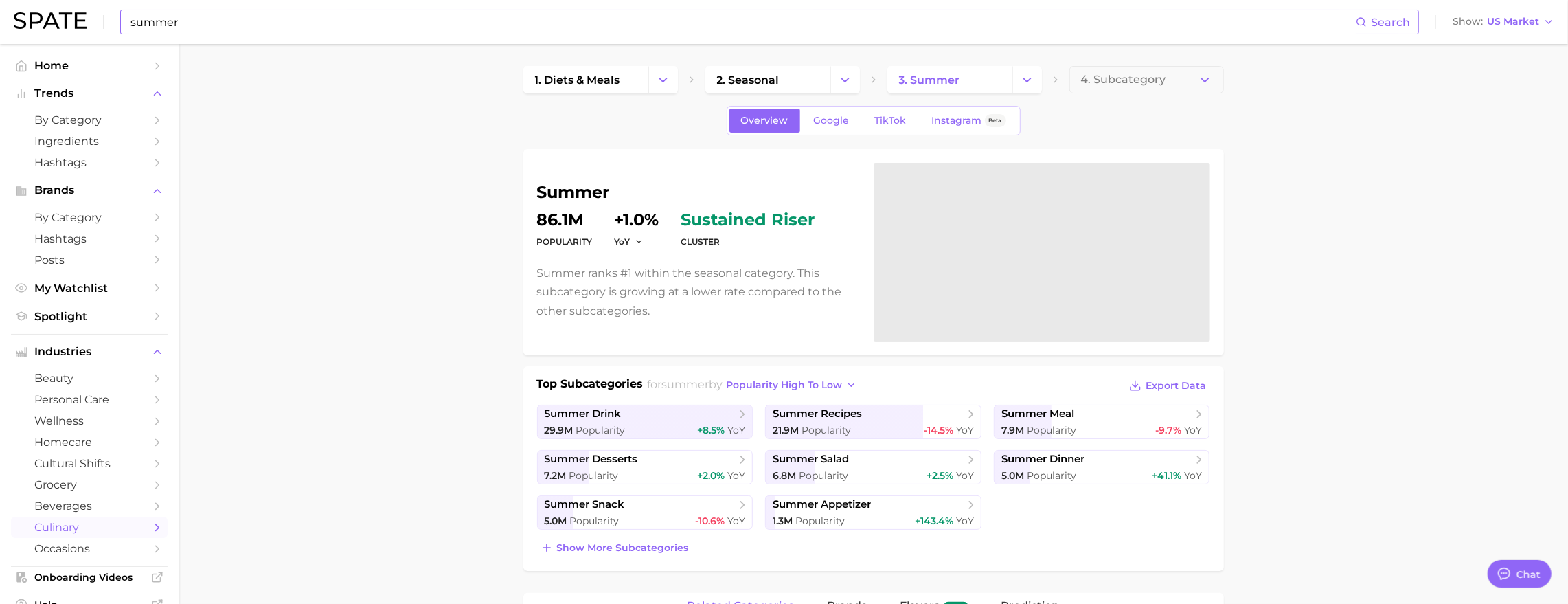
click at [246, 22] on input "summer" at bounding box center [742, 21] width 1227 height 23
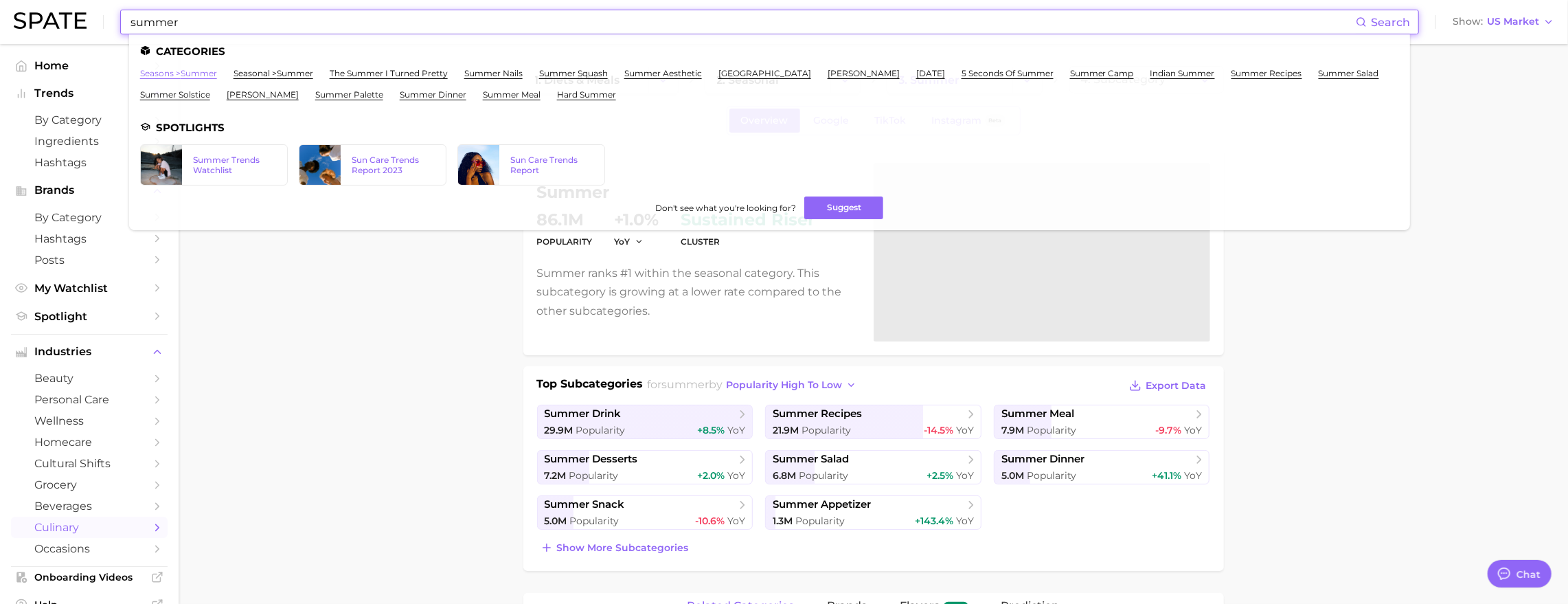
click at [200, 71] on link "seasons > summer" at bounding box center [178, 73] width 77 height 10
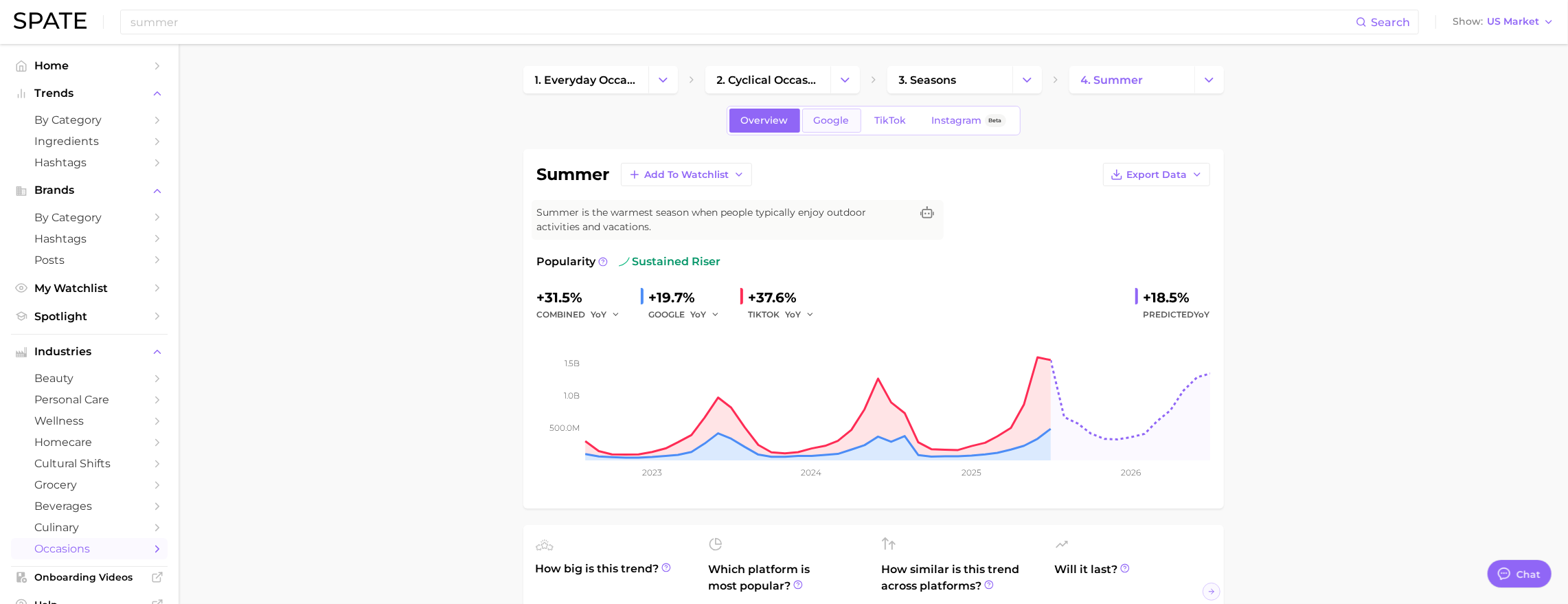
click at [815, 133] on link "Google" at bounding box center [832, 121] width 59 height 24
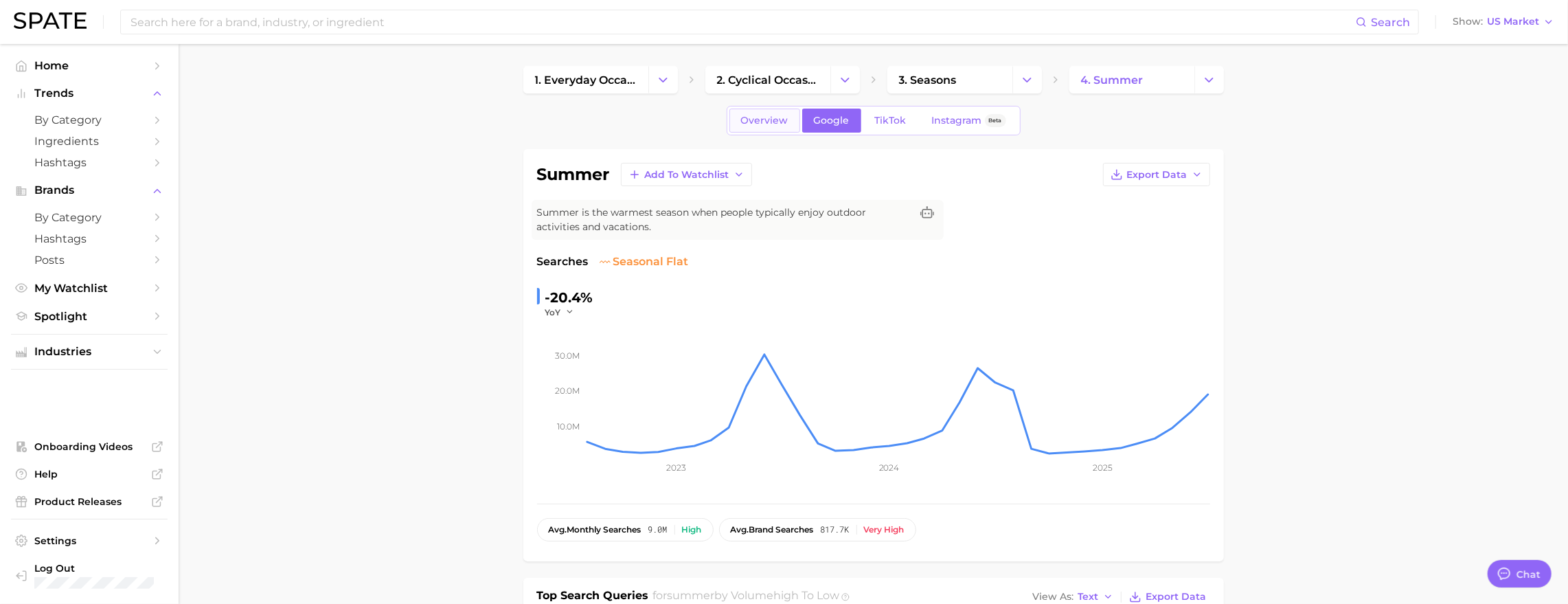
click at [774, 131] on link "Overview" at bounding box center [765, 121] width 71 height 24
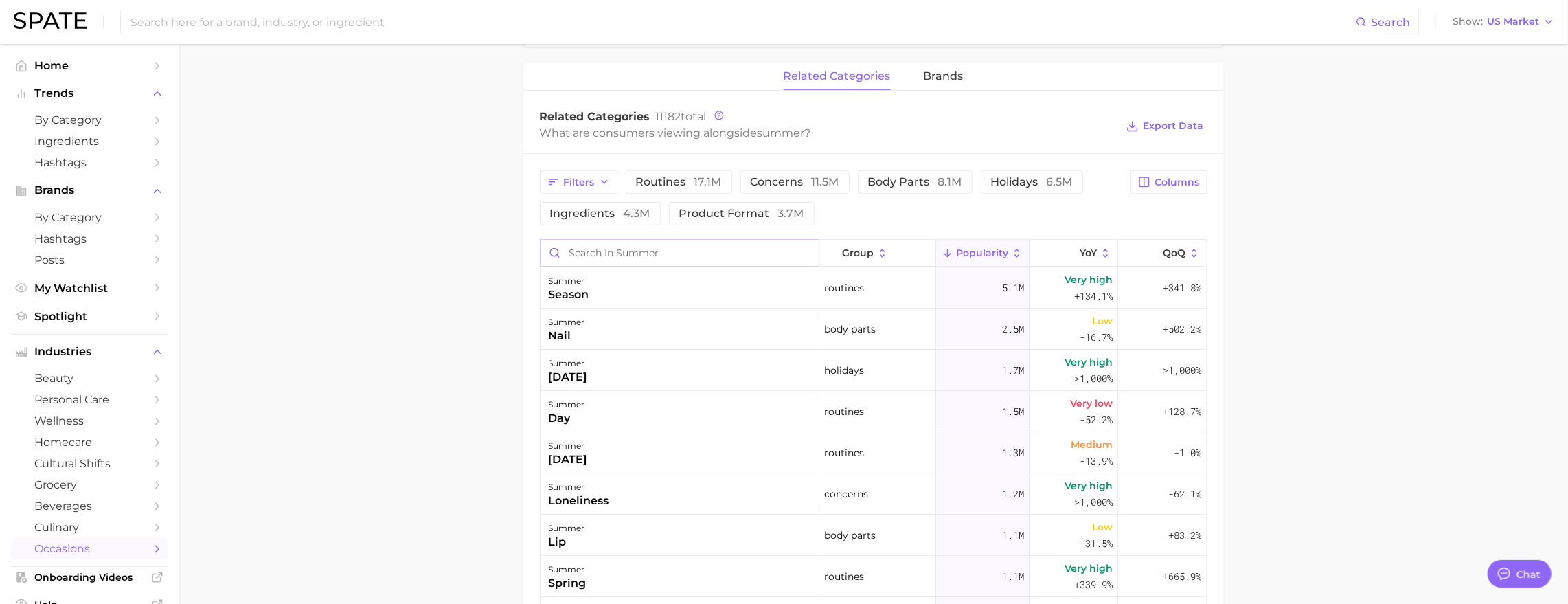
scroll to position [620, 0]
click at [603, 265] on input "Search in summer" at bounding box center [680, 251] width 279 height 26
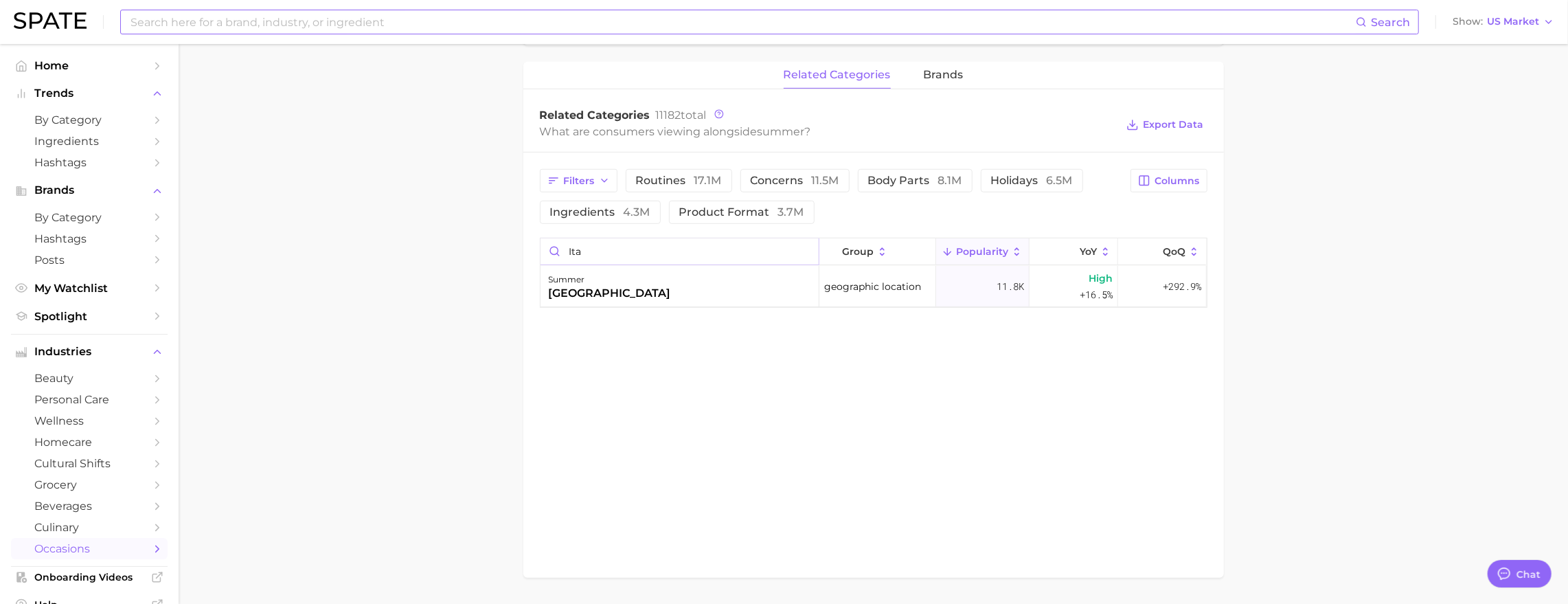
type input "ita"
click at [296, 22] on input at bounding box center [742, 21] width 1227 height 23
paste input "peptide"
click at [338, 90] on main "1. everyday occasions 2. cyclical occasions 3. seasons 4. summer Overview Googl…" at bounding box center [873, 35] width 1390 height 1223
click at [229, 22] on input "peptide" at bounding box center [742, 21] width 1227 height 23
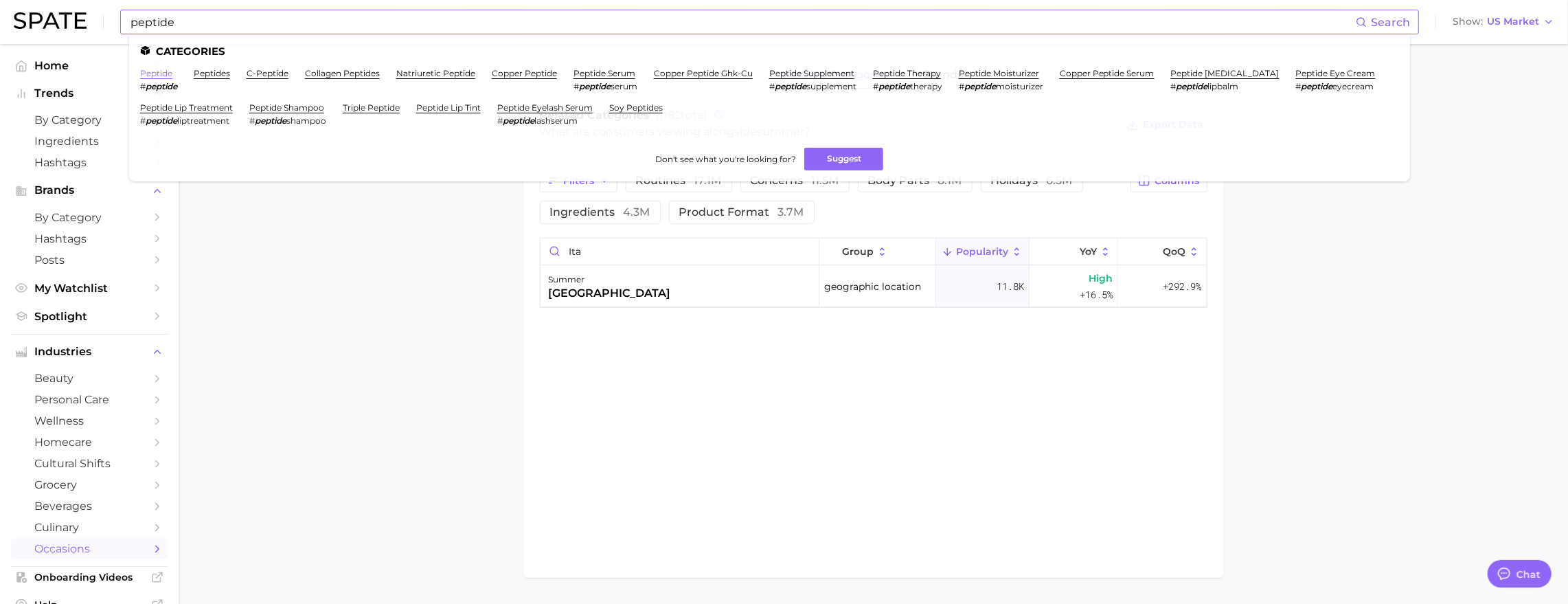
click at [172, 74] on link "peptide" at bounding box center [156, 73] width 32 height 10
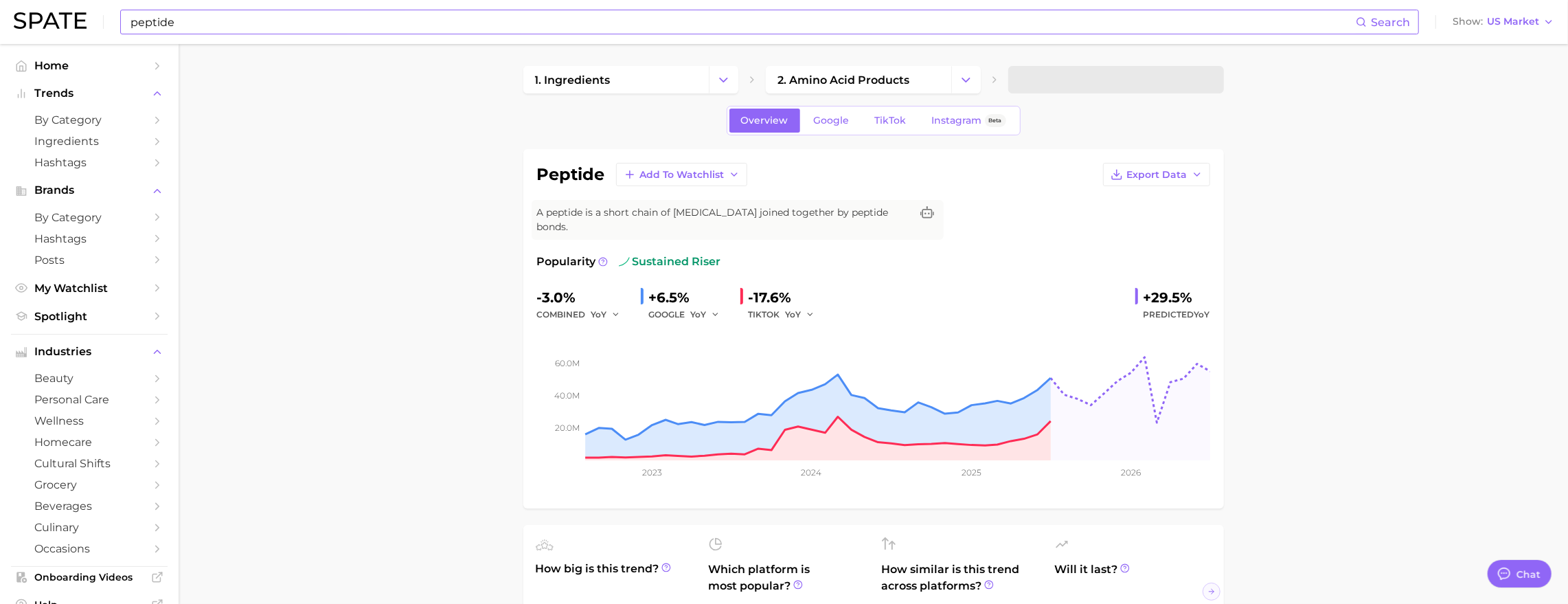
click at [208, 31] on input "peptide" at bounding box center [742, 21] width 1227 height 23
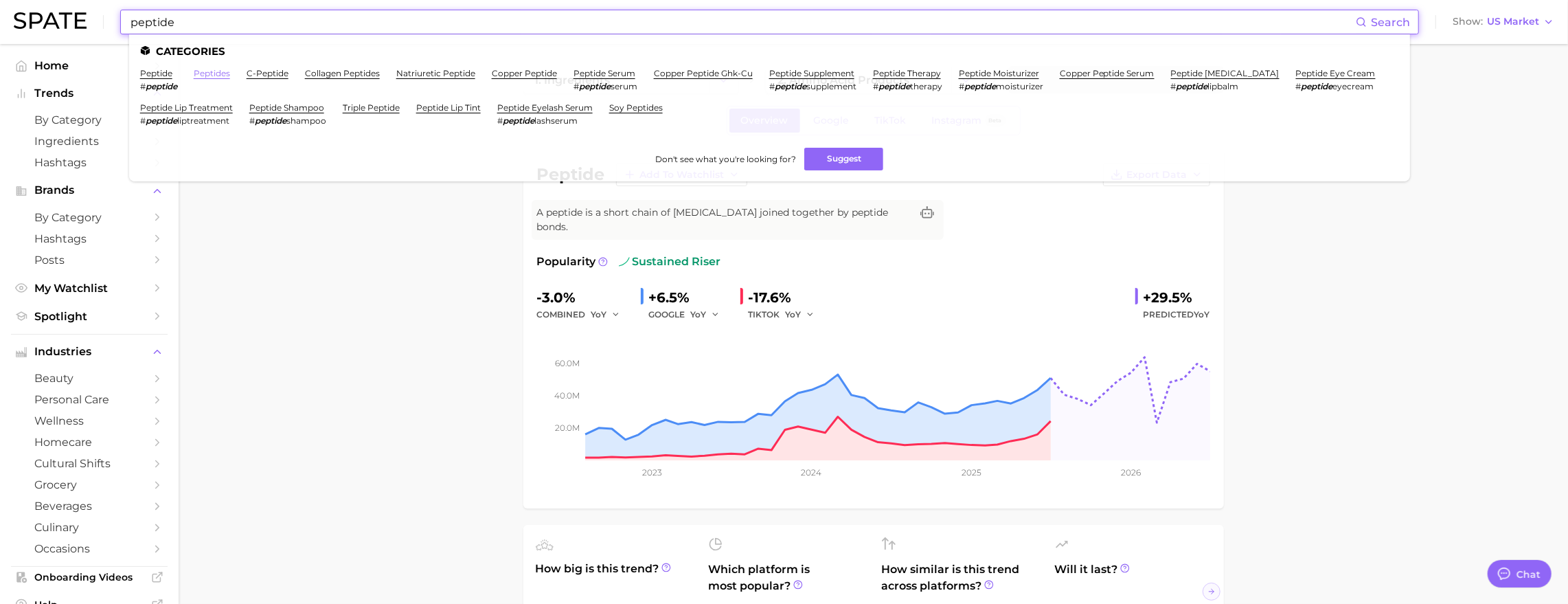
click at [230, 74] on link "peptides" at bounding box center [211, 73] width 36 height 10
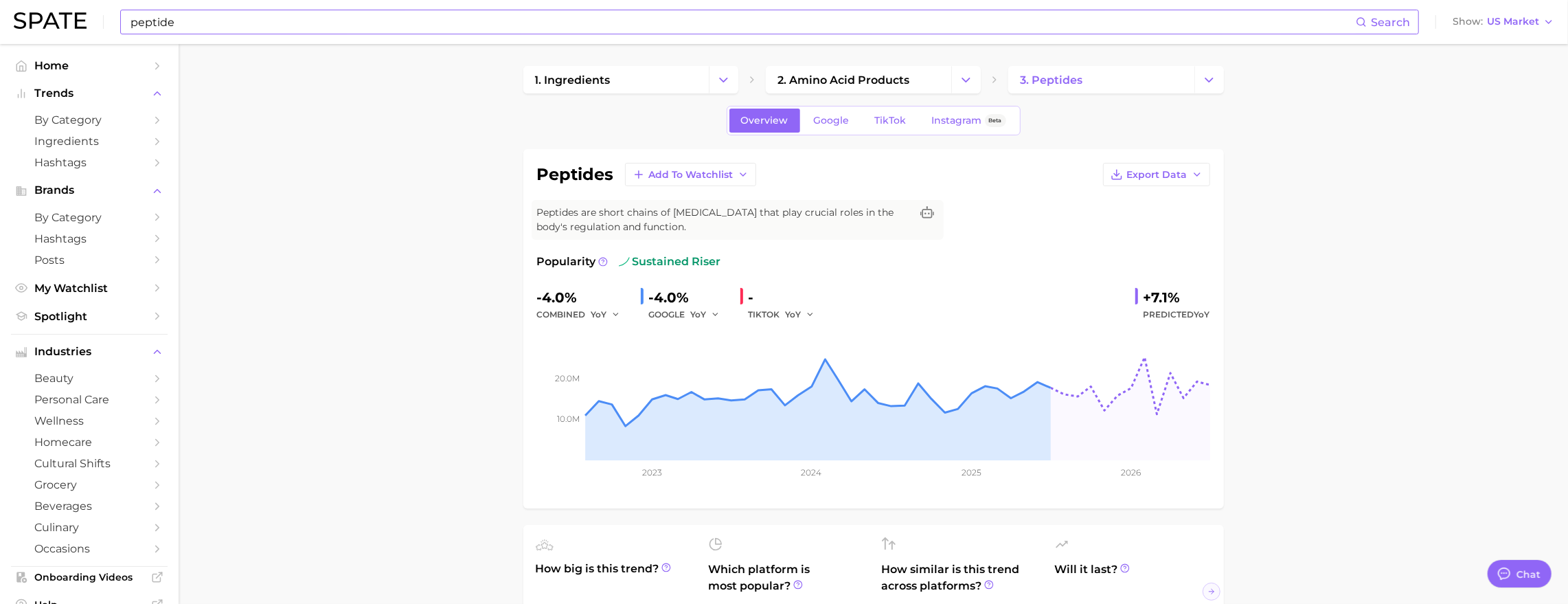
click at [228, 17] on input "peptide" at bounding box center [742, 21] width 1227 height 23
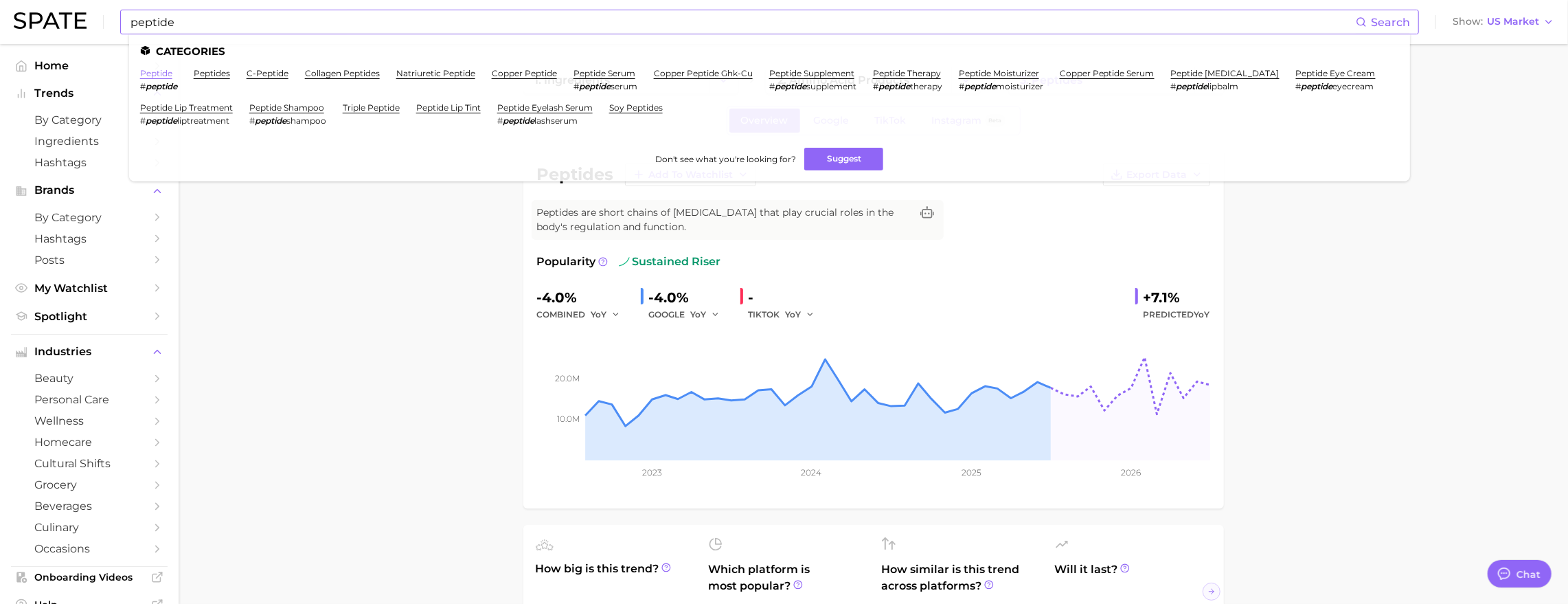
click at [172, 75] on link "peptide" at bounding box center [156, 73] width 32 height 10
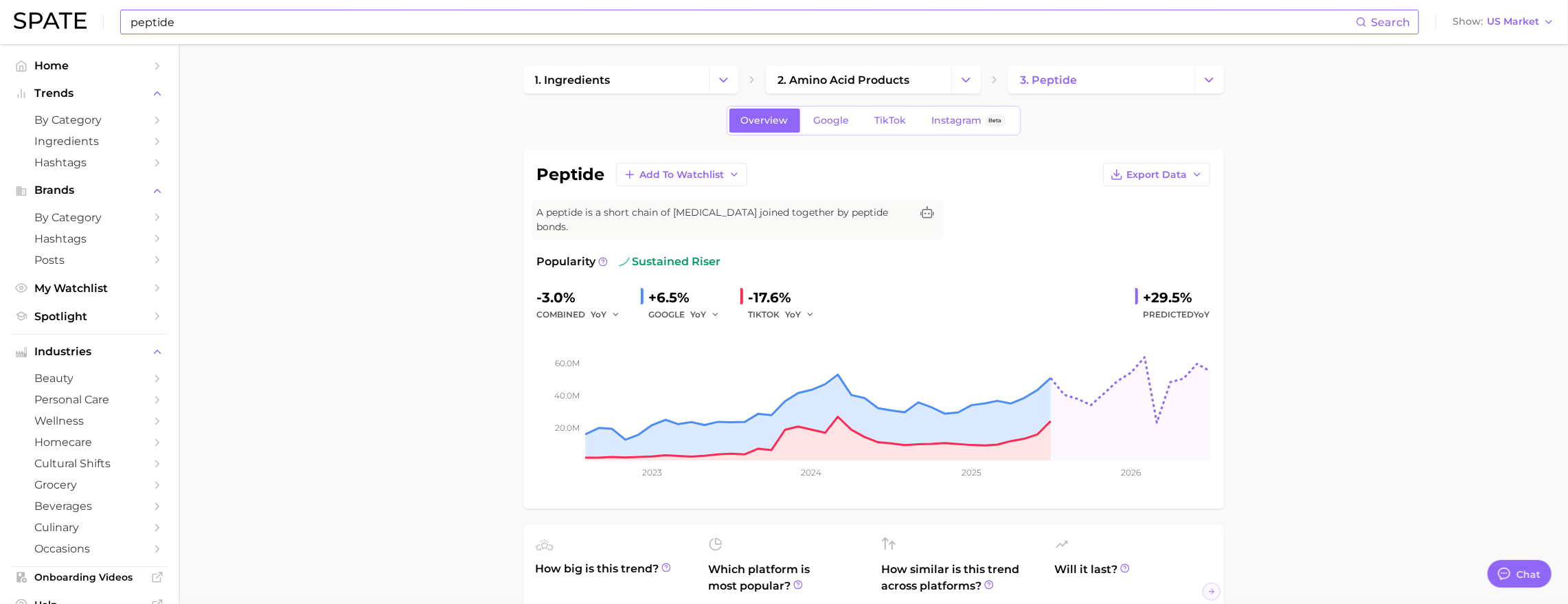
click at [228, 21] on input "peptide" at bounding box center [742, 21] width 1227 height 23
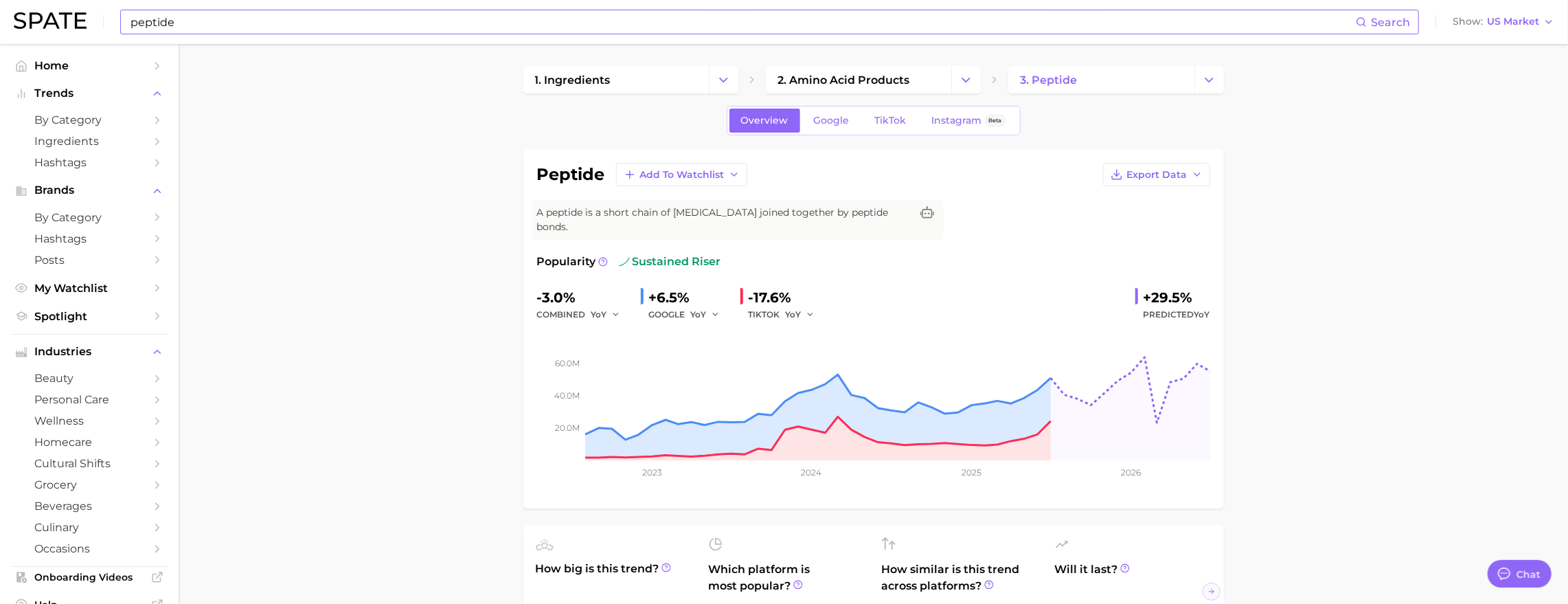
click at [208, 26] on input "peptide" at bounding box center [742, 21] width 1227 height 23
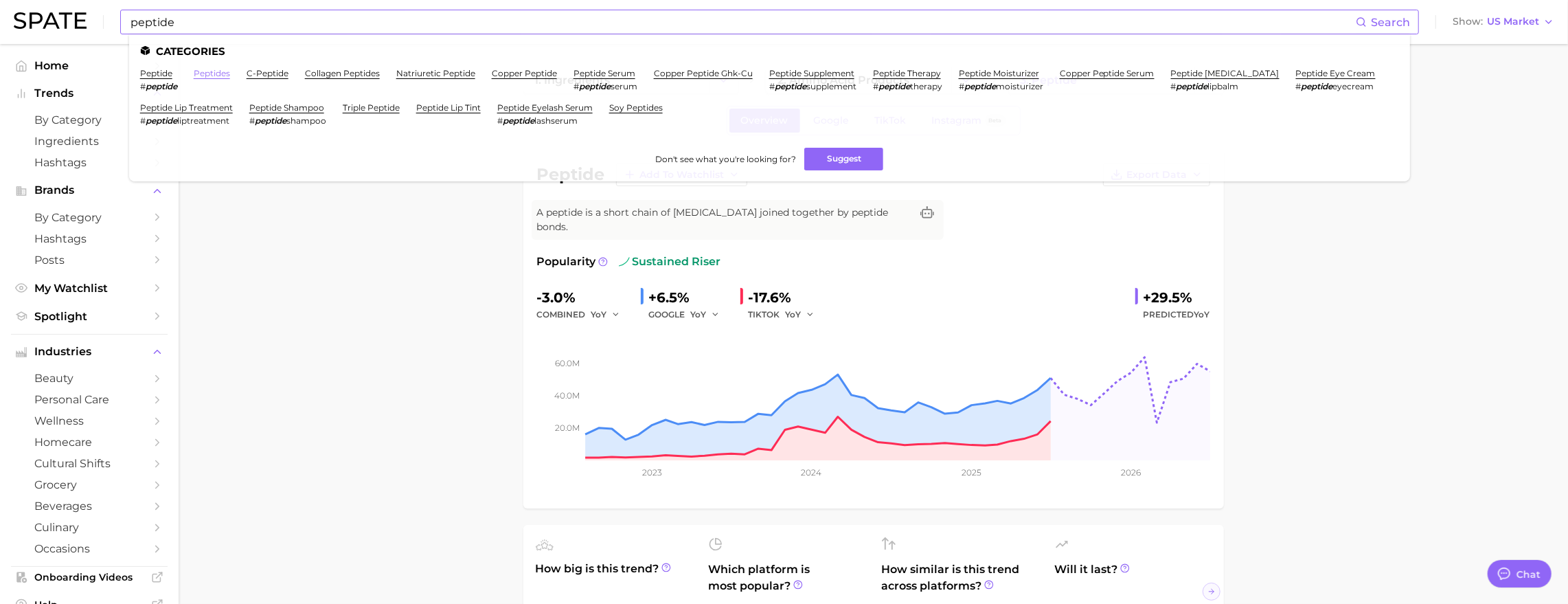
click at [228, 77] on link "peptides" at bounding box center [211, 73] width 36 height 10
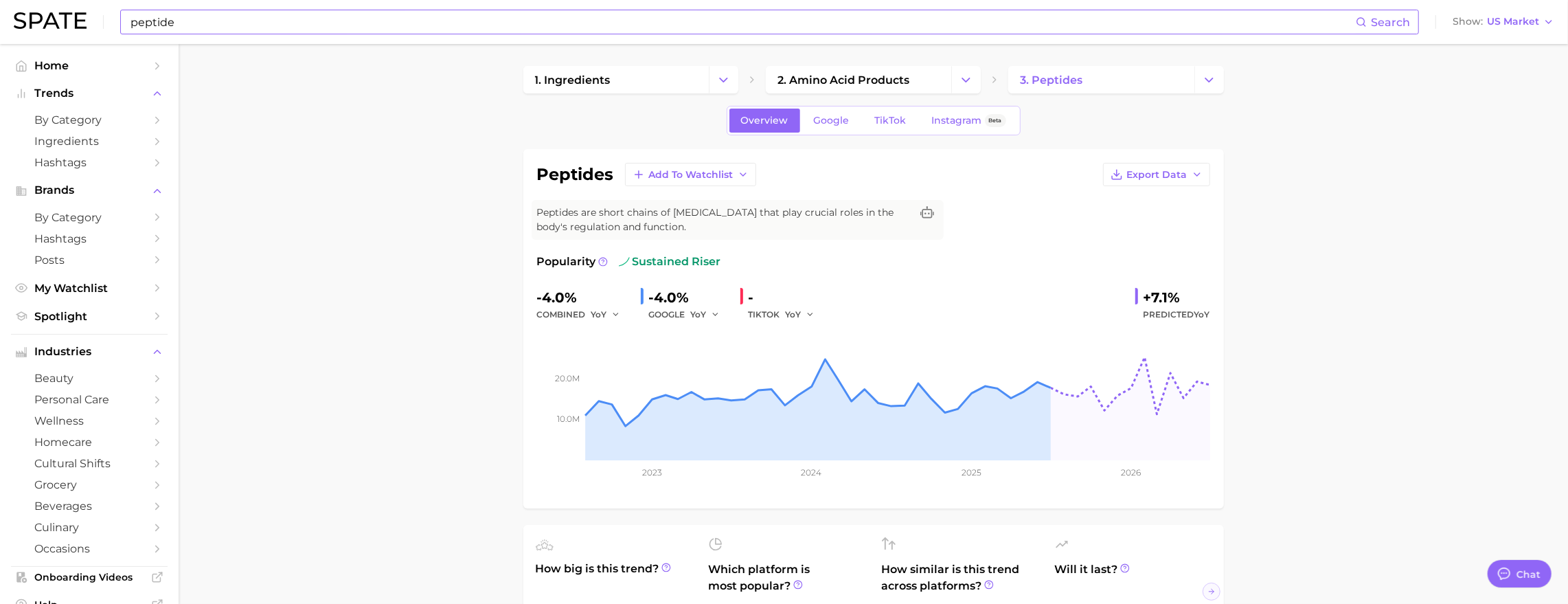
click at [434, 30] on input "peptide" at bounding box center [742, 21] width 1227 height 23
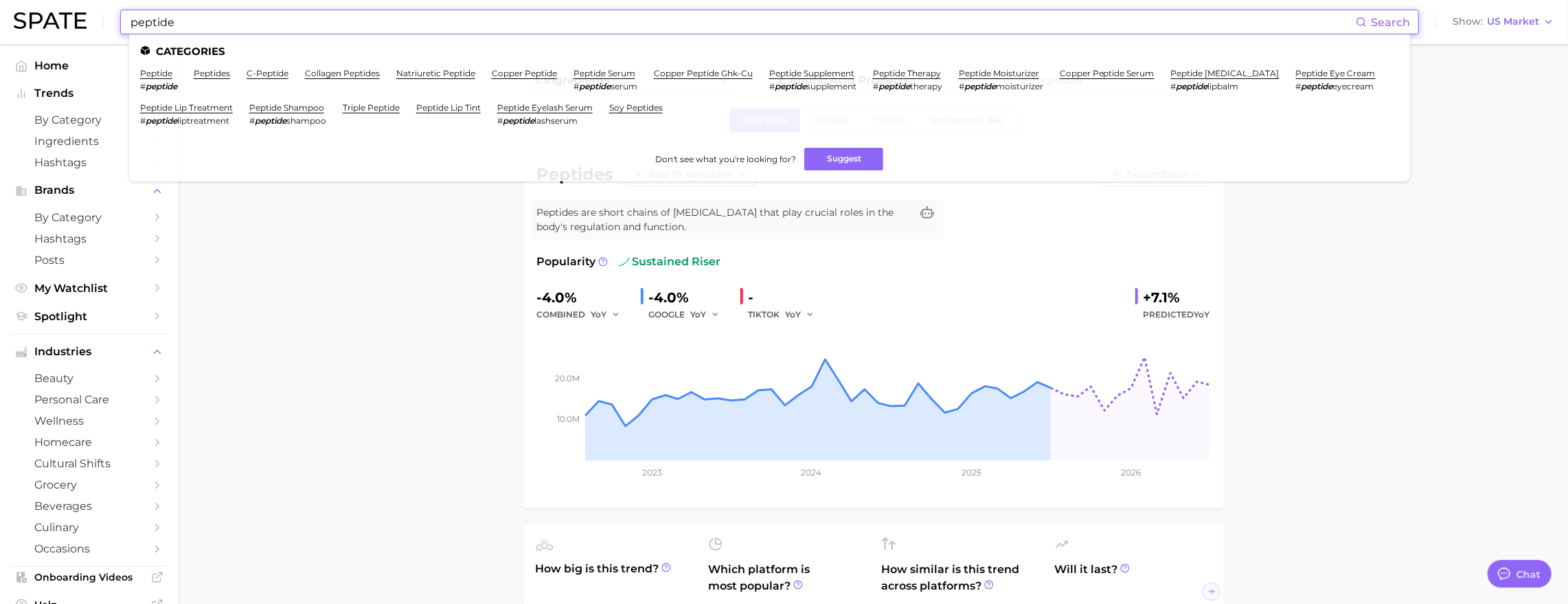
click at [434, 30] on input "peptide" at bounding box center [742, 21] width 1227 height 23
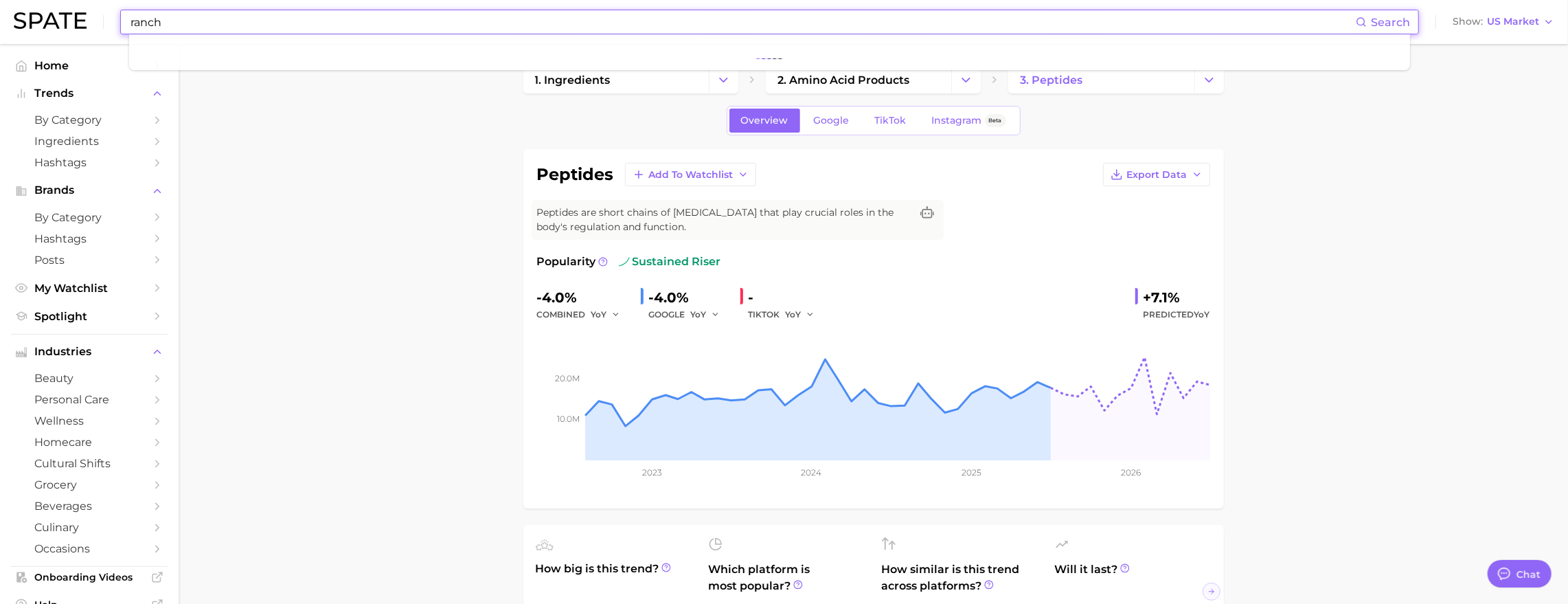
type input "ranch"
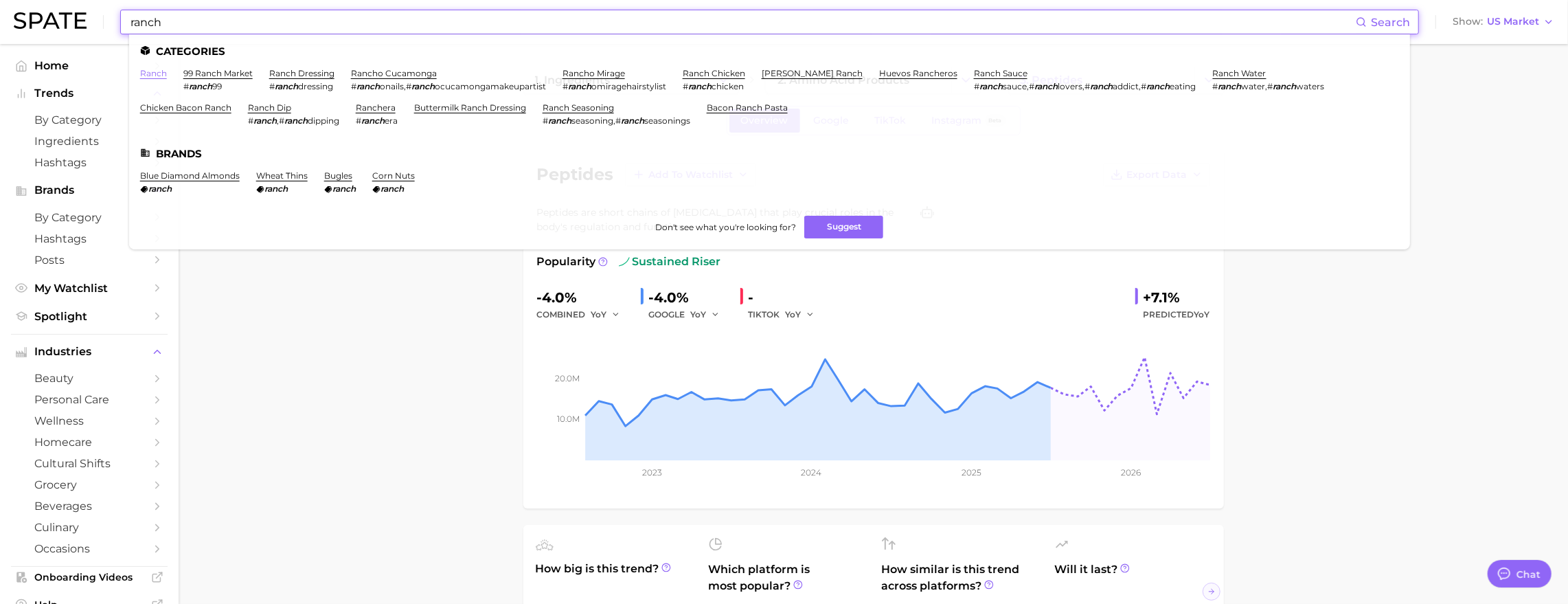
click at [167, 72] on link "ranch" at bounding box center [153, 73] width 27 height 10
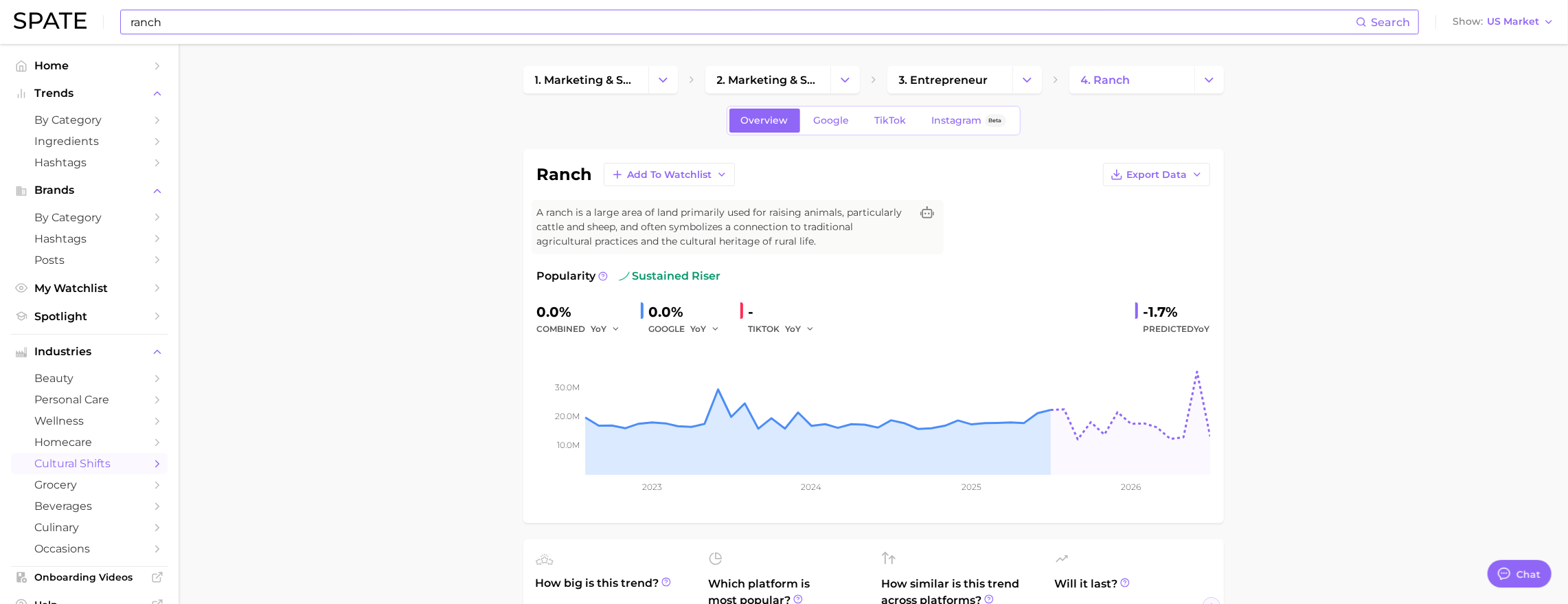
click at [660, 249] on span "A ranch is a large area of land primarily used for raising animals, particularl…" at bounding box center [723, 227] width 374 height 43
drag, startPoint x: 621, startPoint y: 236, endPoint x: 787, endPoint y: 240, distance: 166.0
click at [787, 240] on span "A ranch is a large area of land primarily used for raising animals, particularl…" at bounding box center [723, 227] width 374 height 43
drag, startPoint x: 770, startPoint y: 233, endPoint x: 655, endPoint y: 225, distance: 115.3
click at [655, 225] on span "A ranch is a large area of land primarily used for raising animals, particularl…" at bounding box center [723, 227] width 374 height 43
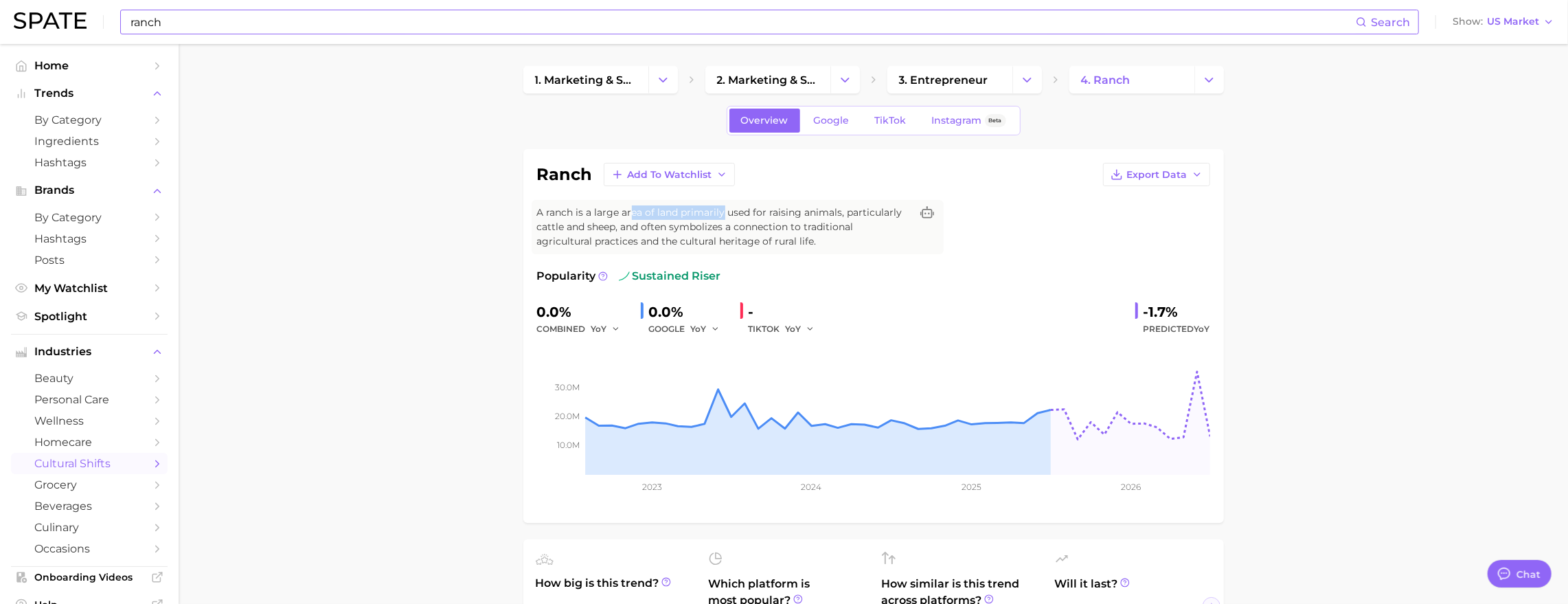
click at [655, 225] on span "A ranch is a large area of land primarily used for raising animals, particularl…" at bounding box center [723, 227] width 374 height 43
click at [884, 113] on link "TikTok" at bounding box center [891, 121] width 55 height 24
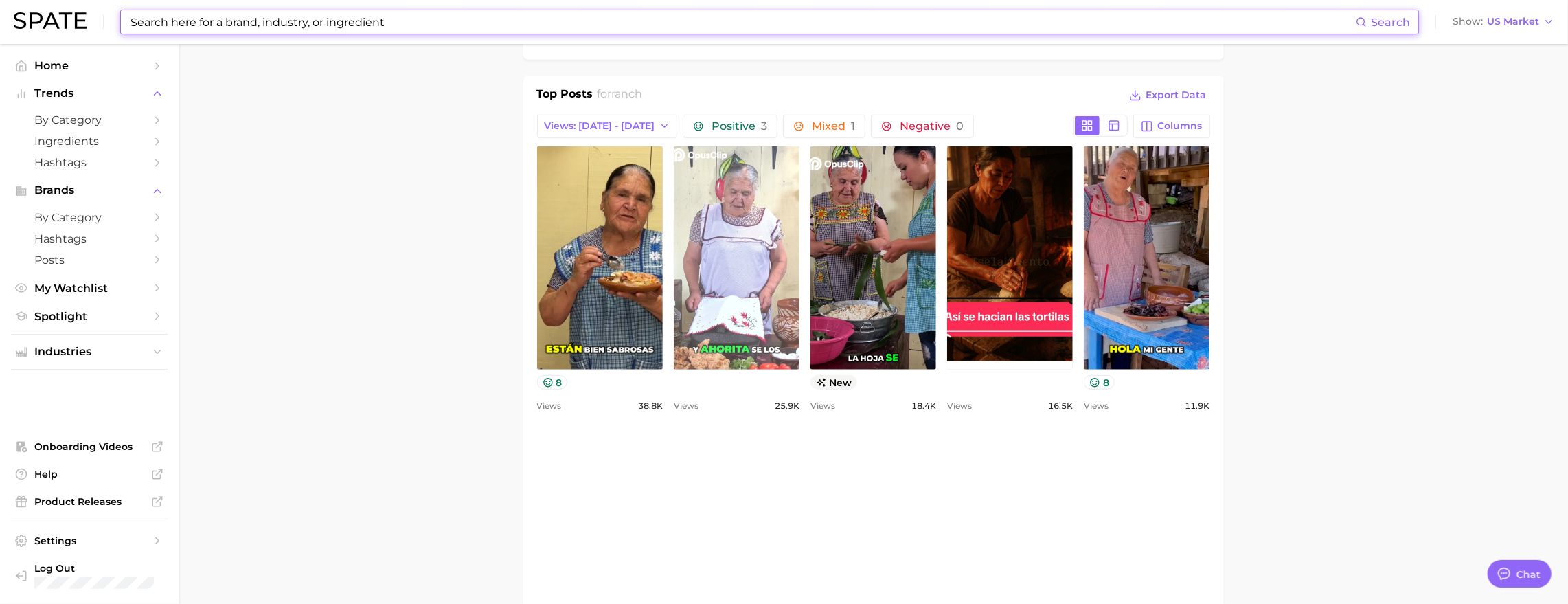
scroll to position [518, 0]
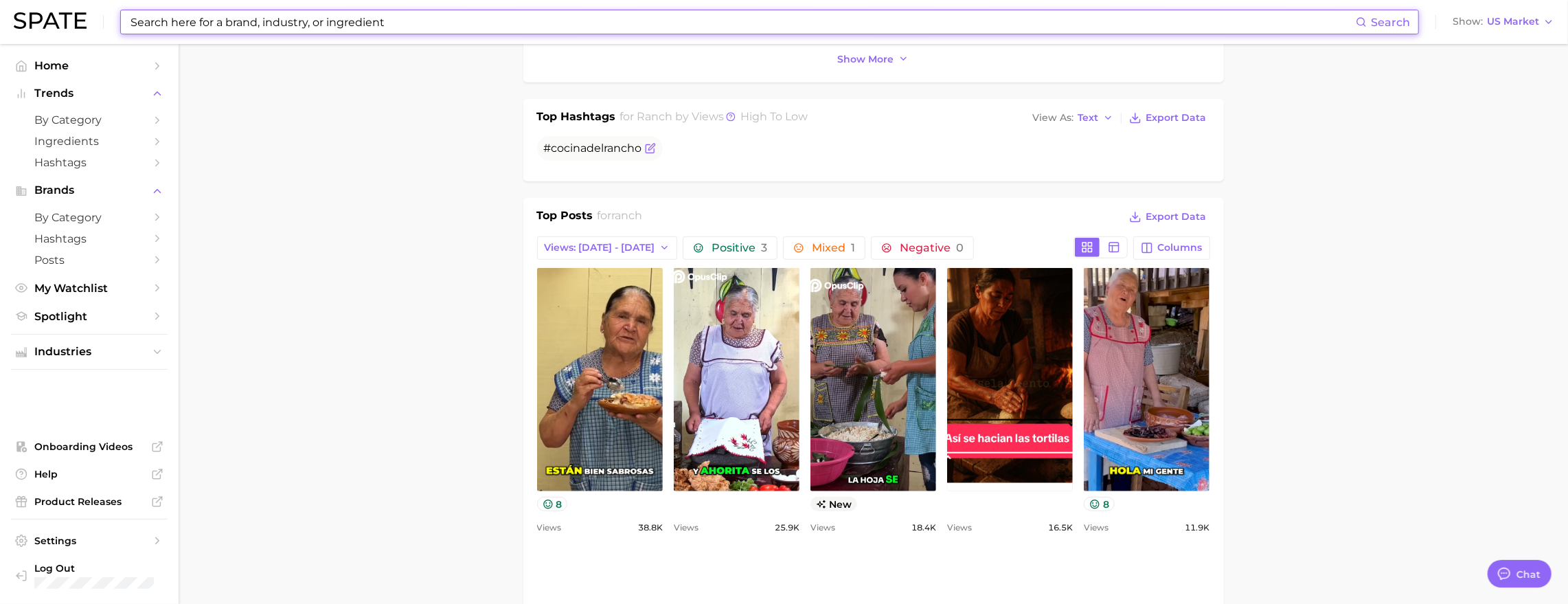
click at [650, 149] on icon "Flag as miscategorized or irrelevant" at bounding box center [651, 147] width 6 height 6
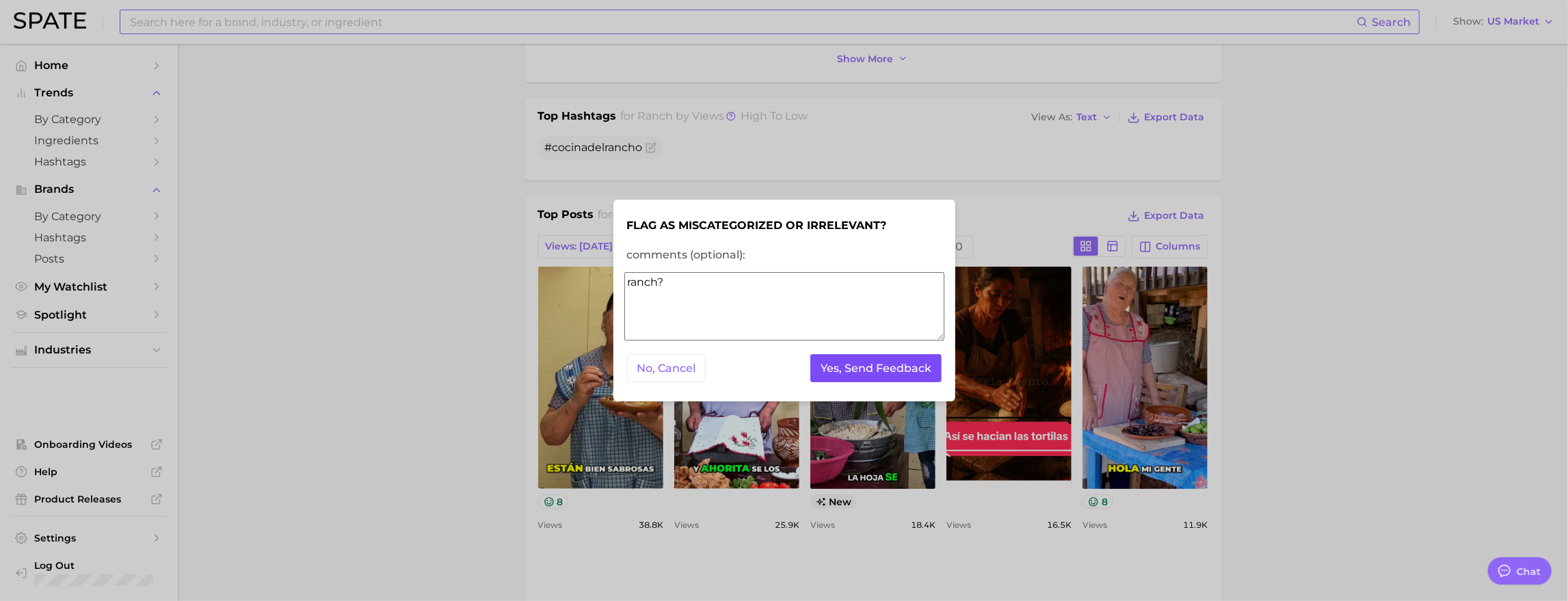
type textarea "ranch?"
click at [856, 365] on button "Yes, Send Feedback" at bounding box center [875, 368] width 131 height 28
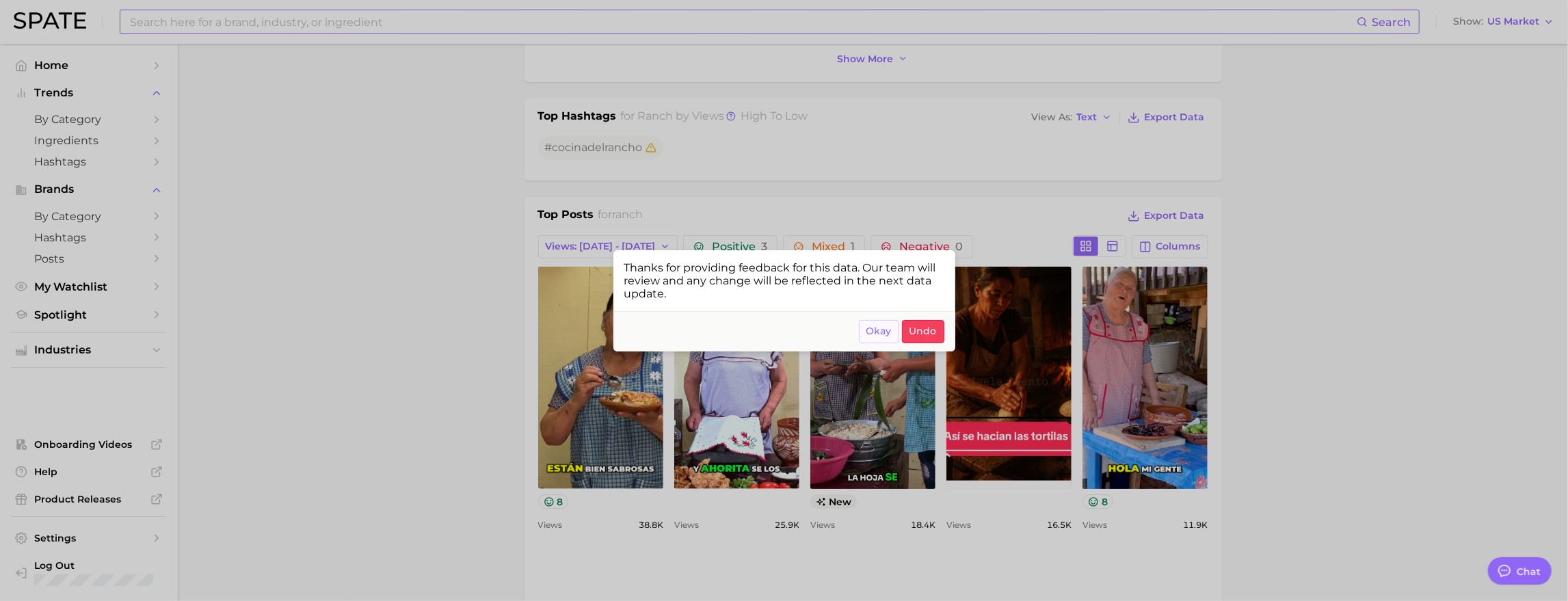
click at [877, 337] on span "Okay" at bounding box center [879, 330] width 26 height 12
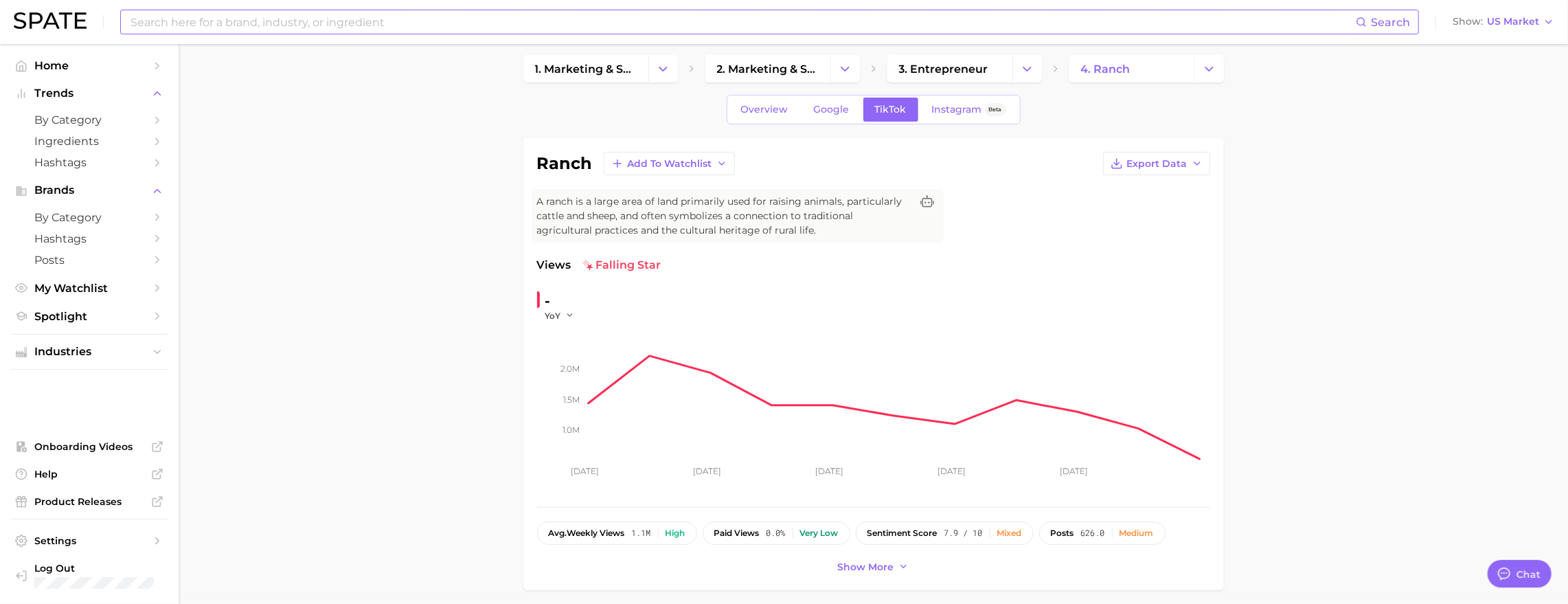
scroll to position [14, 0]
click at [251, 29] on input at bounding box center [742, 21] width 1227 height 23
type input "r"
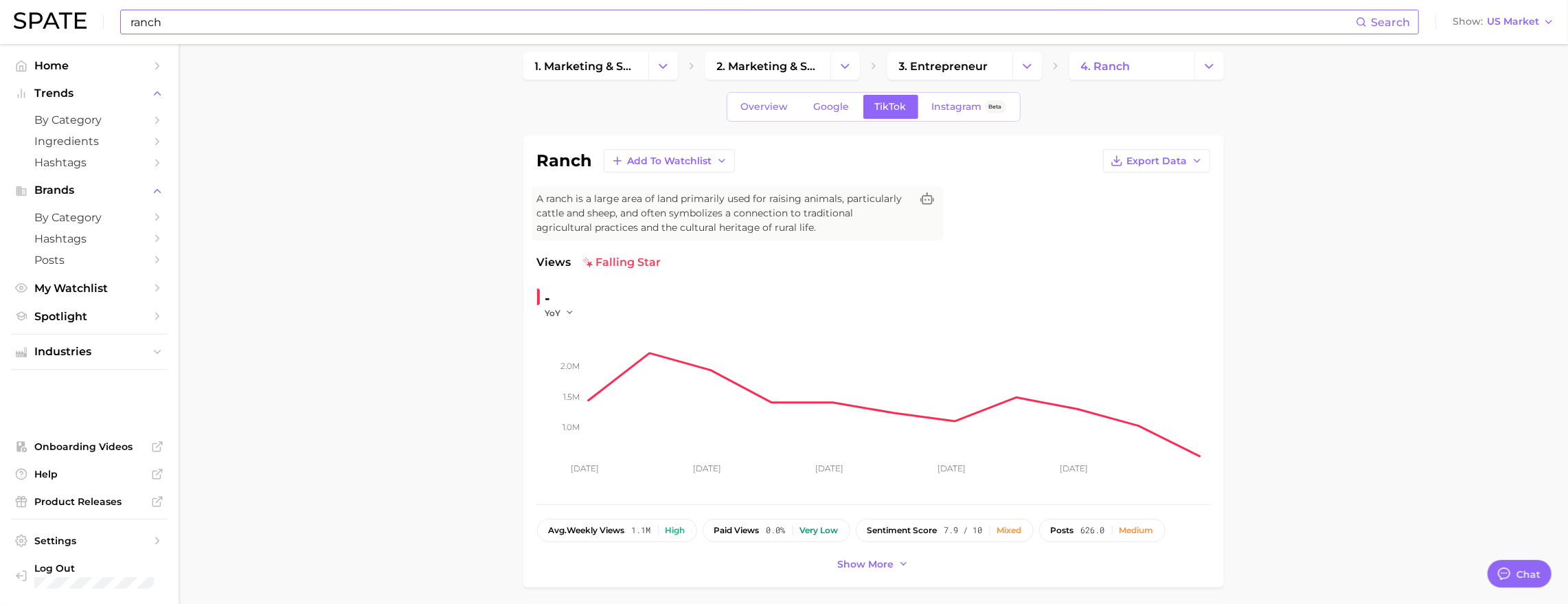
click at [244, 20] on input "ranch" at bounding box center [742, 21] width 1227 height 23
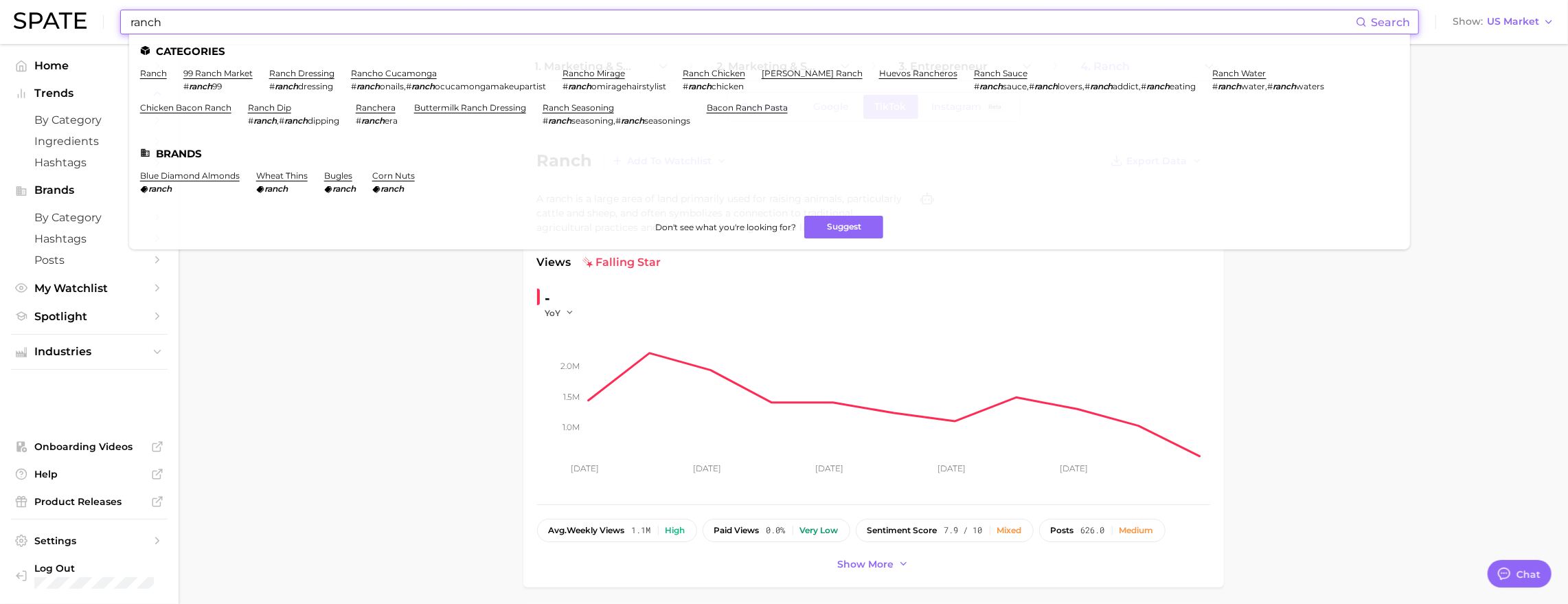
type input "ㅅ"
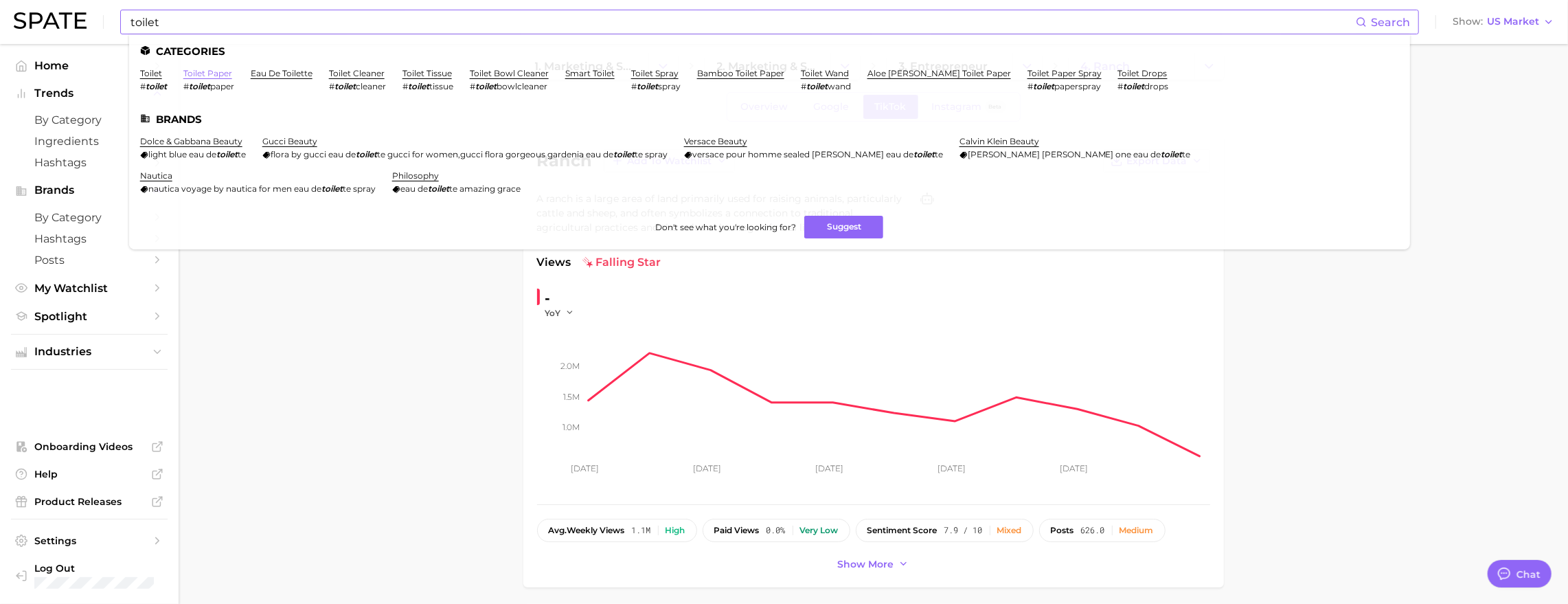
click at [232, 71] on link "toilet paper" at bounding box center [208, 73] width 49 height 10
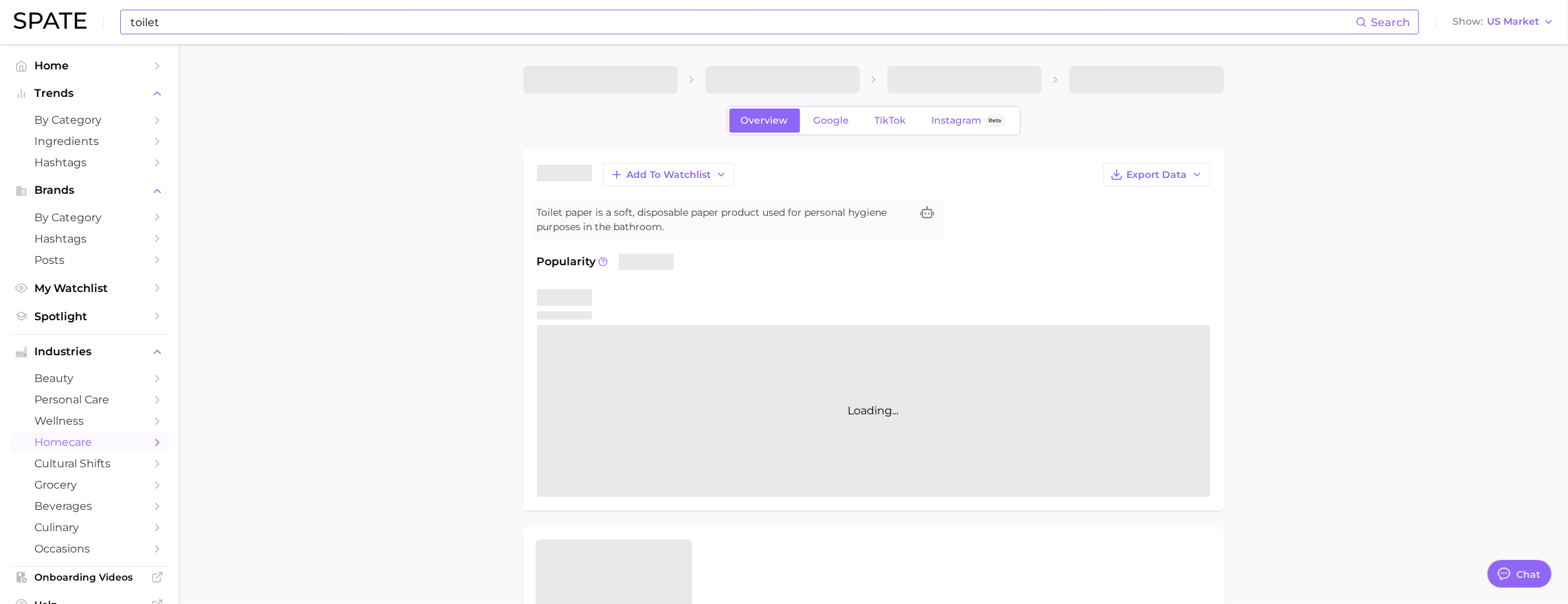
click at [225, 29] on input "toilet" at bounding box center [742, 21] width 1227 height 23
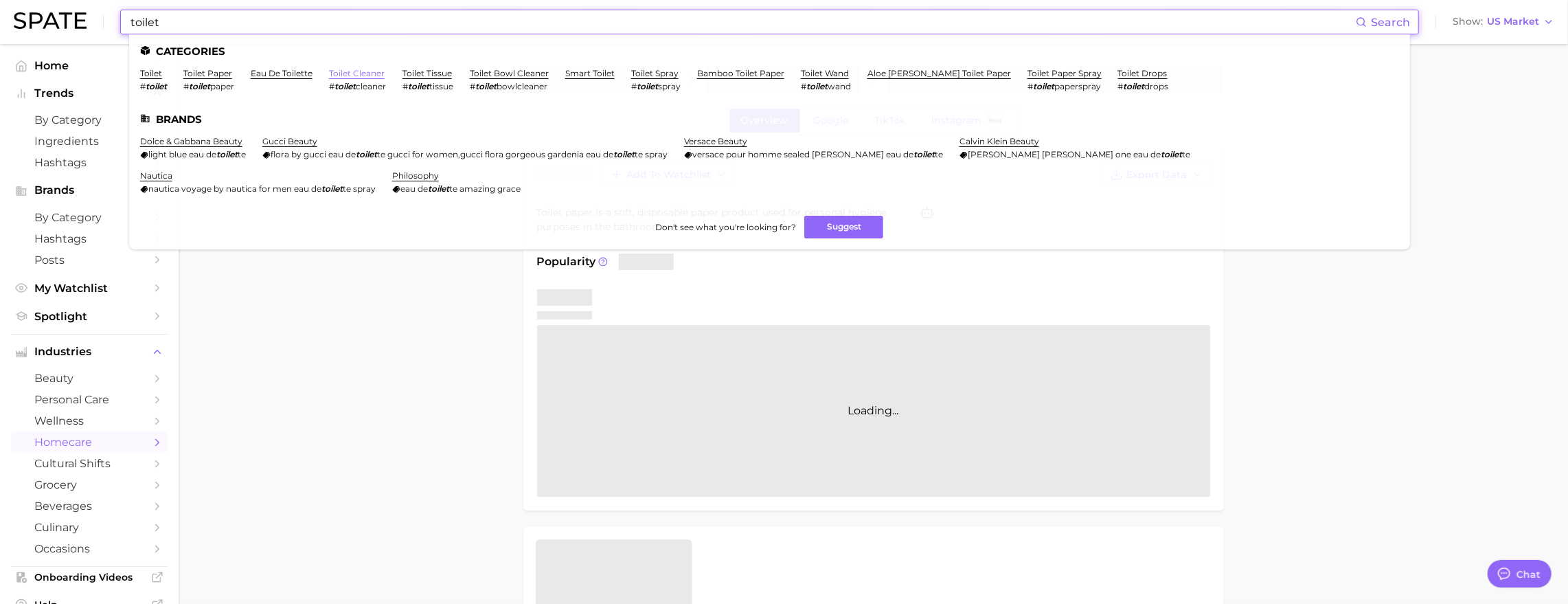
click at [373, 77] on link "toilet cleaner" at bounding box center [357, 73] width 55 height 10
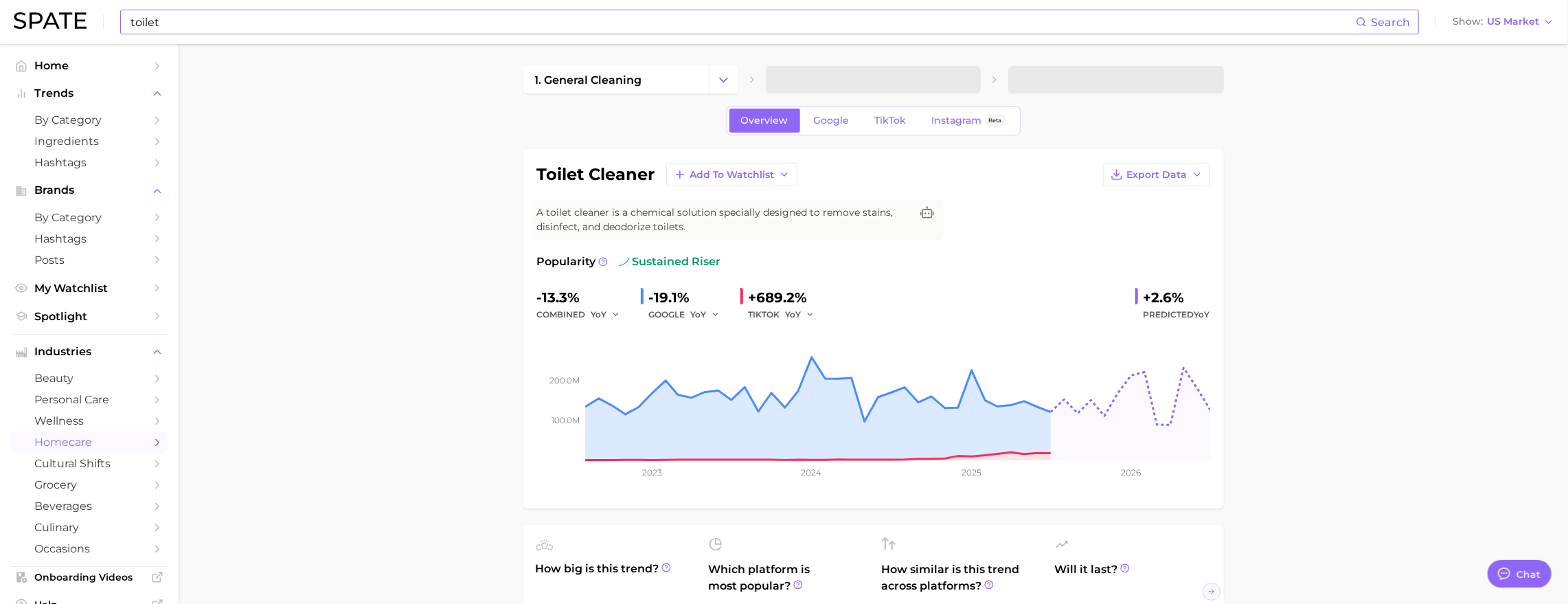
click at [220, 20] on input "toilet" at bounding box center [742, 21] width 1227 height 23
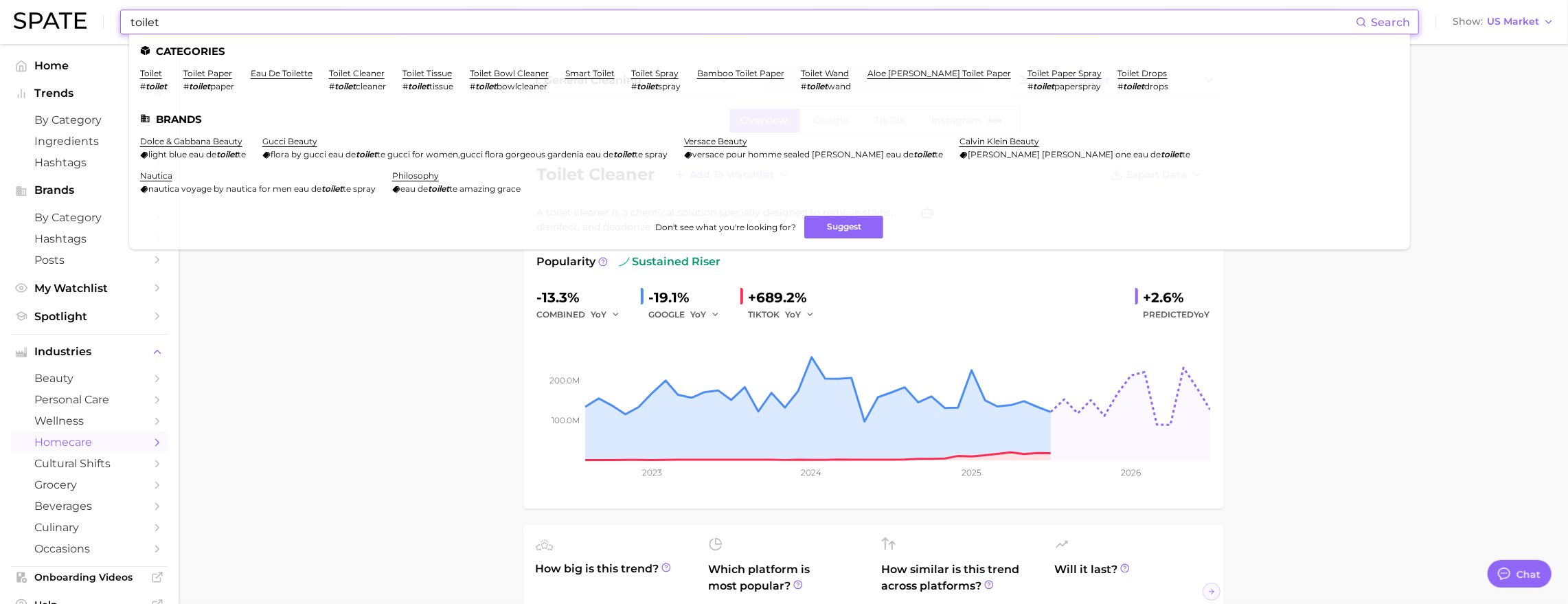
click at [220, 20] on input "toilet" at bounding box center [742, 21] width 1227 height 23
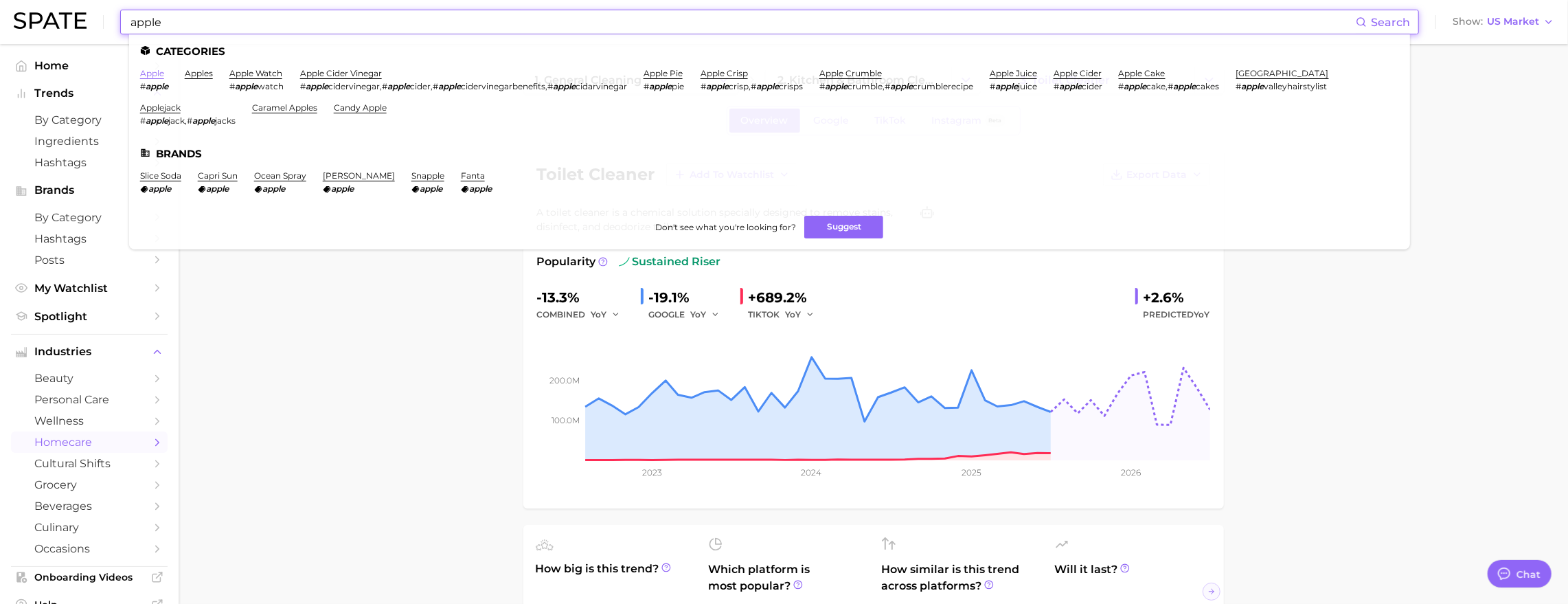
click at [164, 76] on link "apple" at bounding box center [152, 73] width 24 height 10
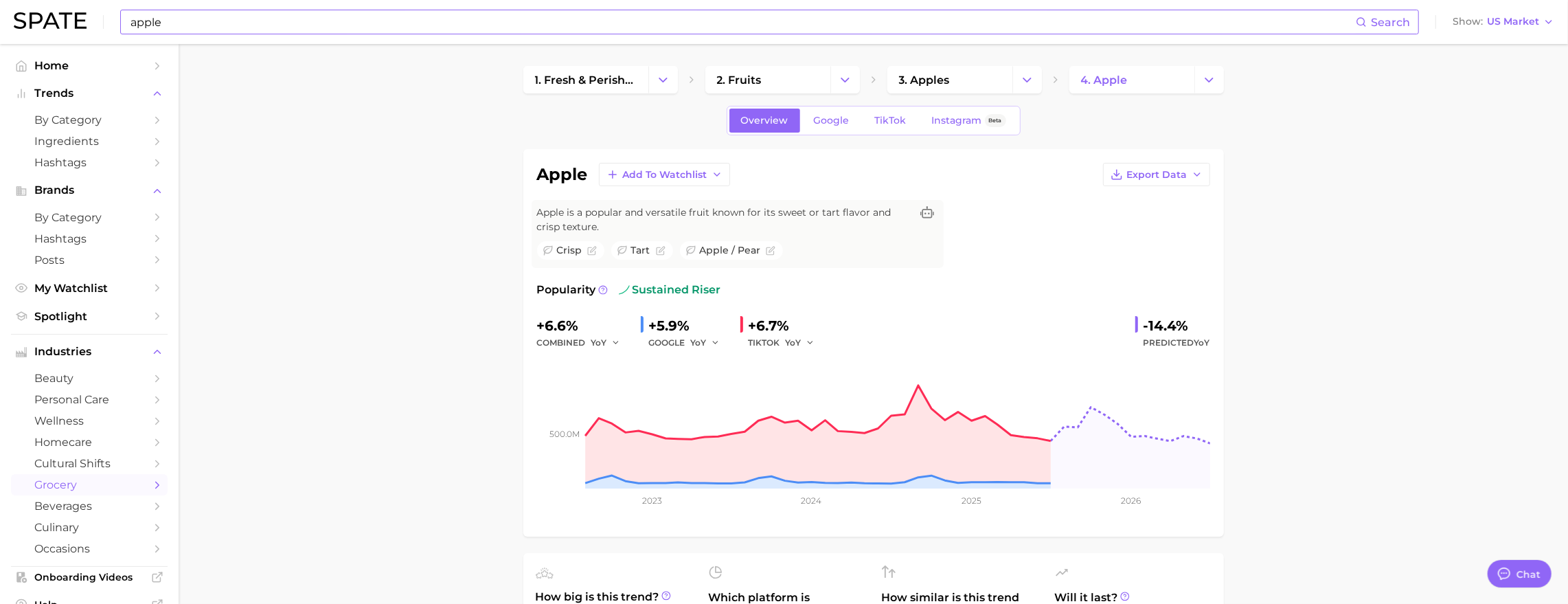
click at [241, 20] on input "apple" at bounding box center [742, 21] width 1227 height 23
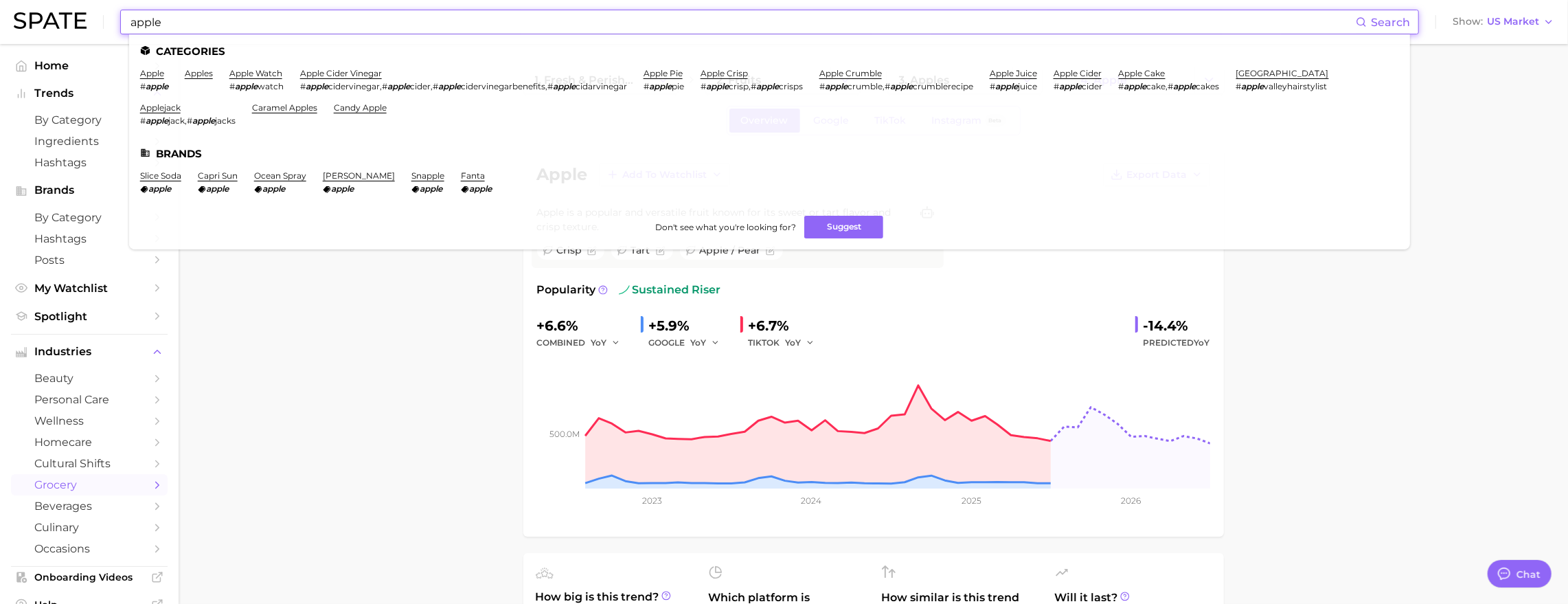
click at [252, 18] on input "apple" at bounding box center [742, 21] width 1227 height 23
paste input "menopaus"
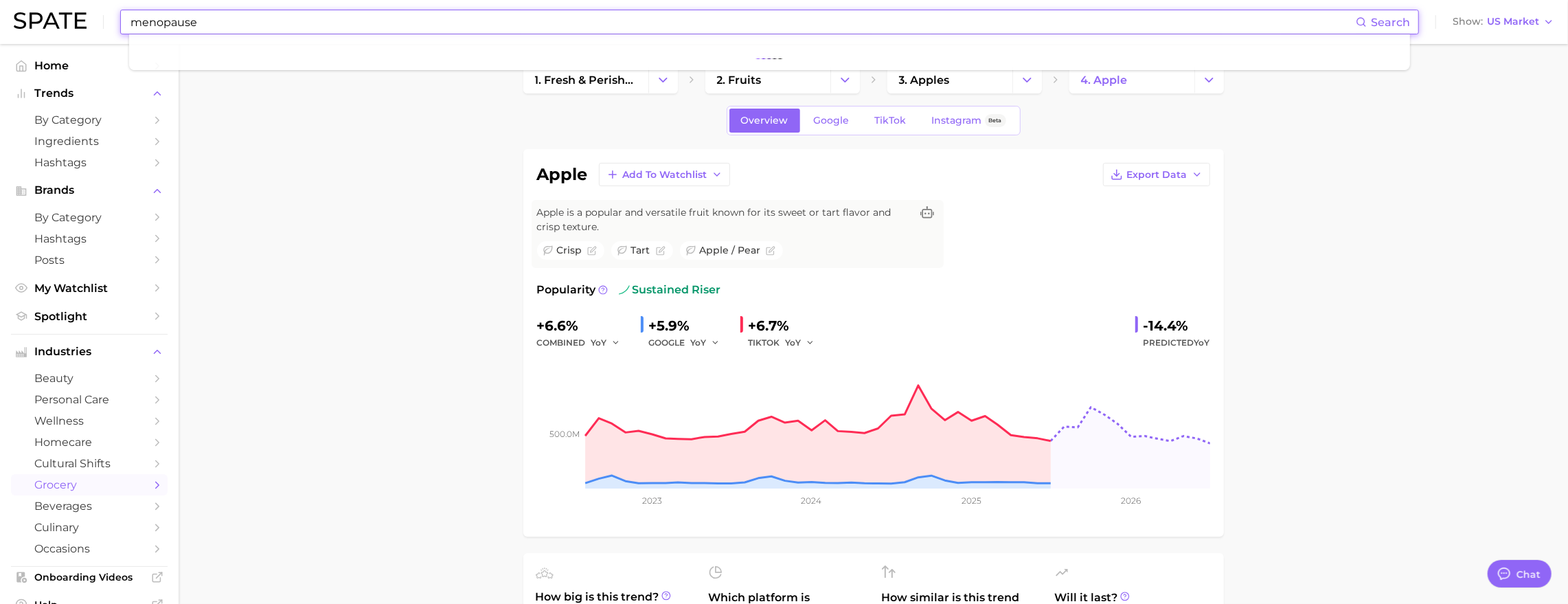
type input "menopause"
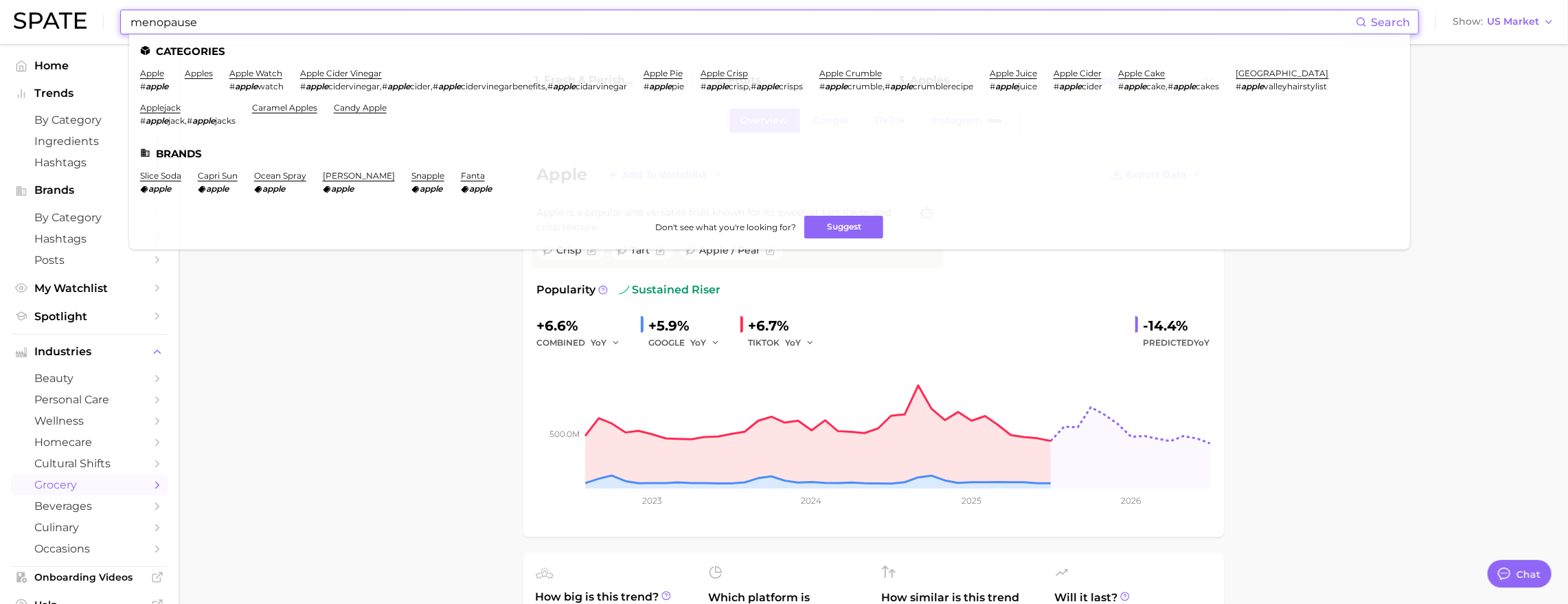
click at [220, 27] on input "menopause" at bounding box center [742, 21] width 1227 height 23
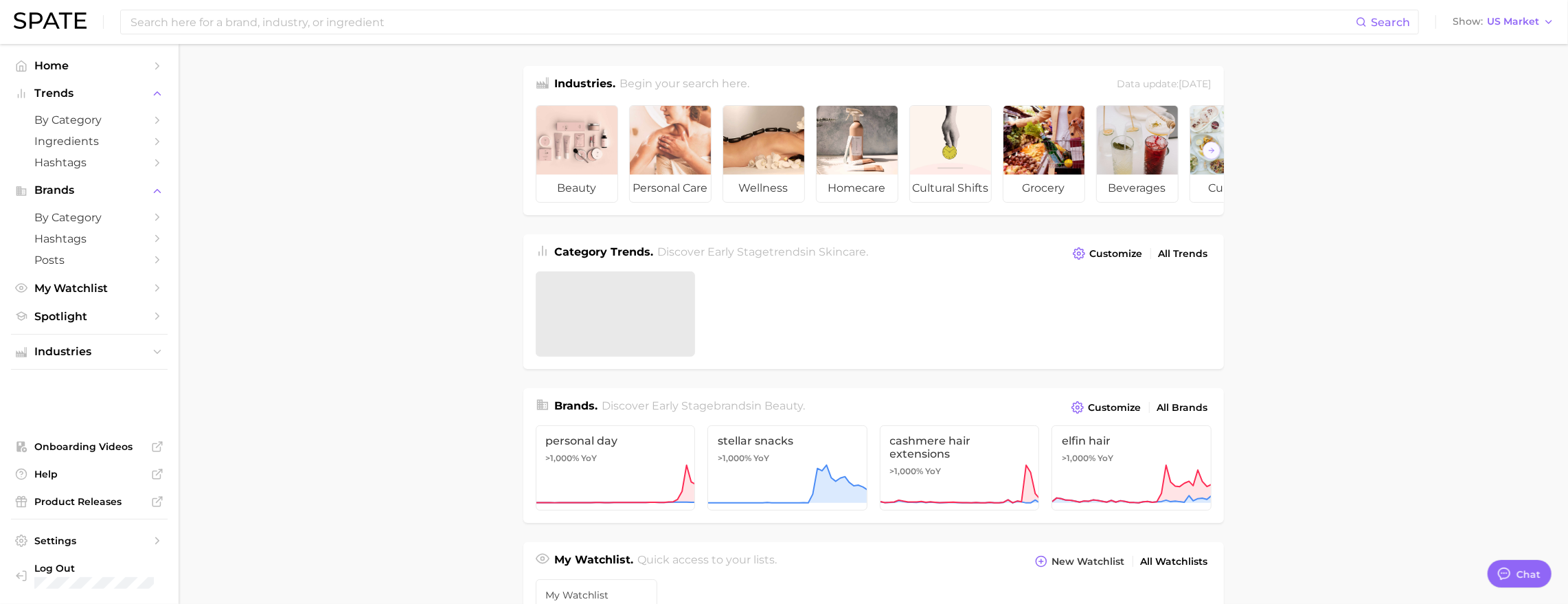
scroll to position [2051, 0]
type textarea "x"
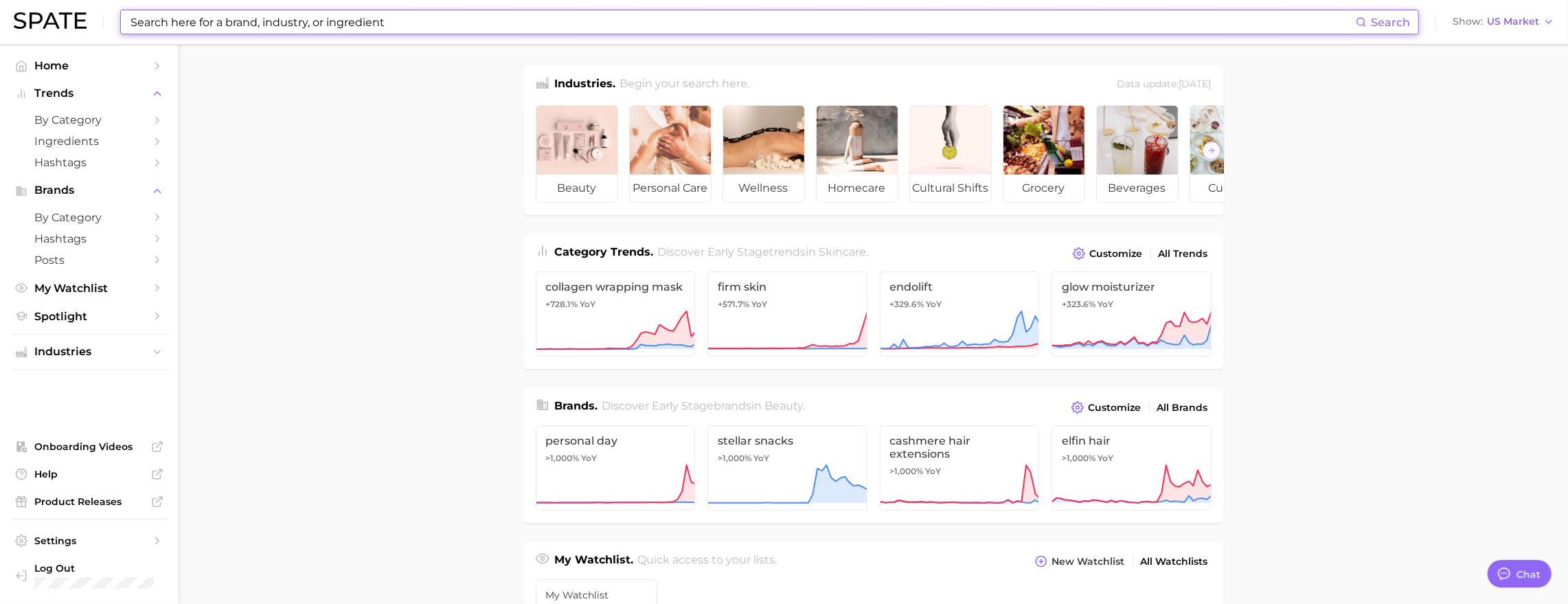
click at [238, 24] on input at bounding box center [742, 21] width 1227 height 23
paste input "menopause"
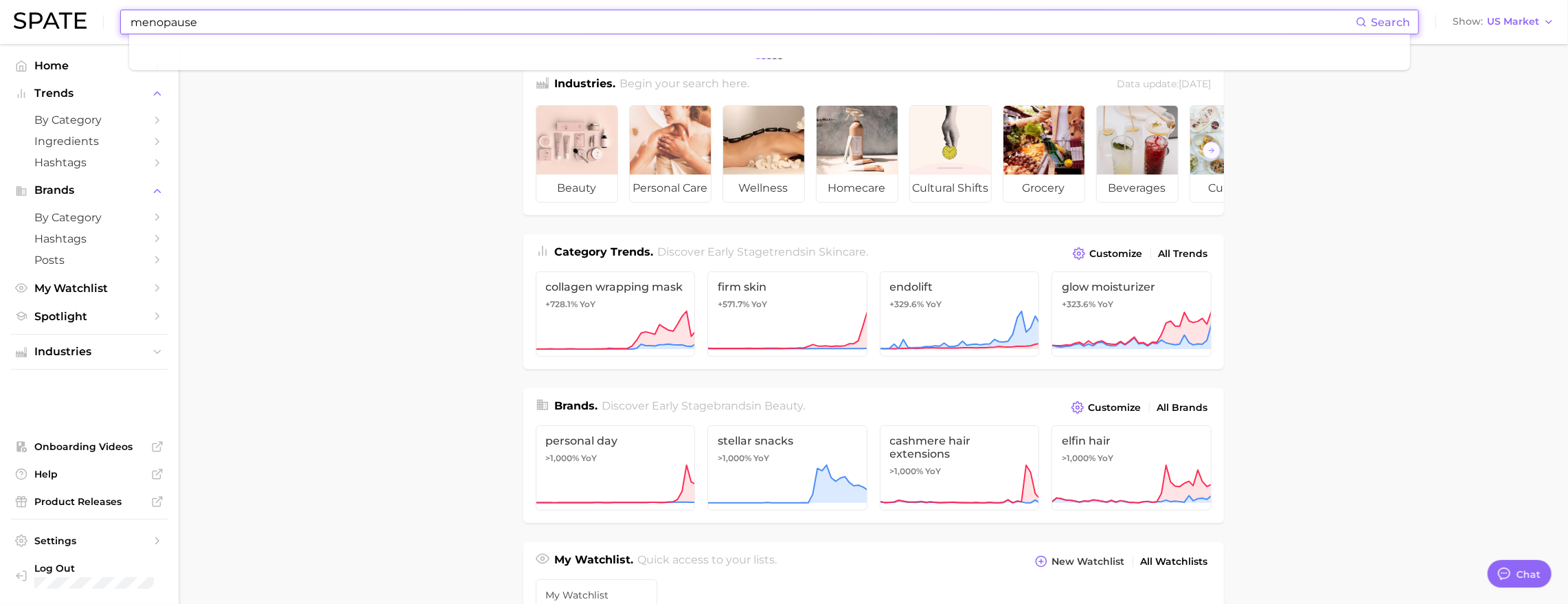
type input "menopause"
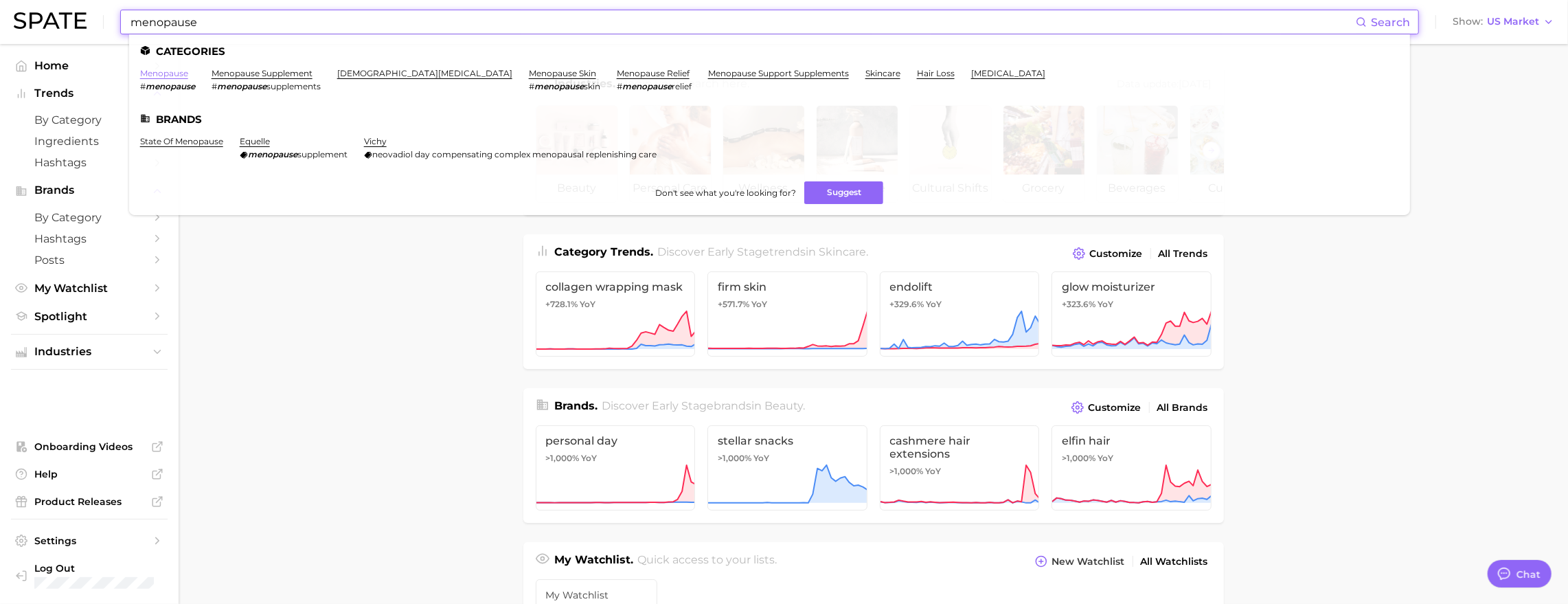
click at [188, 75] on link "menopause" at bounding box center [164, 73] width 48 height 10
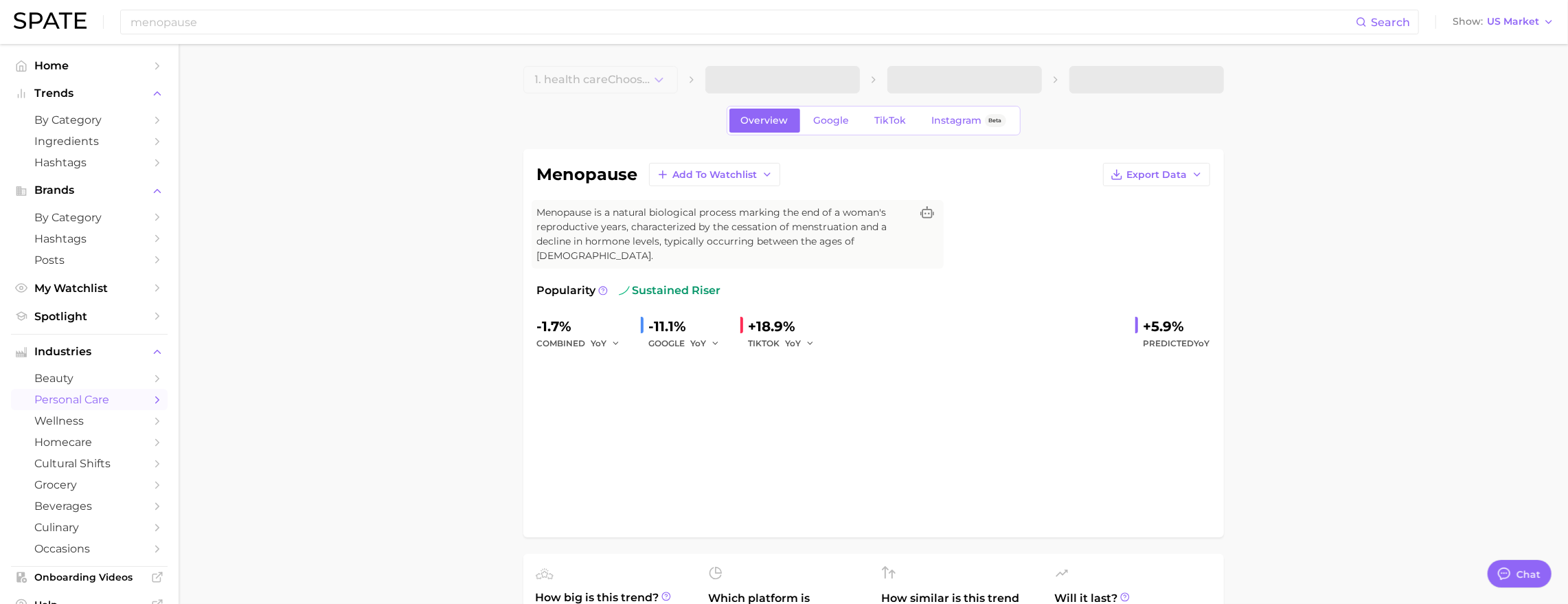
type textarea "x"
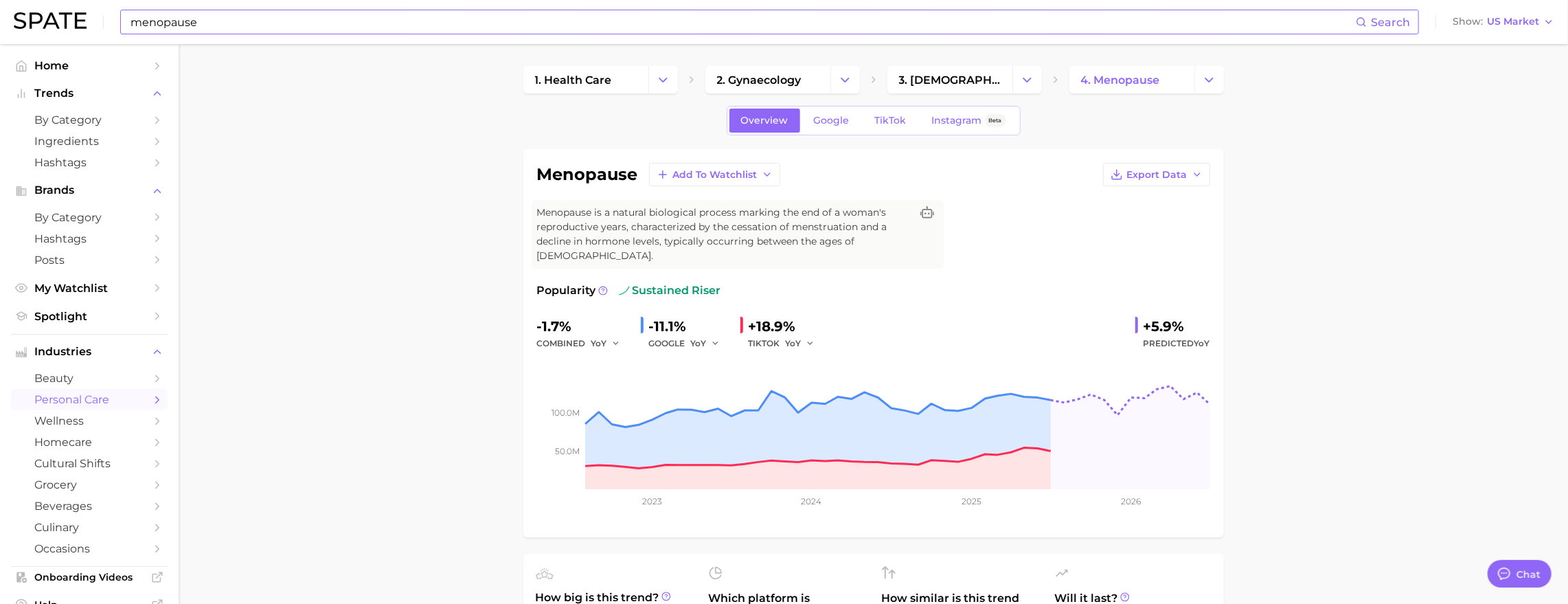
click at [227, 26] on input "menopause" at bounding box center [742, 21] width 1227 height 23
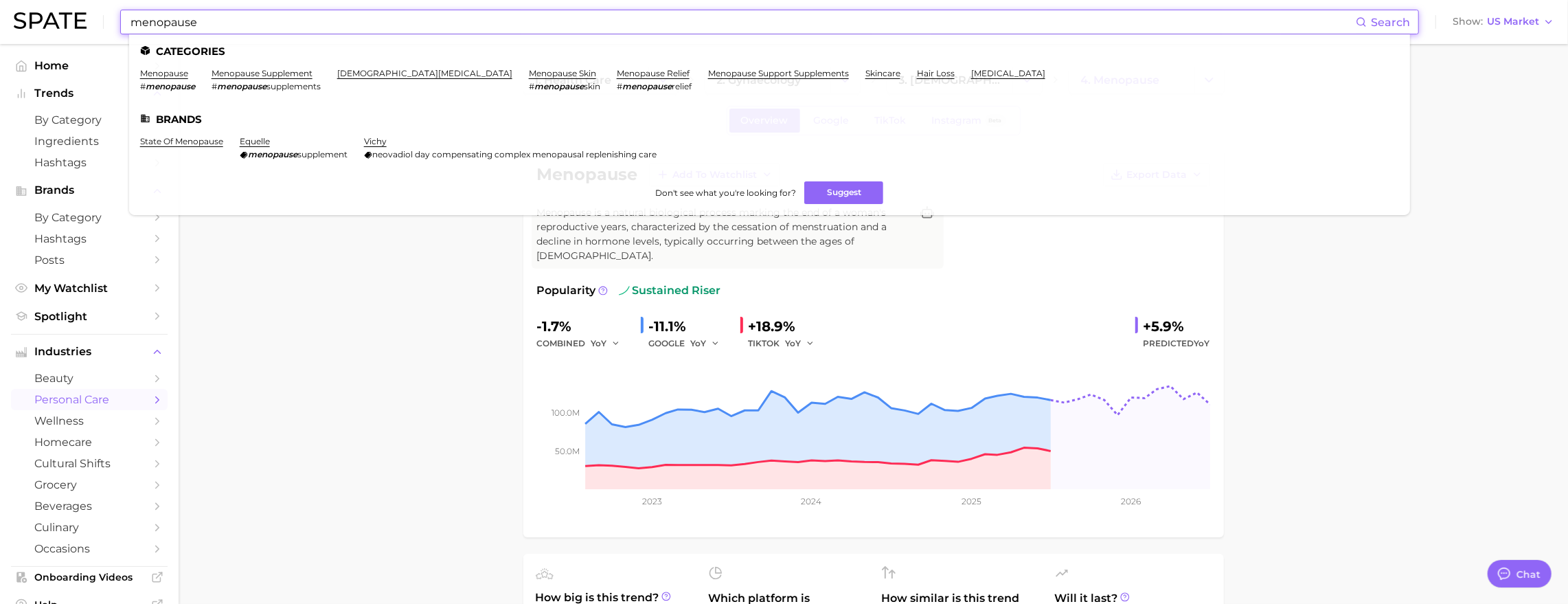
click at [227, 26] on input "menopause" at bounding box center [742, 21] width 1227 height 23
paste input "hair"
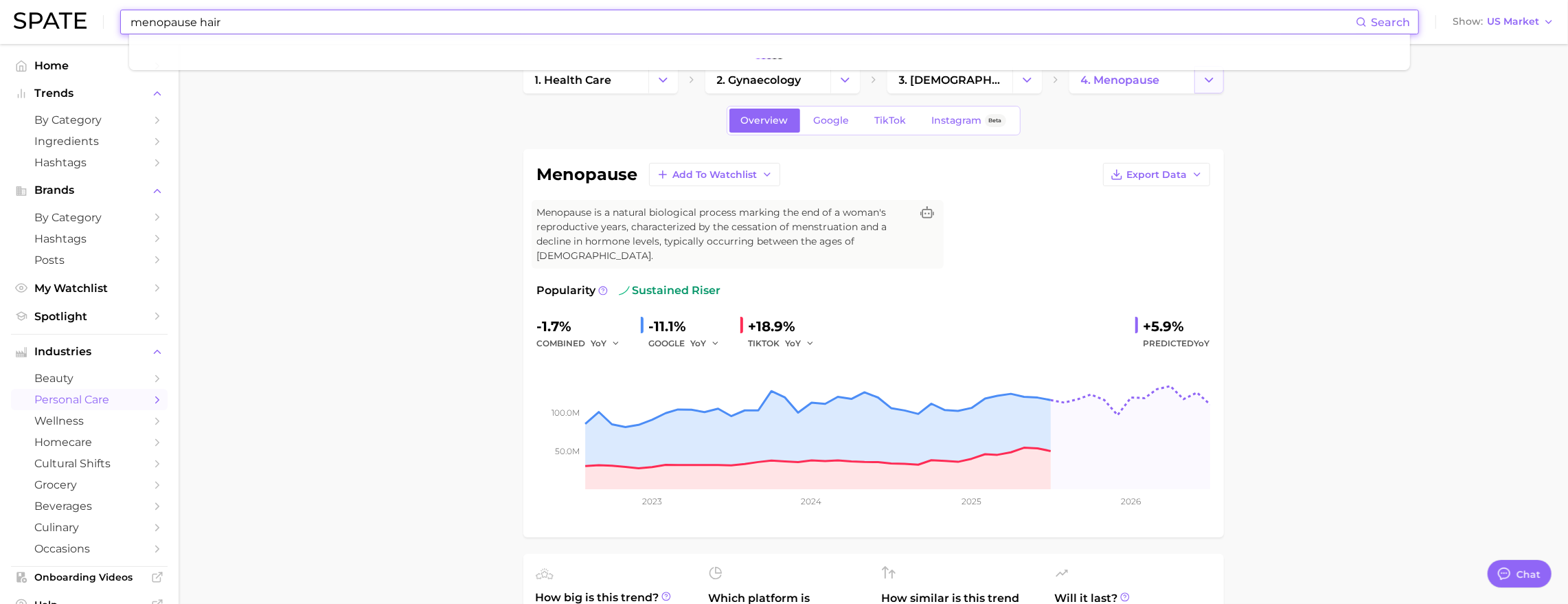
click at [1206, 86] on icon "Change Category" at bounding box center [1209, 80] width 15 height 15
type input "menopause hair"
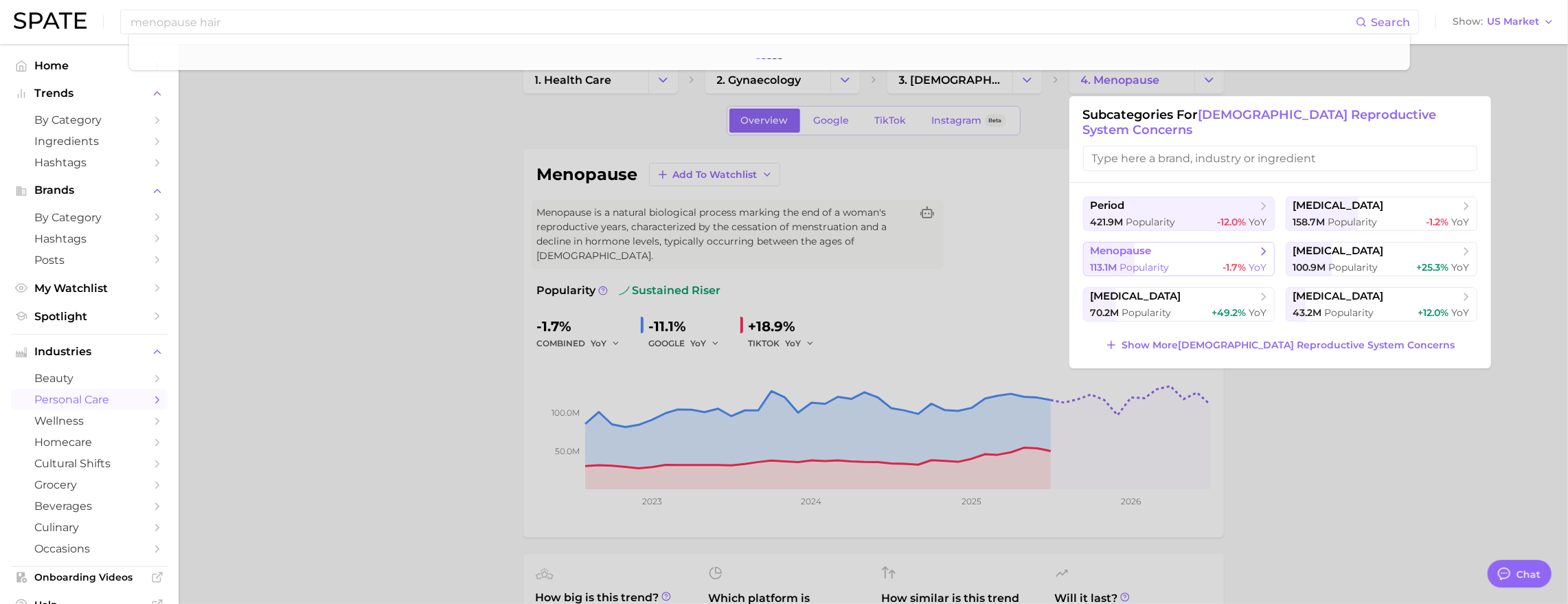
click at [1202, 276] on button "menopause 113.1m Popularity -1.7% YoY" at bounding box center [1179, 258] width 192 height 34
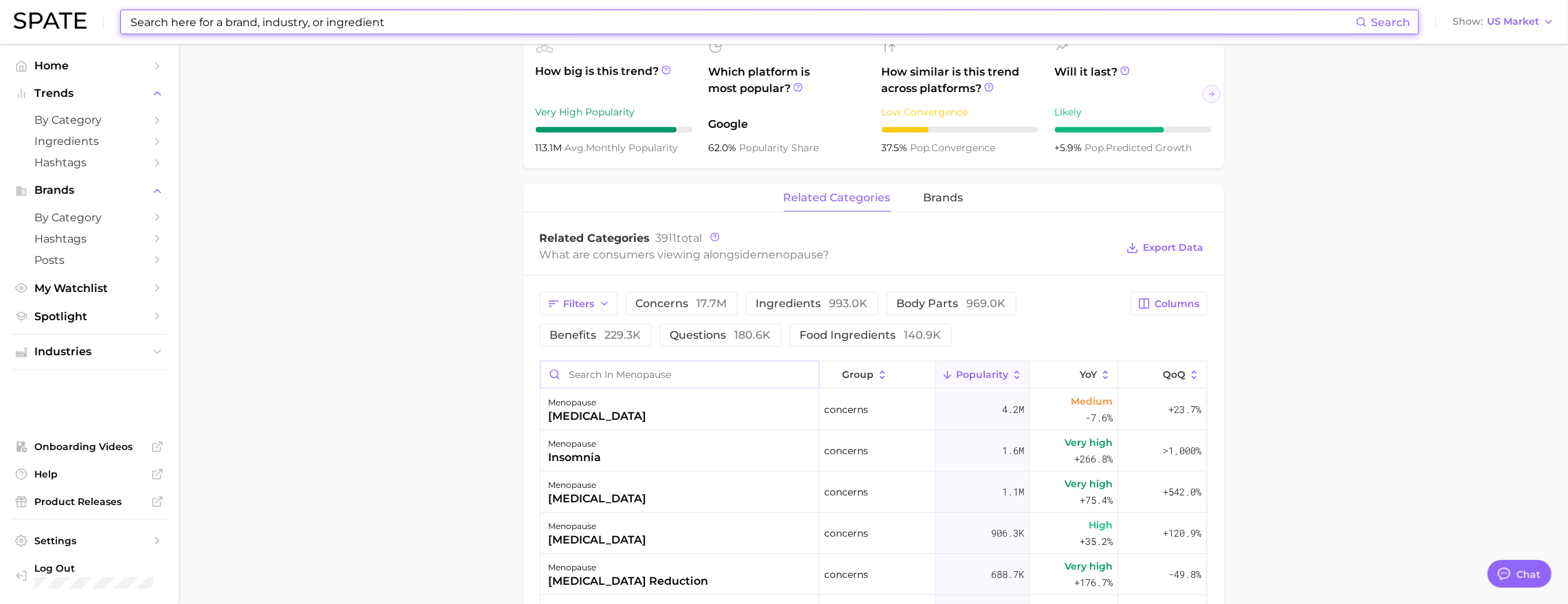
scroll to position [597, 0]
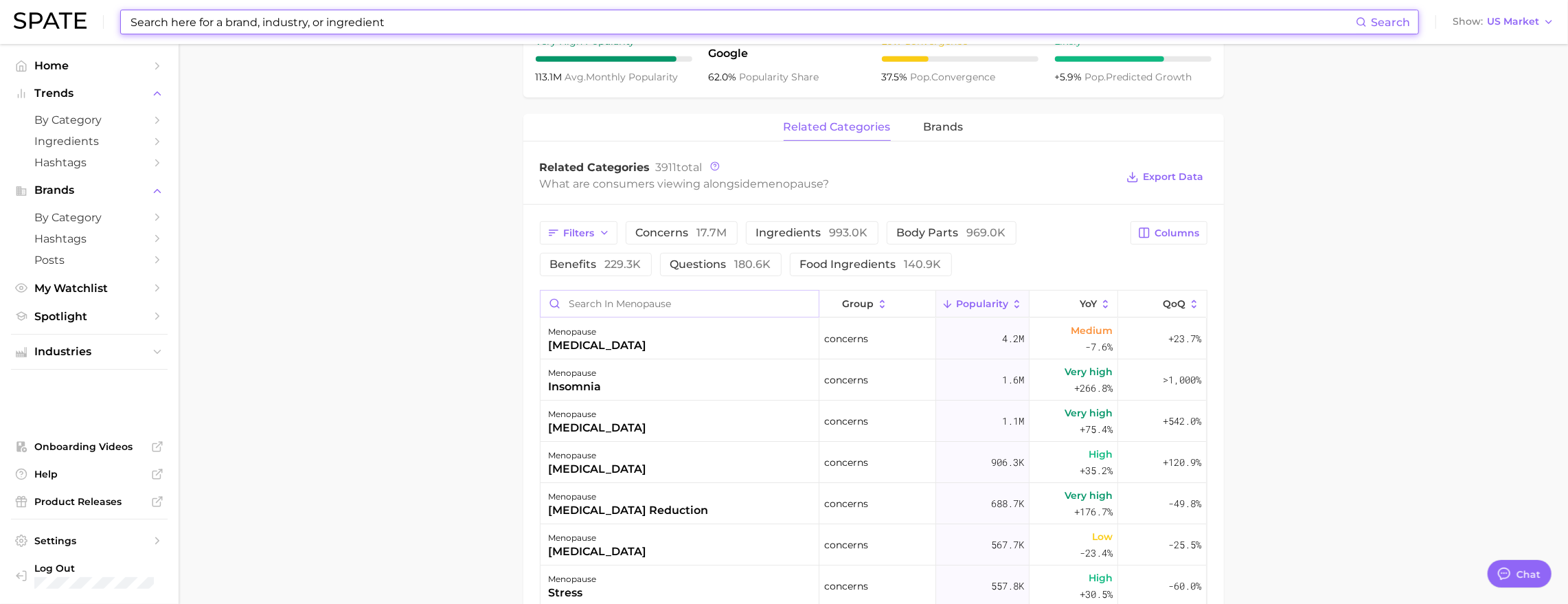
click at [633, 316] on input "Search in menopause" at bounding box center [680, 303] width 279 height 26
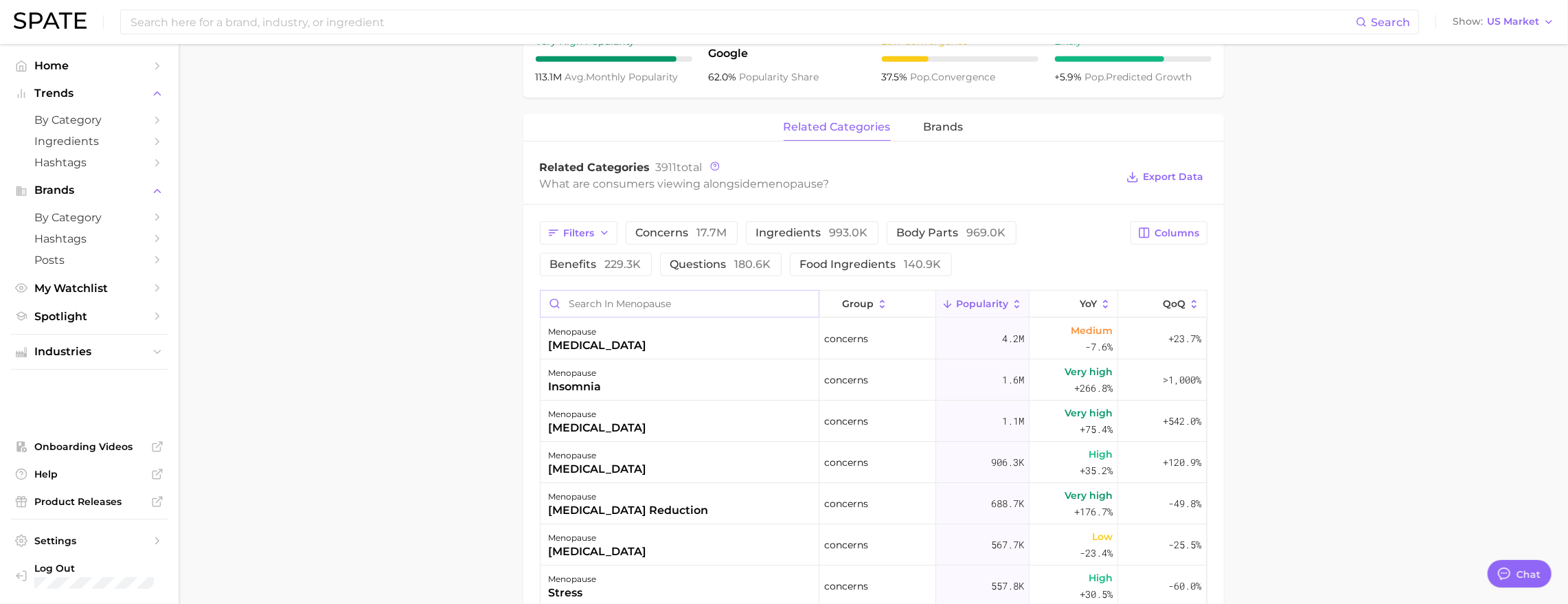
type input "ㅗ"
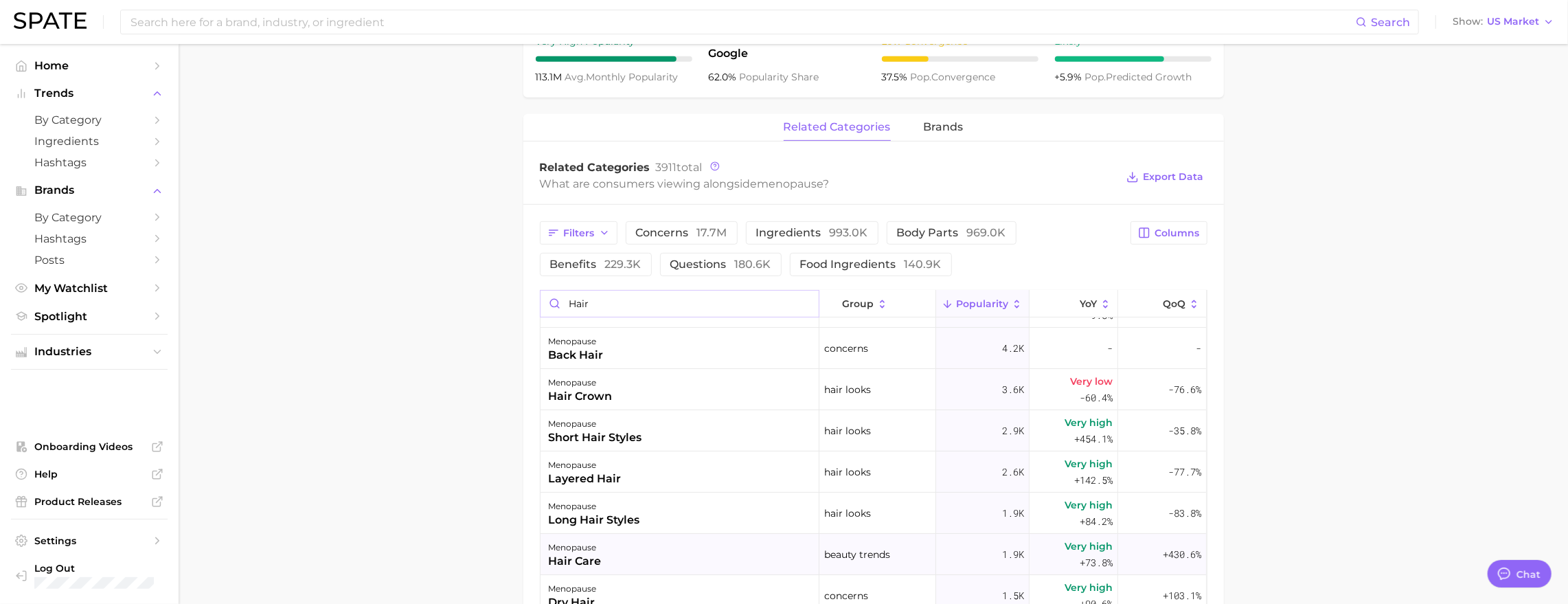
scroll to position [0, 0]
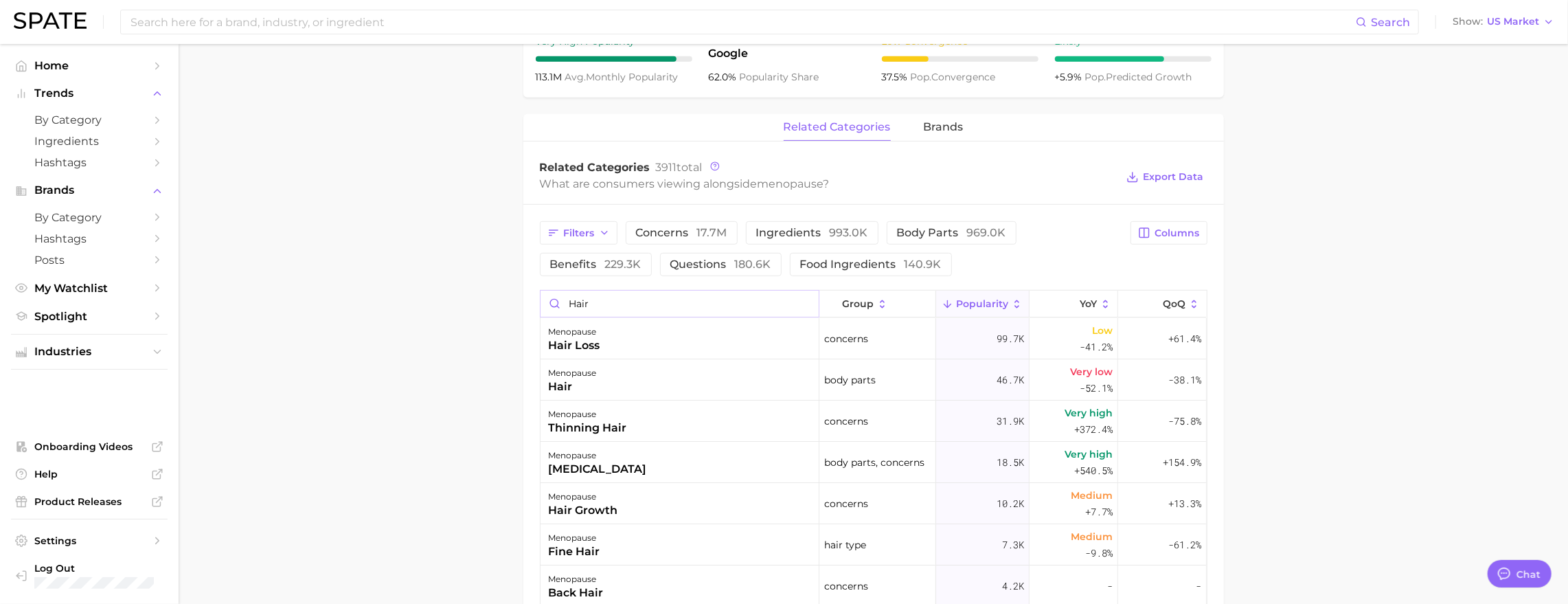
type input "hair"
click at [279, 25] on input at bounding box center [742, 21] width 1227 height 23
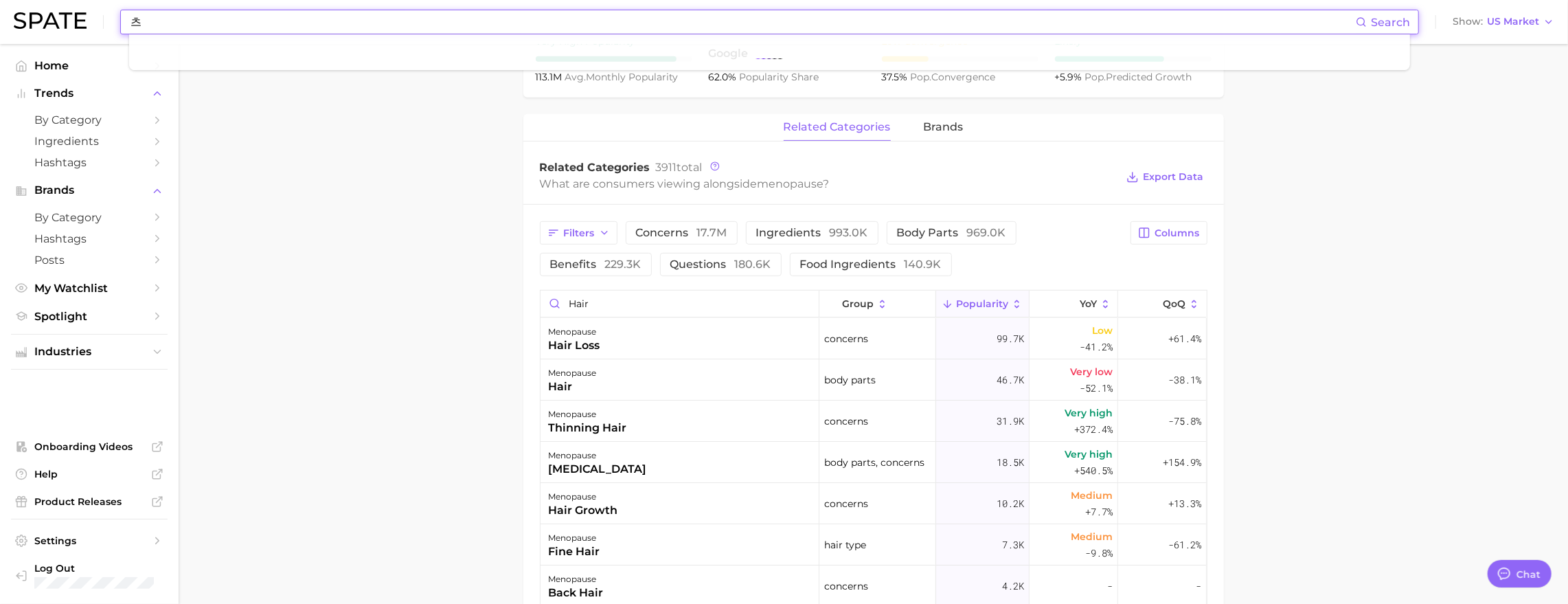
type input "ㅊ"
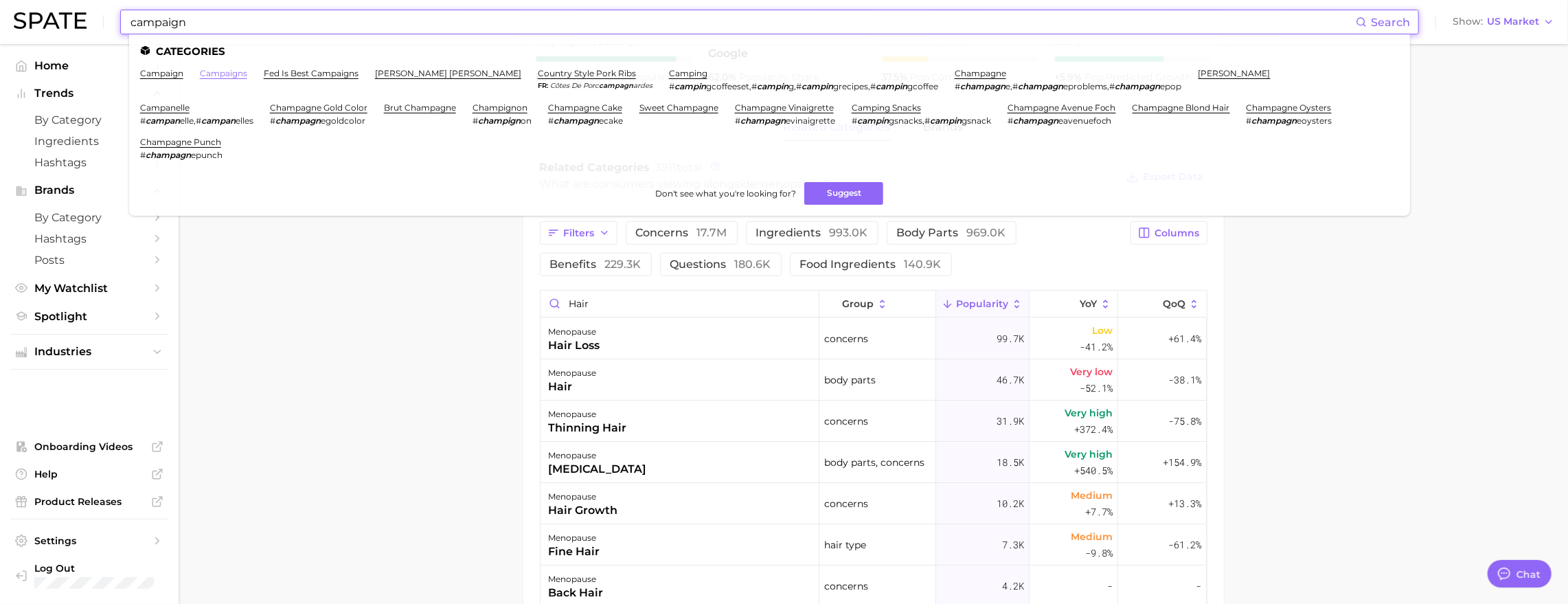
type input "campaign"
click at [238, 73] on link "campaigns" at bounding box center [223, 73] width 47 height 10
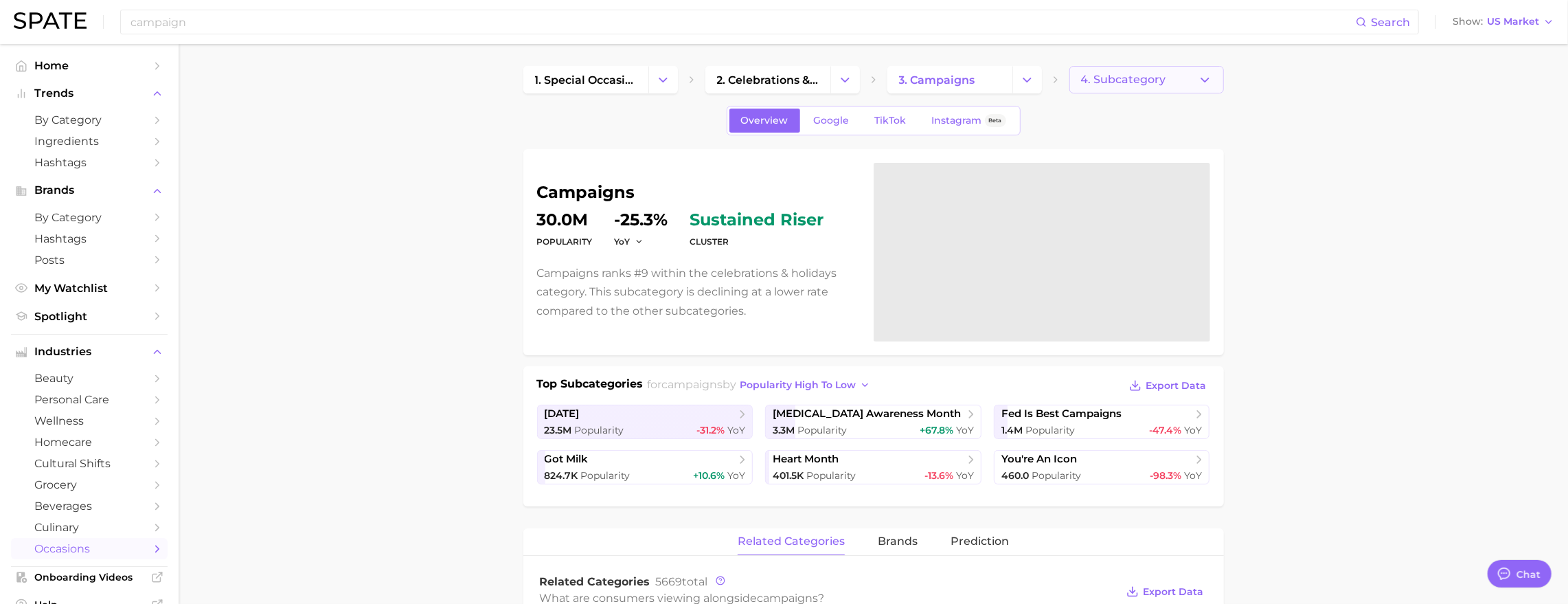
click at [1107, 86] on span "4. Subcategory" at bounding box center [1123, 79] width 85 height 12
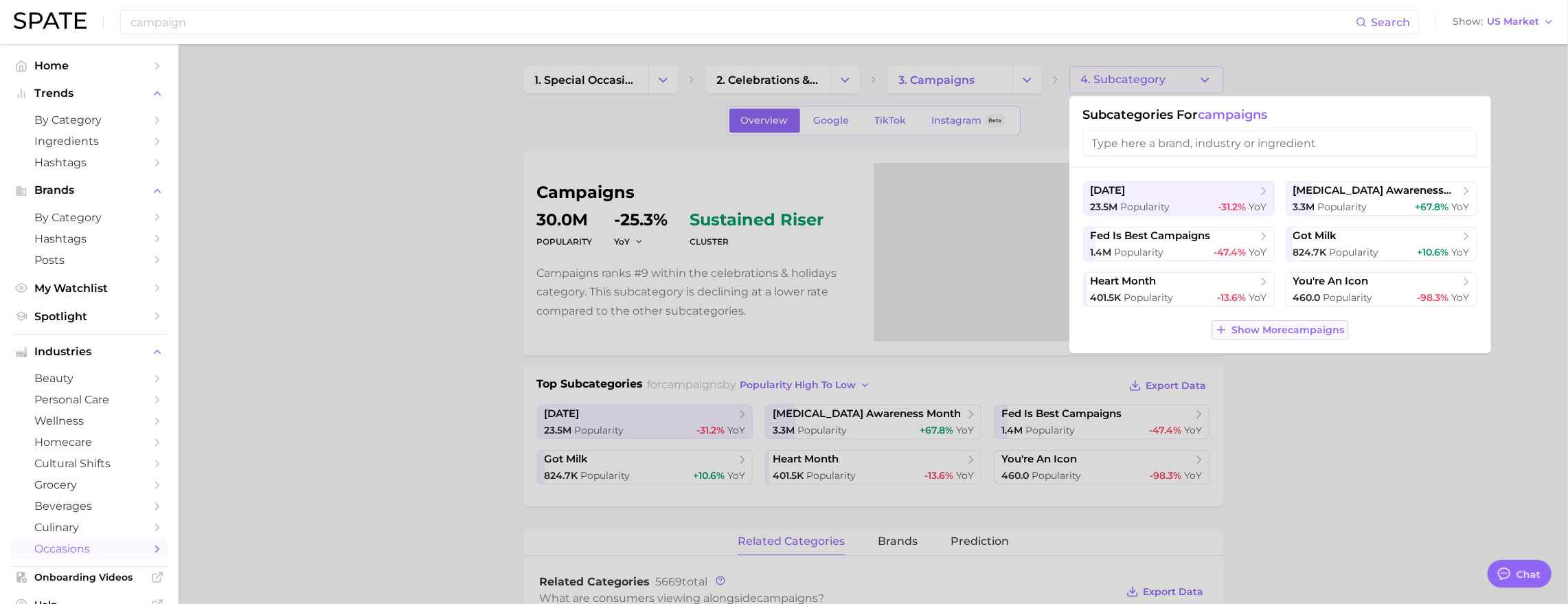
click at [1270, 336] on span "Show More campaigns" at bounding box center [1289, 330] width 113 height 12
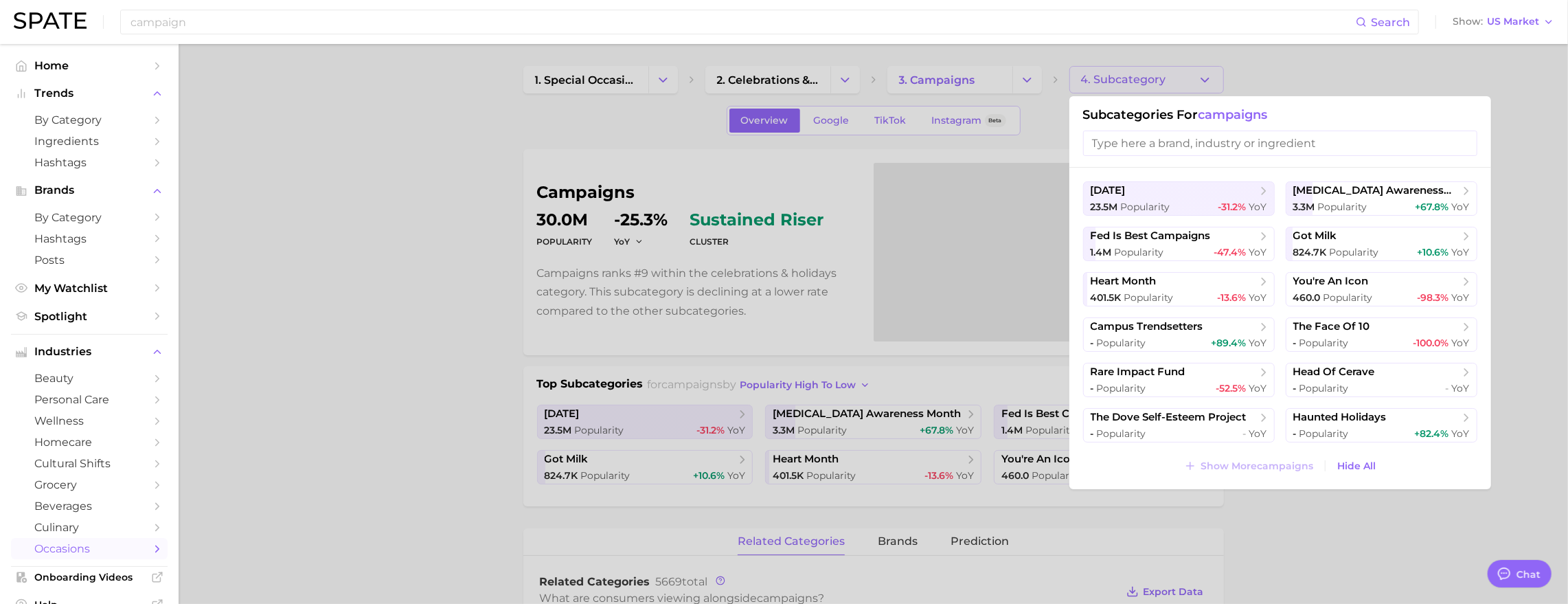
type textarea "x"
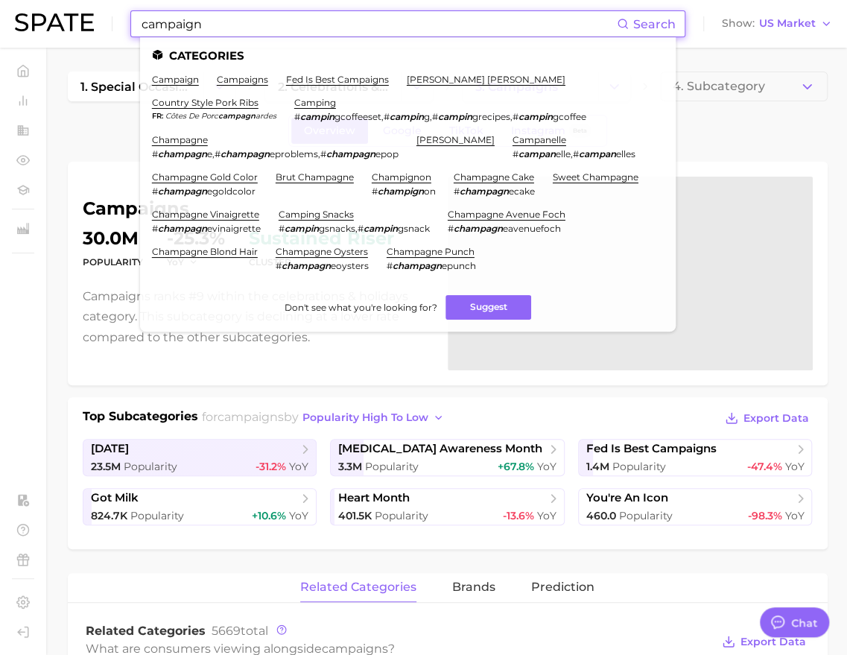
click at [208, 24] on input "campaign" at bounding box center [378, 23] width 477 height 25
paste input "rag & bone"
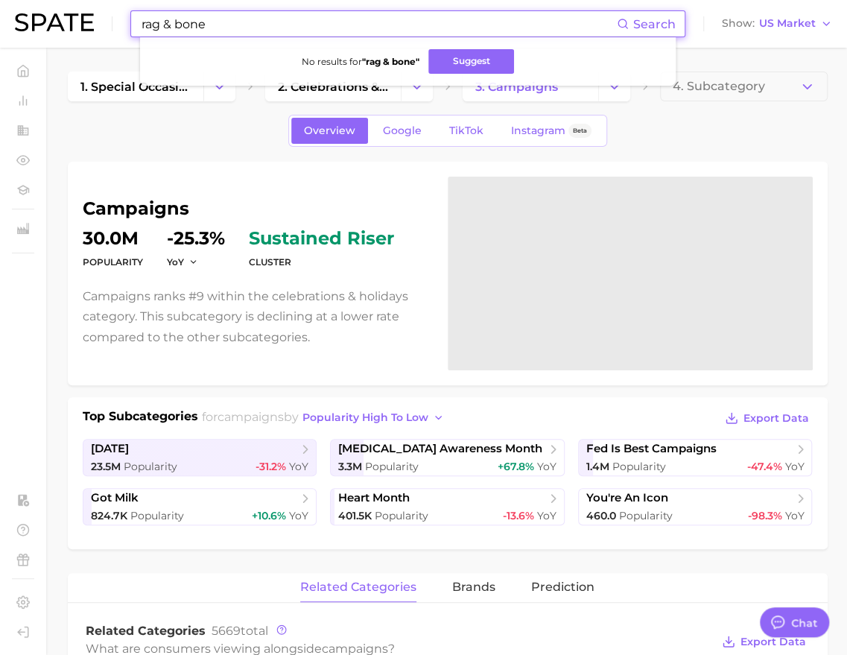
click at [233, 22] on input "rag & bone" at bounding box center [378, 23] width 477 height 25
click at [229, 23] on input "rag & bone" at bounding box center [378, 23] width 477 height 25
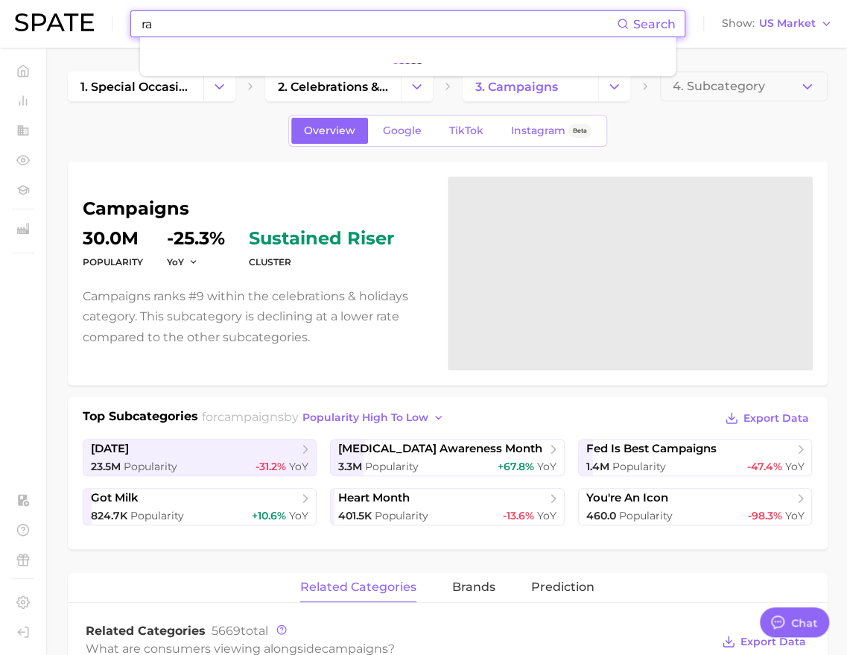
type input "r"
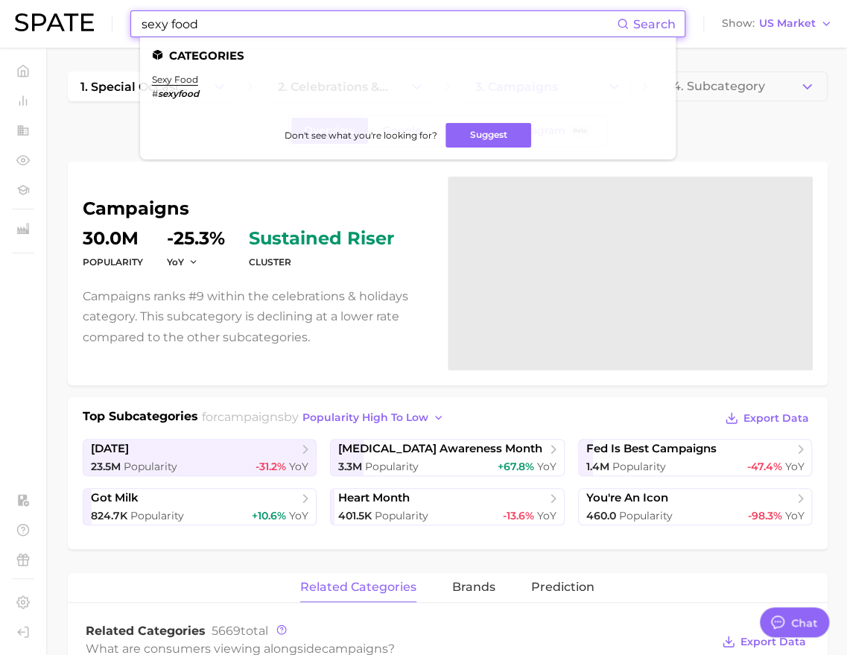
type input "sexy food"
click at [199, 86] on li "sexy food # sexyfood" at bounding box center [175, 86] width 47 height 25
click at [198, 83] on link "sexy food" at bounding box center [175, 79] width 46 height 11
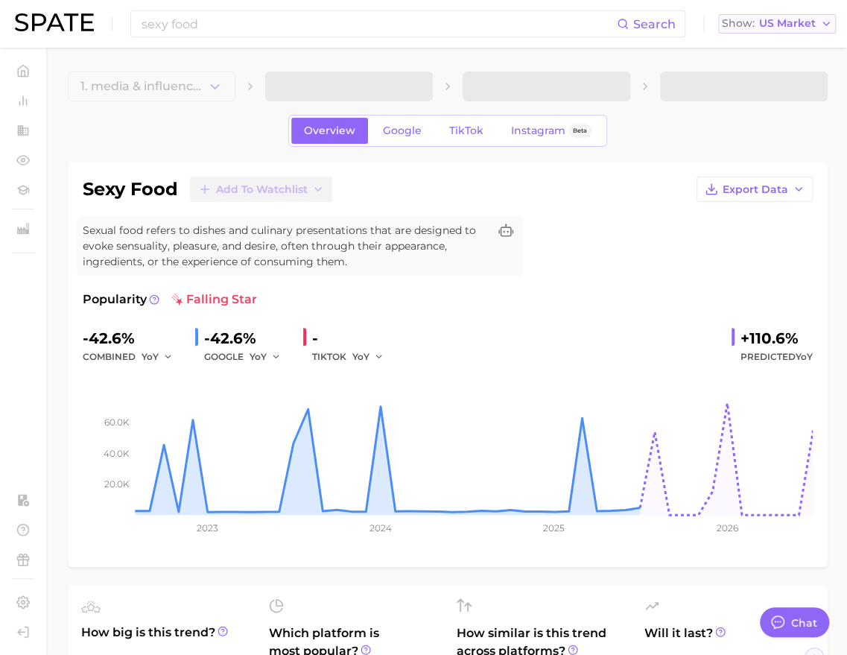
click at [784, 30] on button "Show US Market" at bounding box center [777, 23] width 118 height 19
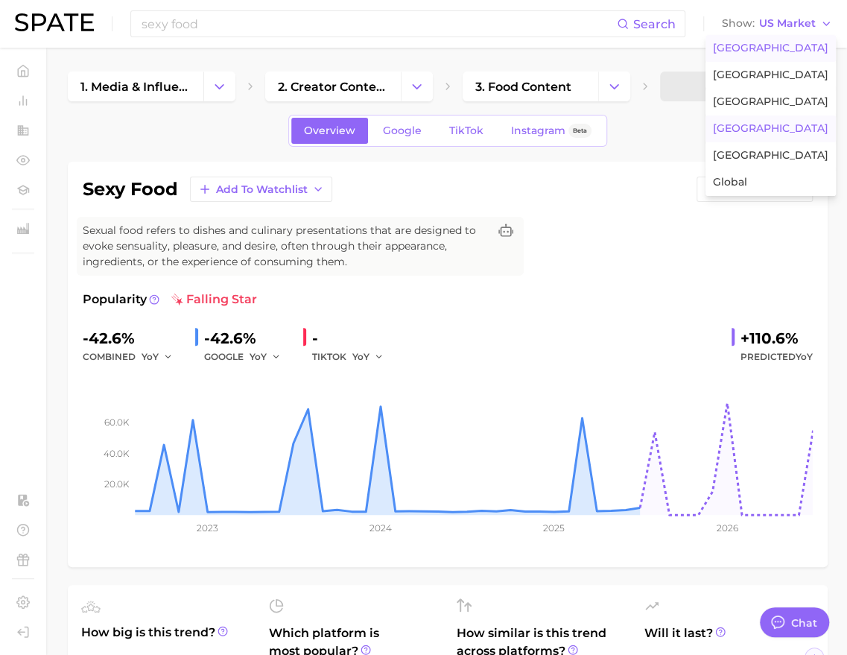
click at [772, 141] on button "[GEOGRAPHIC_DATA]" at bounding box center [770, 128] width 130 height 27
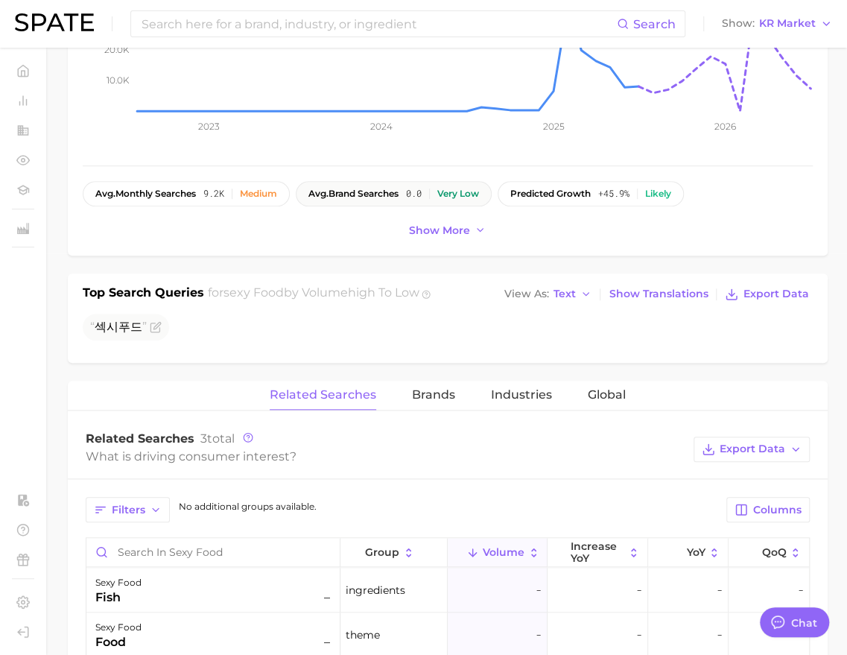
scroll to position [413, 0]
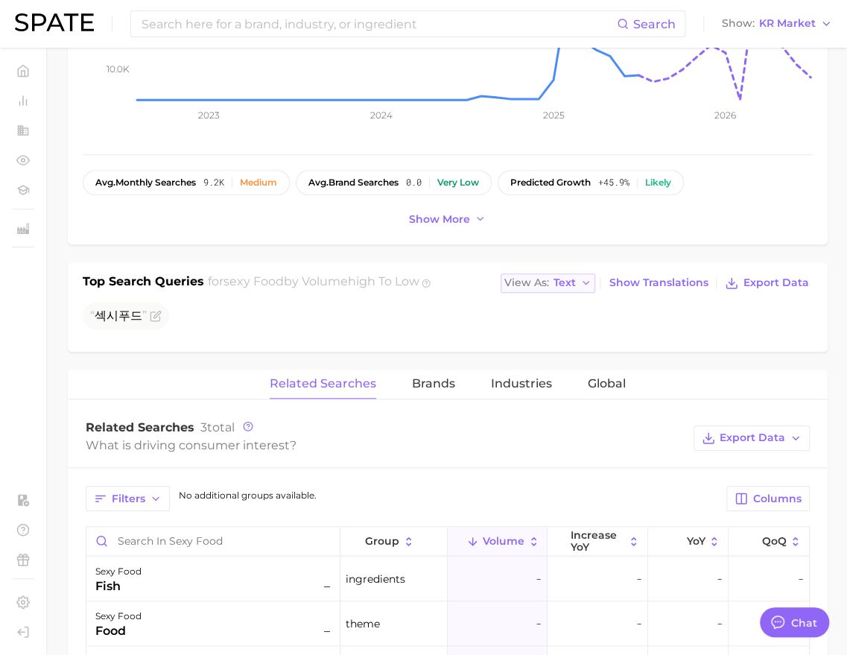
click at [539, 293] on button "View As Text" at bounding box center [547, 282] width 95 height 19
click at [531, 348] on button "Table" at bounding box center [582, 334] width 164 height 27
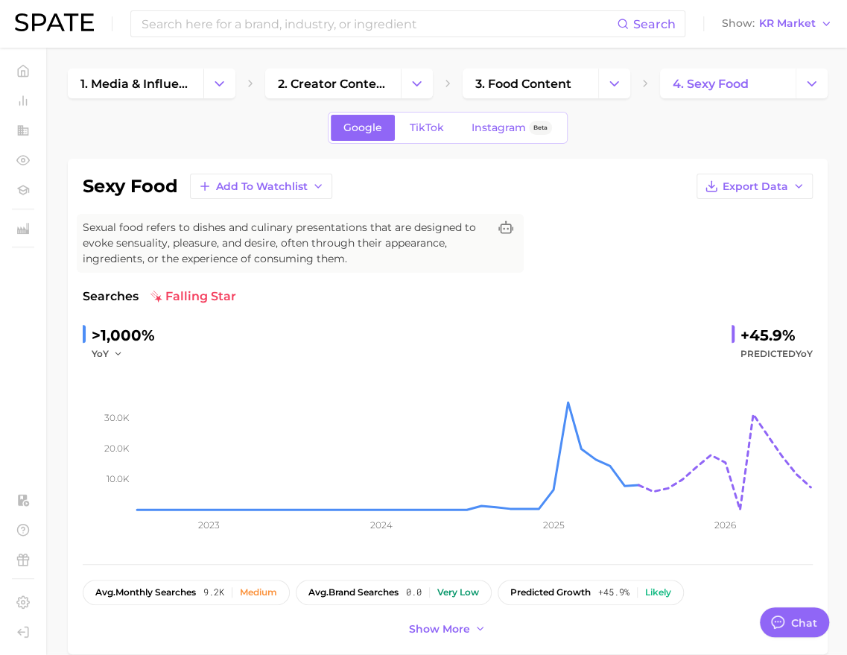
scroll to position [0, 0]
